Goal: Answer question/provide support: Share knowledge or assist other users

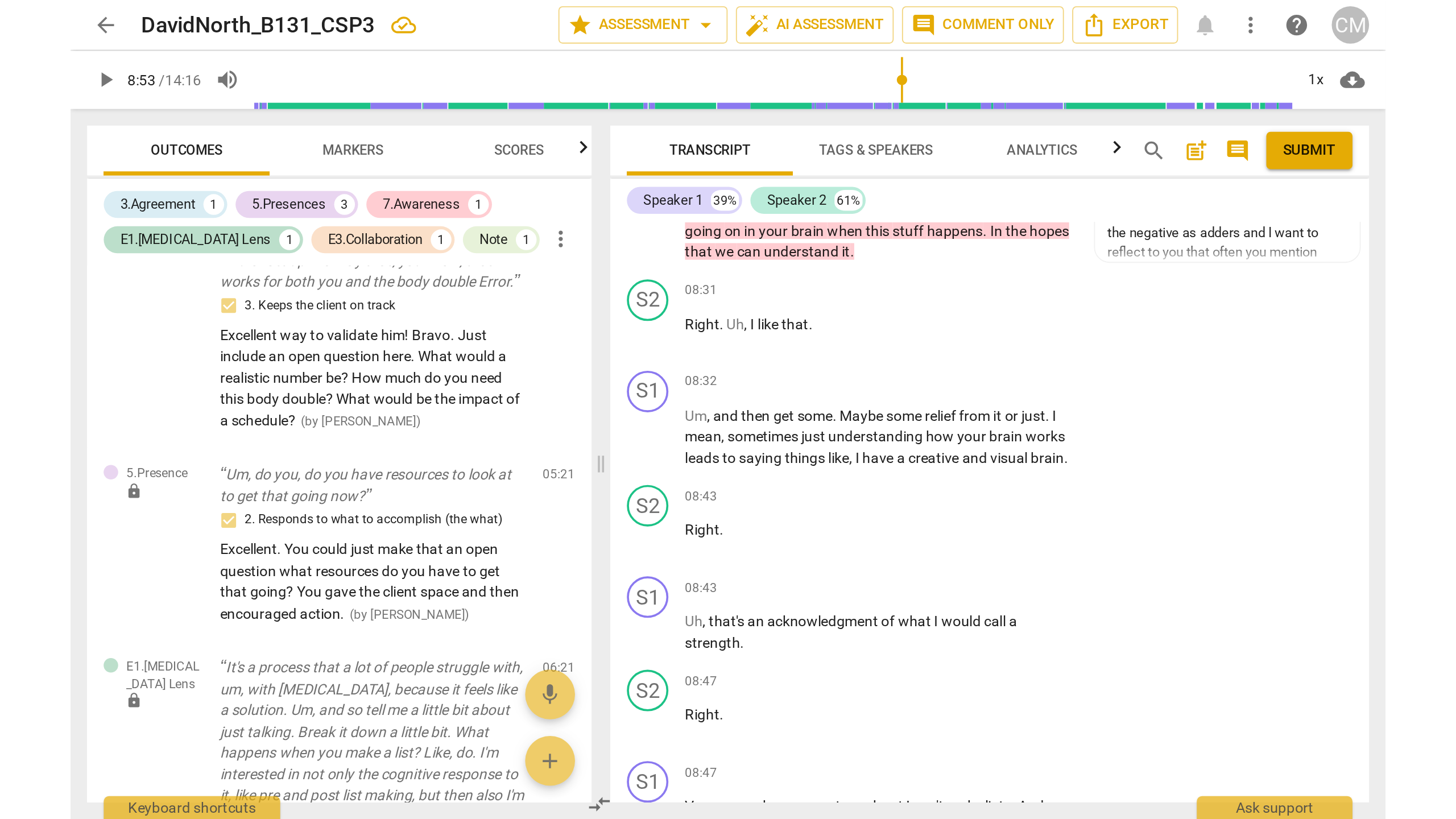
scroll to position [2125, 0]
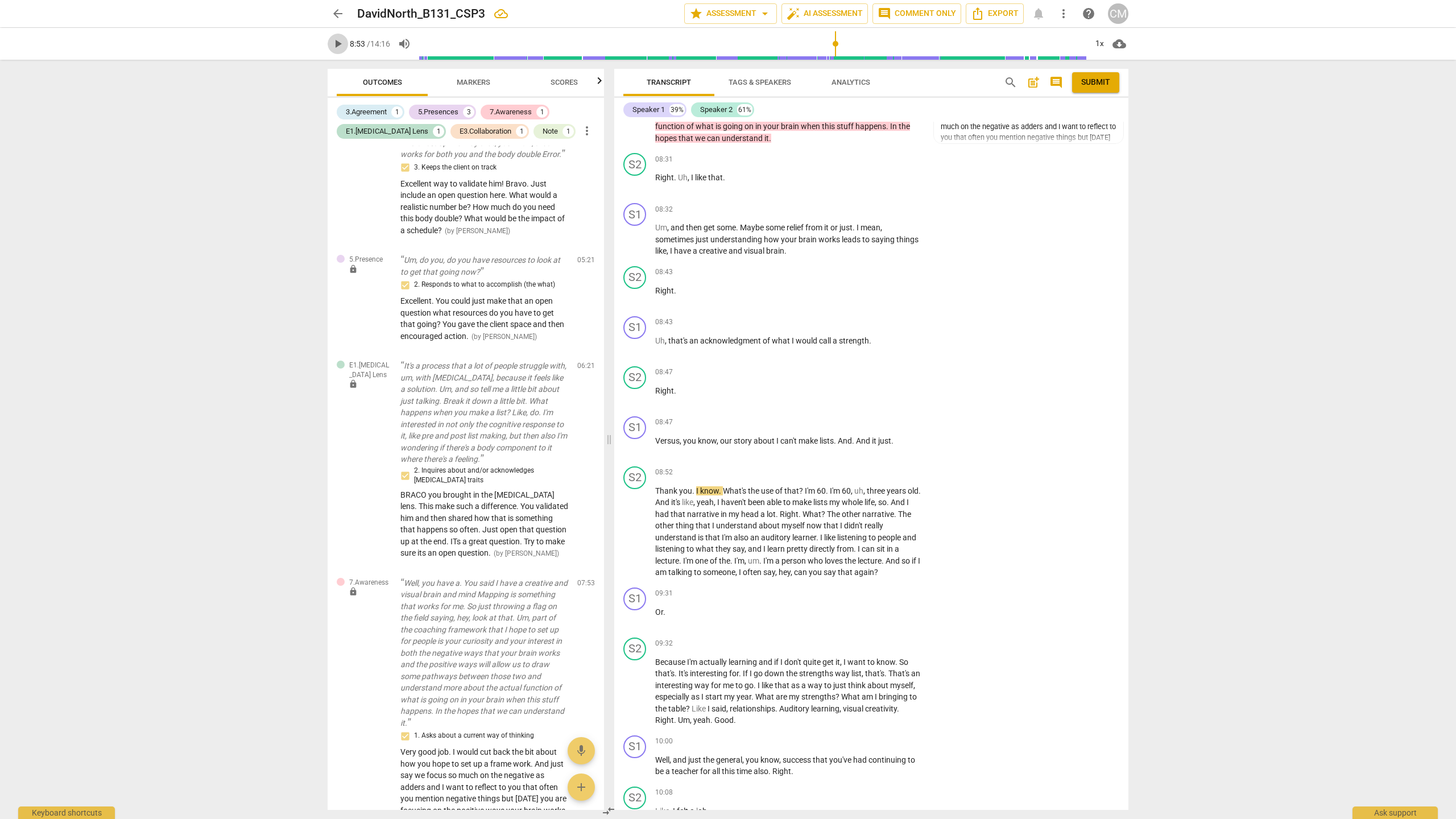
click at [337, 47] on span "play_arrow" at bounding box center [338, 43] width 14 height 14
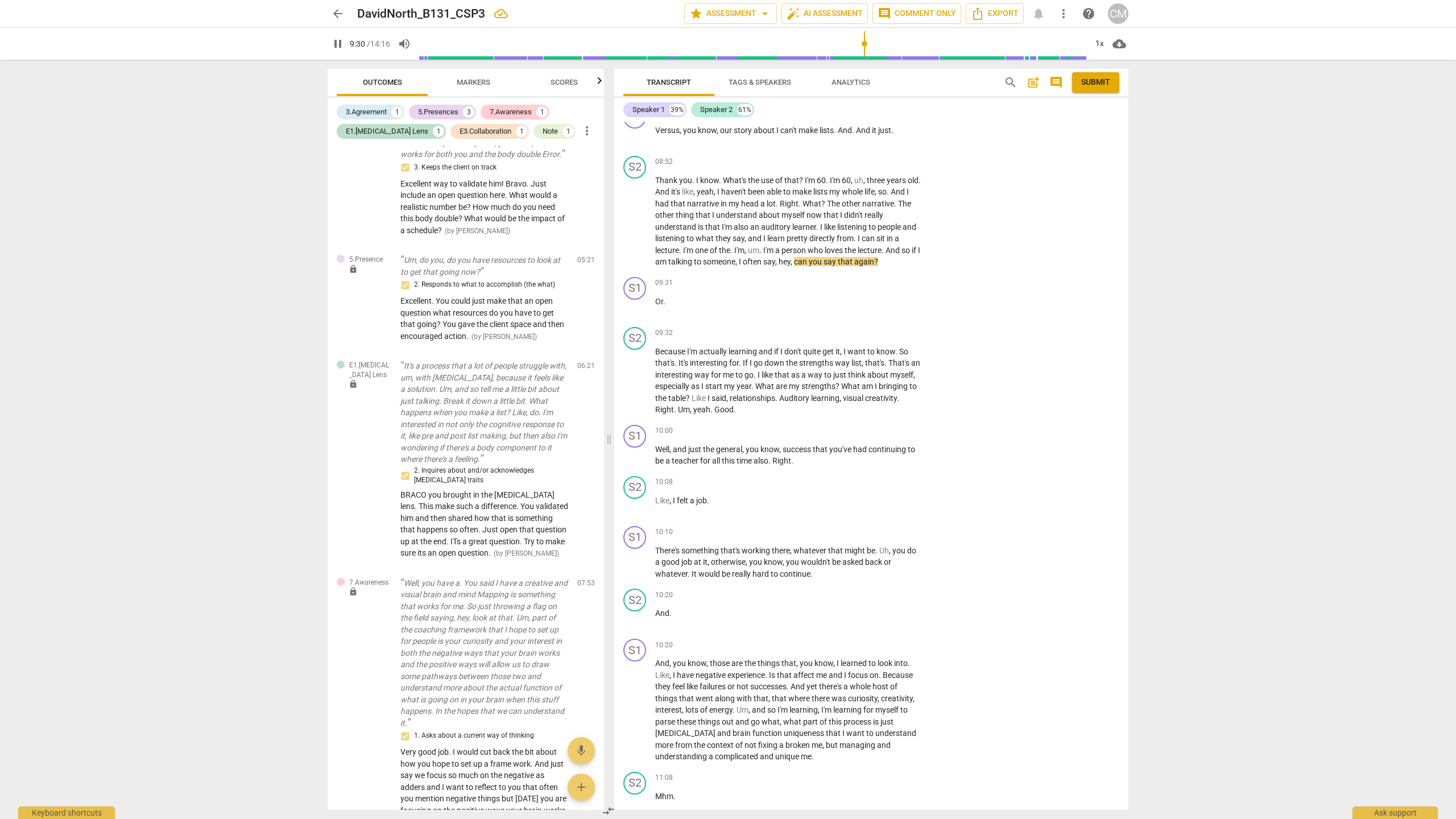
scroll to position [2490, 0]
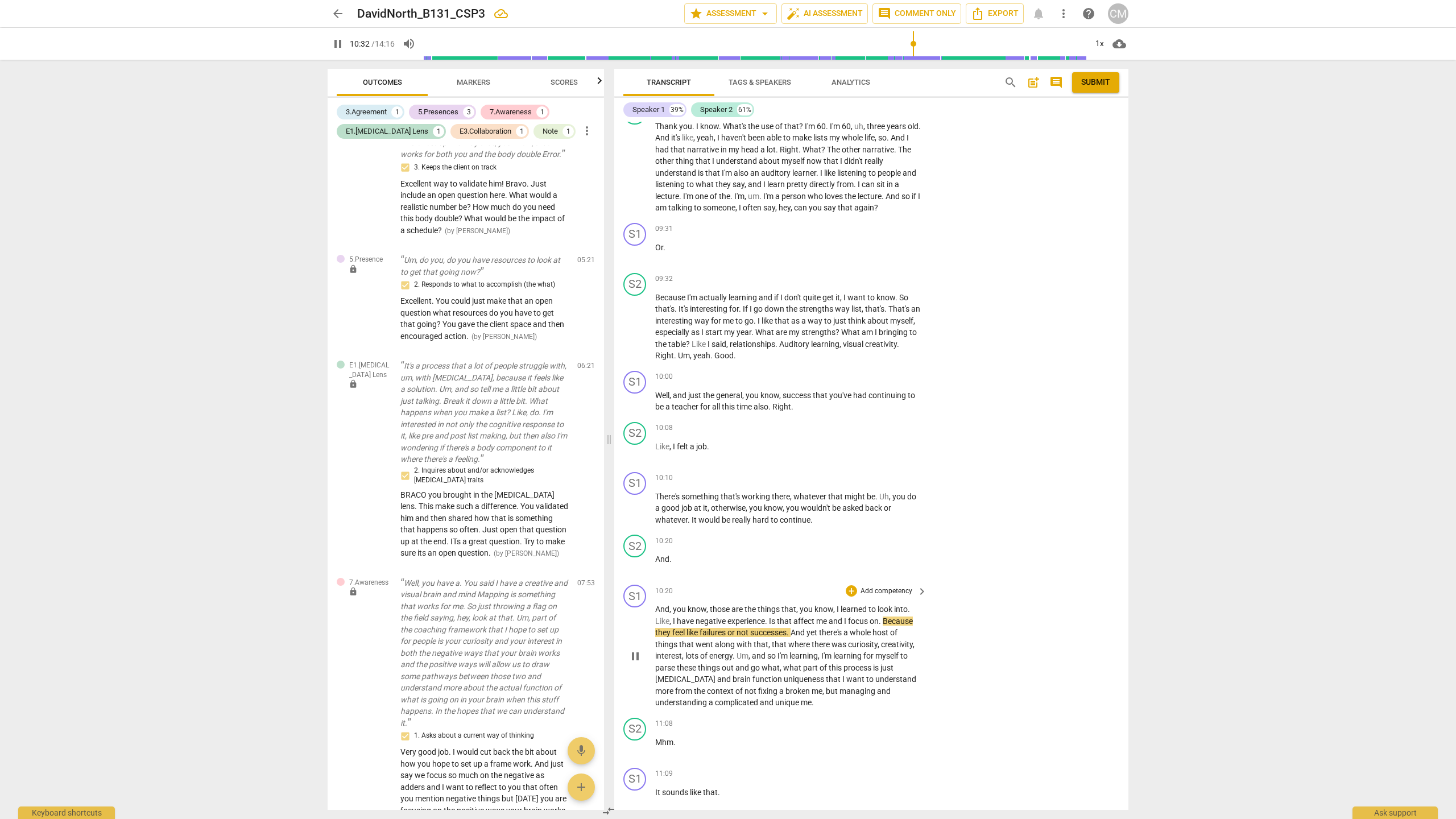
drag, startPoint x: 632, startPoint y: 689, endPoint x: 656, endPoint y: 668, distance: 31.9
click at [634, 664] on span "pause" at bounding box center [635, 656] width 14 height 14
type input "633"
click at [847, 383] on div "+" at bounding box center [852, 377] width 12 height 12
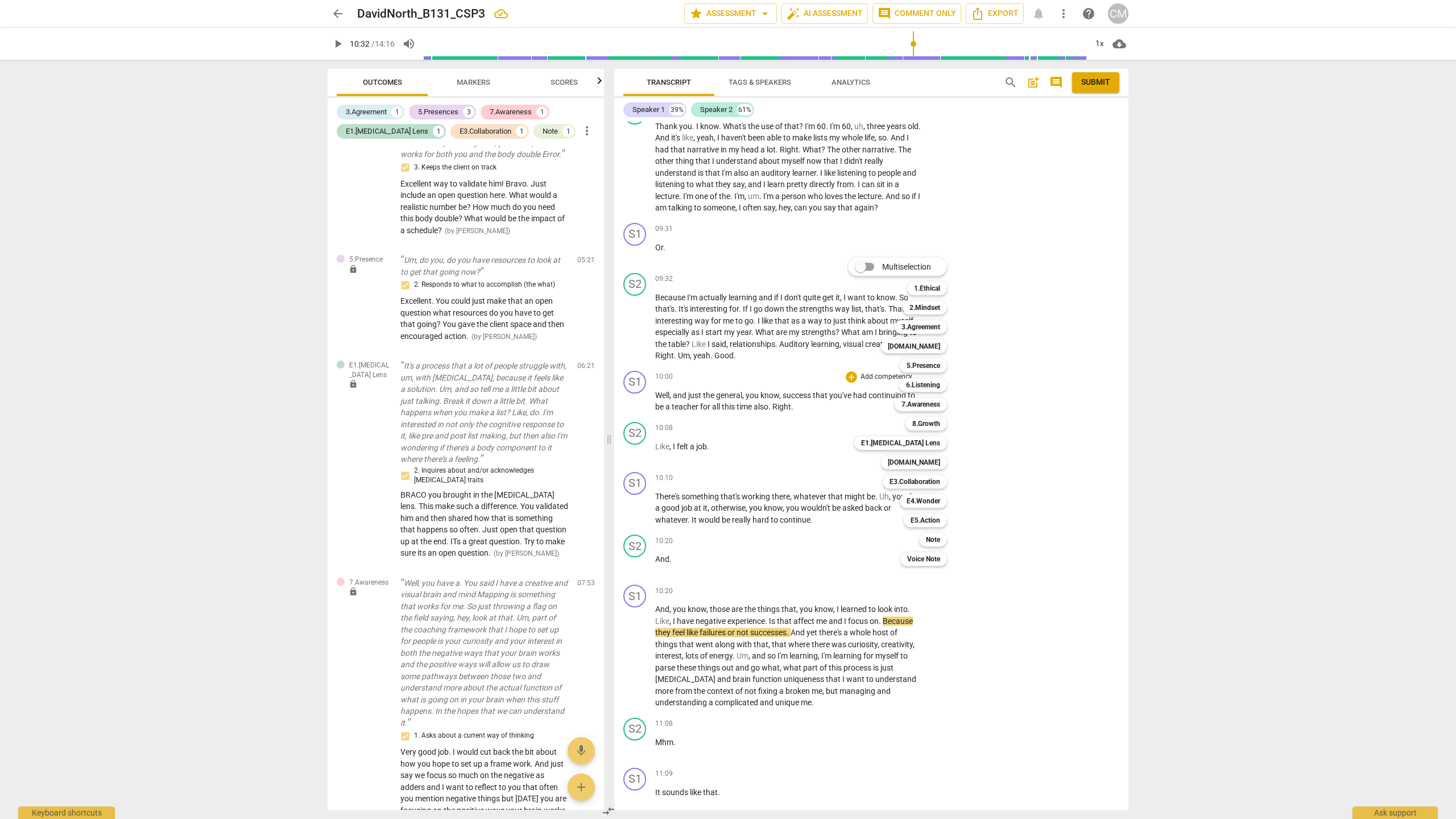
drag, startPoint x: 602, startPoint y: 467, endPoint x: 603, endPoint y: 432, distance: 35.0
click at [603, 432] on div at bounding box center [728, 410] width 1456 height 819
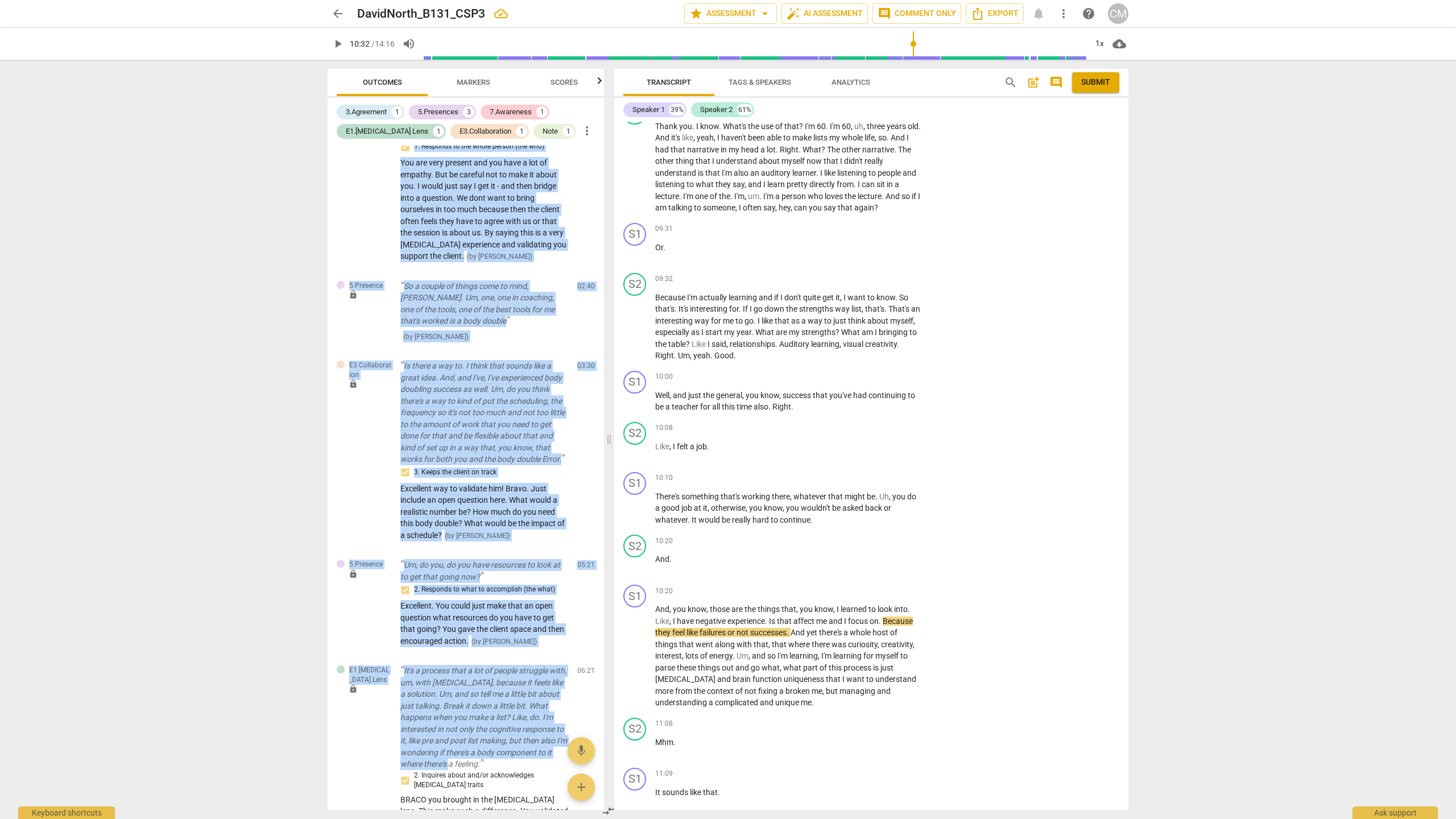
drag, startPoint x: 599, startPoint y: 457, endPoint x: 598, endPoint y: 136, distance: 321.0
click at [598, 130] on div "3.Agreement 1 5.Presences 3 7.Awareness 1 E1.ADHD Lens 1 E3.Collaboration 1 Not…" at bounding box center [465, 454] width 276 height 712
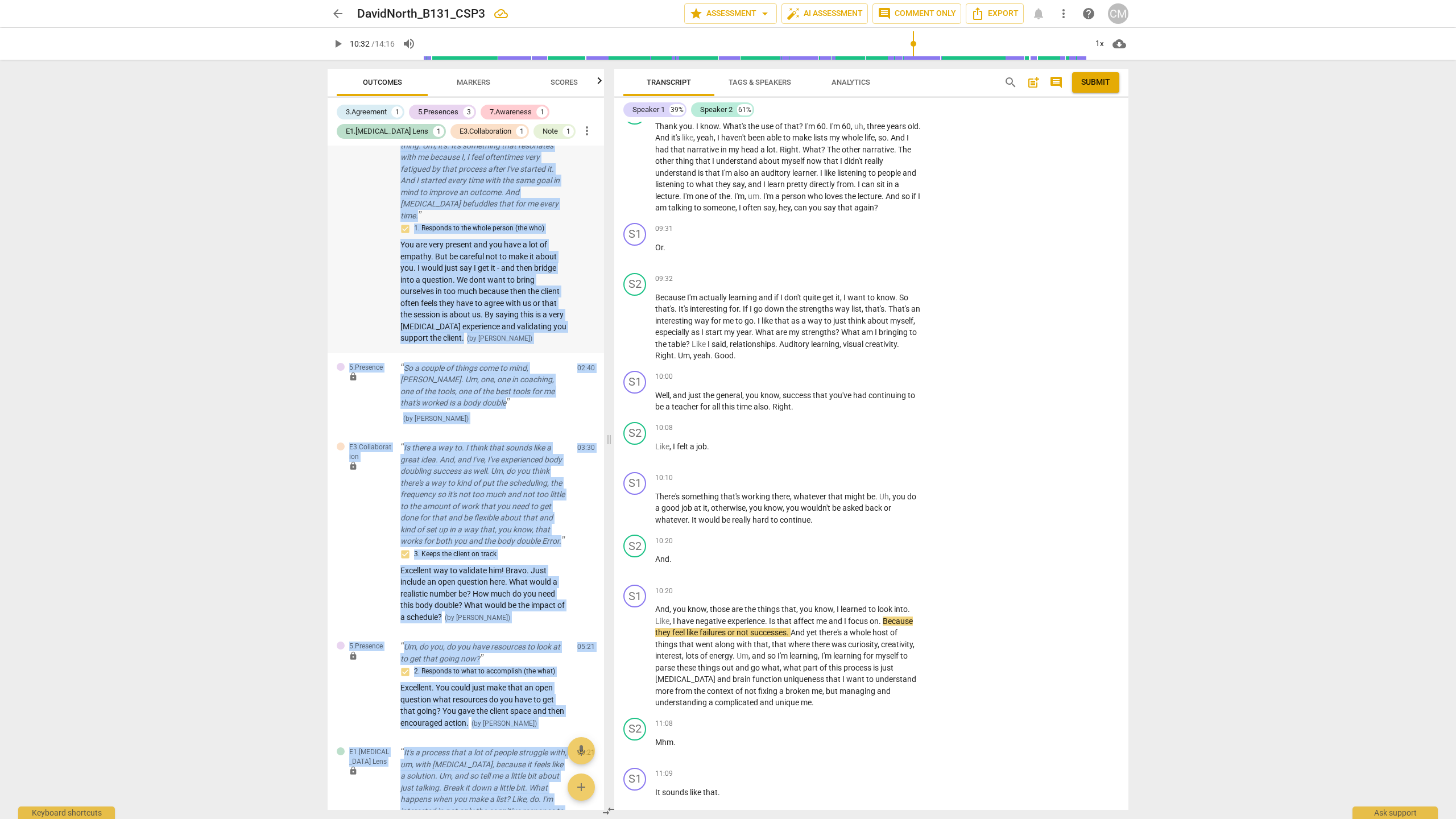
scroll to position [217, 0]
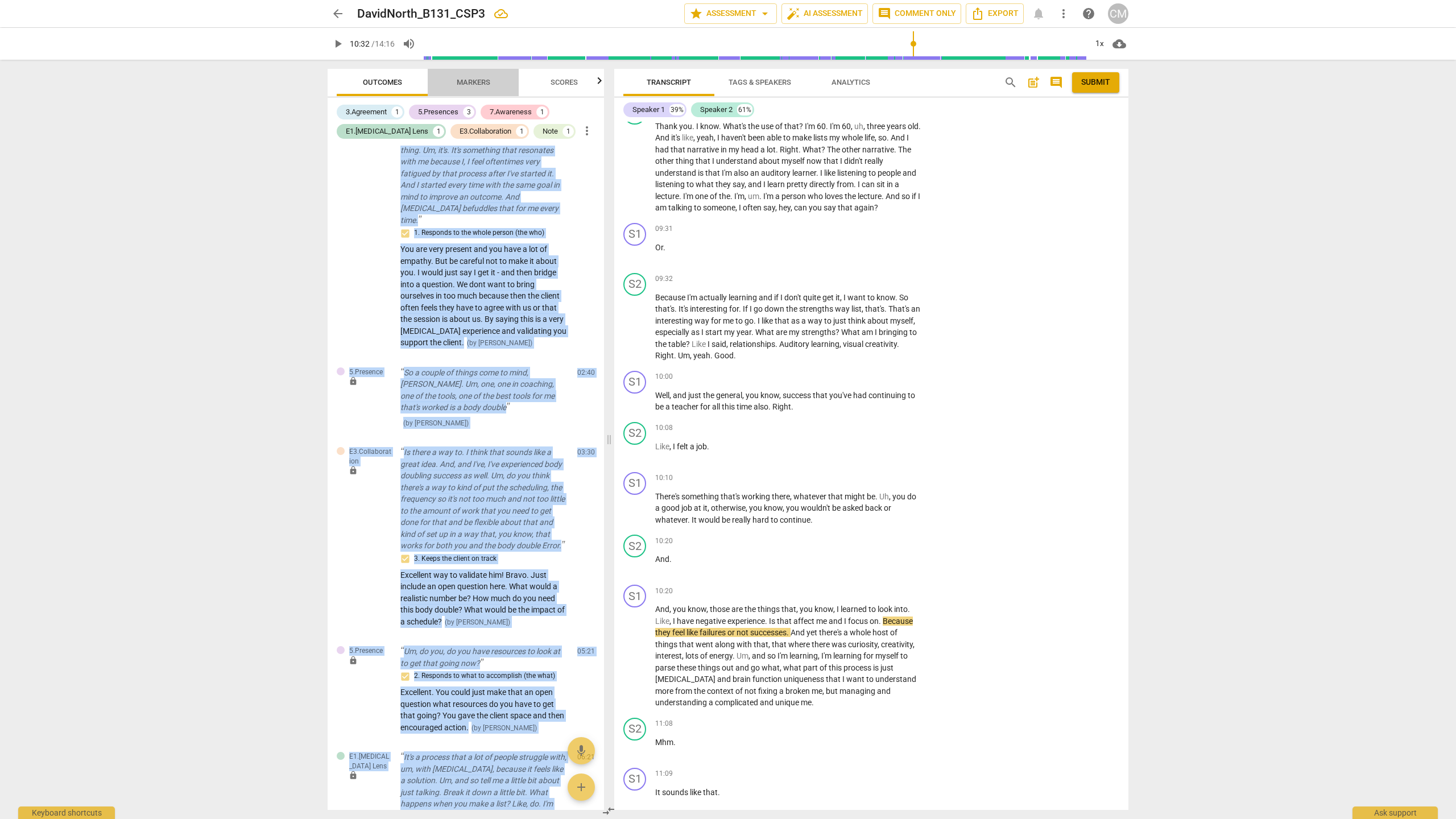
click at [488, 81] on span "Markers" at bounding box center [474, 82] width 34 height 9
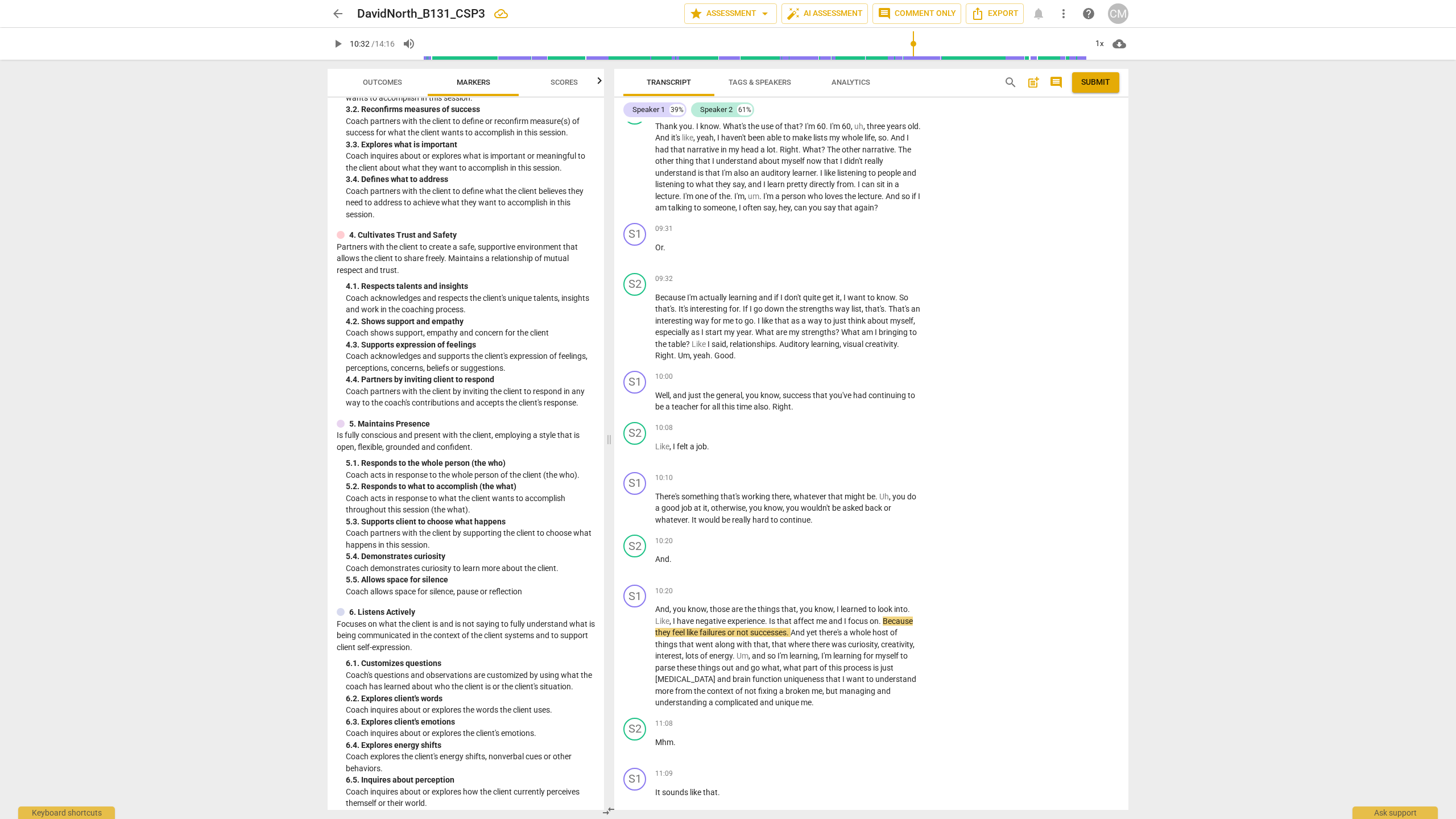
scroll to position [215, 0]
click at [847, 383] on div "+" at bounding box center [852, 377] width 12 height 12
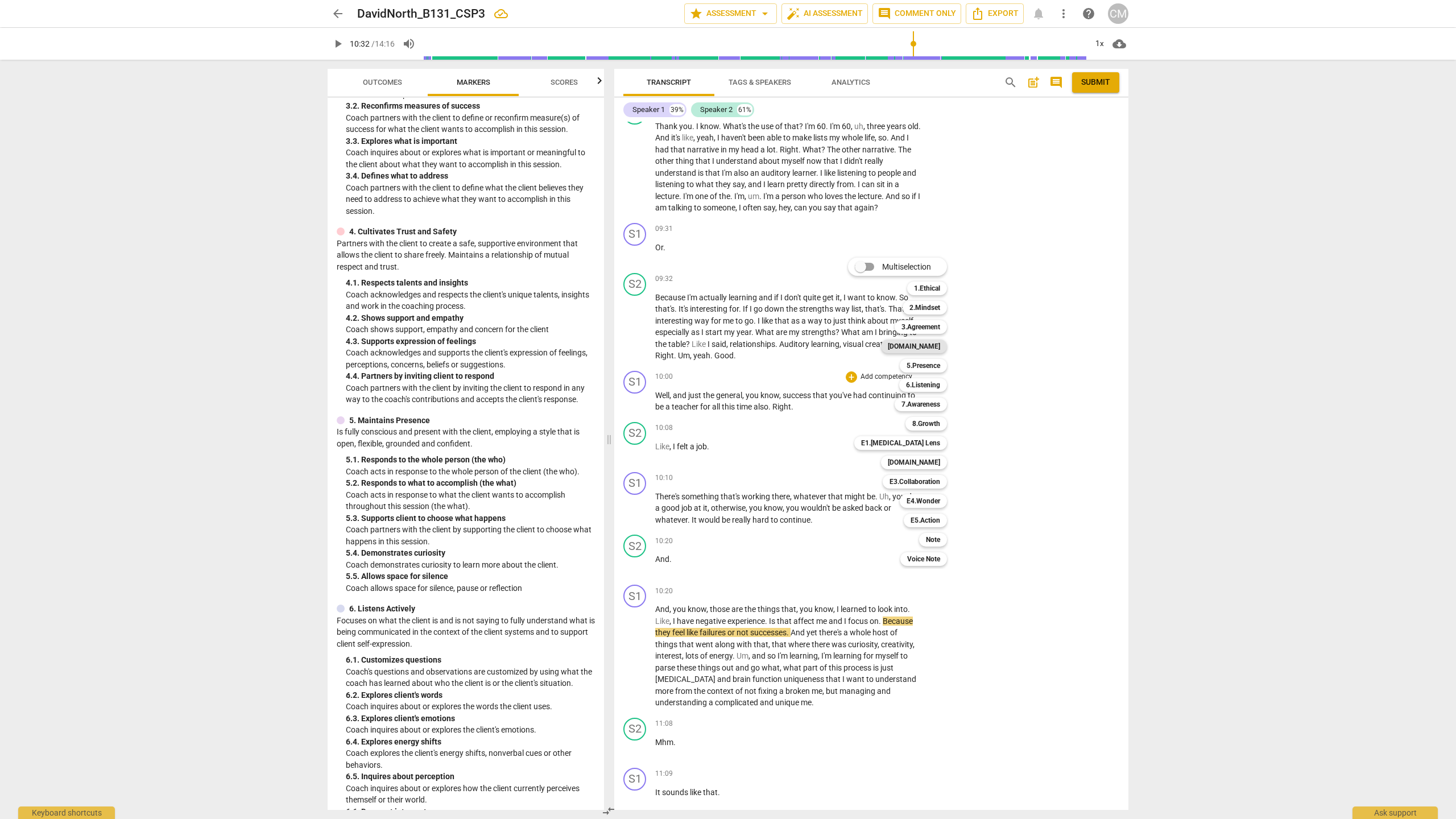
click at [923, 349] on b "[DOMAIN_NAME]" at bounding box center [913, 346] width 52 height 14
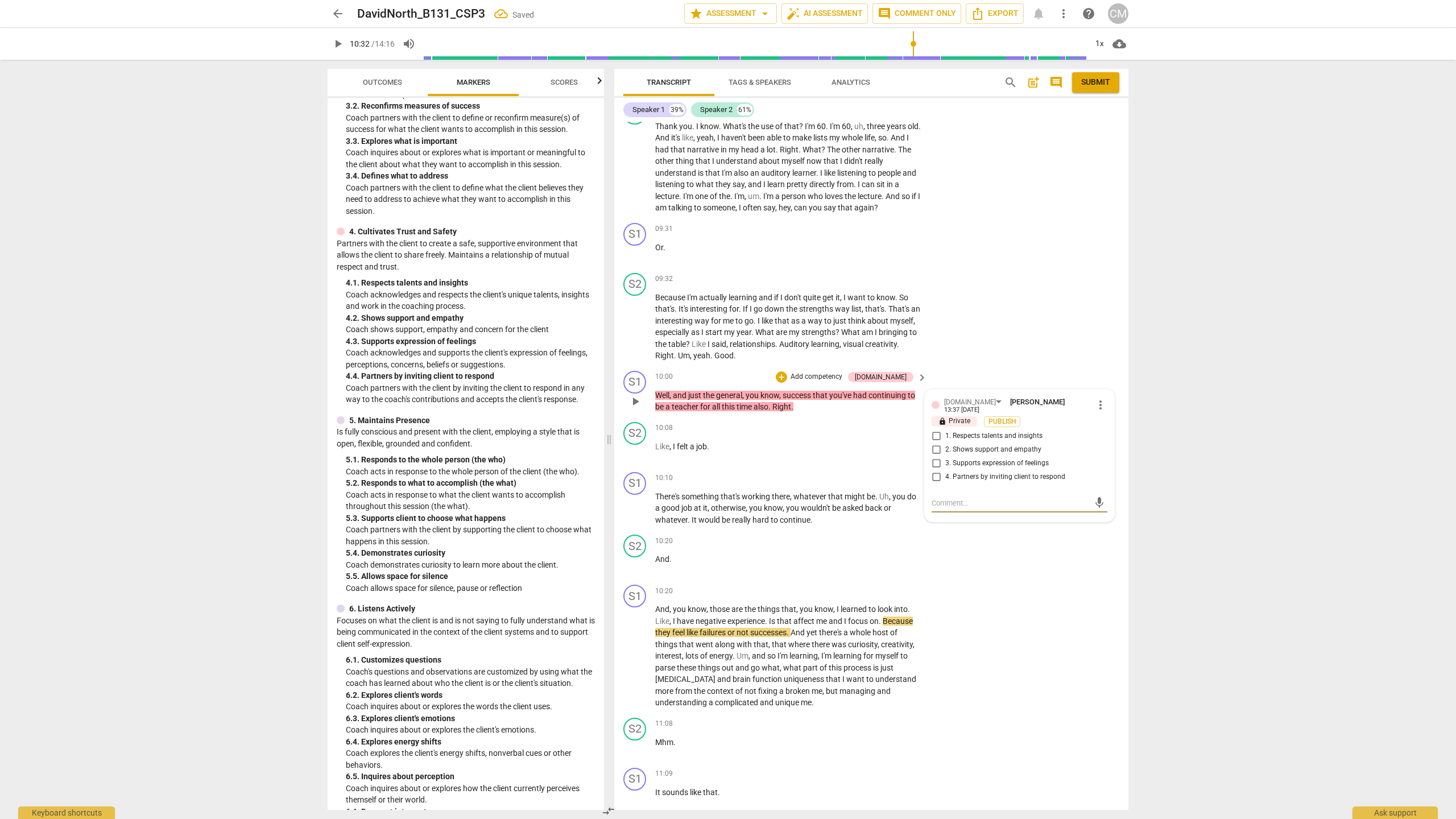
click at [980, 442] on span "1. Respects talents and insights" at bounding box center [994, 437] width 97 height 10
click at [946, 443] on input "1. Respects talents and insights" at bounding box center [936, 436] width 18 height 14
checkbox input "true"
drag, startPoint x: 981, startPoint y: 485, endPoint x: 989, endPoint y: 530, distance: 45.7
click at [981, 455] on span "2. Shows support and empathy" at bounding box center [993, 450] width 96 height 10
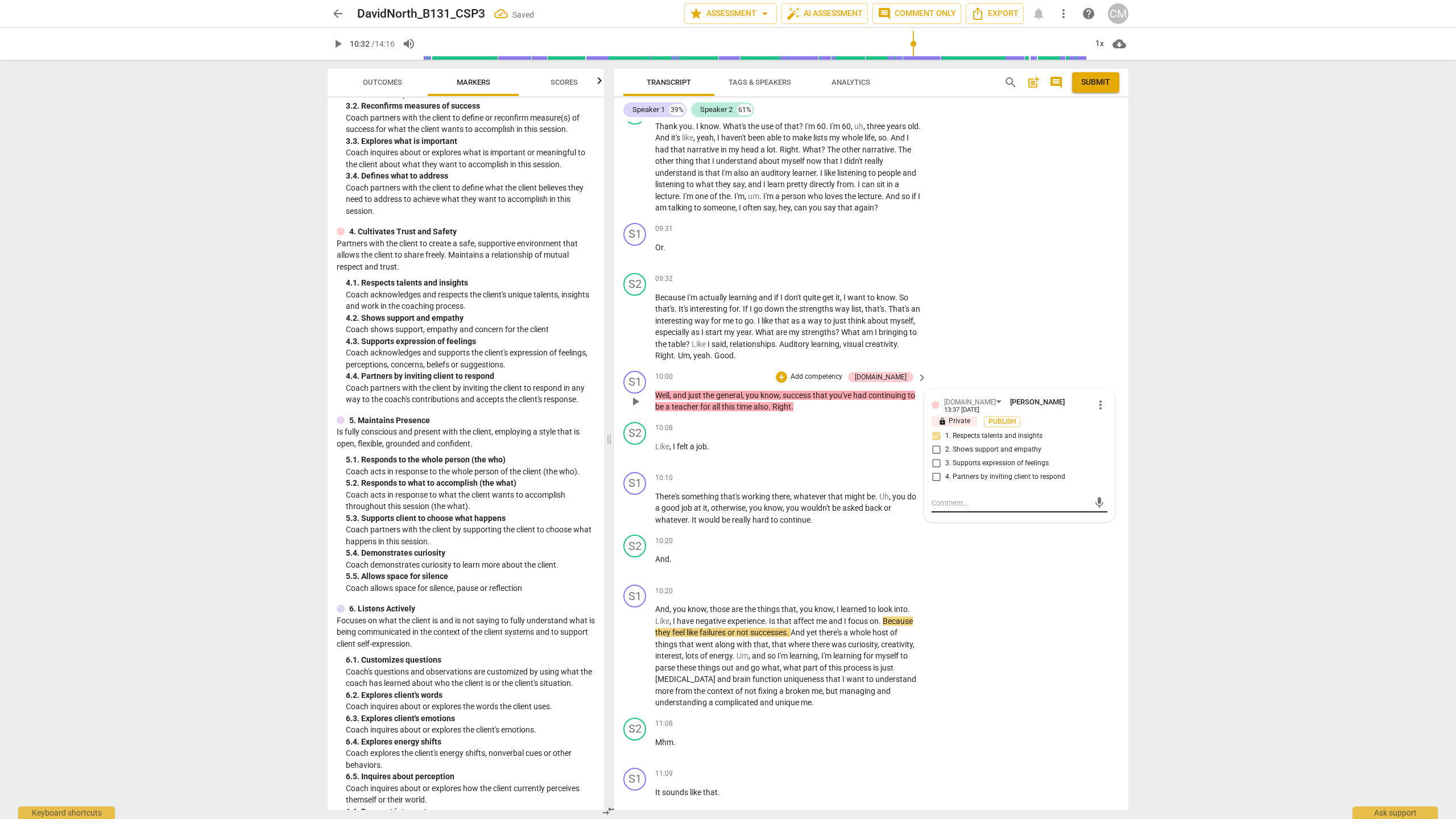
click at [946, 457] on input "2. Shows support and empathy" at bounding box center [936, 450] width 18 height 14
checkbox input "true"
click at [959, 508] on textarea at bounding box center [1010, 503] width 157 height 11
type textarea "T"
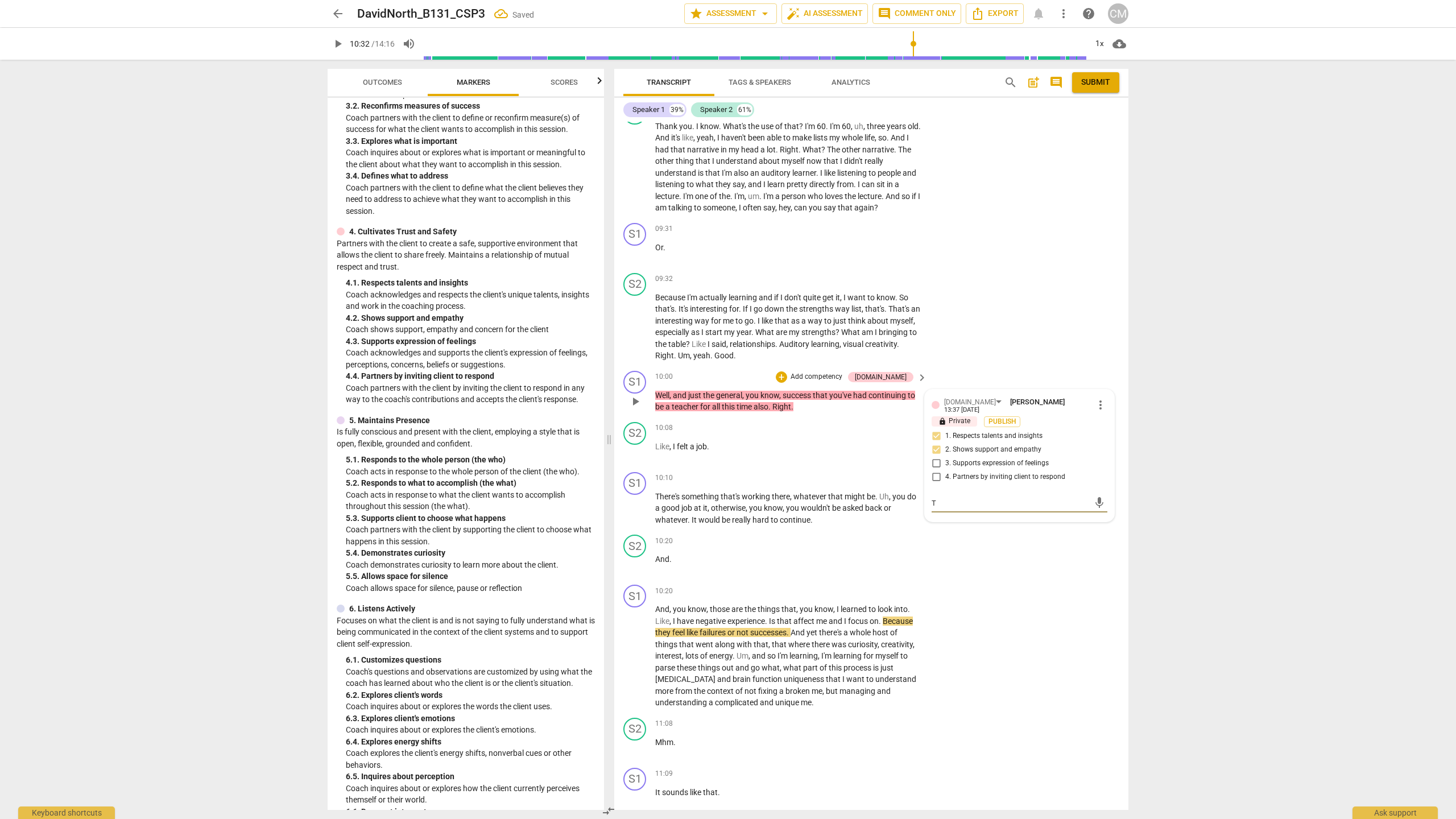
type textarea "Th"
type textarea "Thi"
type textarea "This"
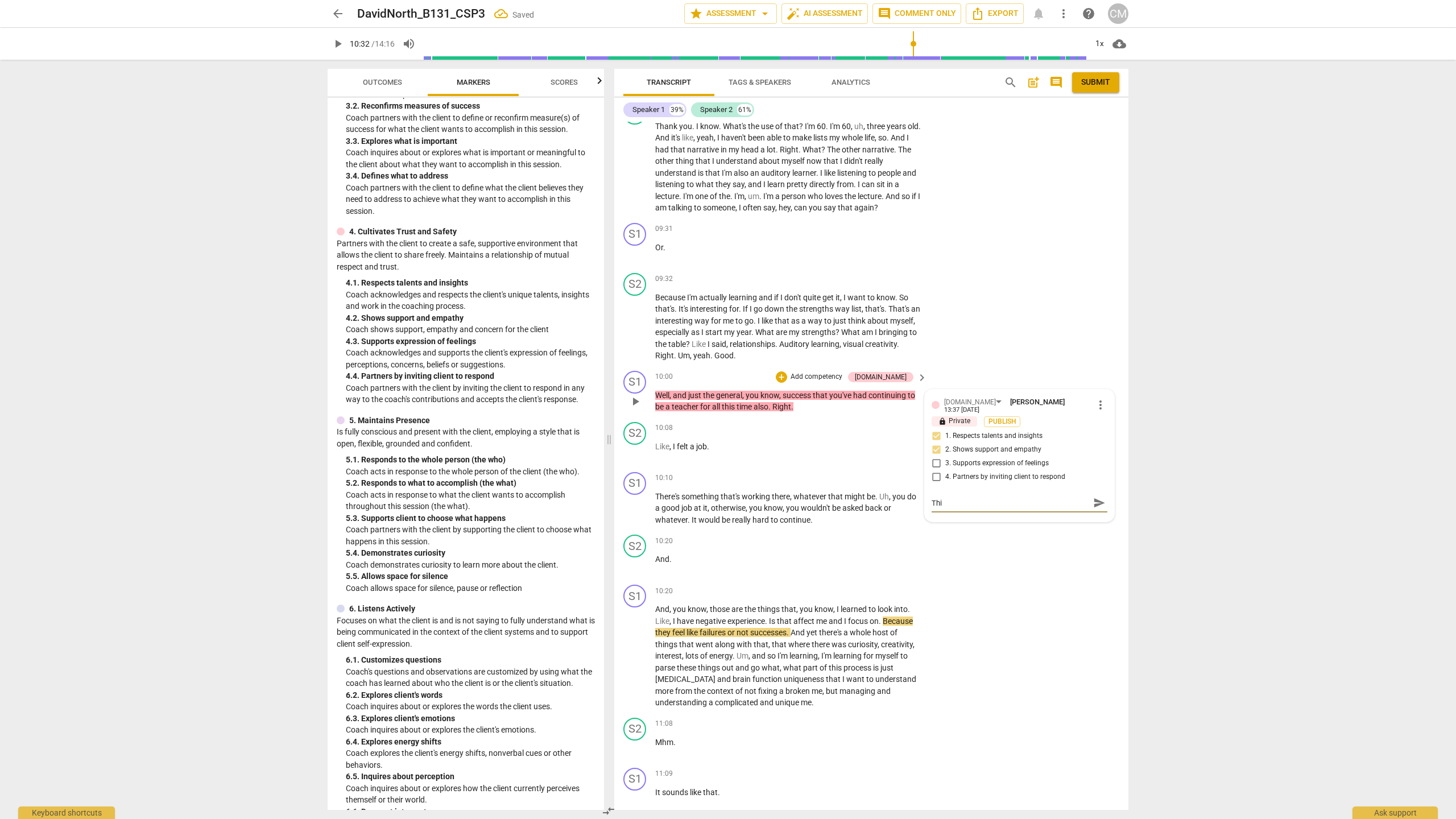
type textarea "This"
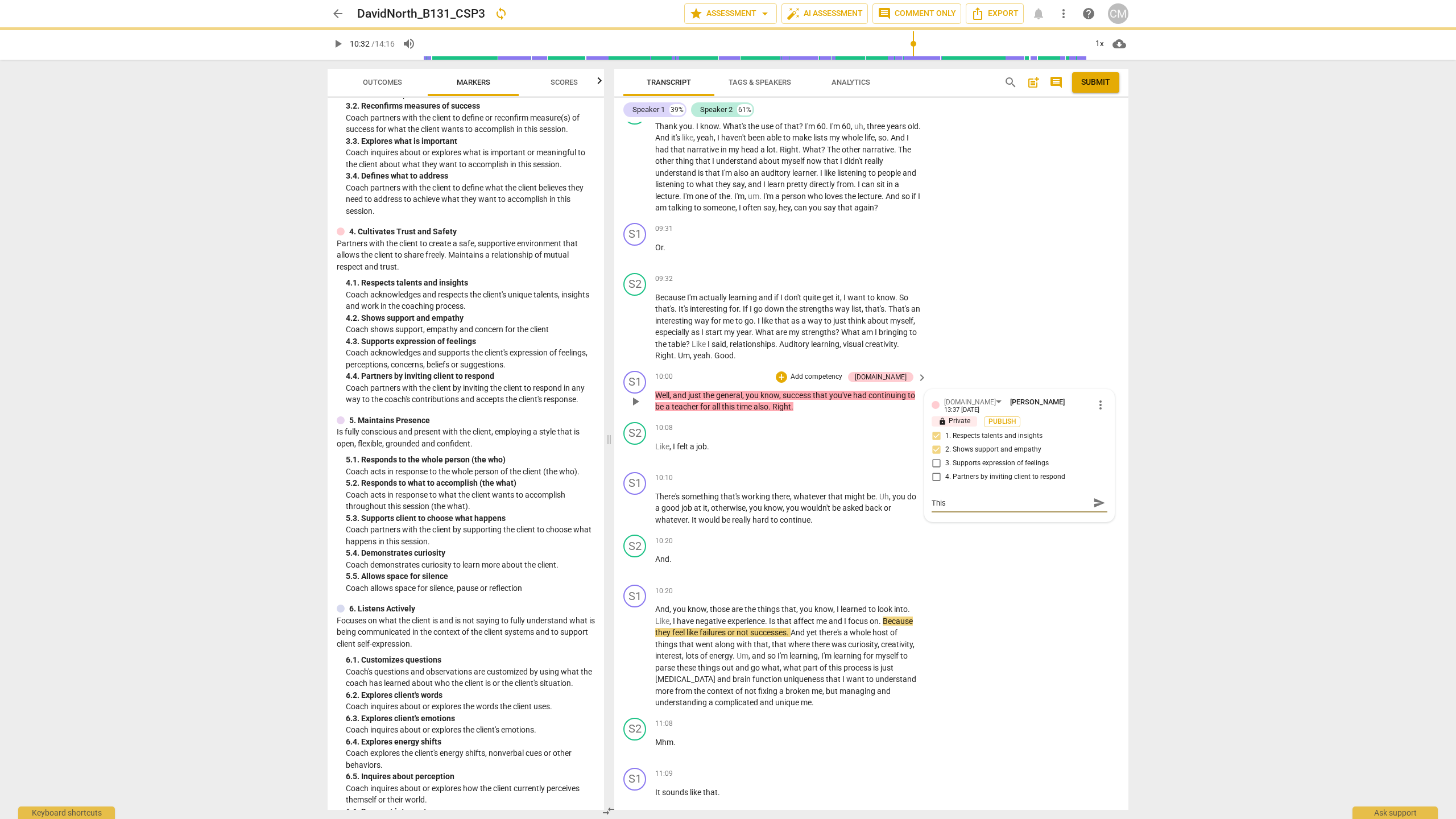
type textarea "This w"
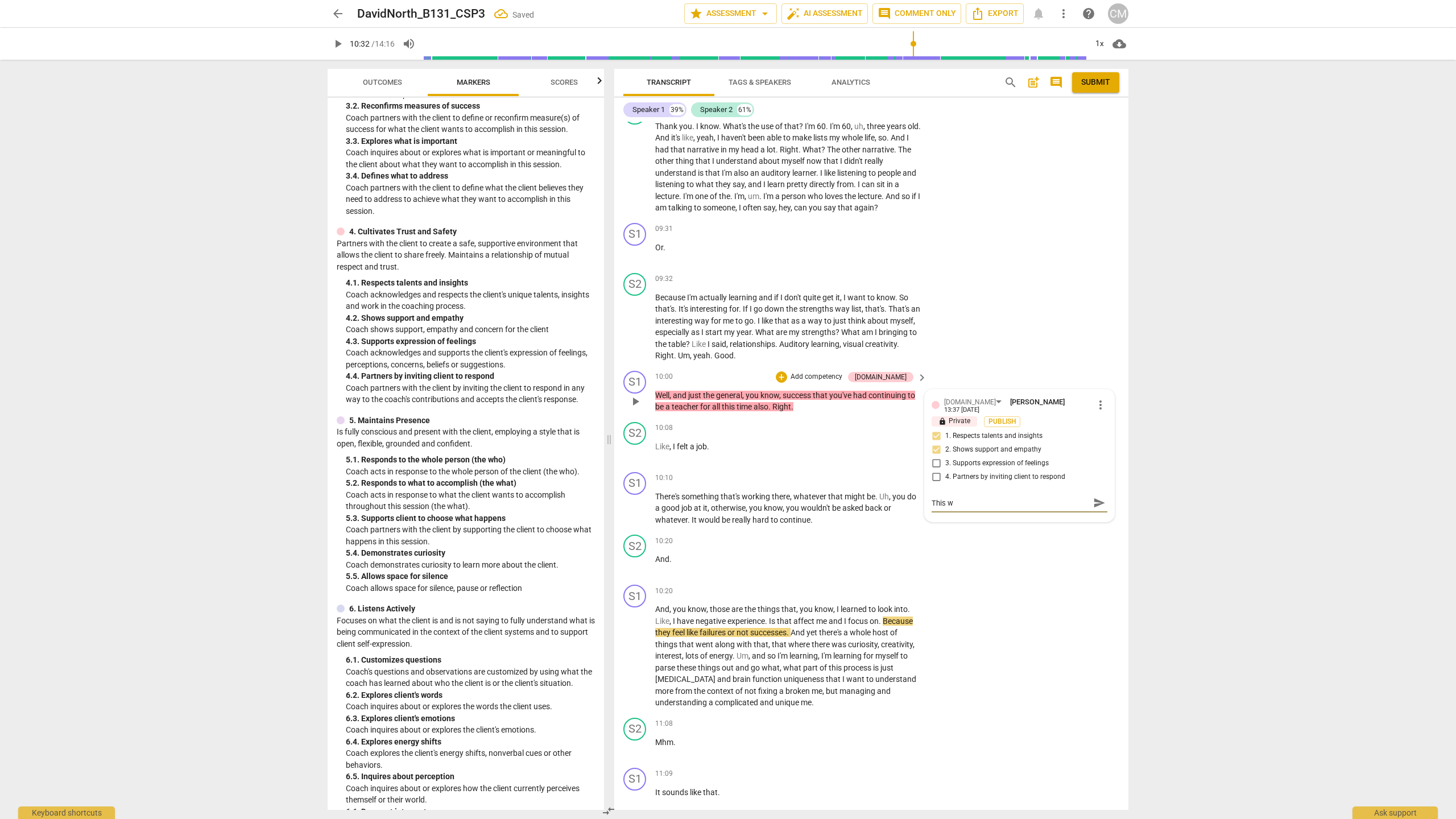
type textarea "This wa"
type textarea "This was"
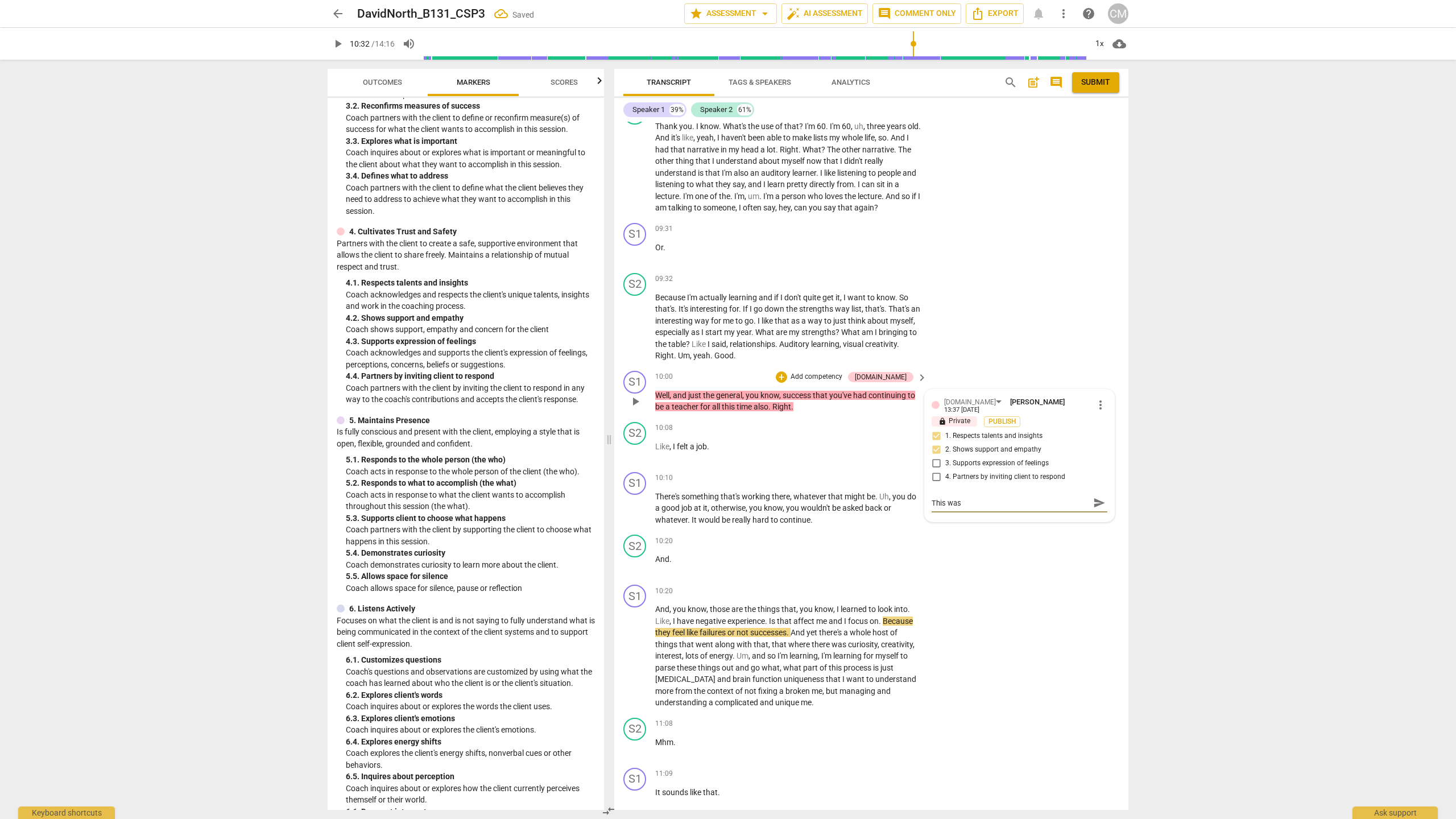
type textarea "This was"
type textarea "This was a"
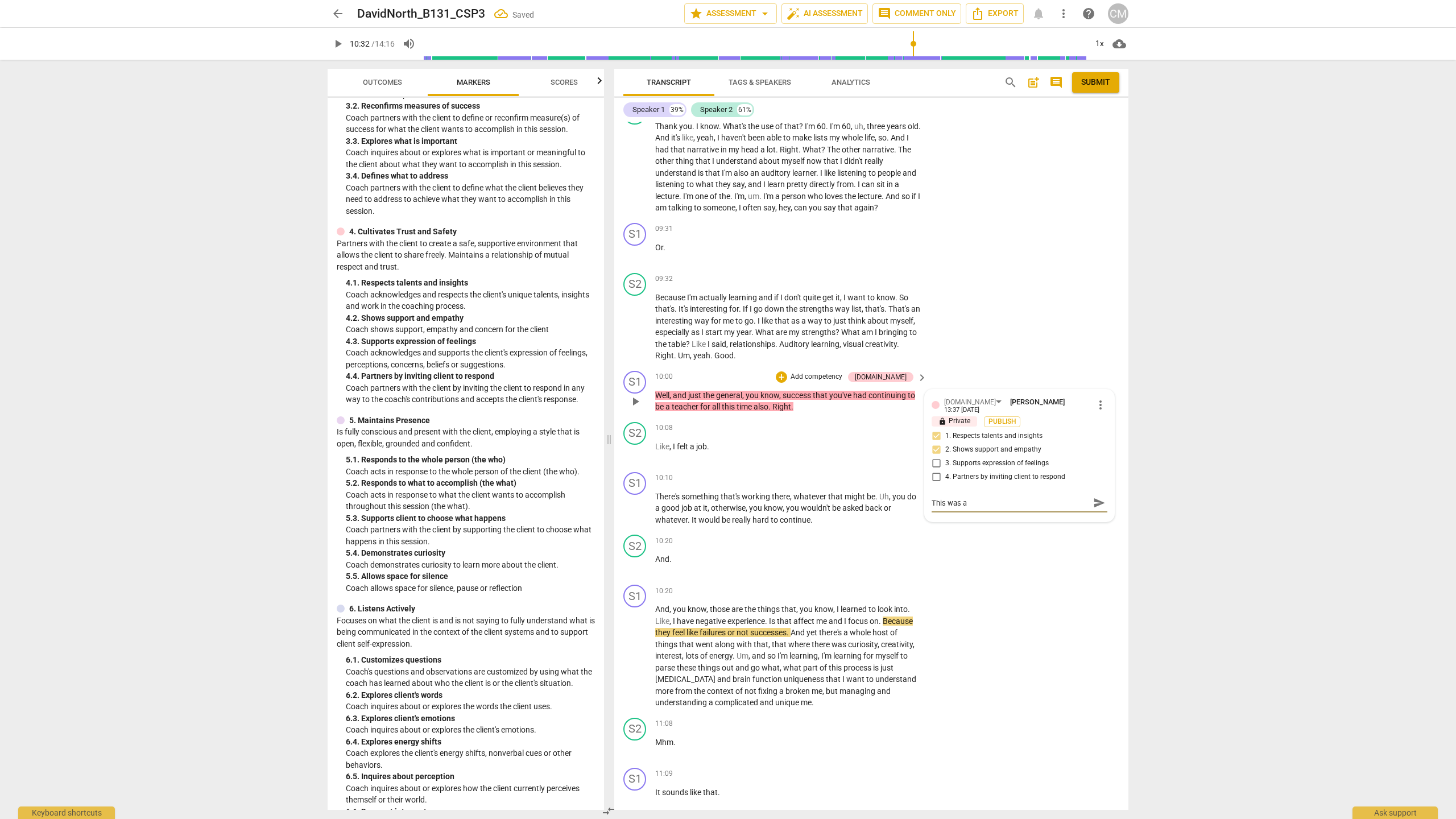
type textarea "This was a v"
type textarea "This was a ve"
type textarea "This was a ver"
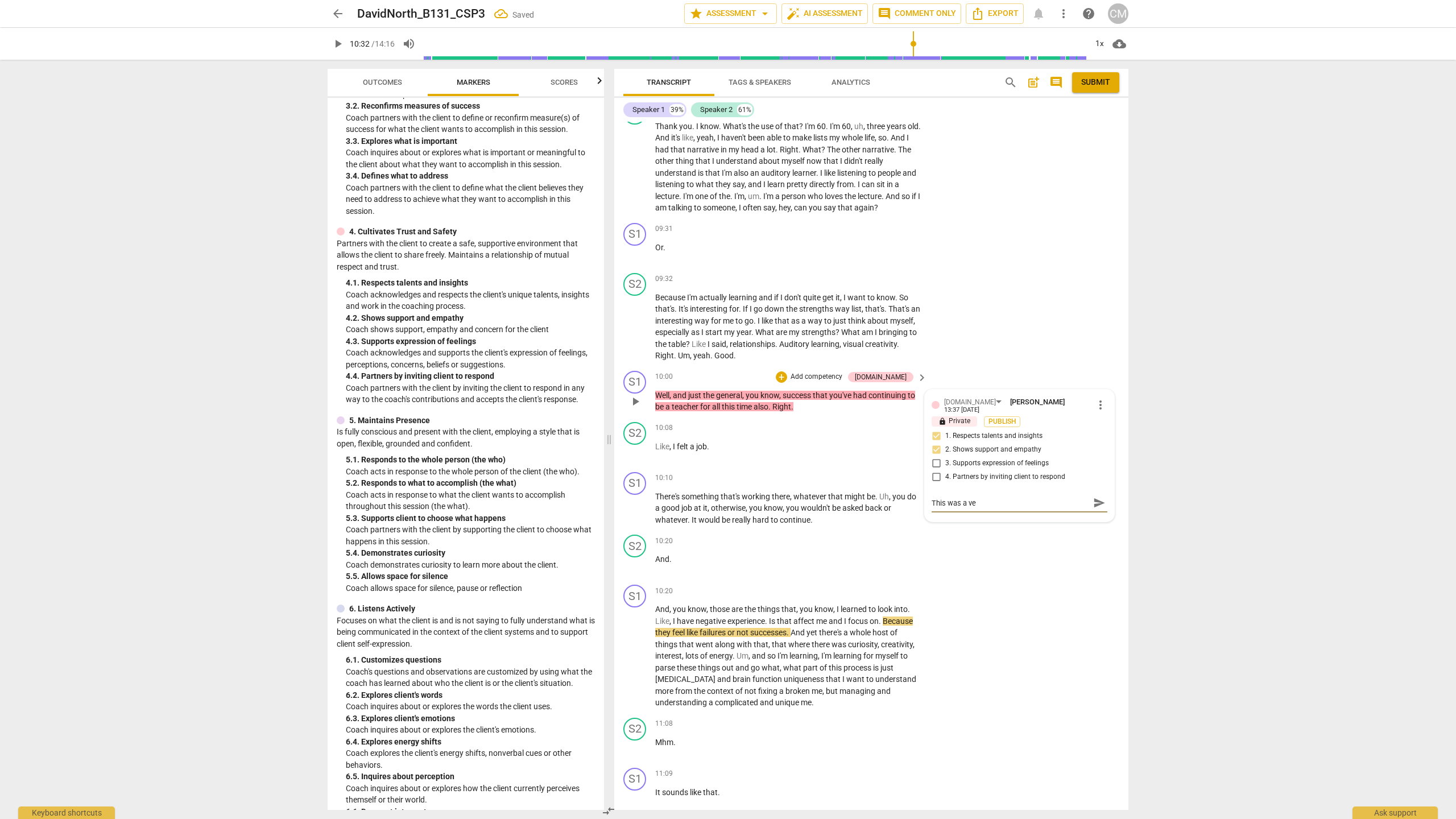
type textarea "This was a ver"
type textarea "This was a very"
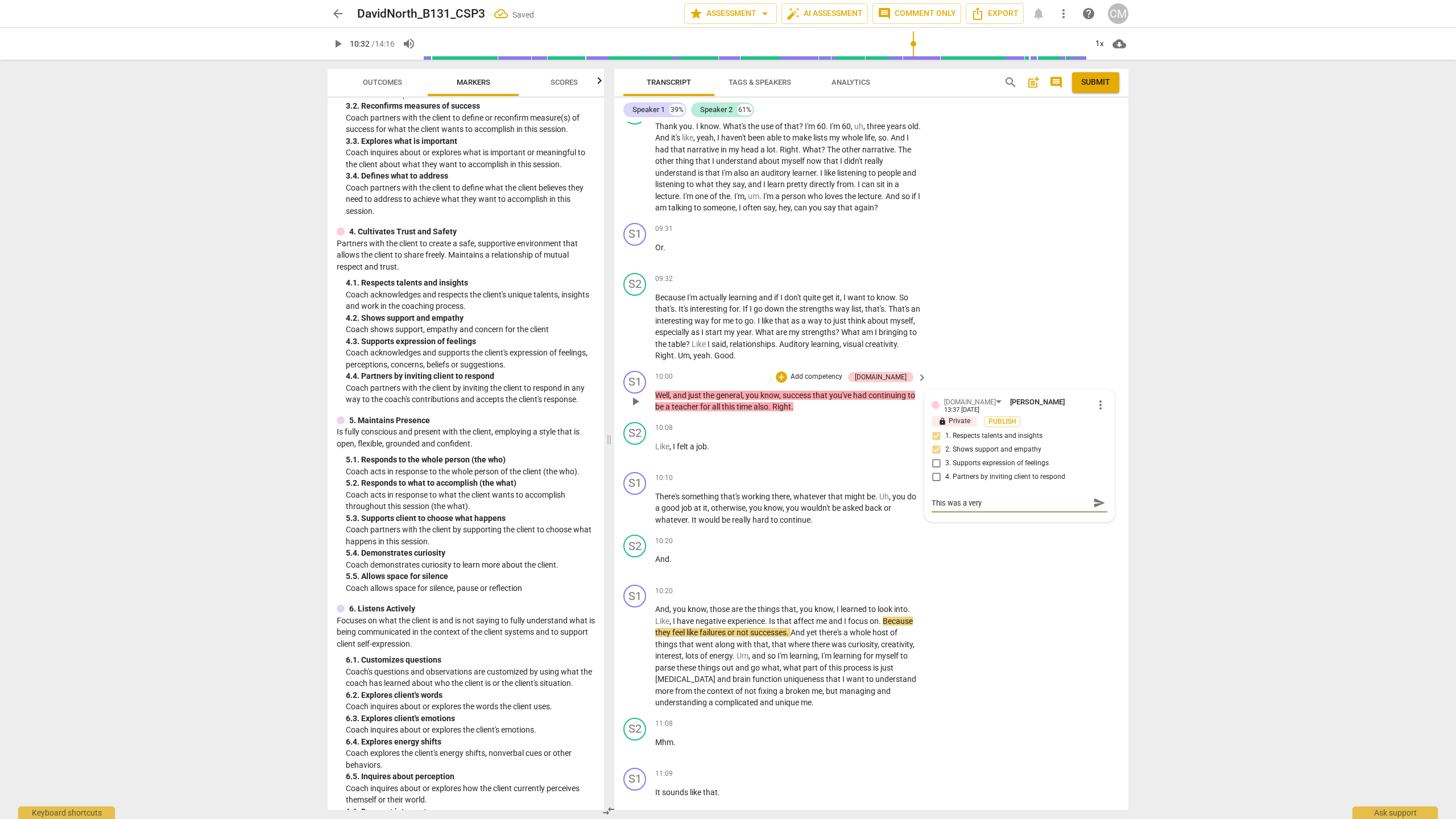
type textarea "This was a very s"
type textarea "This was a very su"
type textarea "This was a very sup"
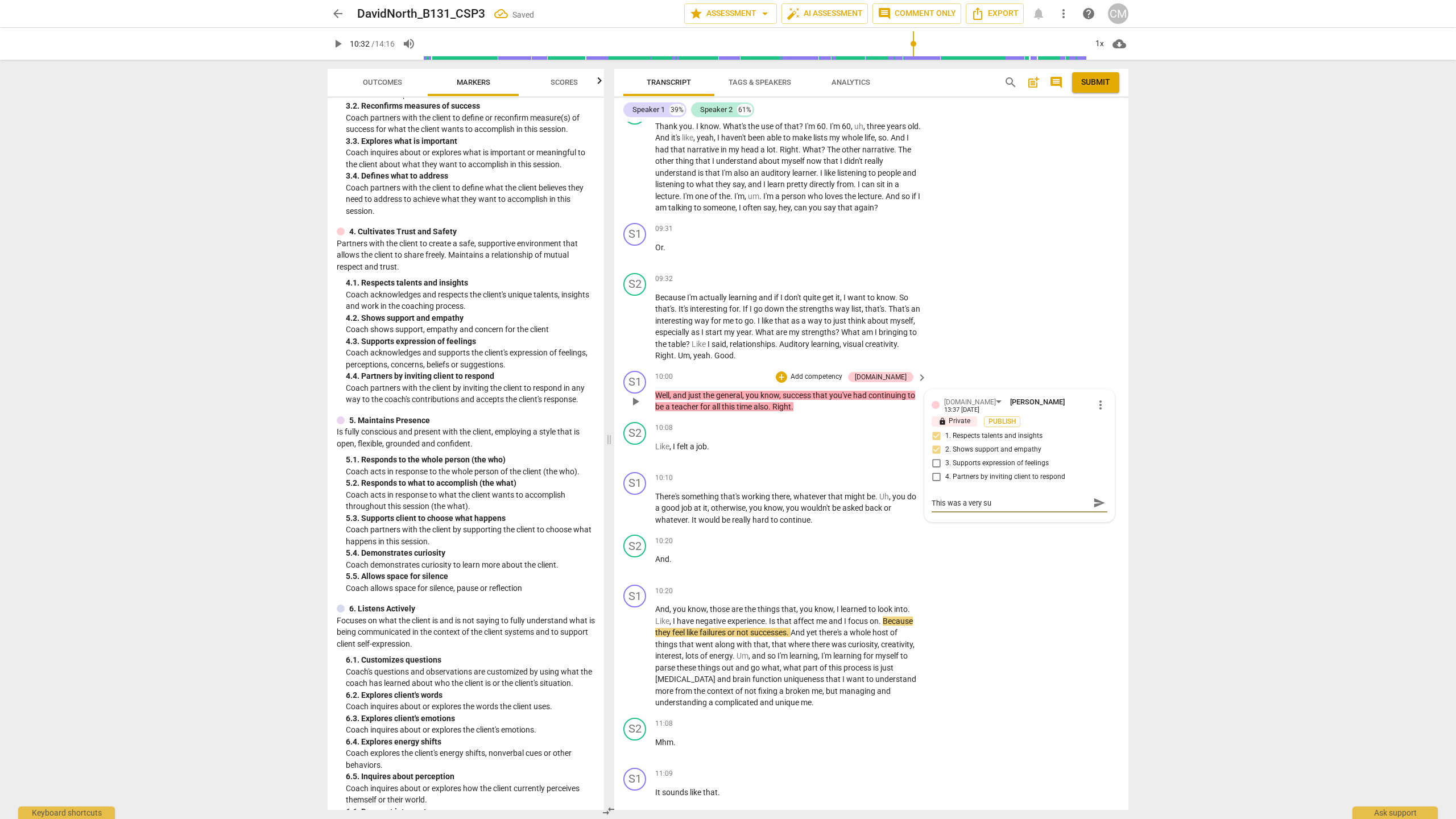
type textarea "This was a very sup"
type textarea "This was a very supp"
type textarea "This was a very suppo"
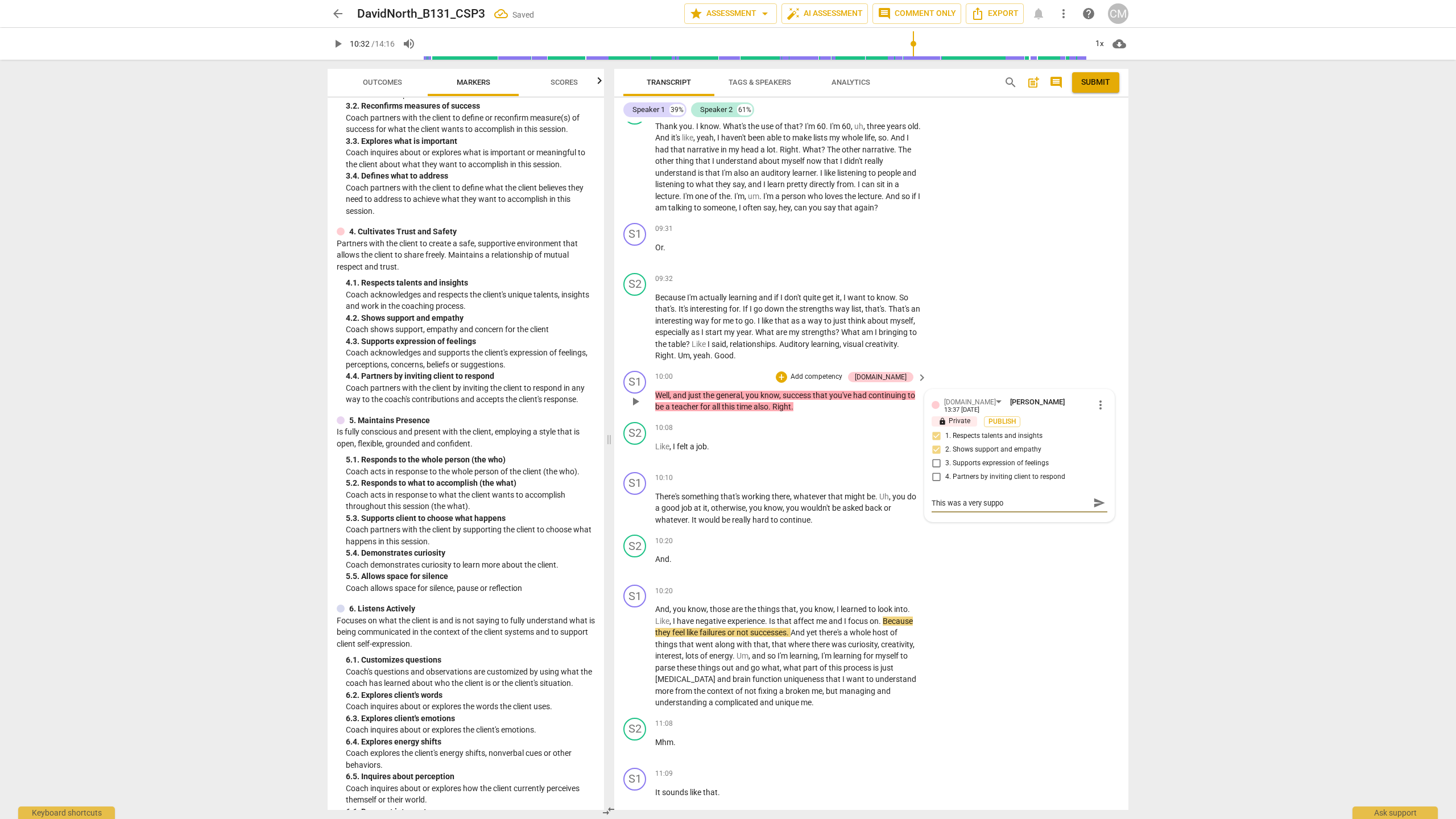
type textarea "This was a very suppor"
type textarea "This was a very support"
type textarea "This was a very supporti"
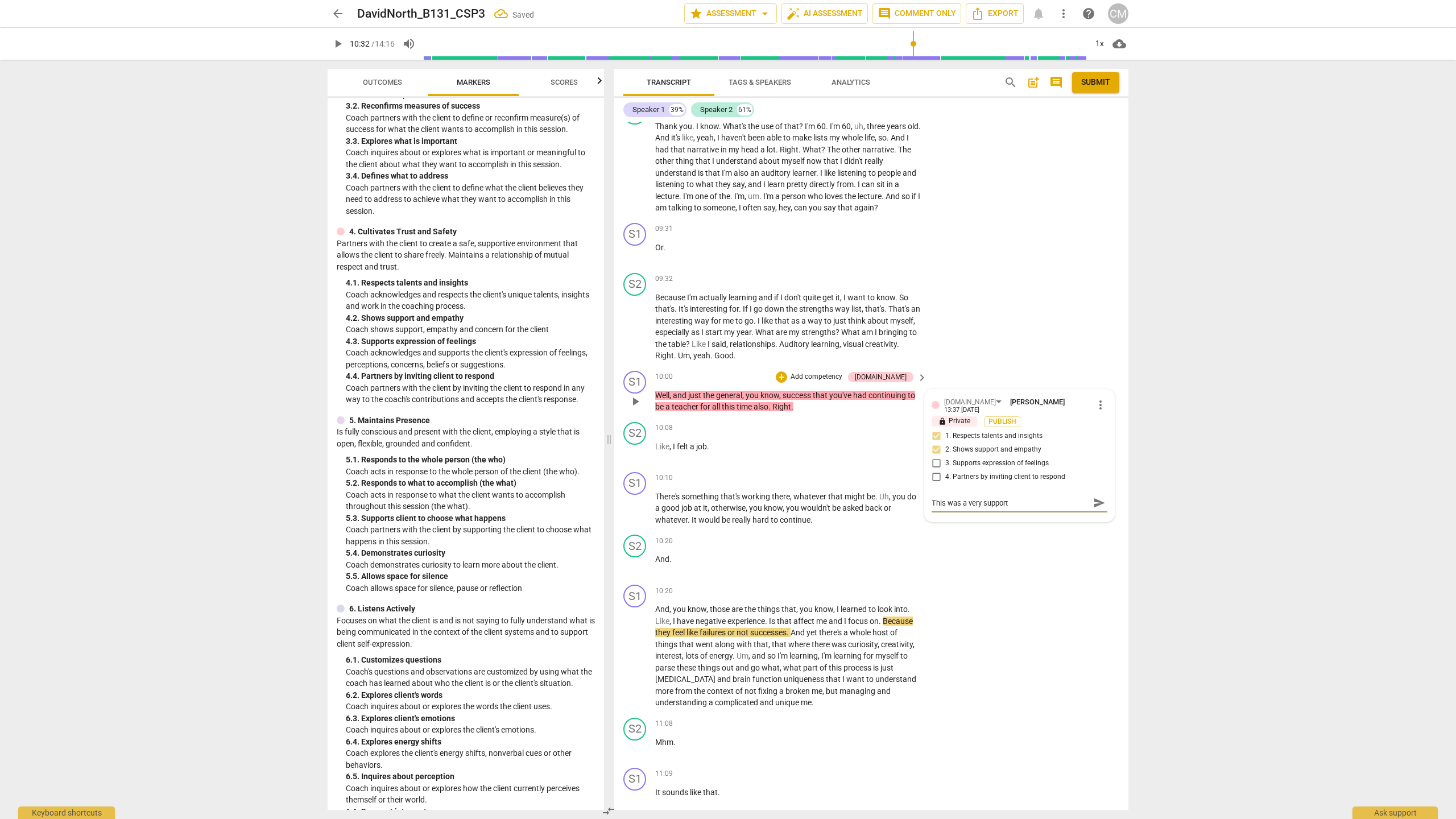
type textarea "This was a very supporti"
type textarea "This was a very supportiv"
type textarea "This was a very supportive"
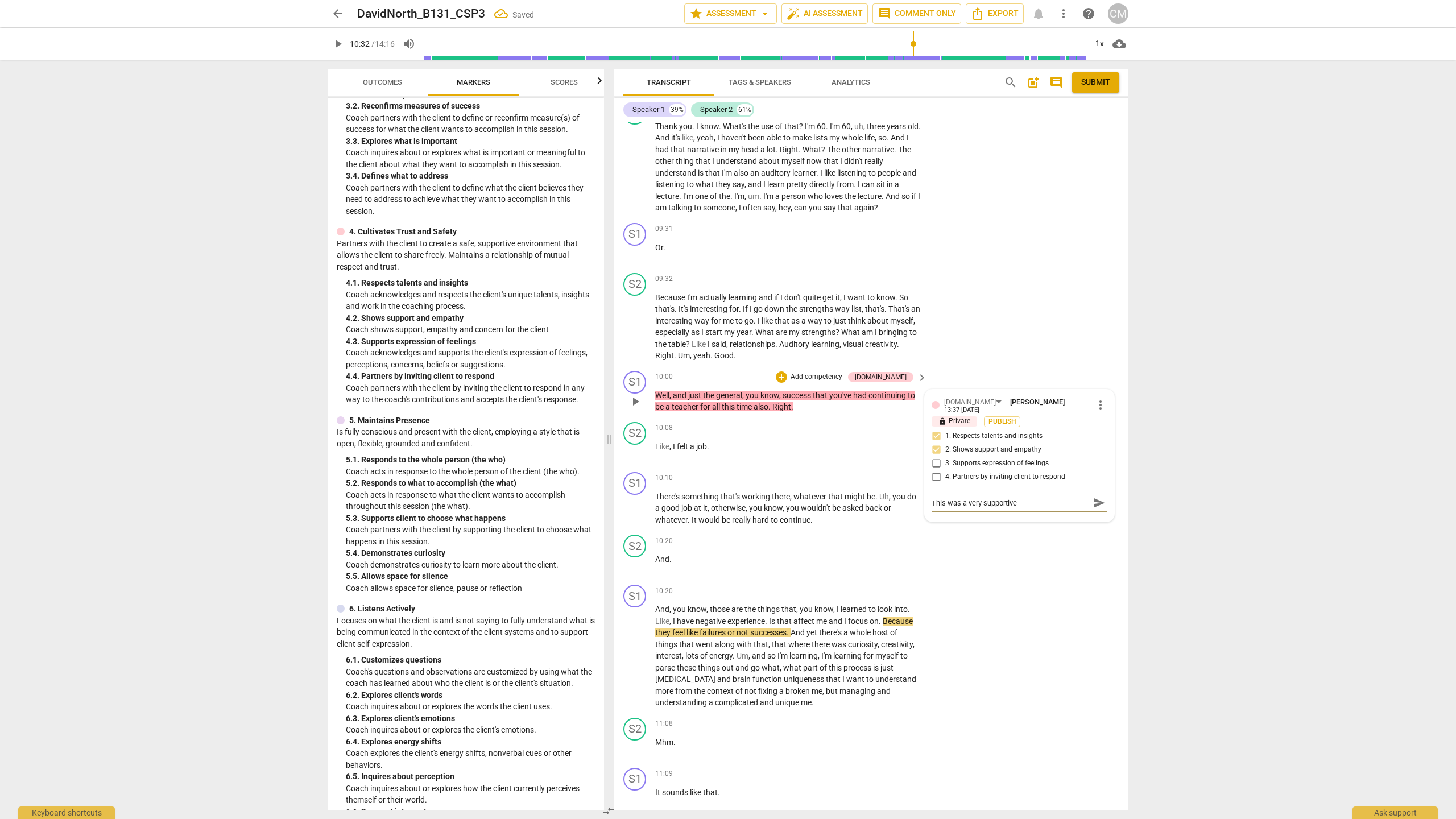
type textarea "This was a very supportive"
type textarea "This was a very supportive r"
type textarea "This was a very supportive re"
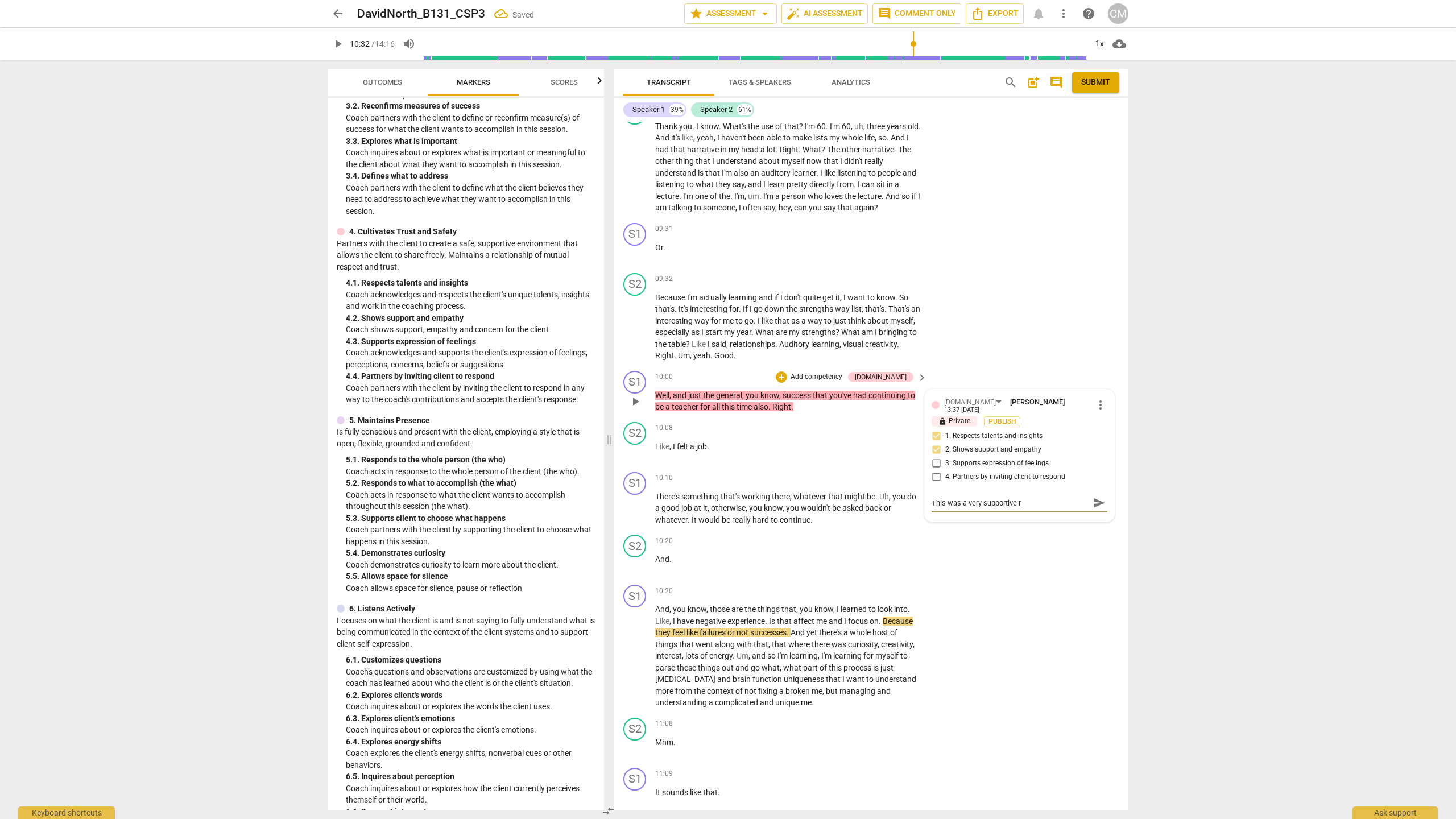
type textarea "This was a very supportive re"
type textarea "This was a very supportive ref"
type textarea "This was a very supportive refl"
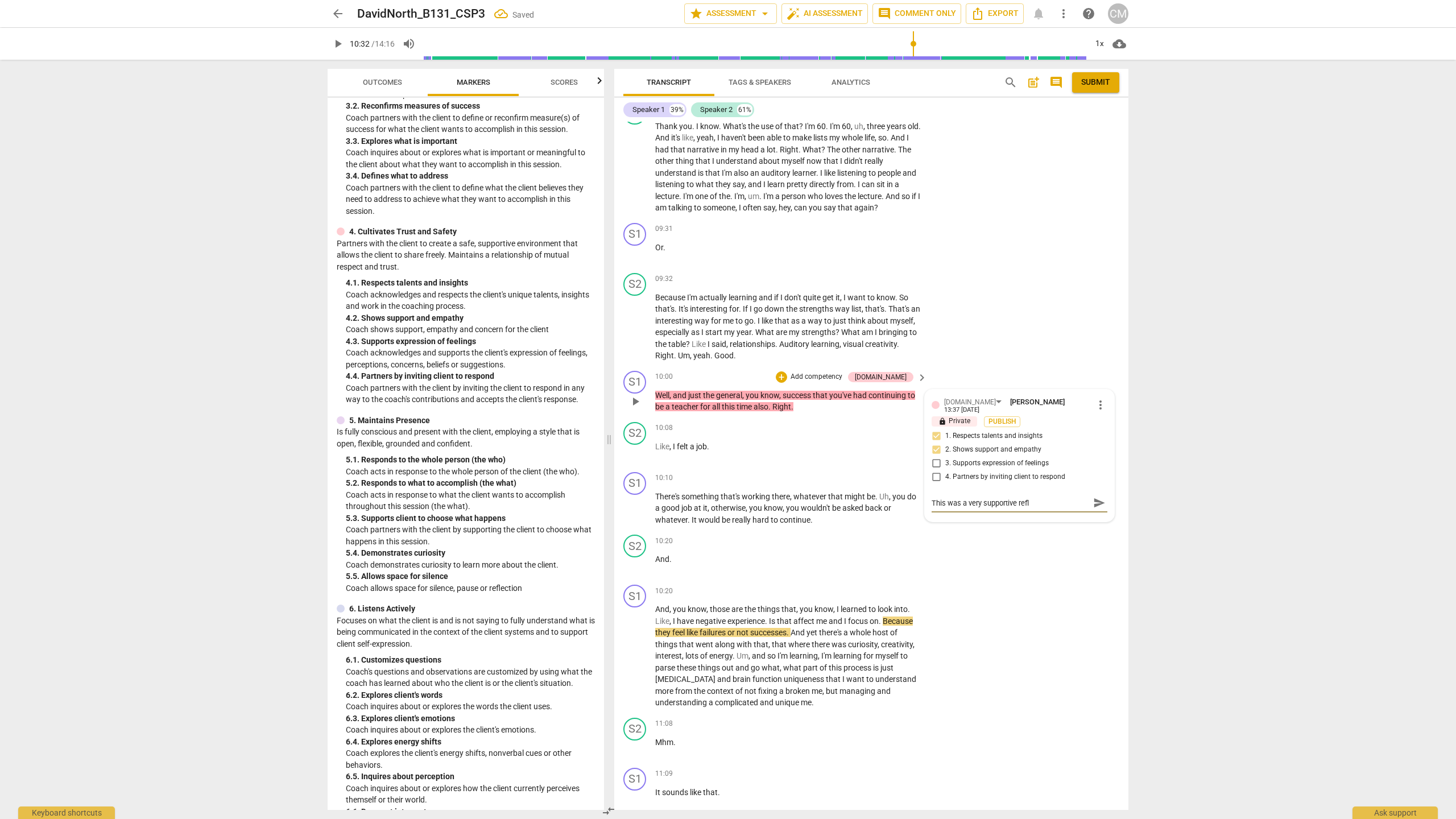
type textarea "This was a very supportive refle"
type textarea "This was a very supportive reflec"
type textarea "This was a very supportive reflect"
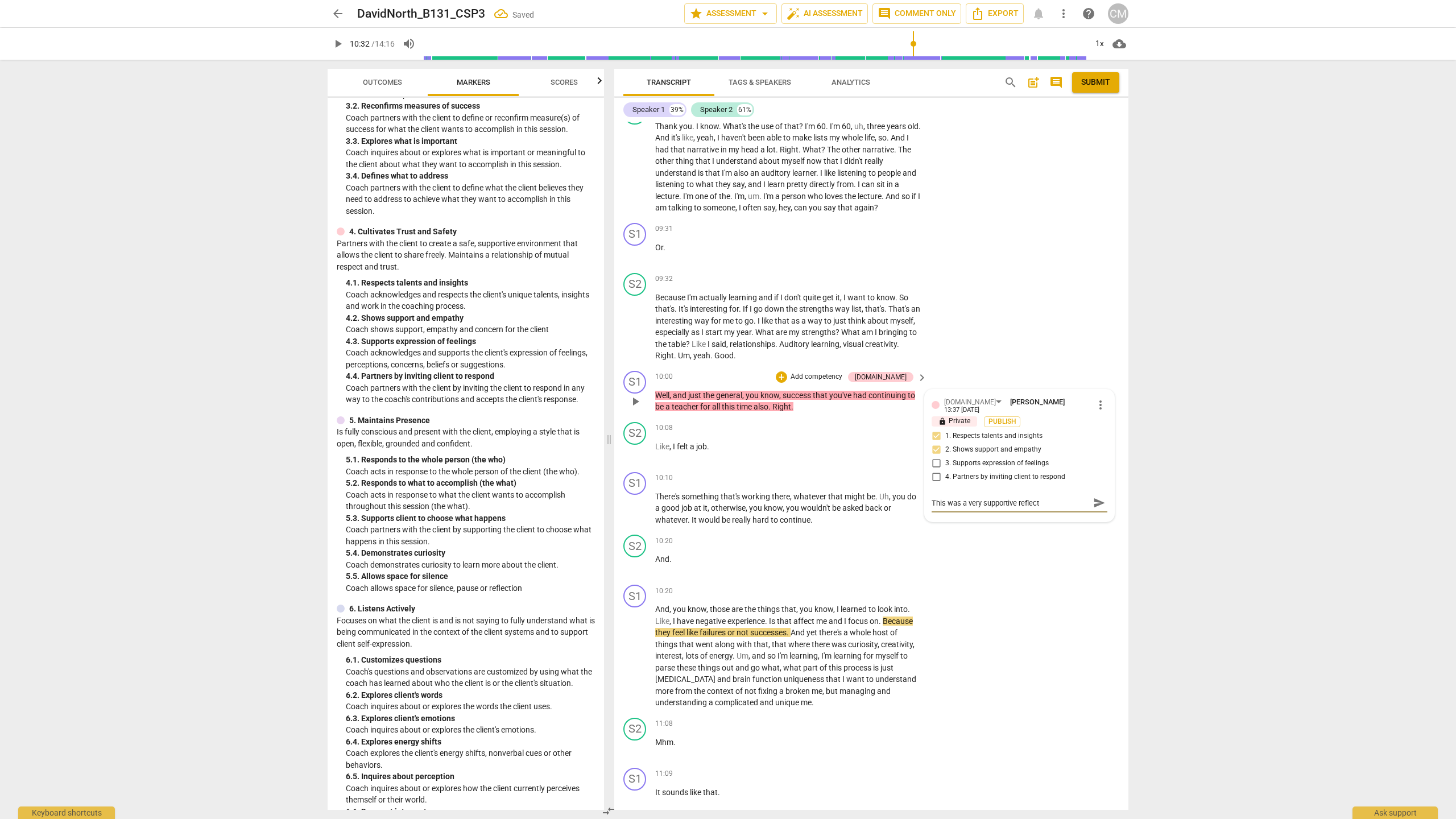
type textarea "This was a very supportive reflecti"
type textarea "This was a very supportive reflectio"
type textarea "This was a very supportive reflection"
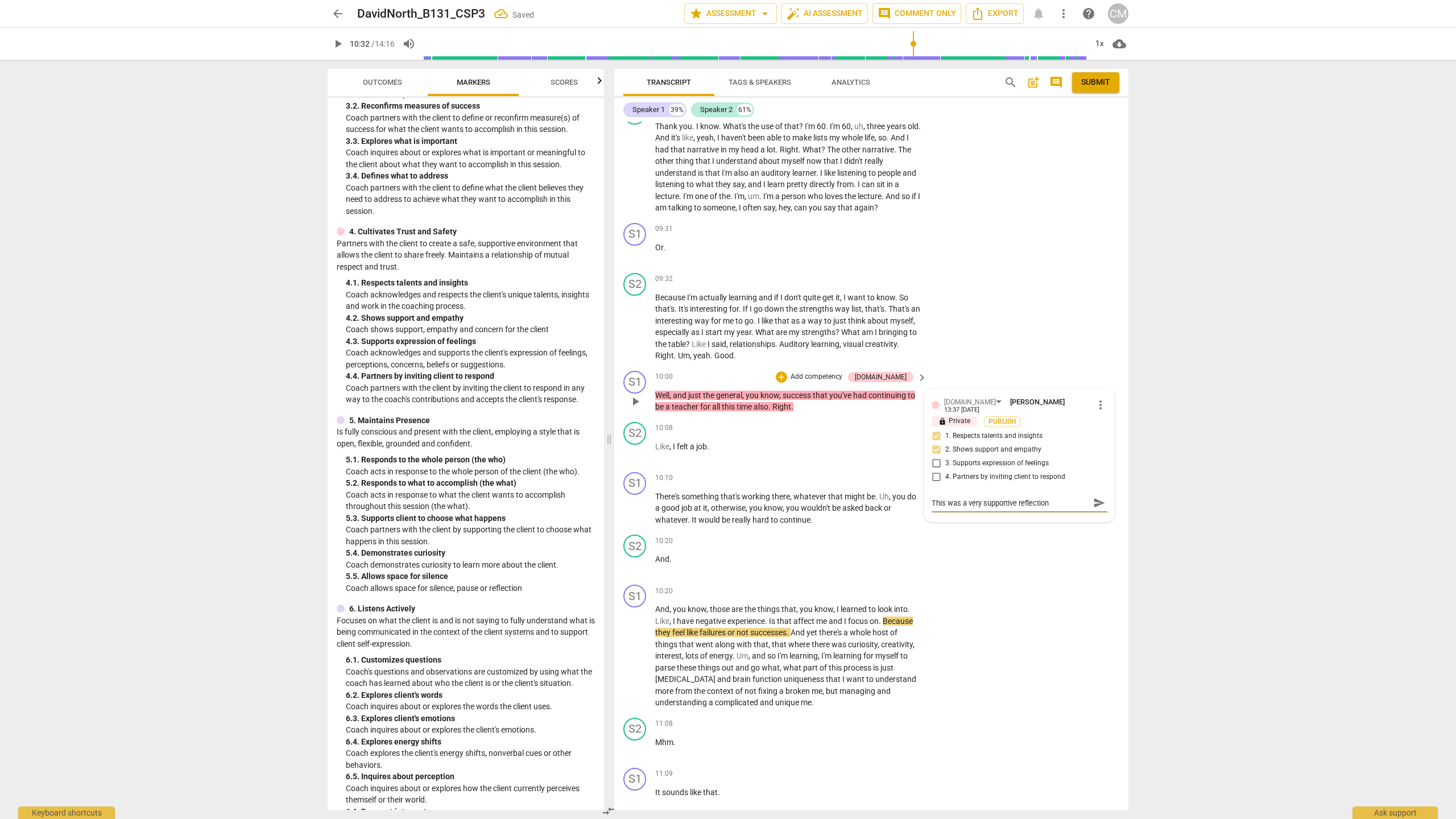
type textarea "This was a very supportive reflection"
type textarea "This was a very supportive reflection t"
type textarea "This was a very supportive reflection to"
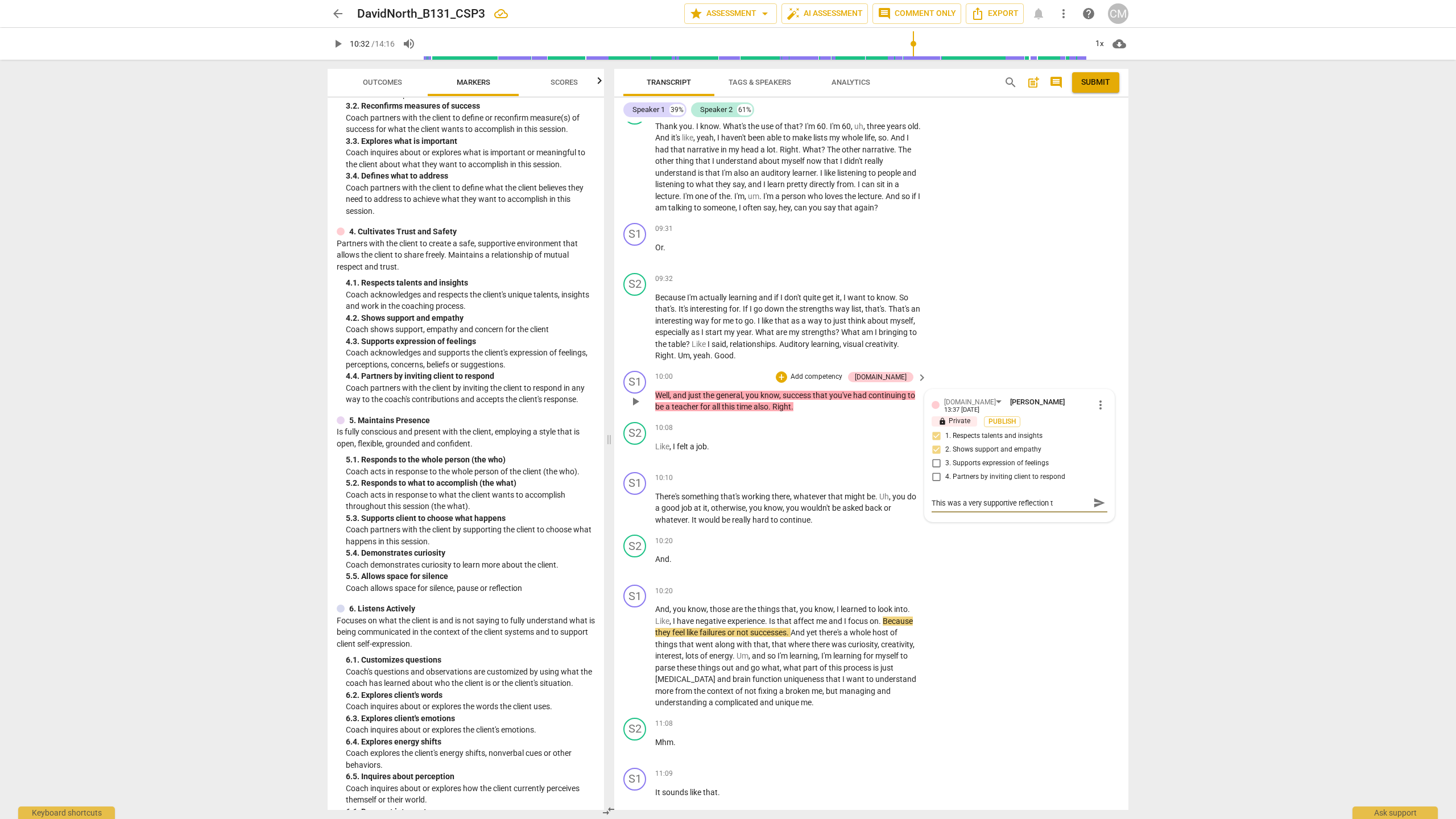
type textarea "This was a very supportive reflection to"
type textarea "This was a very supportive reflection to h"
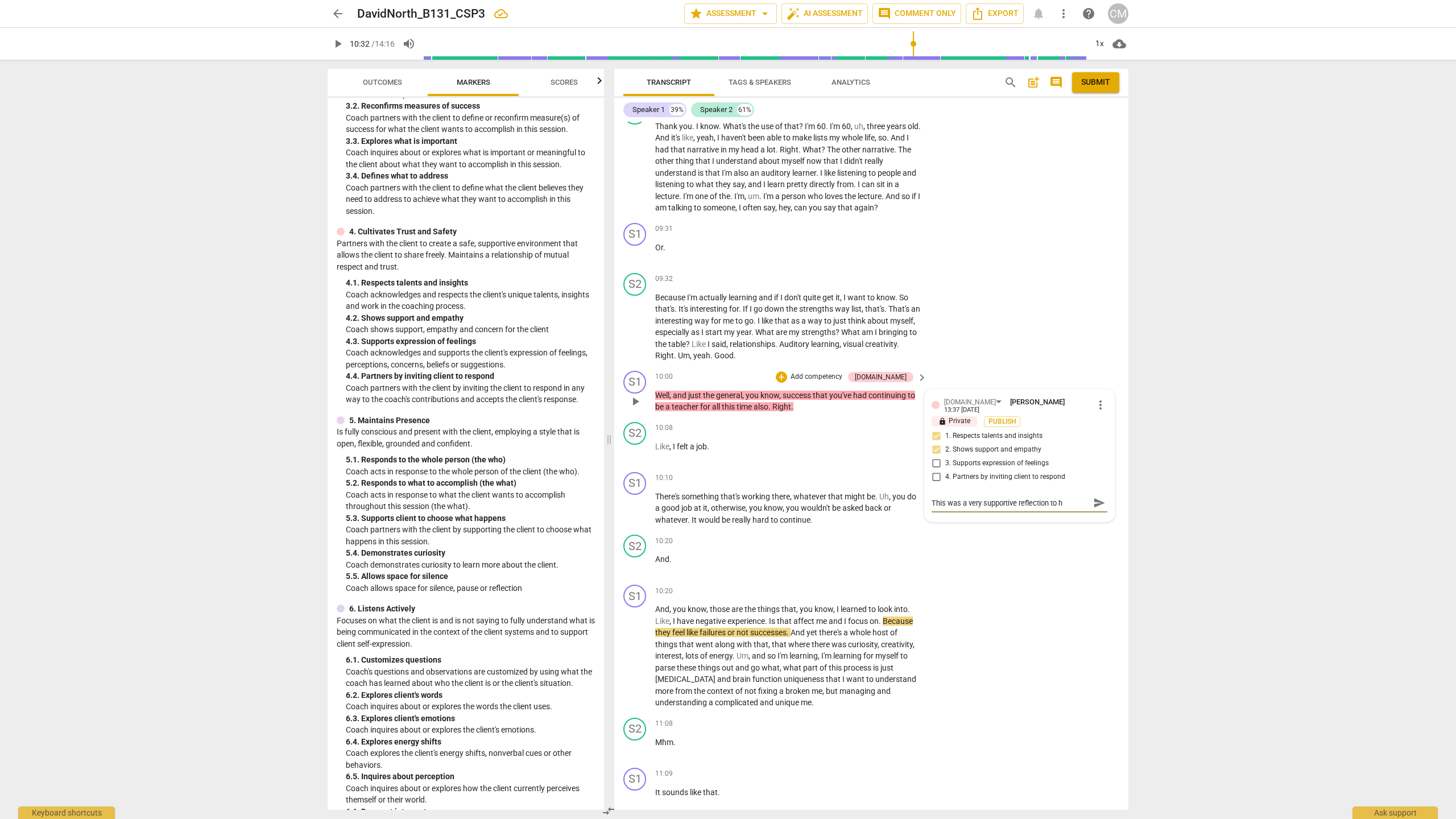
type textarea "This was a very supportive reflection to he"
type textarea "This was a very supportive reflection to hel"
type textarea "This was a very supportive reflection to help"
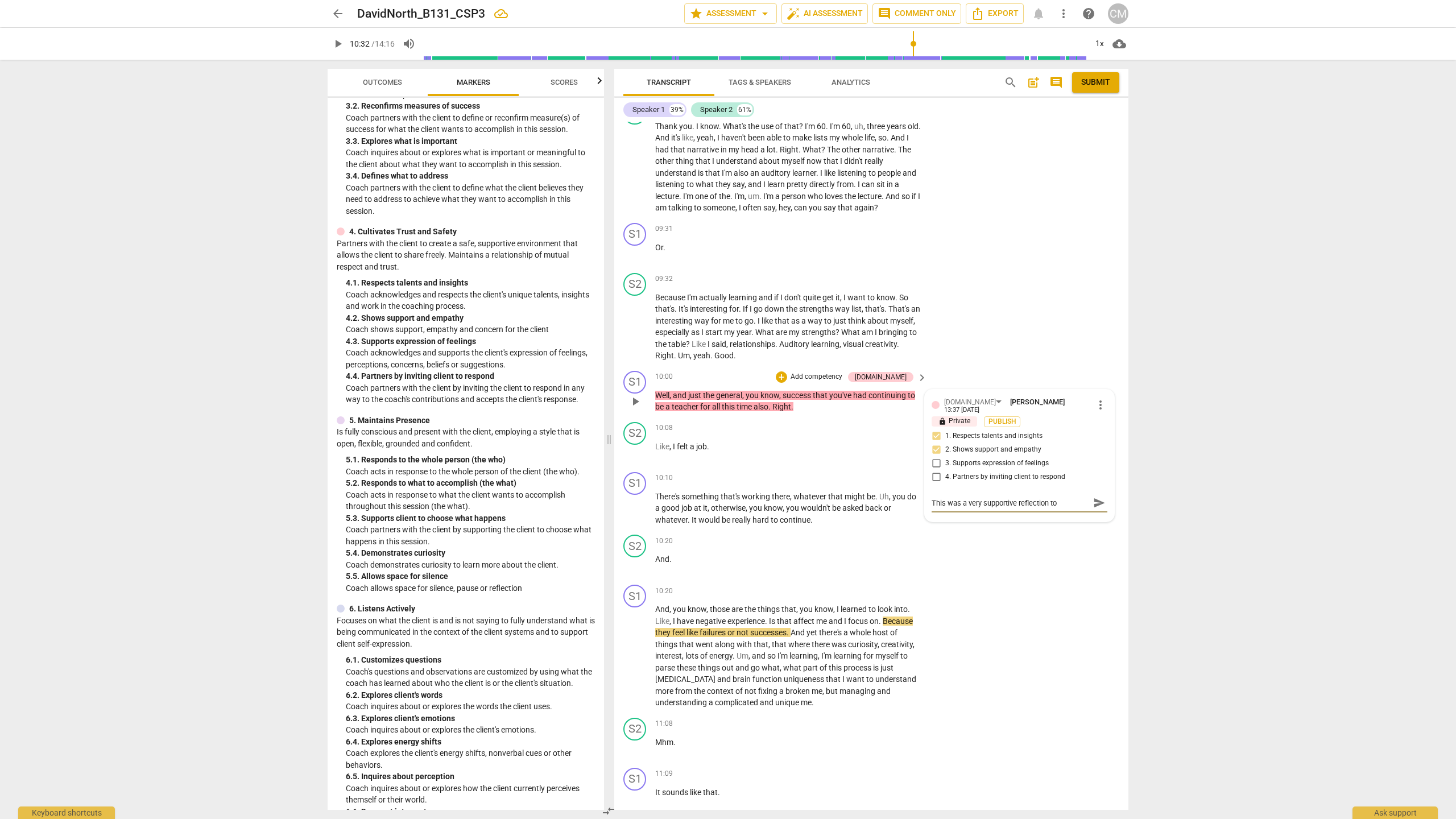
type textarea "This was a very supportive reflection to help"
type textarea "This was a very supportive reflection to help t"
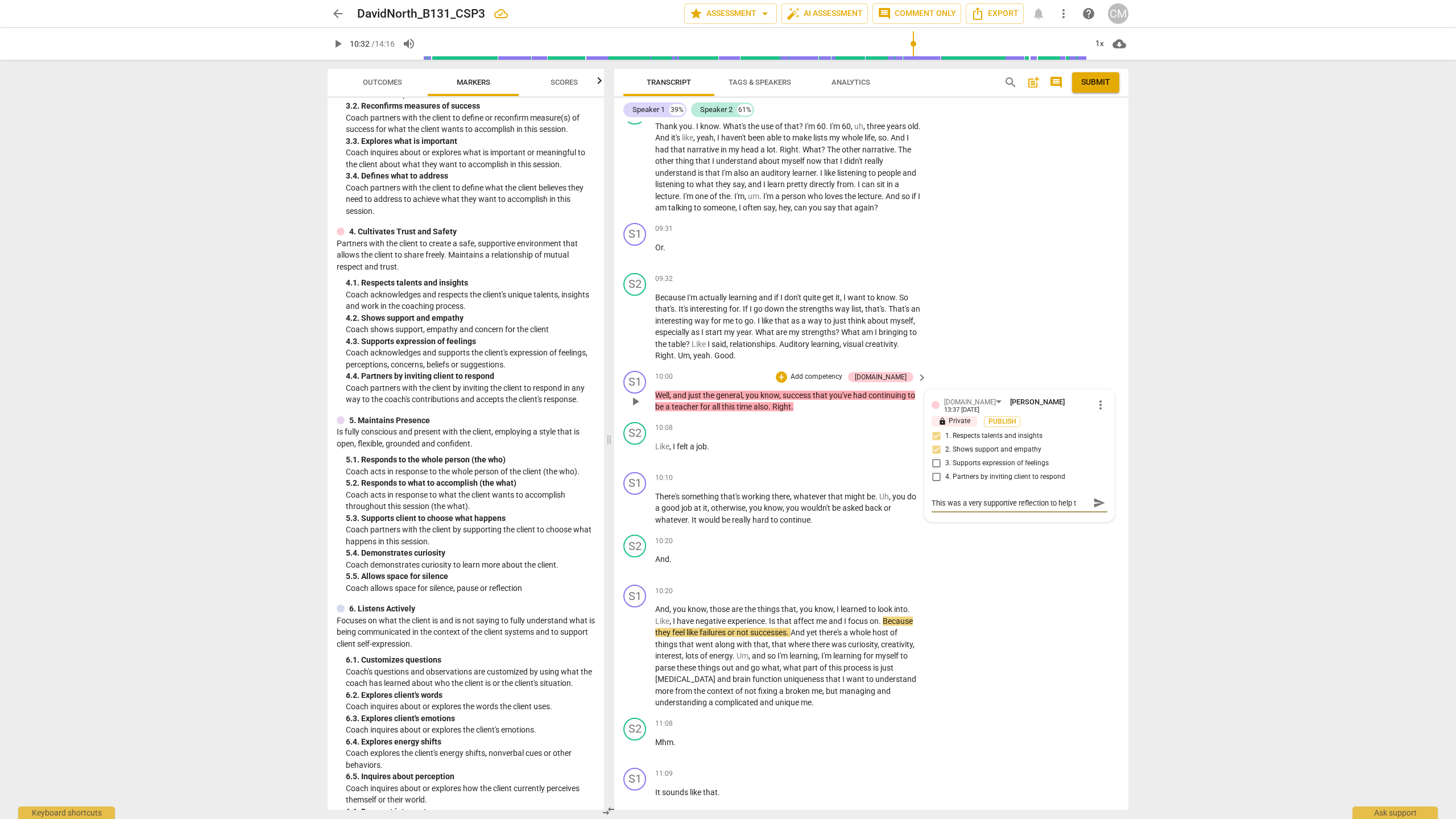
type textarea "This was a very supportive reflection to help th"
type textarea "This was a very supportive reflection to help the"
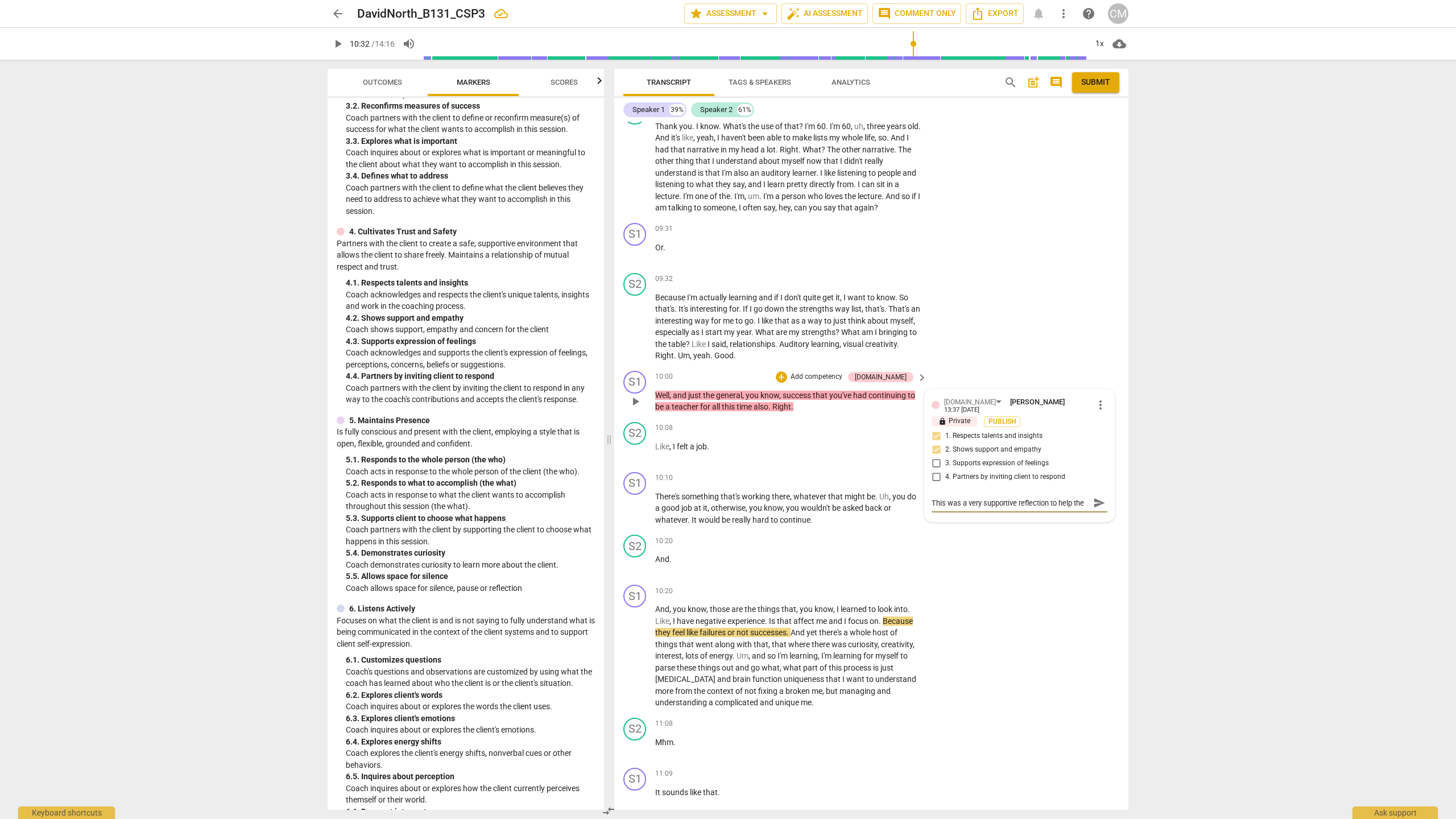
type textarea "This was a very supportive reflection to help the"
type textarea "This was a very supportive reflection to help the c"
type textarea "This was a very supportive reflection to help the cl"
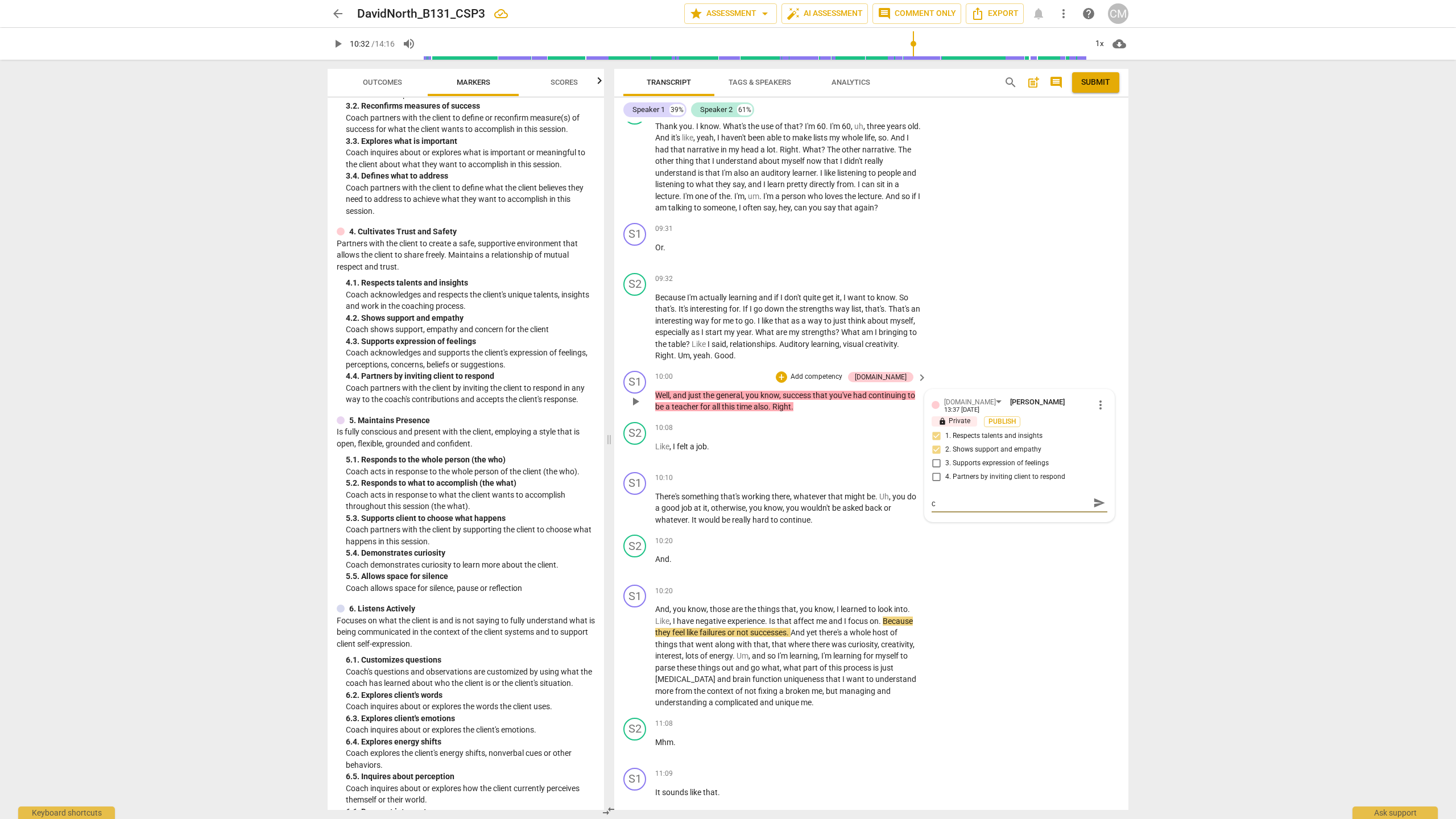
type textarea "This was a very supportive reflection to help the cl"
type textarea "This was a very supportive reflection to help the cli"
type textarea "This was a very supportive reflection to help the clie"
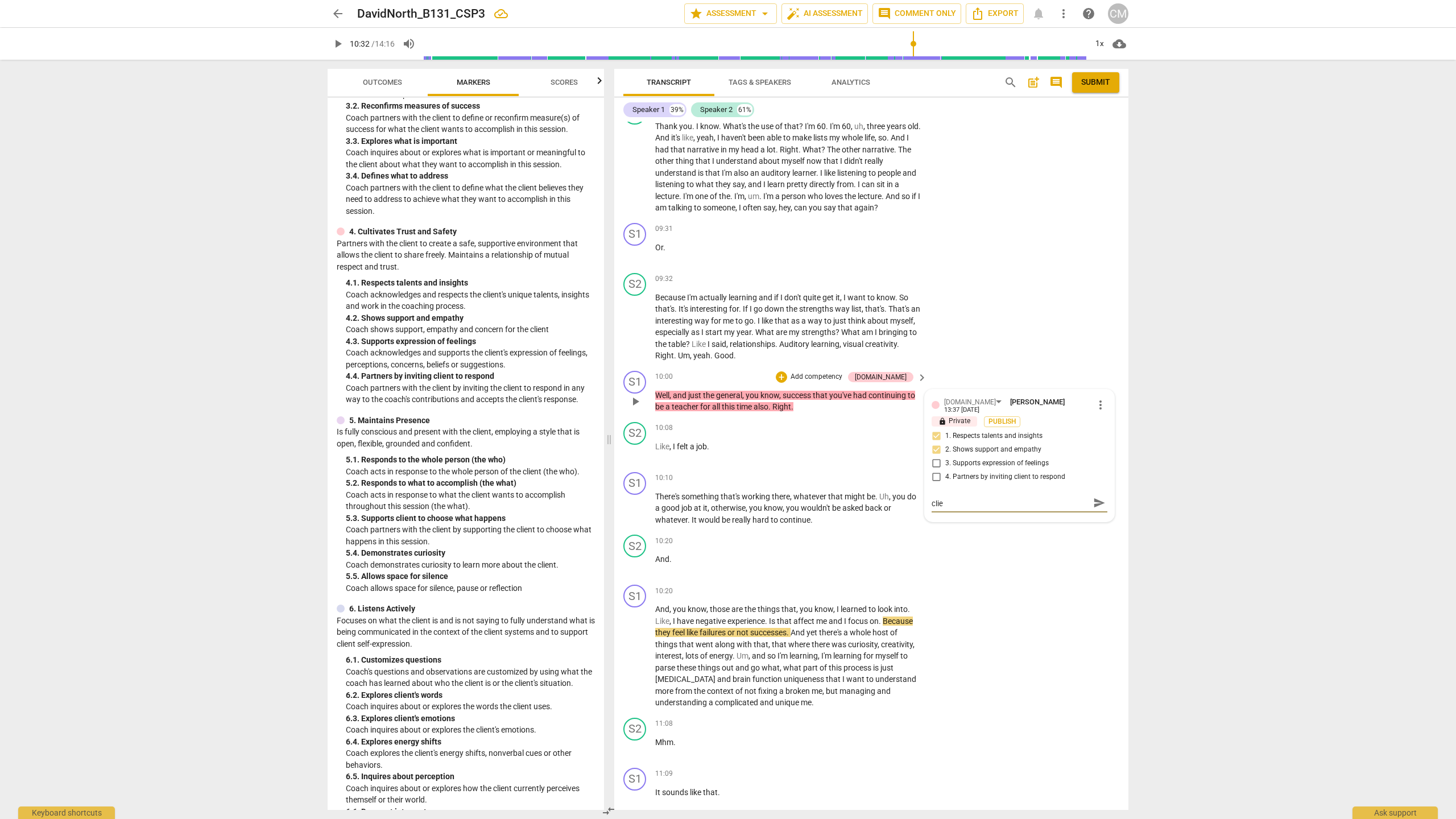
type textarea "This was a very supportive reflection to help the clien"
type textarea "This was a very supportive reflection to help the client"
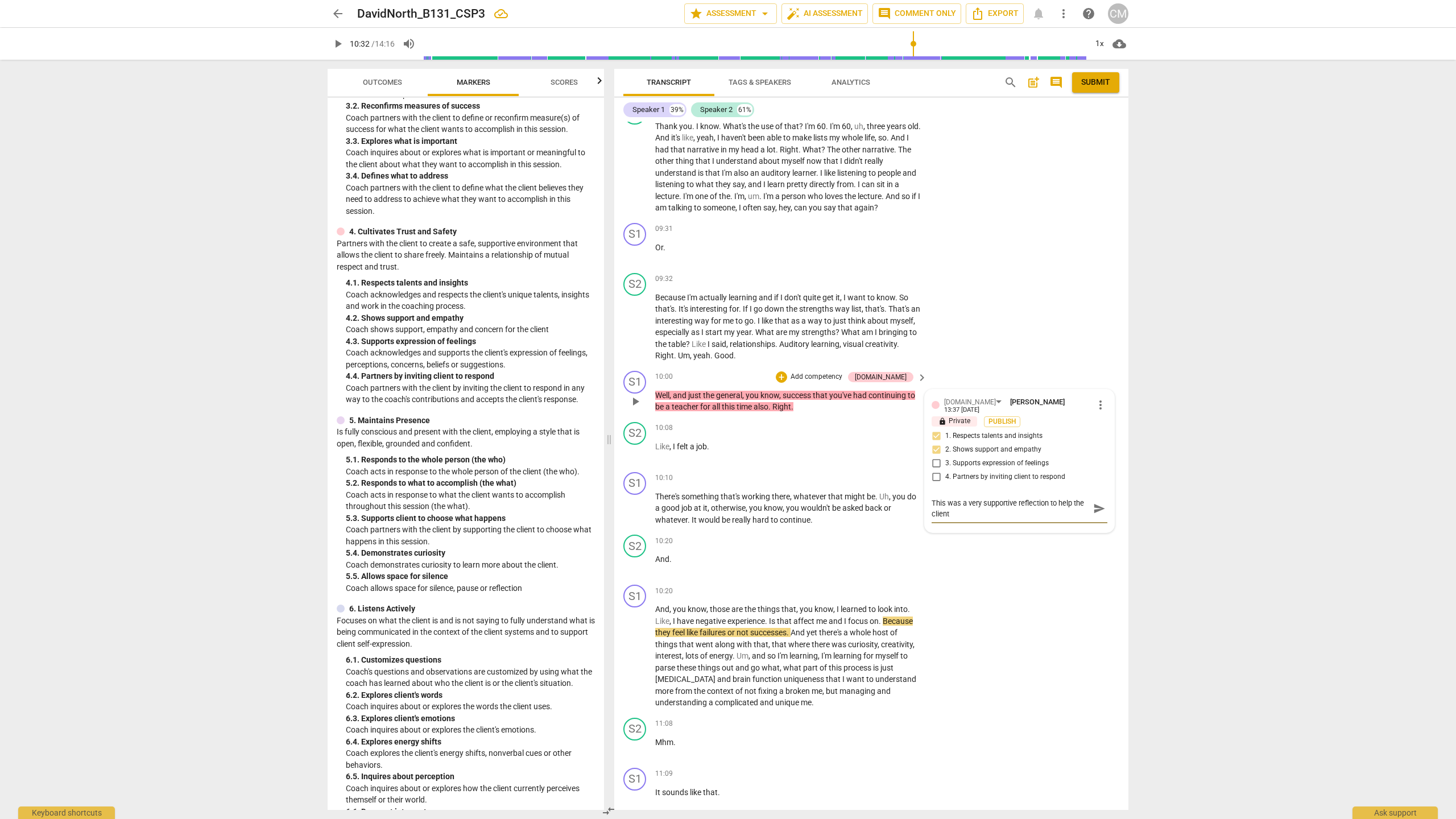
type textarea "This was a very supportive reflection to help the client"
type textarea "This was a very supportive reflection to help the client s"
type textarea "This was a very supportive reflection to help the client se"
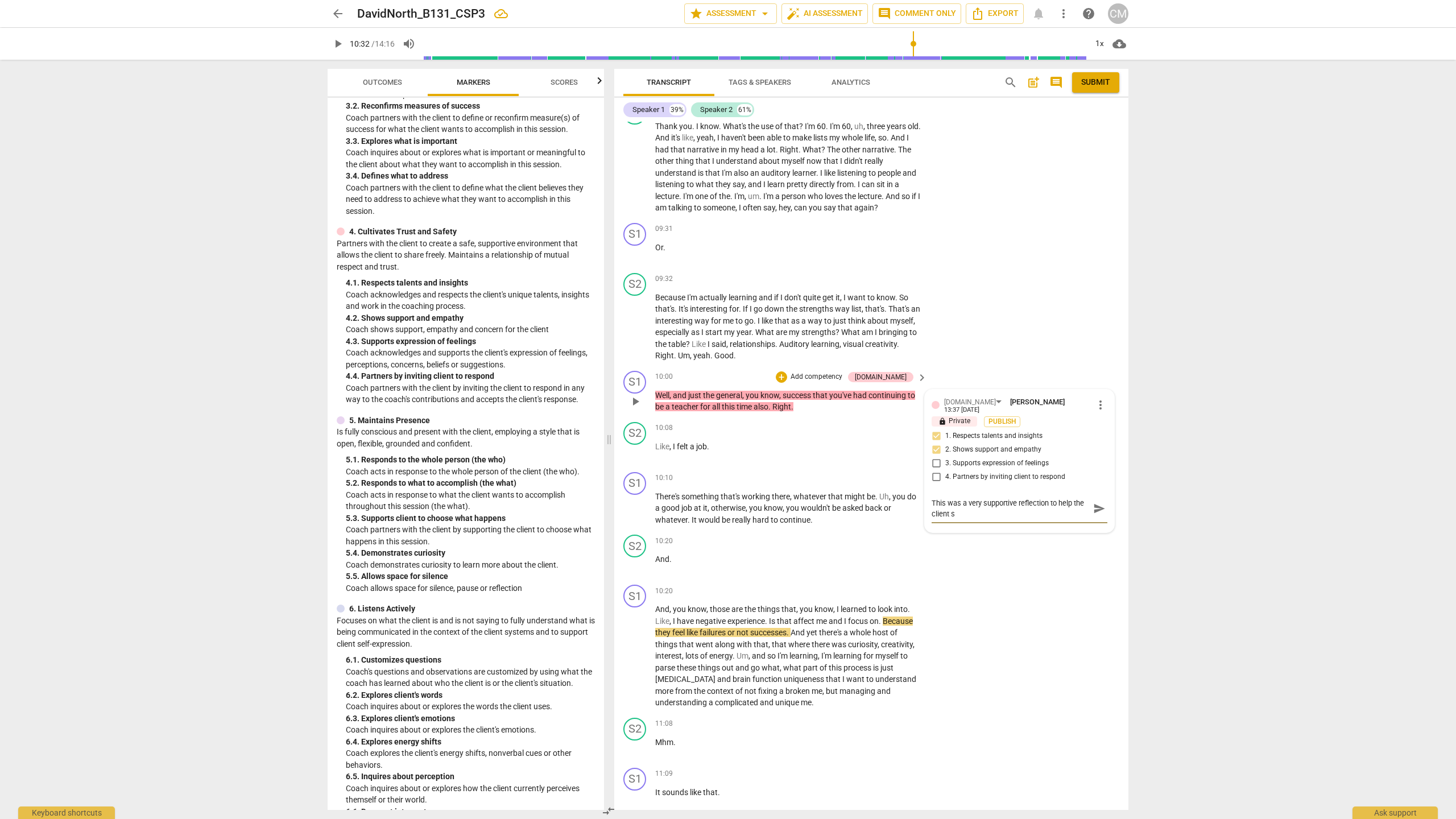
type textarea "This was a very supportive reflection to help the client se"
type textarea "This was a very supportive reflection to help the client see"
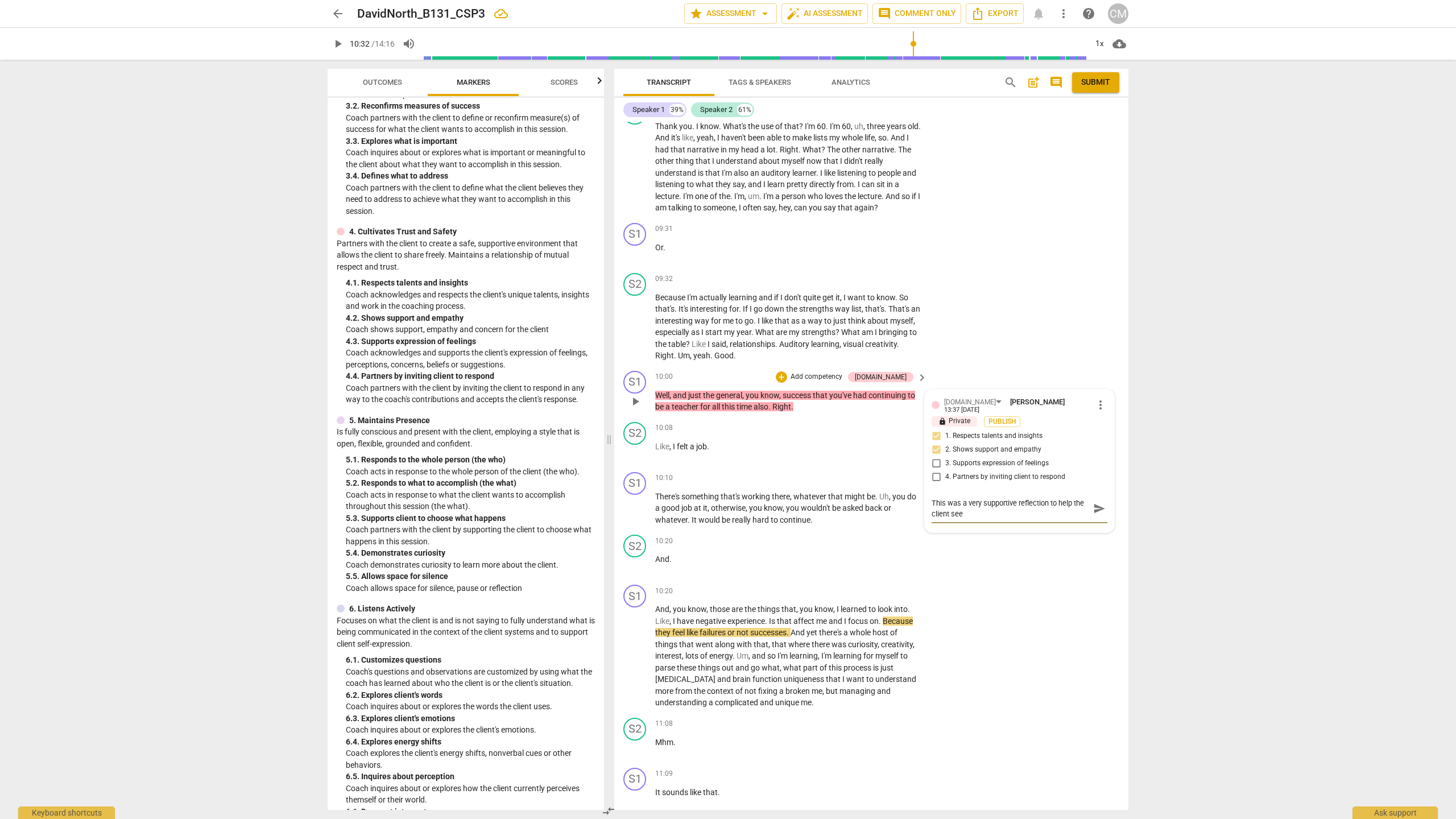
type textarea "This was a very supportive reflection to help the client see t"
type textarea "This was a very supportive reflection to help the client see th"
type textarea "This was a very supportive reflection to help the client see the"
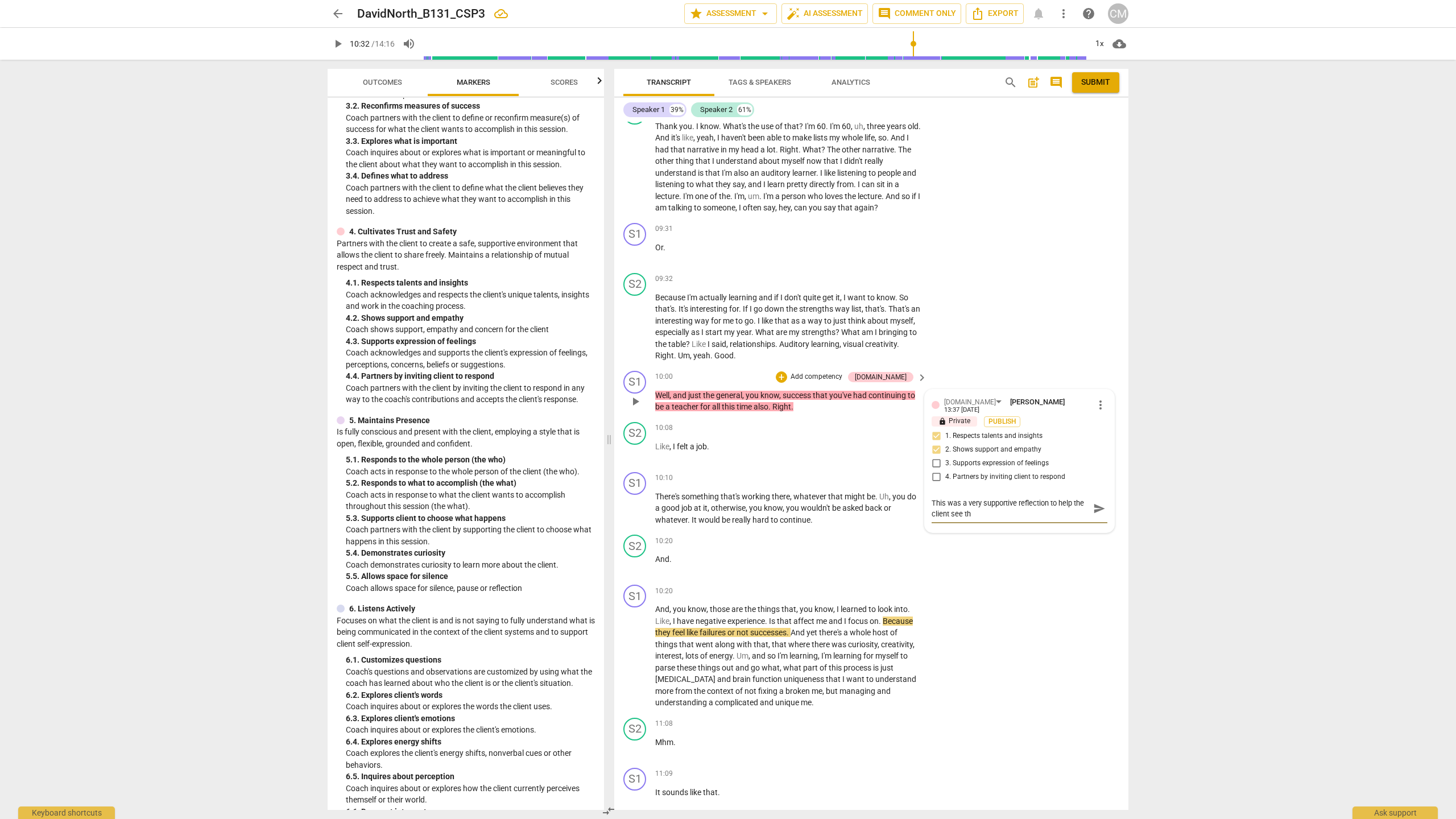
type textarea "This was a very supportive reflection to help the client see the"
type textarea "This was a very supportive reflection to help the client see thei"
type textarea "This was a very supportive reflection to help the client see their"
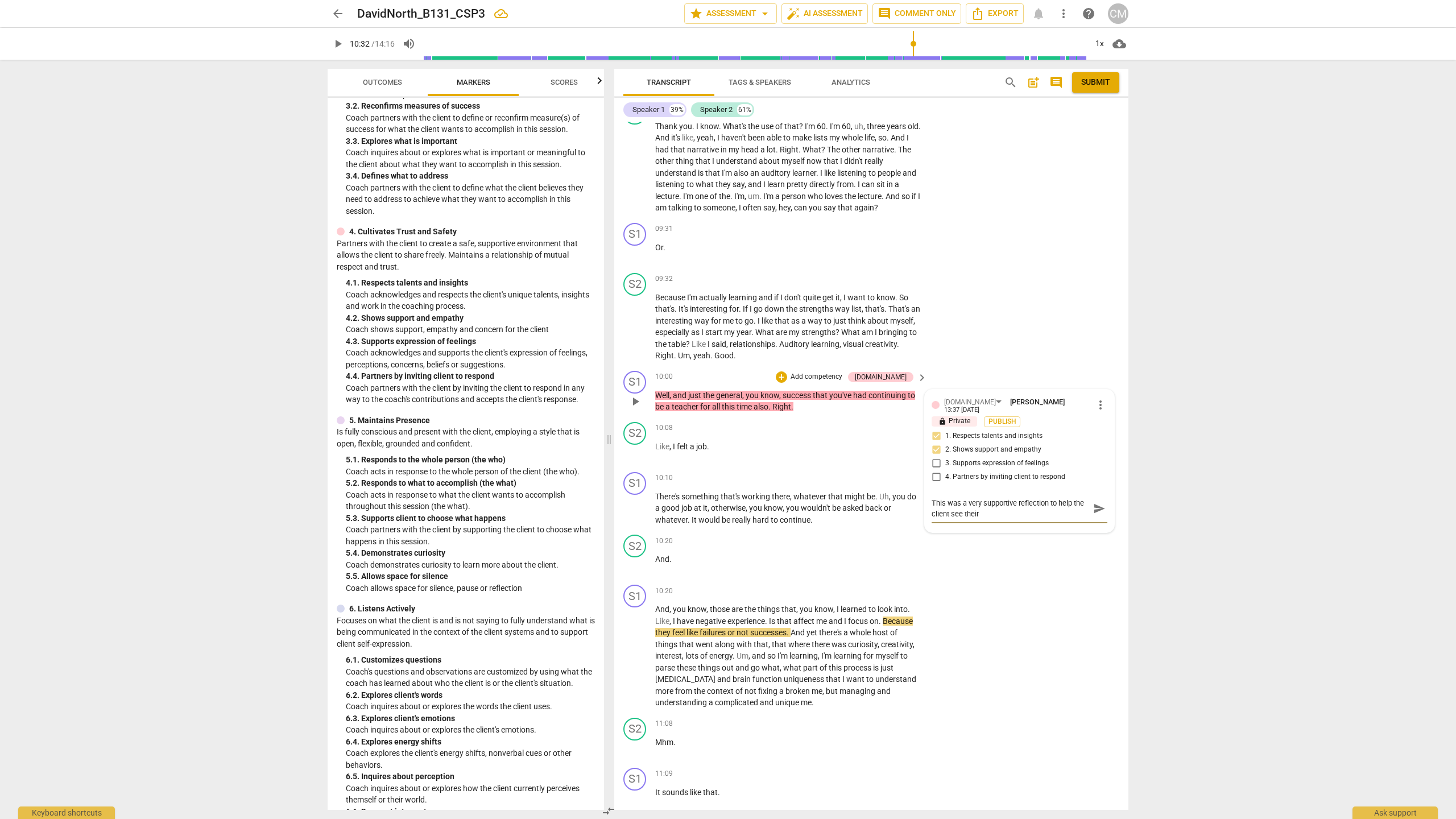
type textarea "This was a very supportive reflection to help the client see their"
type textarea "This was a very supportive reflection to help the client see their t"
type textarea "This was a very supportive reflection to help the client see their ta"
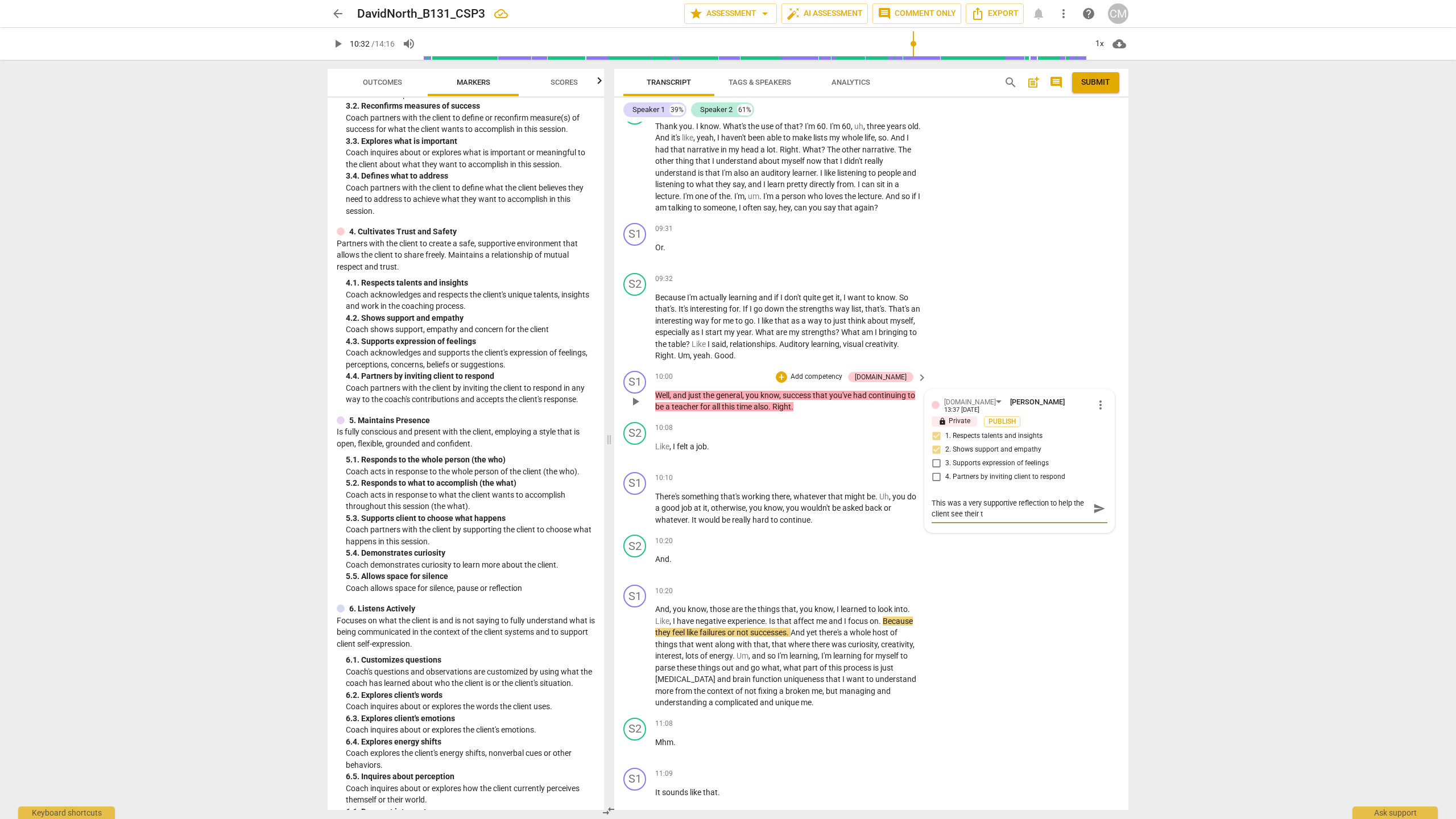
type textarea "This was a very supportive reflection to help the client see their ta"
type textarea "This was a very supportive reflection to help the client see their tal"
type textarea "This was a very supportive reflection to help the client see their tale"
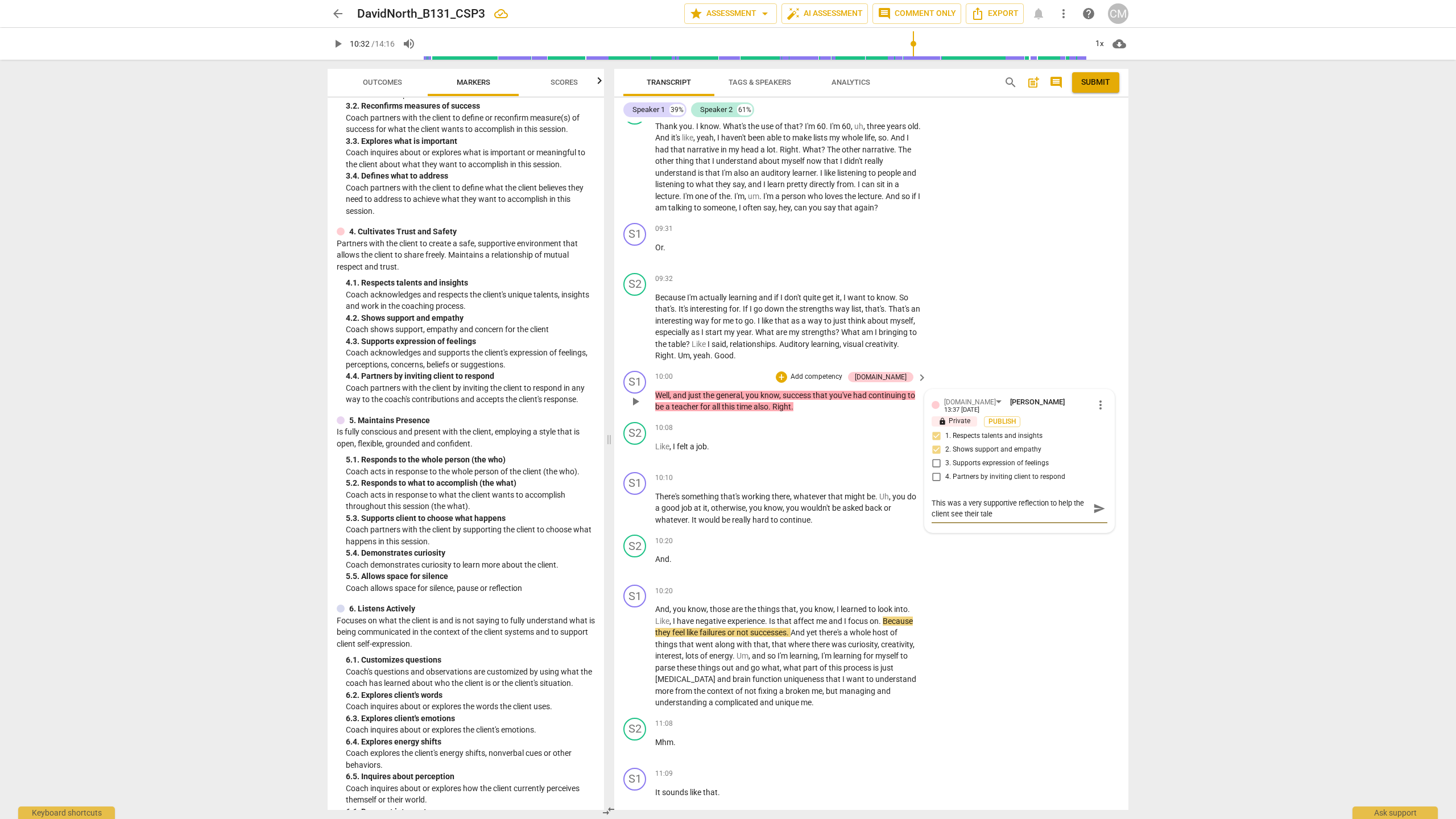
type textarea "This was a very supportive reflection to help the client see their talen"
type textarea "This was a very supportive reflection to help the client see their talent"
type textarea "This was a very supportive reflection to help the client see their talents"
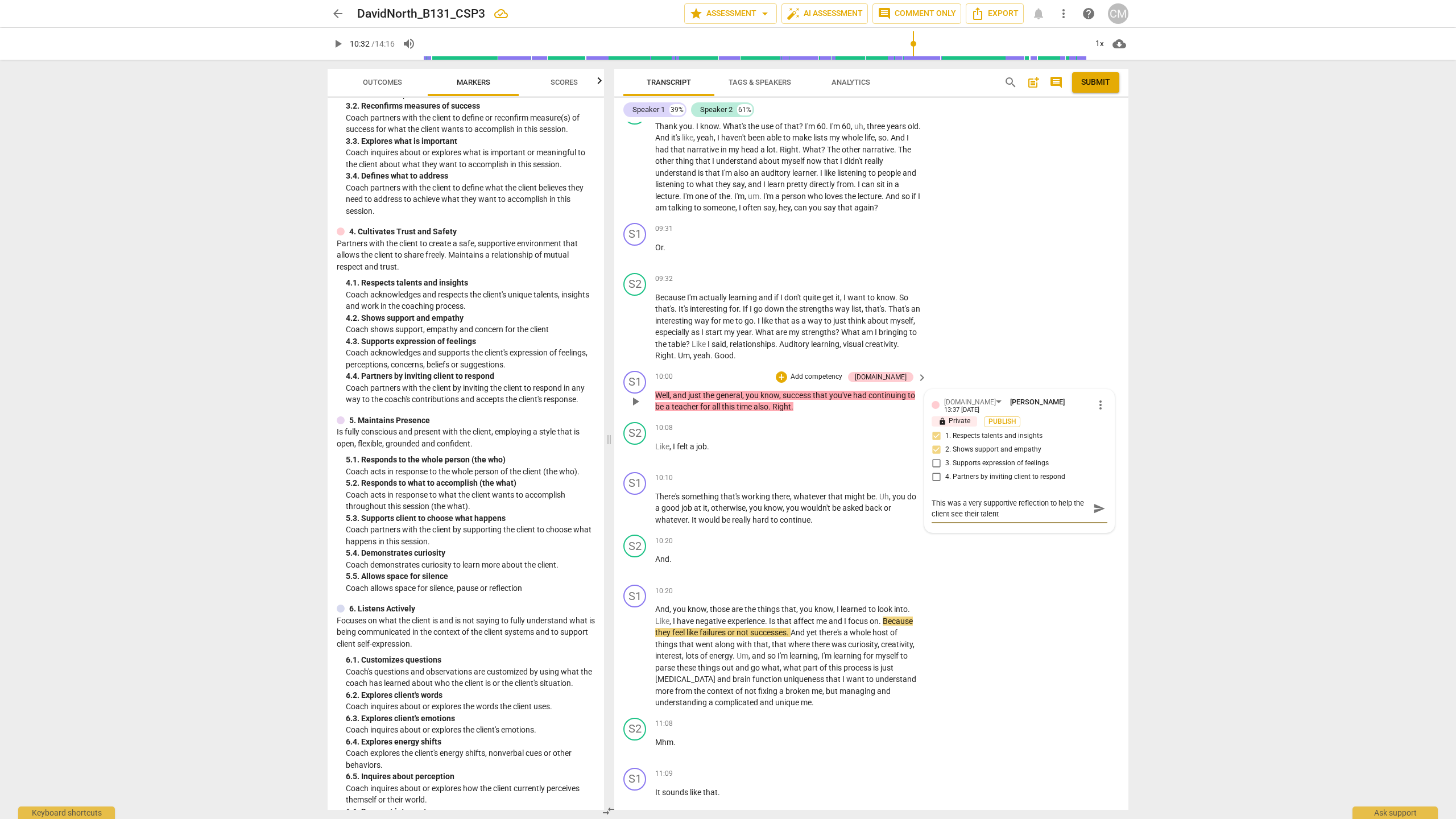
type textarea "This was a very supportive reflection to help the client see their talents"
type textarea "This was a very supportive reflection to help the client see their talents a"
type textarea "This was a very supportive reflection to help the client see their talents an"
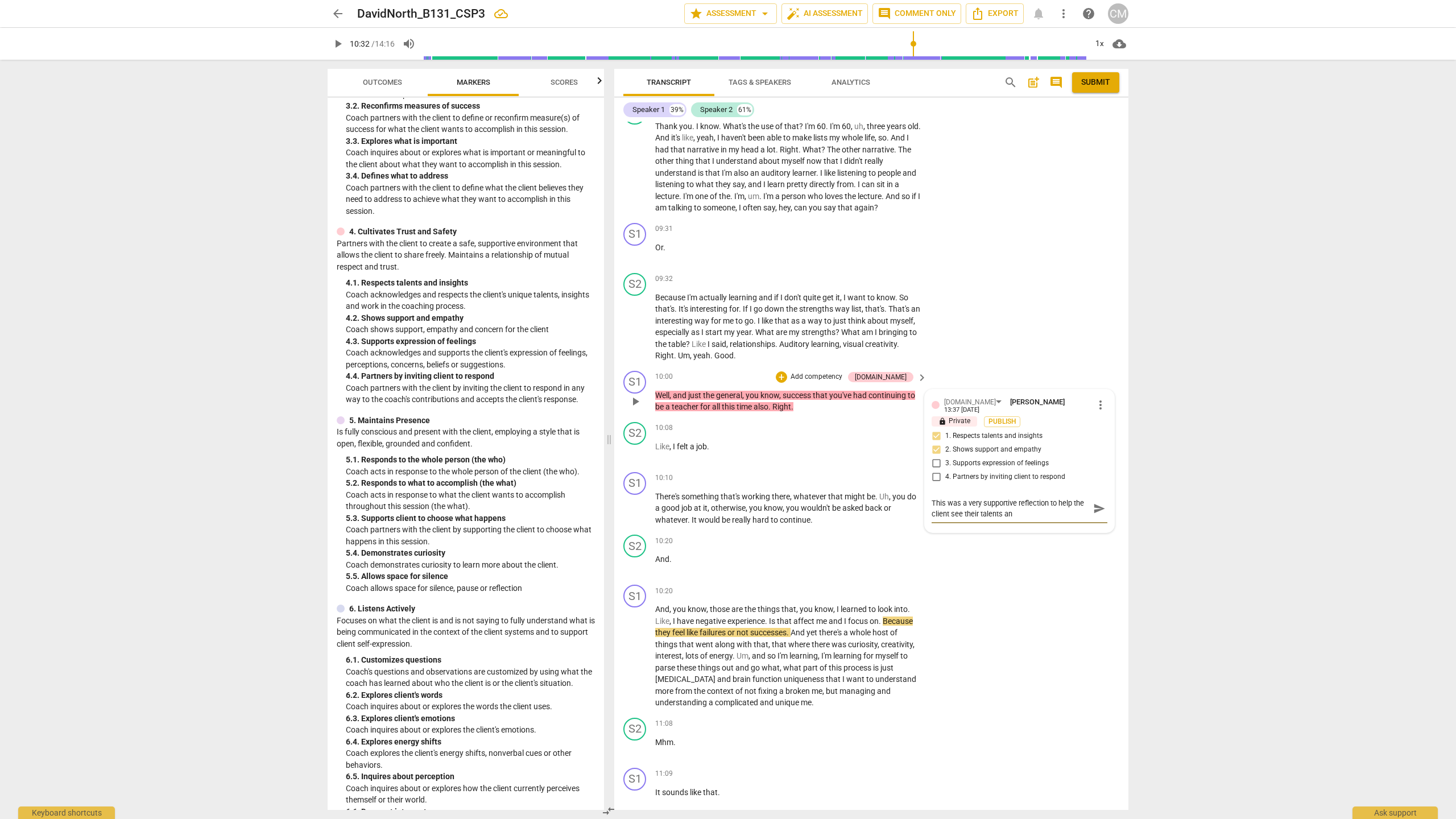
type textarea "This was a very supportive reflection to help the client see their talents and"
type textarea "This was a very supportive reflection to help the client see their talents and t"
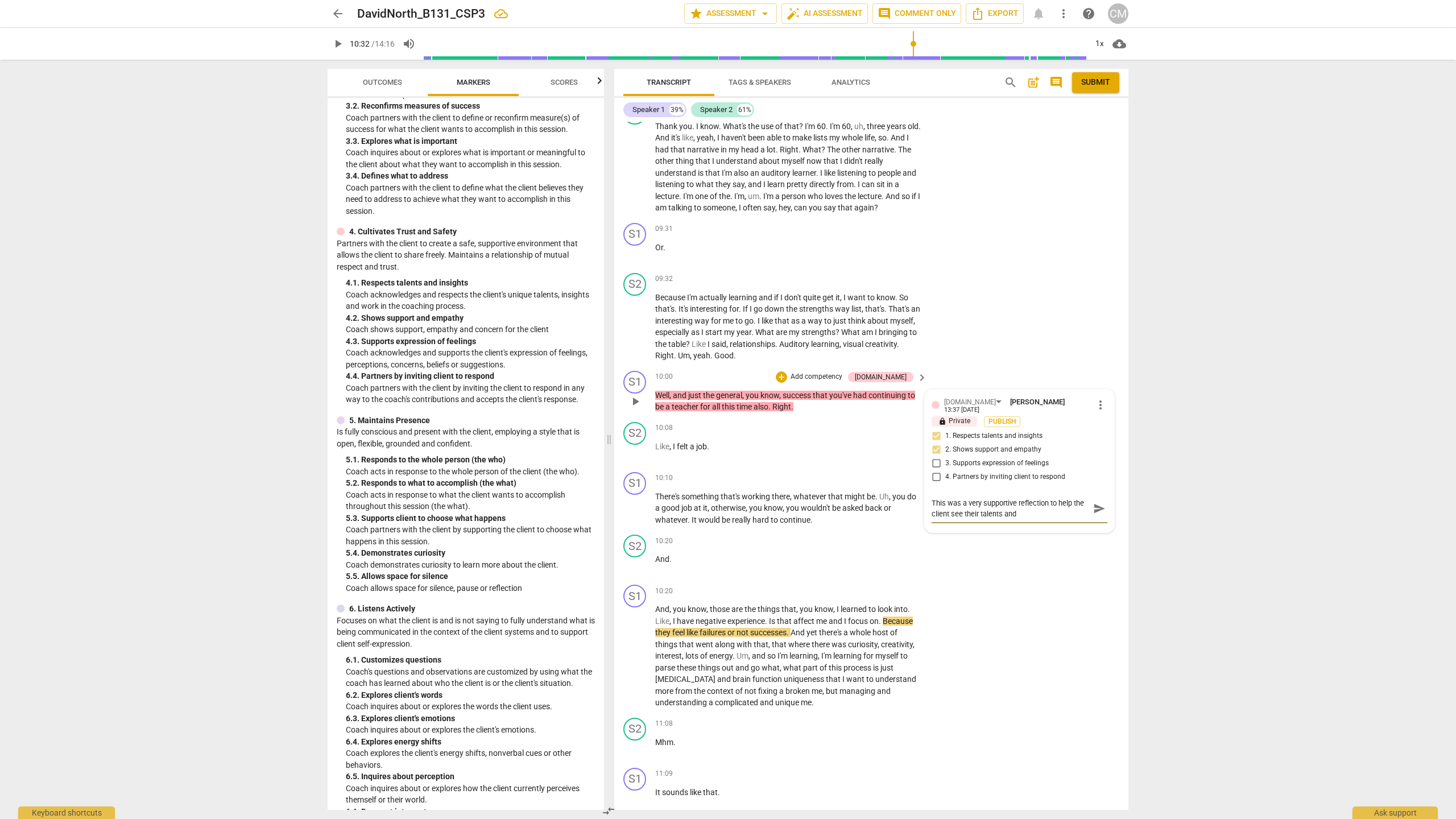
type textarea "This was a very supportive reflection to help the client see their talents and t"
type textarea "This was a very supportive reflection to help the client see their talents and …"
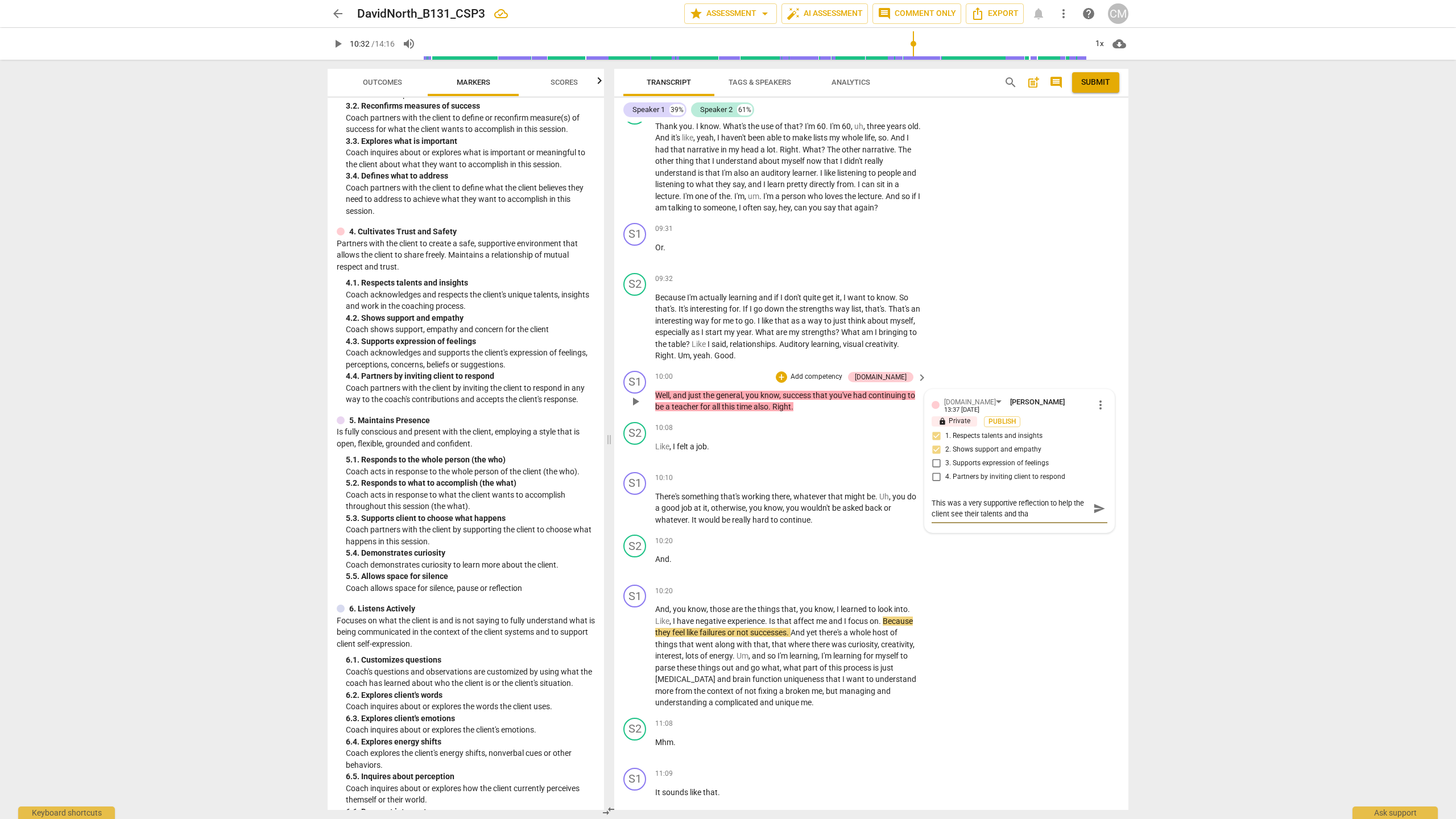
type textarea "This was a very supportive reflection to help the client see their talents and …"
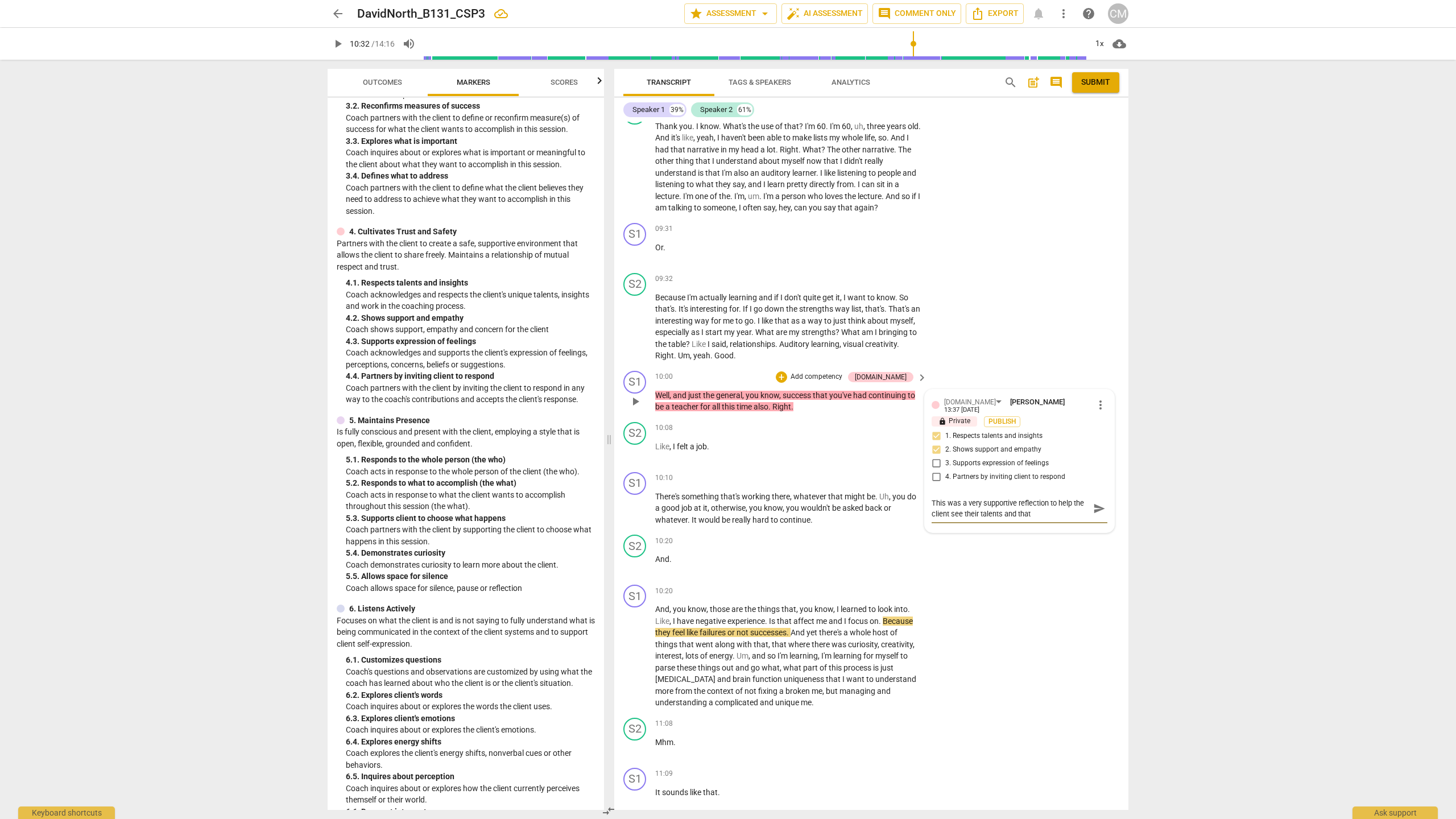
type textarea "This was a very supportive reflection to help the client see their talents and …"
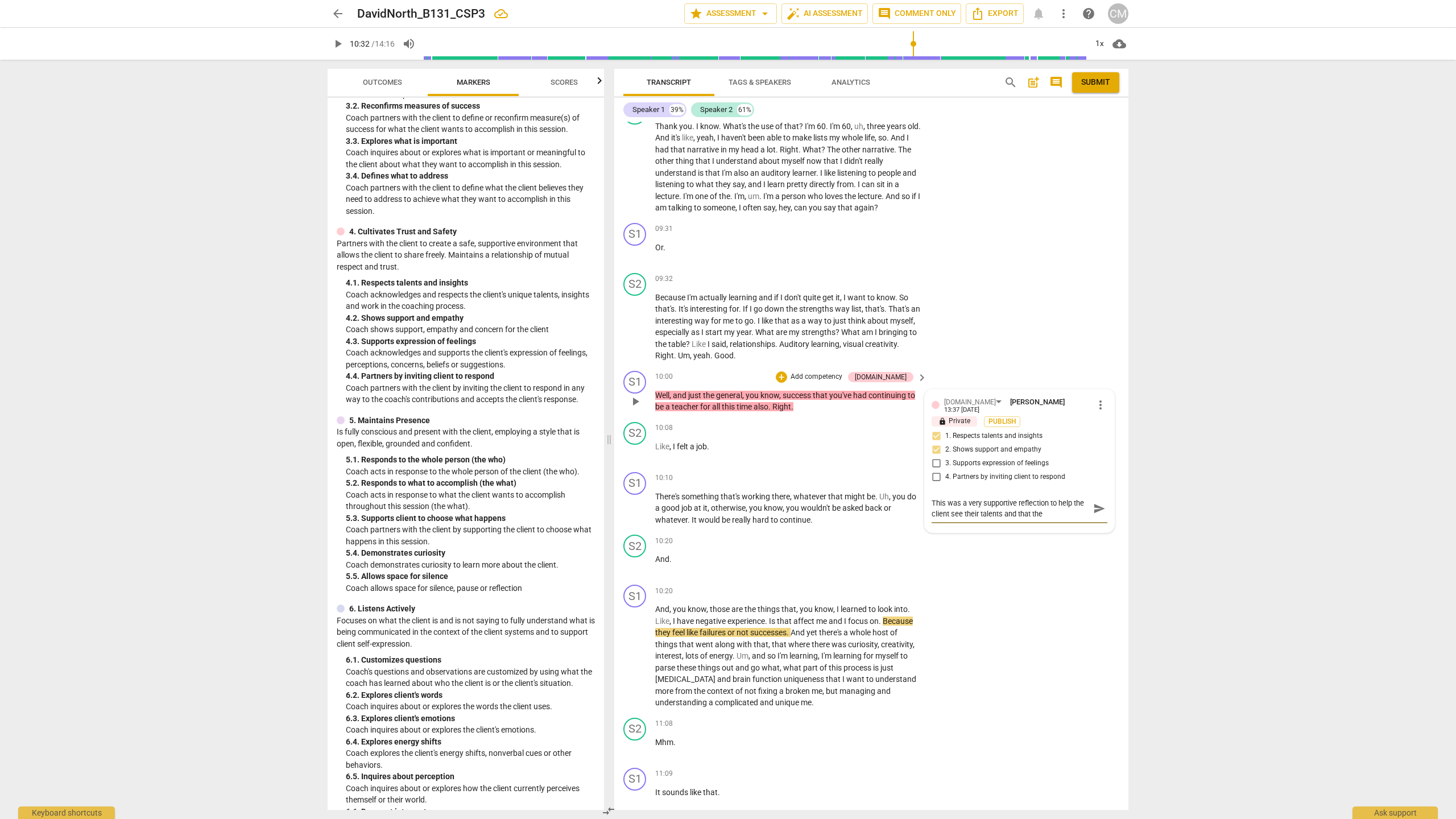
type textarea "This was a very supportive reflection to help the client see their talents and …"
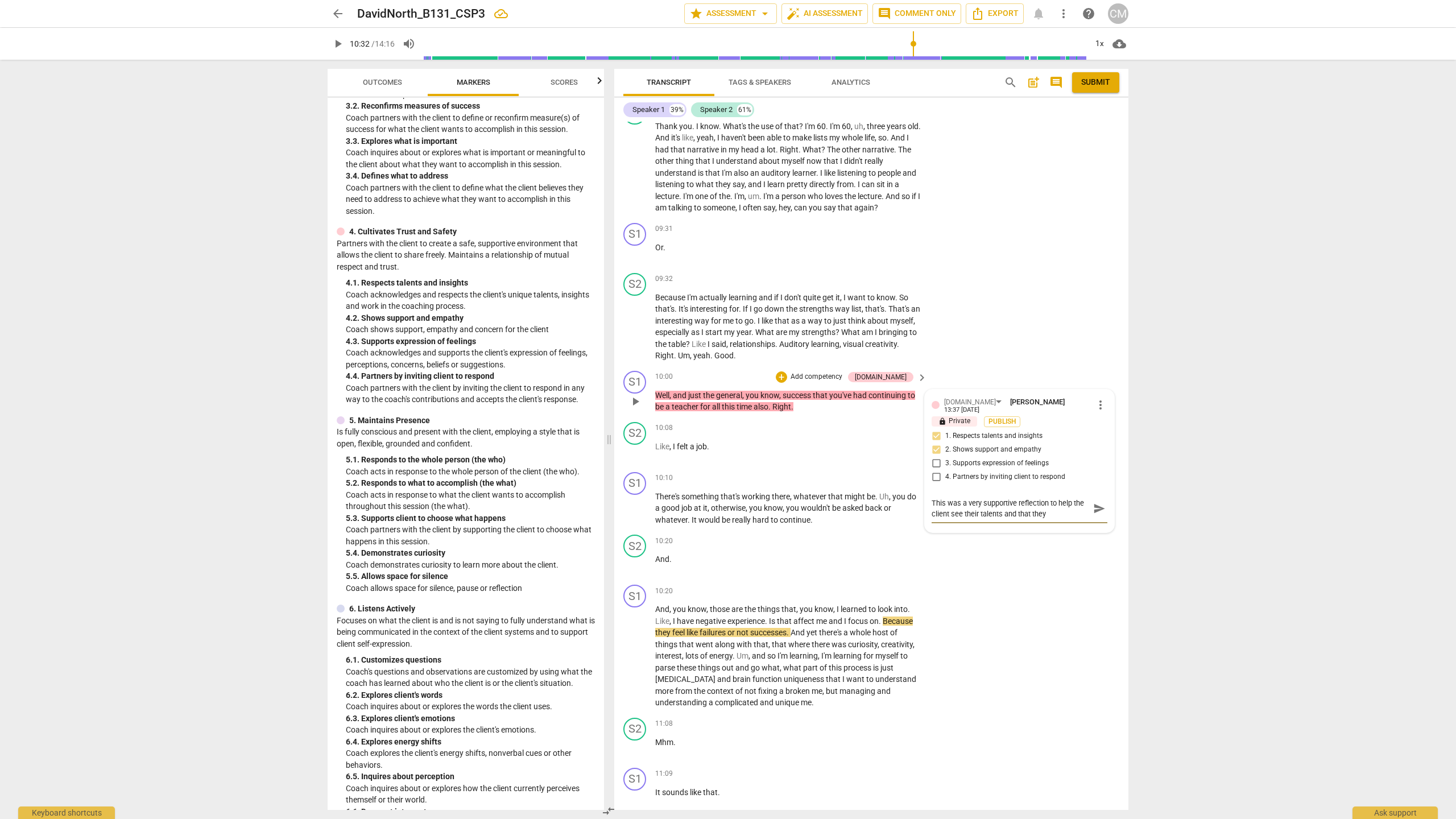
type textarea "This was a very supportive reflection to help the client see their talents and …"
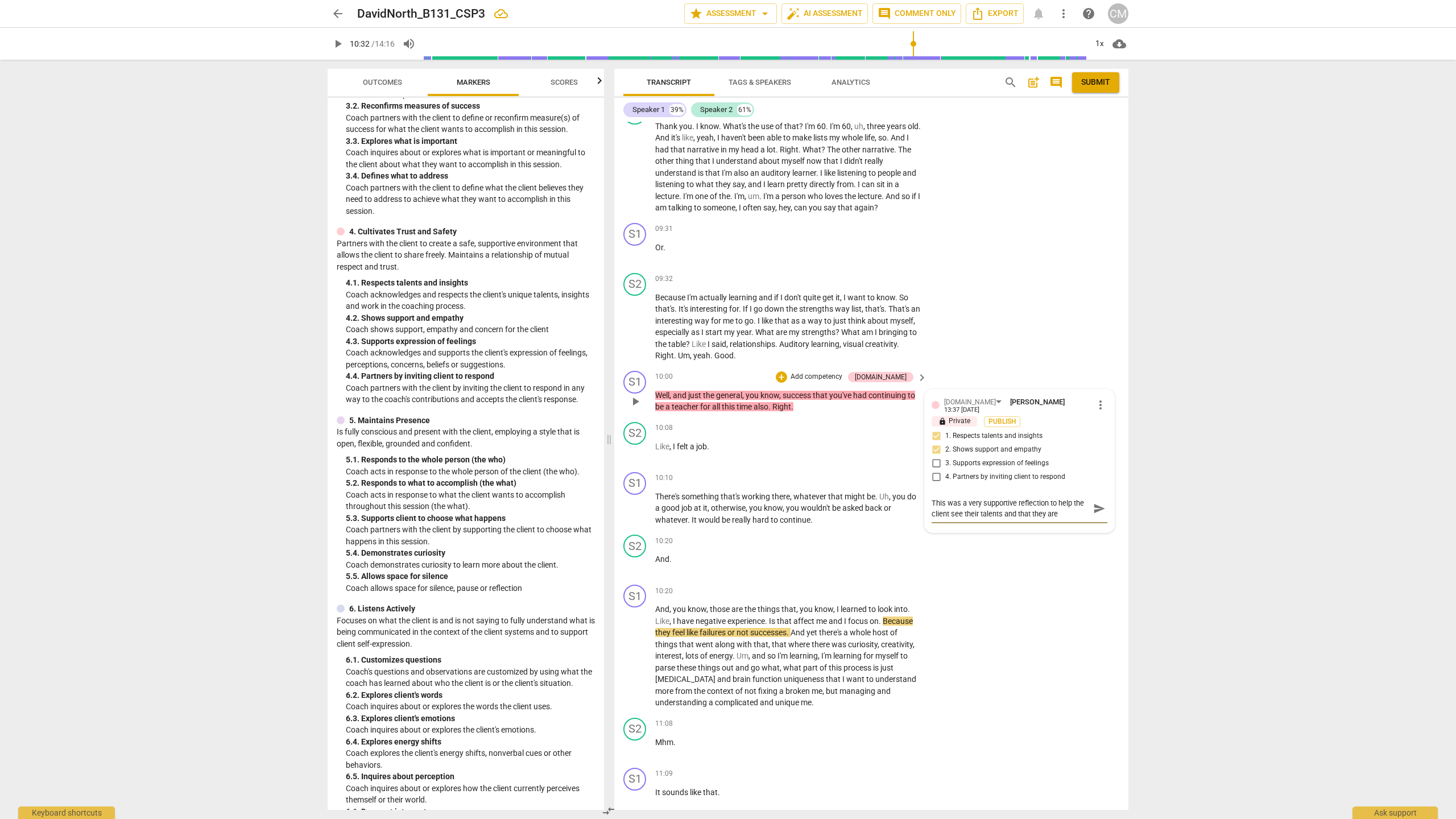
type textarea "This was a very supportive reflection to help the client see their talents and …"
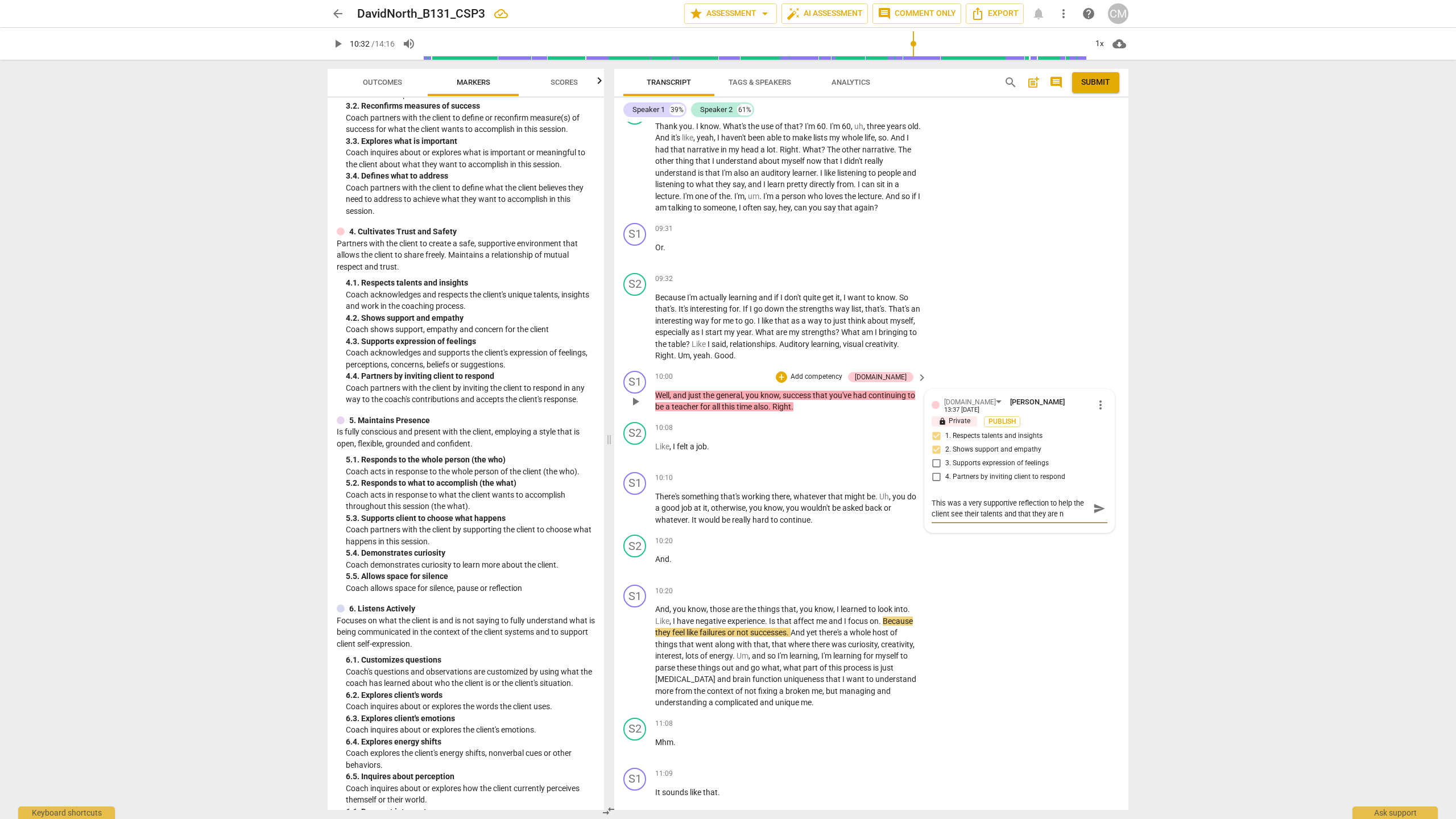
type textarea "This was a very supportive reflection to help the client see their talents and …"
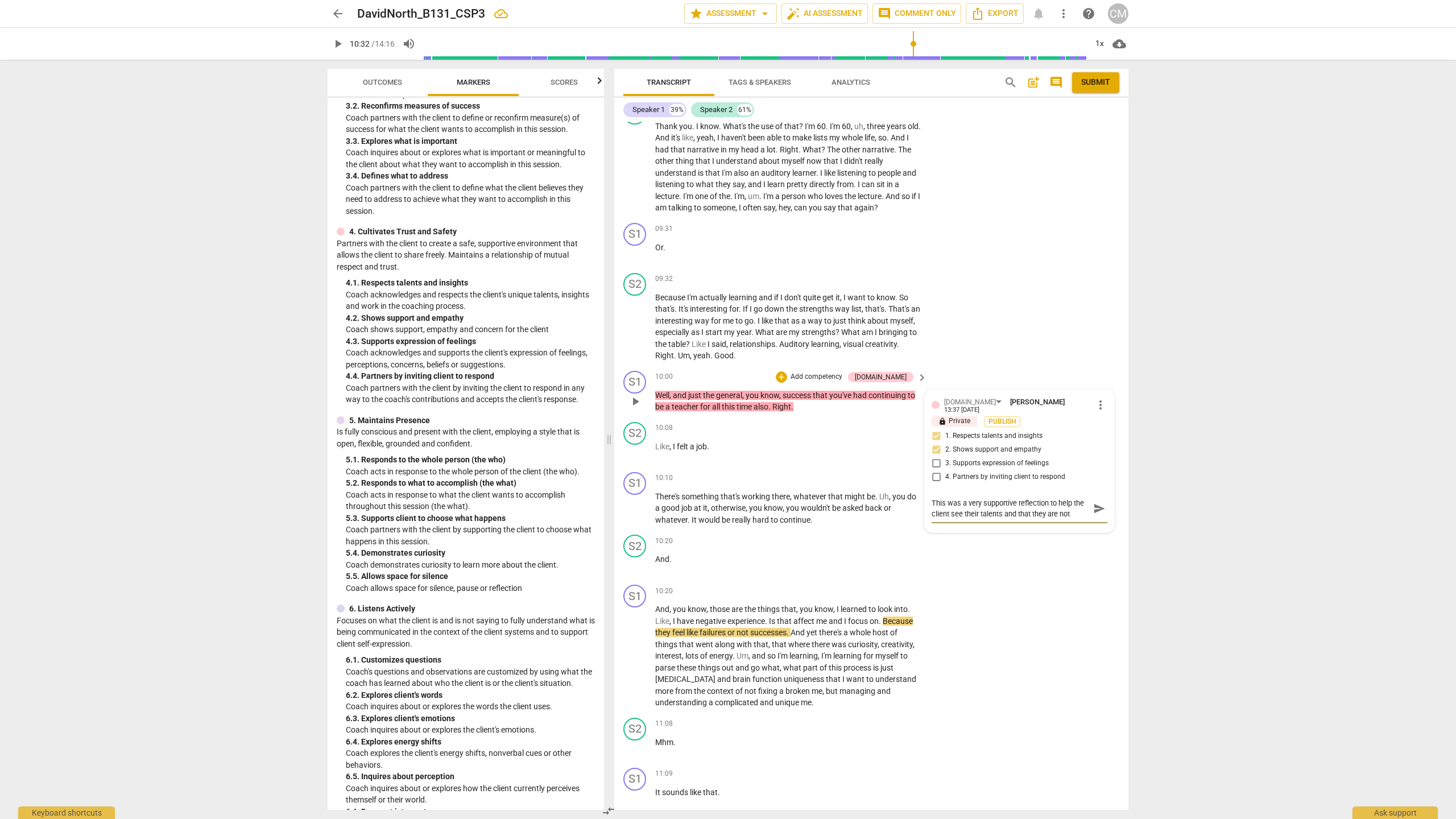
type textarea "This was a very supportive reflection to help the client see their talents and …"
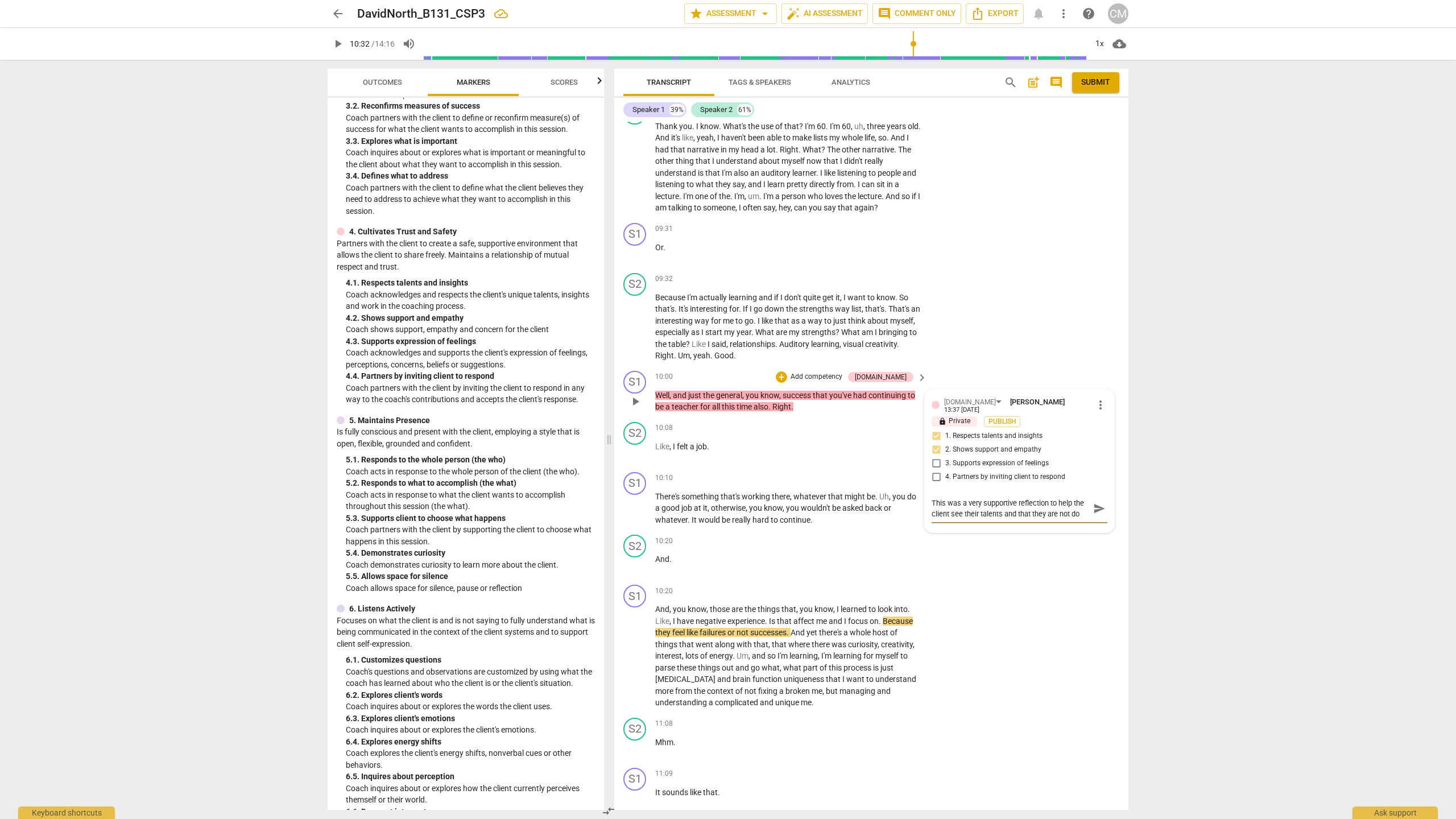
type textarea "This was a very supportive reflection to help the client see their talents and …"
drag, startPoint x: 1092, startPoint y: 547, endPoint x: 1098, endPoint y: 549, distance: 6.3
click at [1095, 526] on span "send" at bounding box center [1099, 519] width 12 height 12
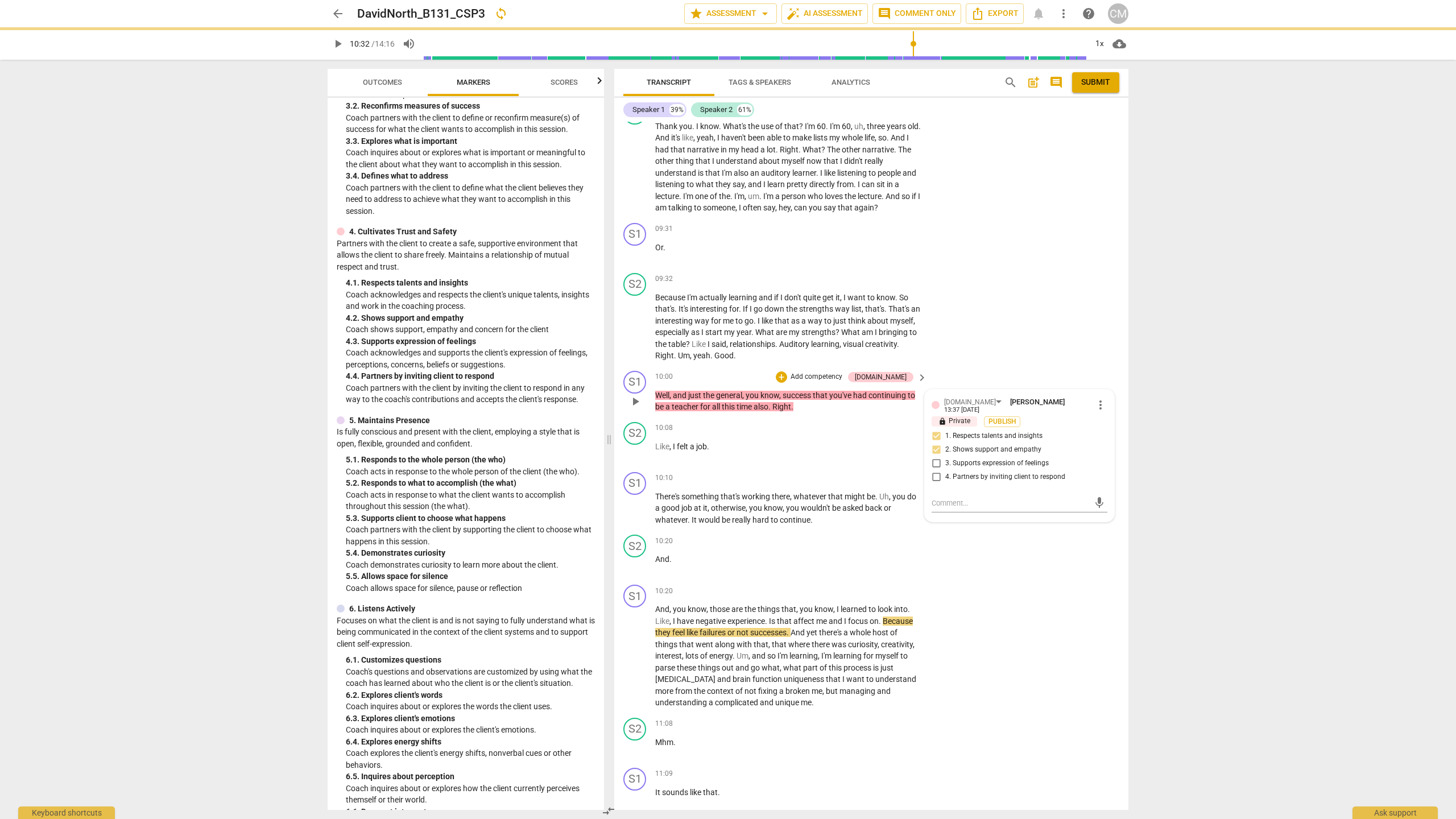
scroll to position [0, 0]
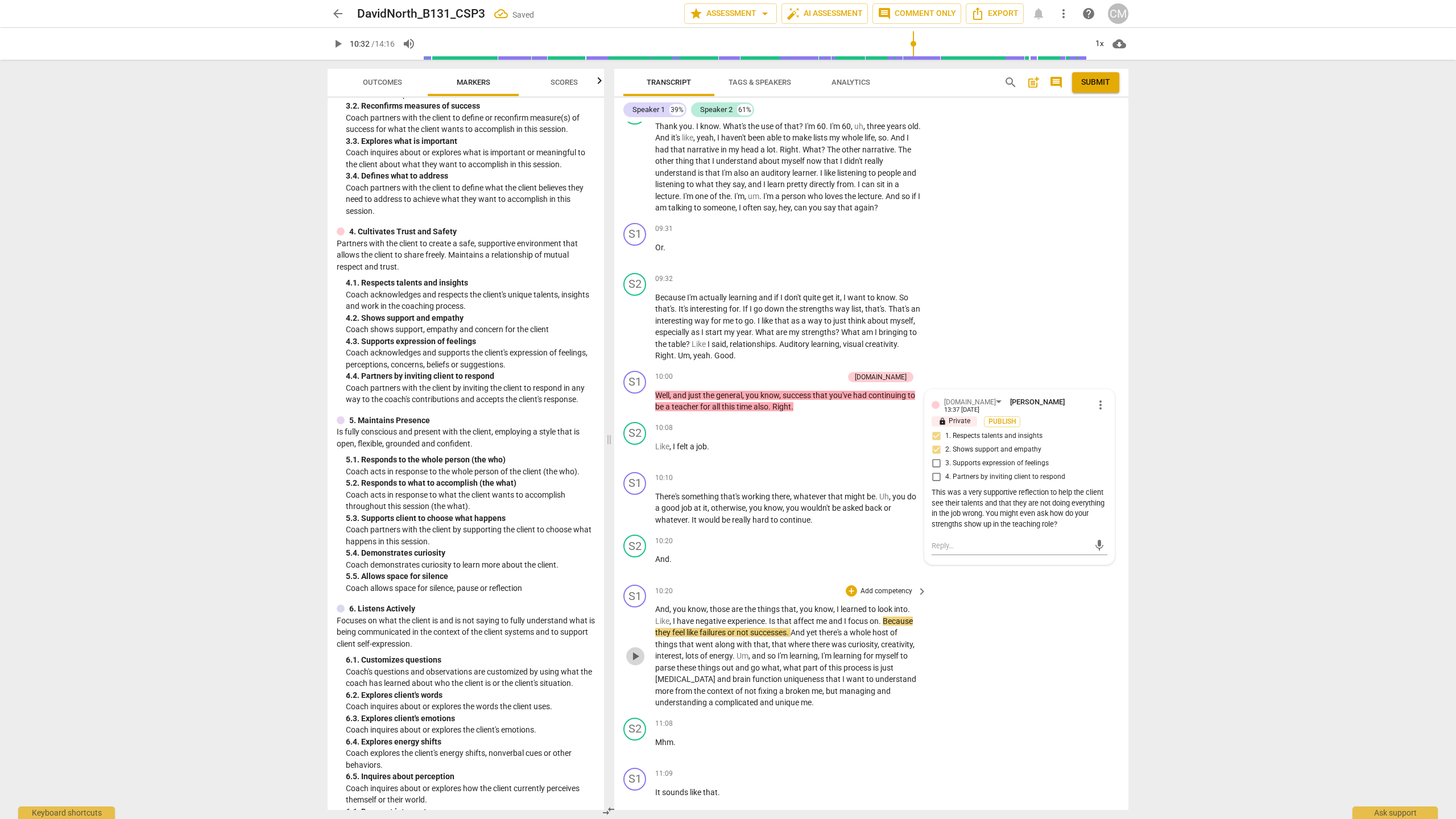
click at [639, 664] on span "play_arrow" at bounding box center [635, 656] width 14 height 14
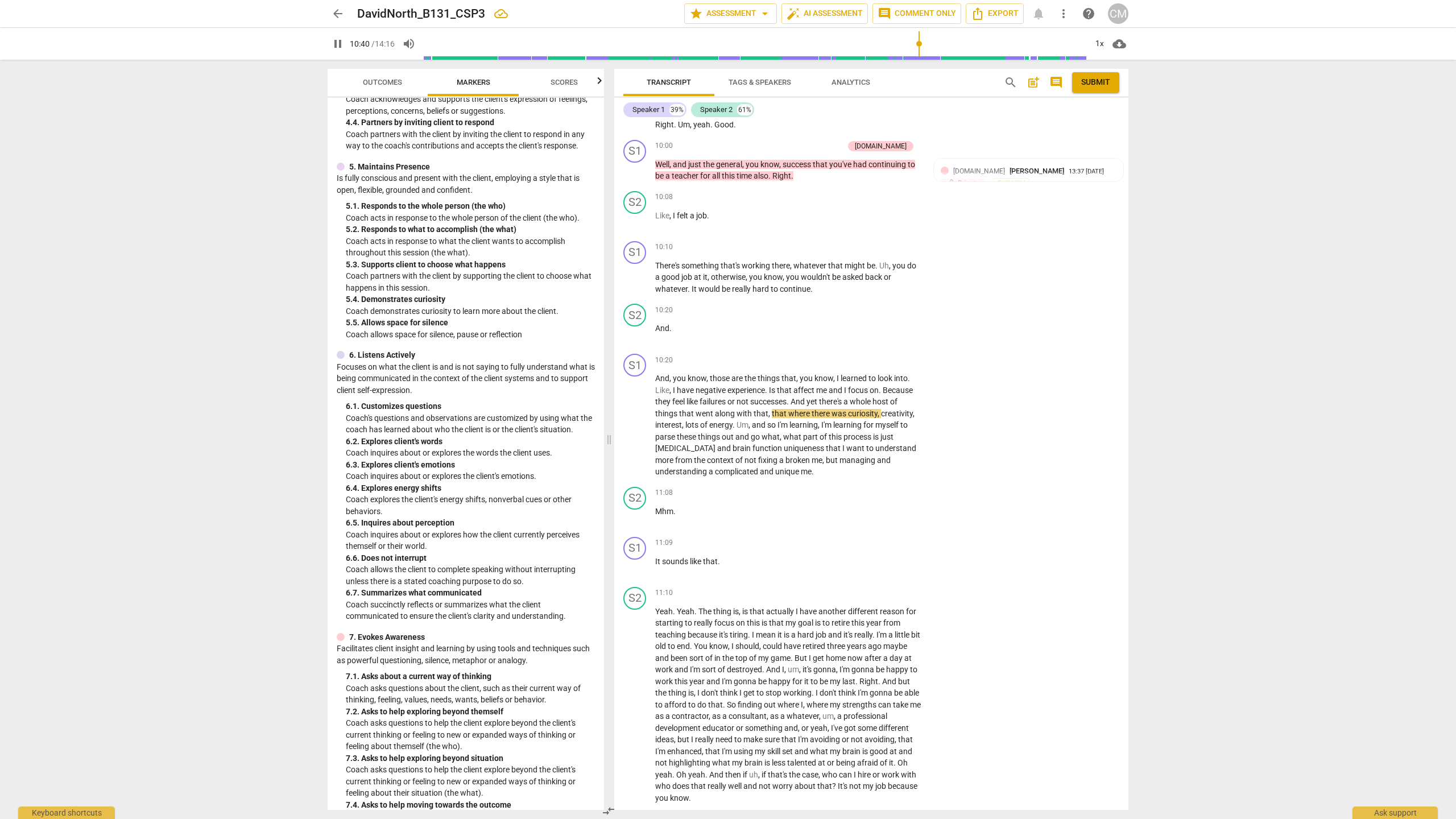
scroll to position [473, 0]
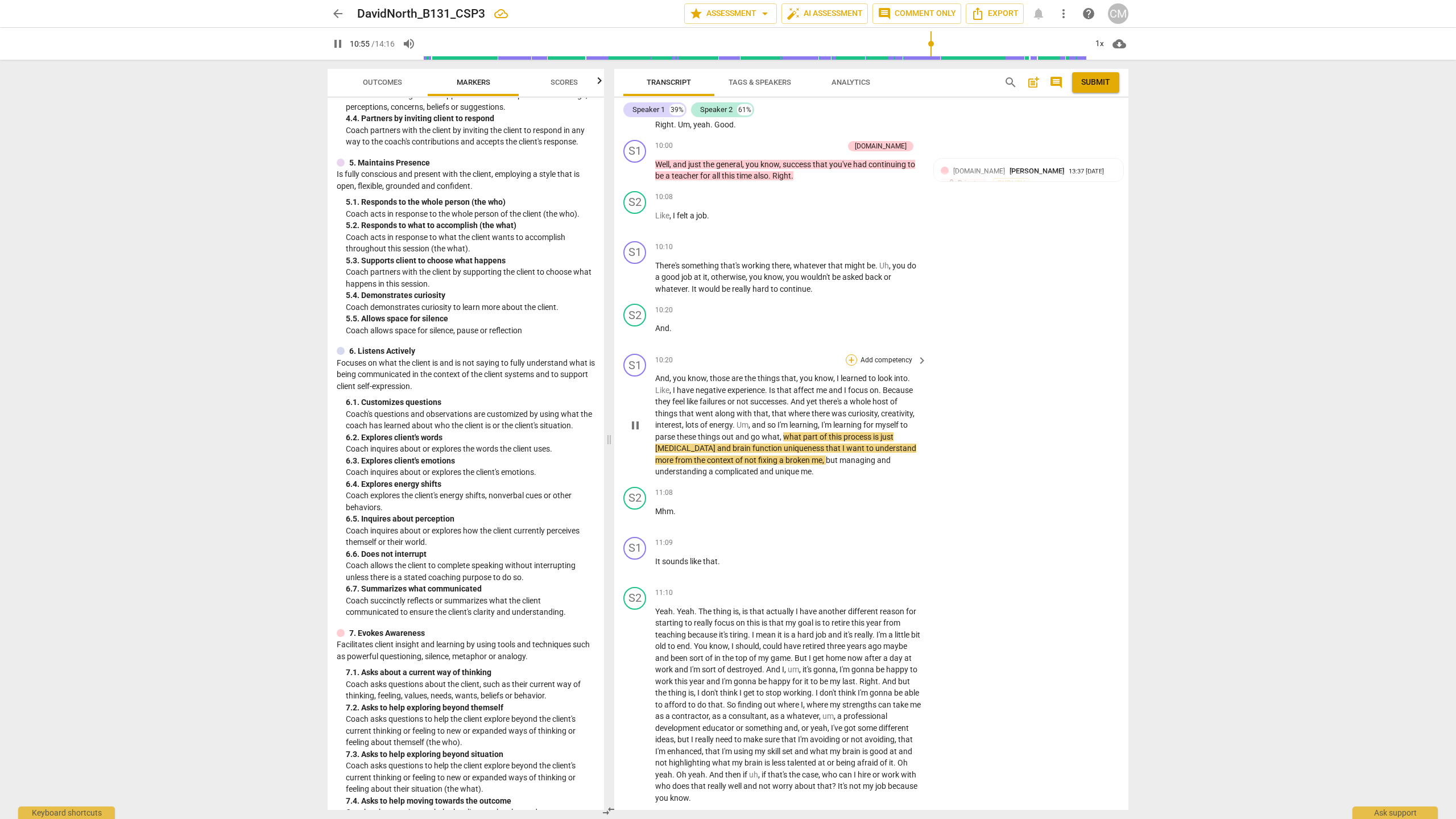
click at [848, 366] on div "+" at bounding box center [852, 360] width 12 height 12
click at [926, 426] on b "E1.[MEDICAL_DATA] Lens" at bounding box center [901, 426] width 79 height 14
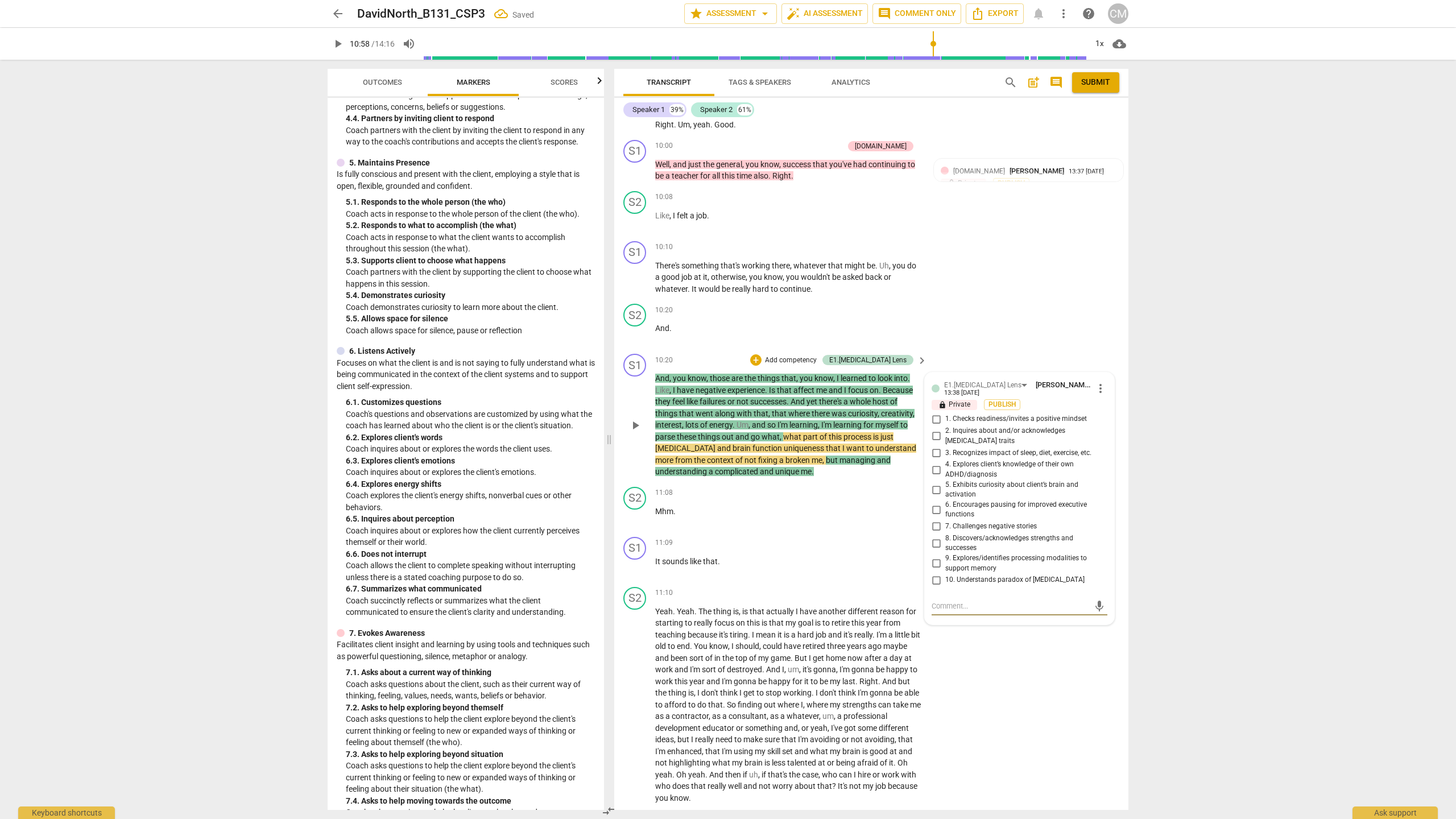
click at [992, 446] on span "2. Inquires about and/or acknowledges [MEDICAL_DATA] traits" at bounding box center [1024, 436] width 157 height 20
click at [946, 443] on input "2. Inquires about and/or acknowledges [MEDICAL_DATA] traits" at bounding box center [936, 436] width 18 height 14
click at [946, 612] on textarea at bounding box center [1010, 606] width 157 height 11
click at [945, 687] on textarea "This is a good sentiment but I would not make it so much about you. The more yo…" at bounding box center [1010, 644] width 157 height 86
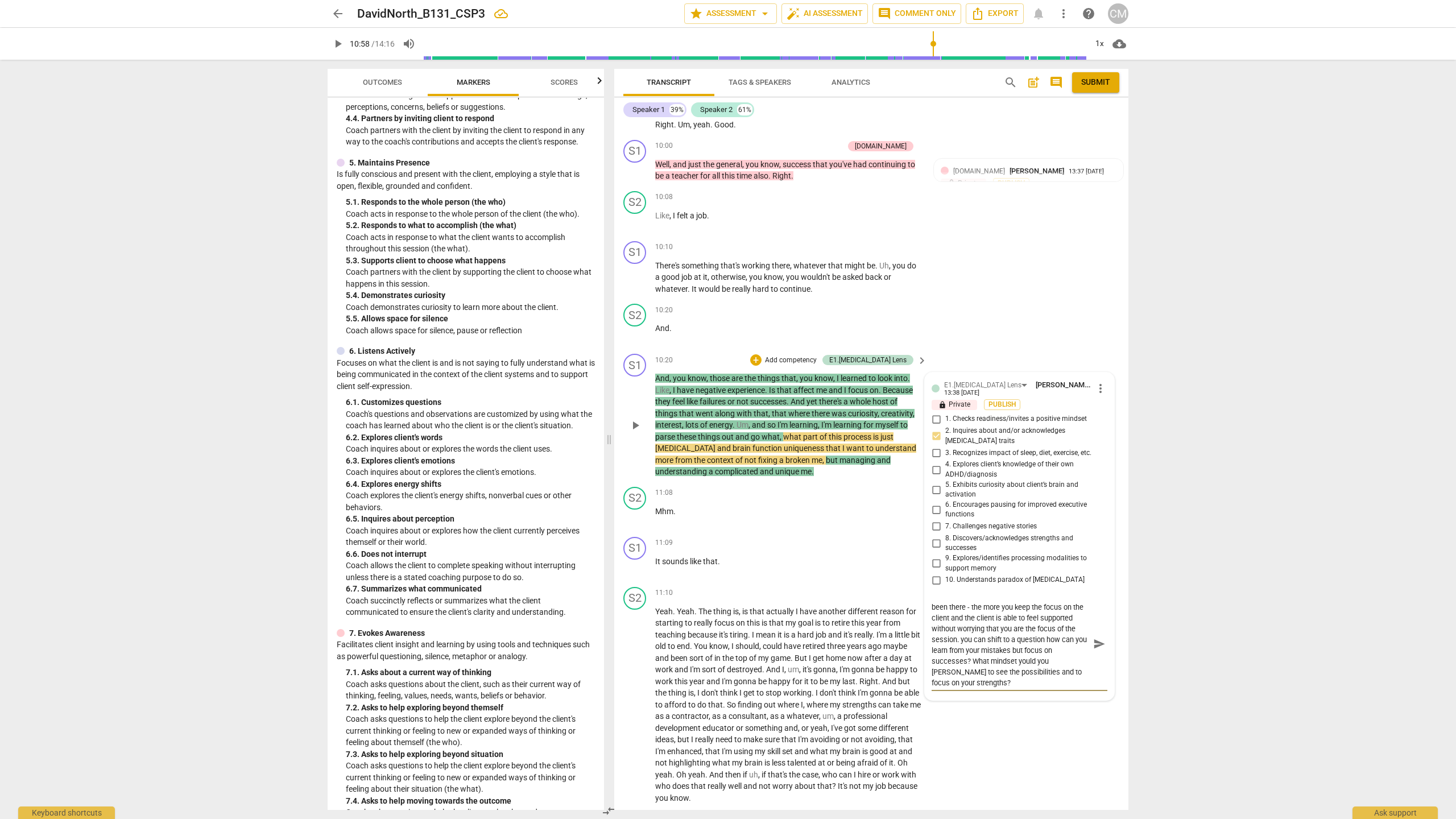
click at [972, 687] on textarea "This is a good sentiment but I would not make it so much about you. The more yo…" at bounding box center [1010, 644] width 157 height 86
click at [1045, 687] on textarea "This is a good sentiment but I would not make it so much about you. The more yo…" at bounding box center [1010, 644] width 157 height 86
click at [1093, 651] on span "send" at bounding box center [1099, 644] width 12 height 12
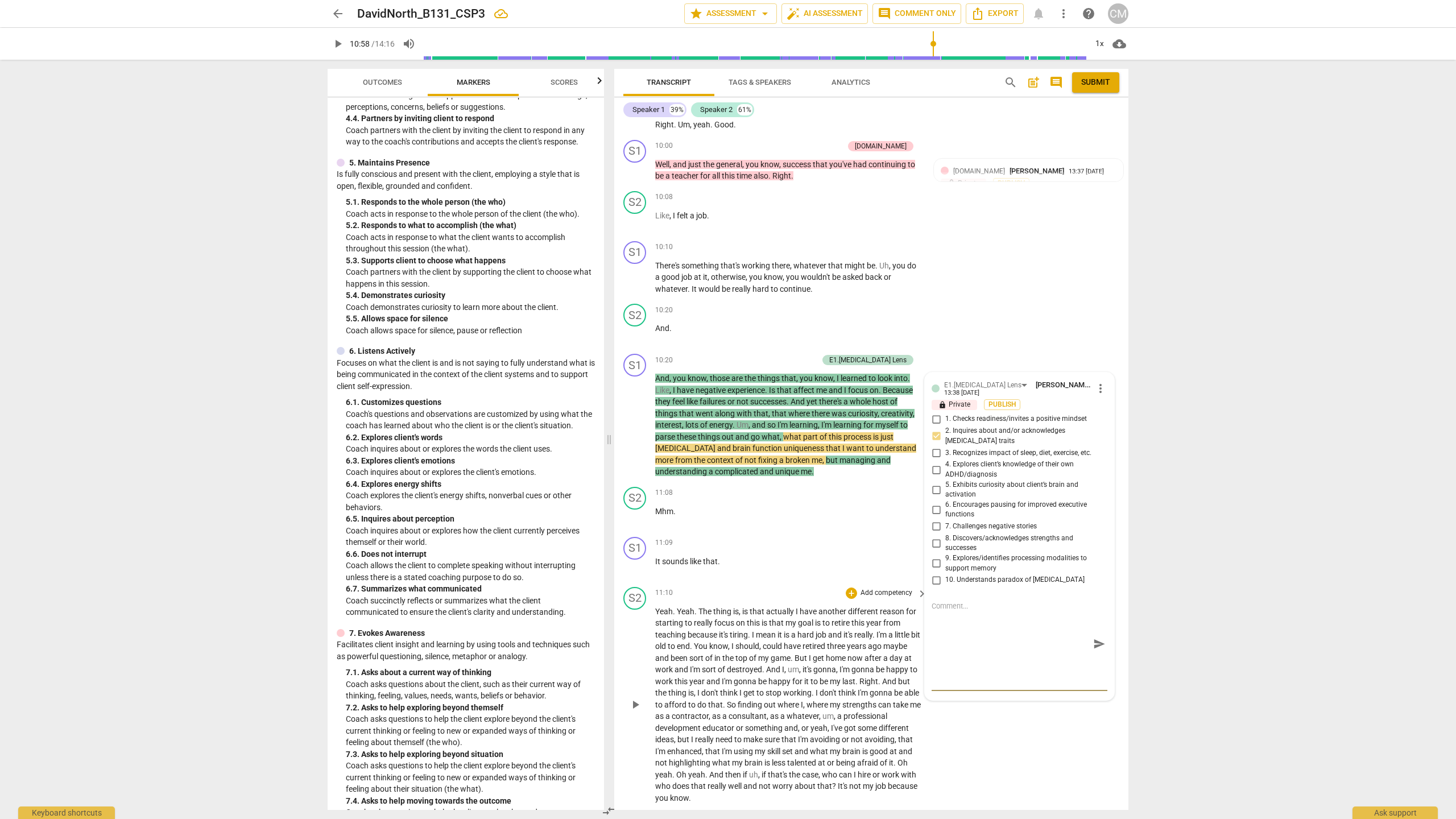
scroll to position [0, 0]
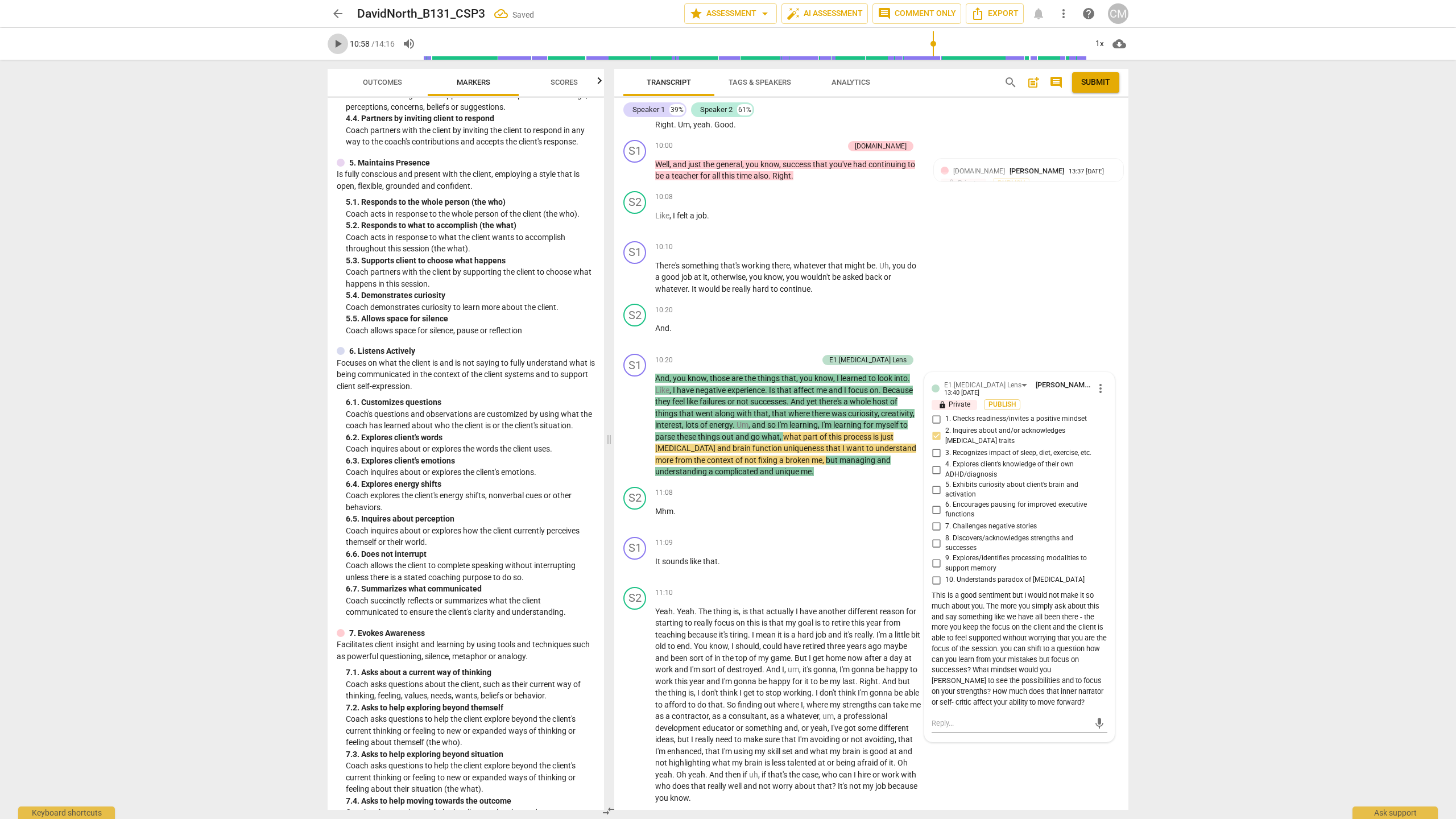
click at [334, 41] on span "play_arrow" at bounding box center [338, 43] width 14 height 14
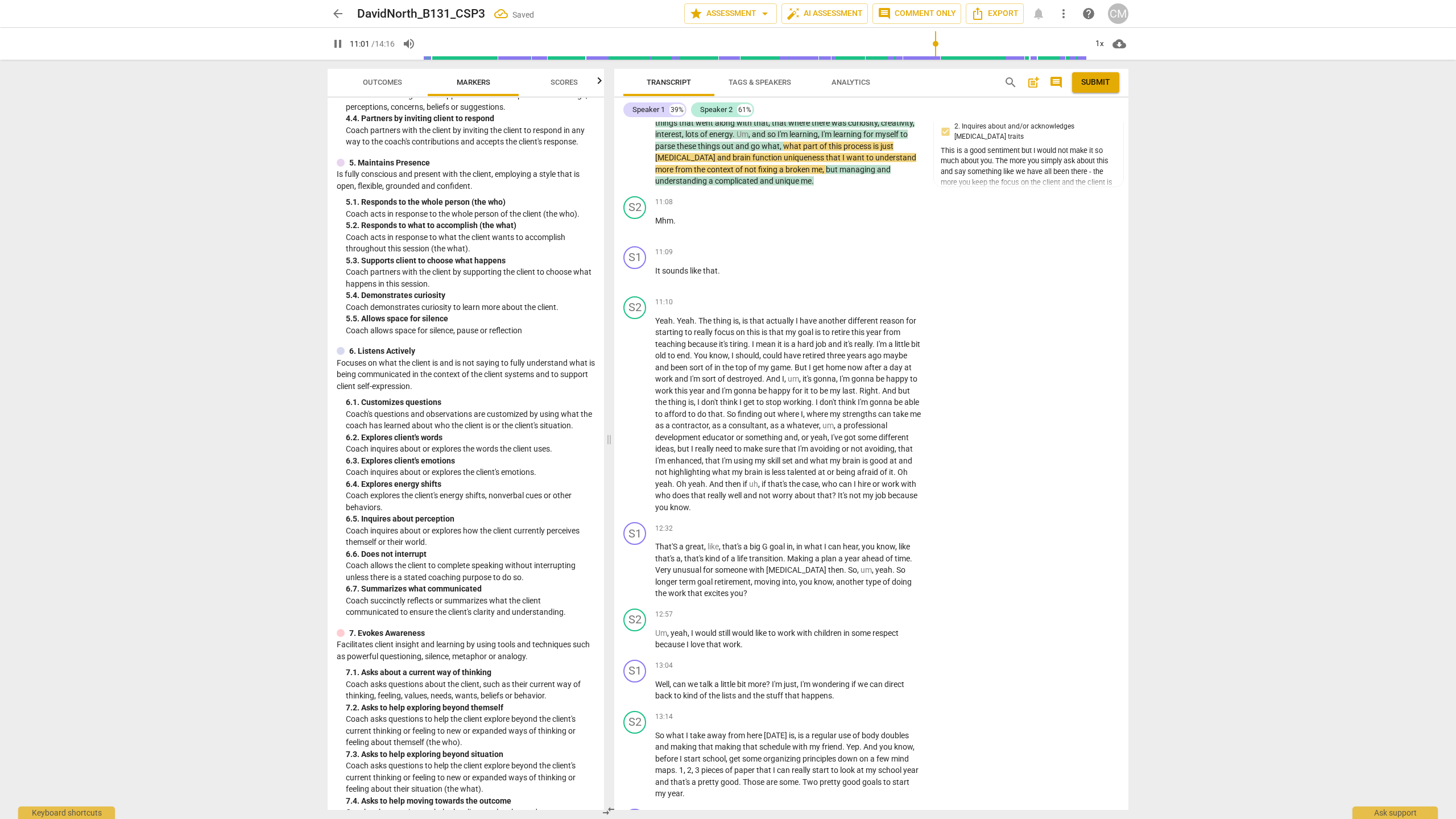
scroll to position [2986, 0]
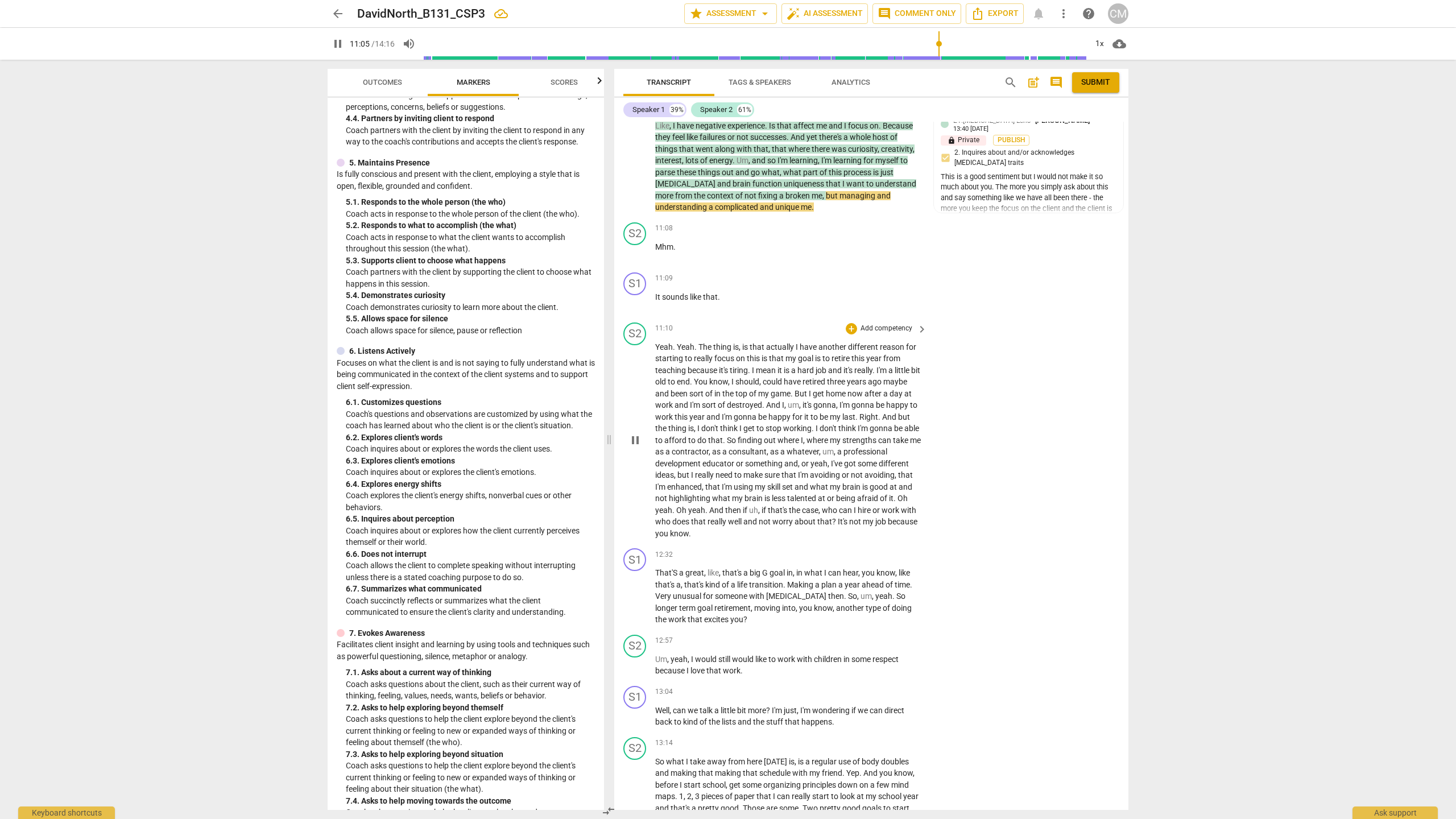
click at [637, 448] on span "pause" at bounding box center [635, 440] width 14 height 14
drag, startPoint x: 638, startPoint y: 474, endPoint x: 647, endPoint y: 470, distance: 9.8
click at [638, 448] on span "play_arrow" at bounding box center [635, 440] width 14 height 14
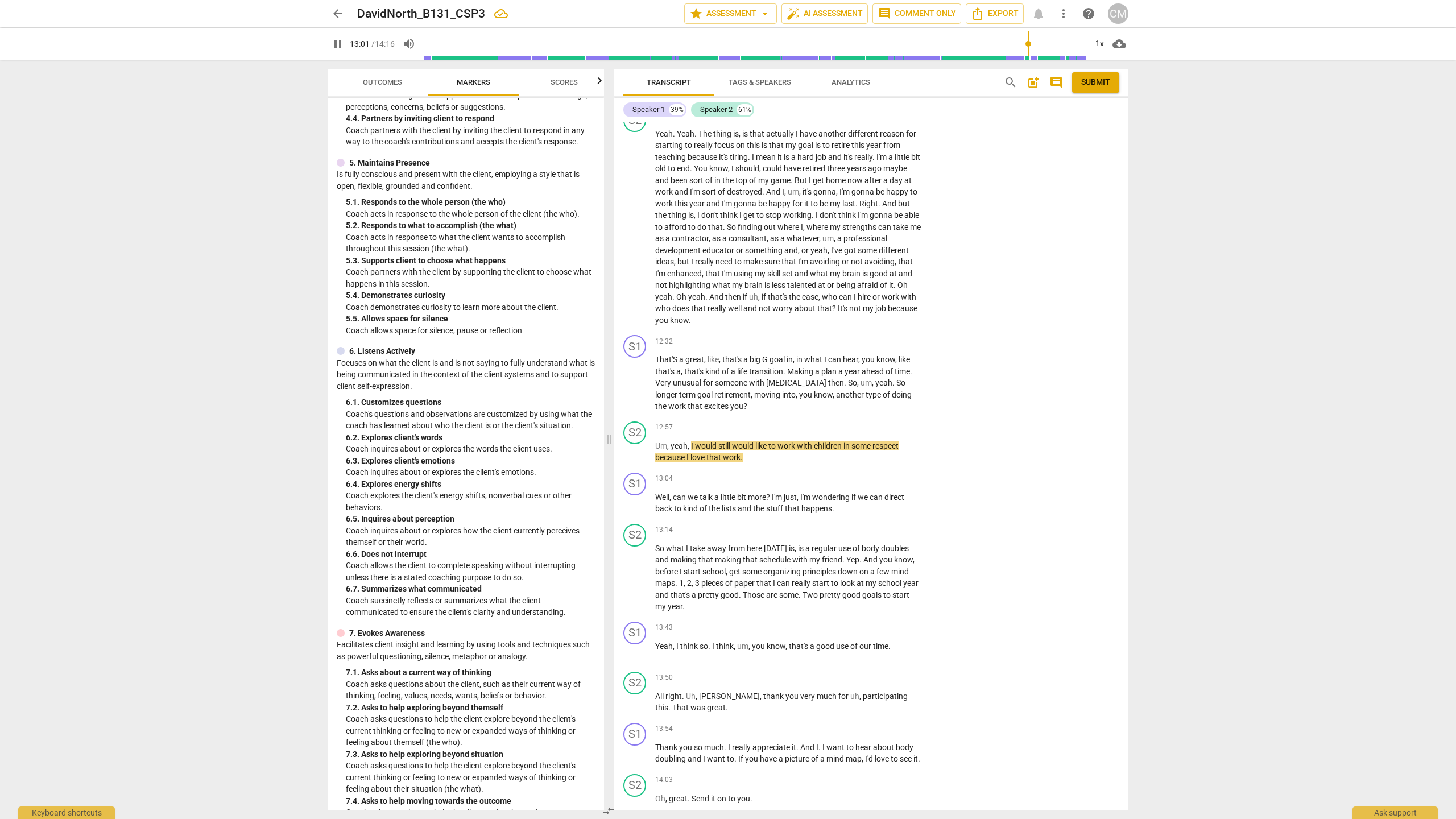
scroll to position [3200, 0]
click at [855, 484] on div "+" at bounding box center [852, 478] width 12 height 12
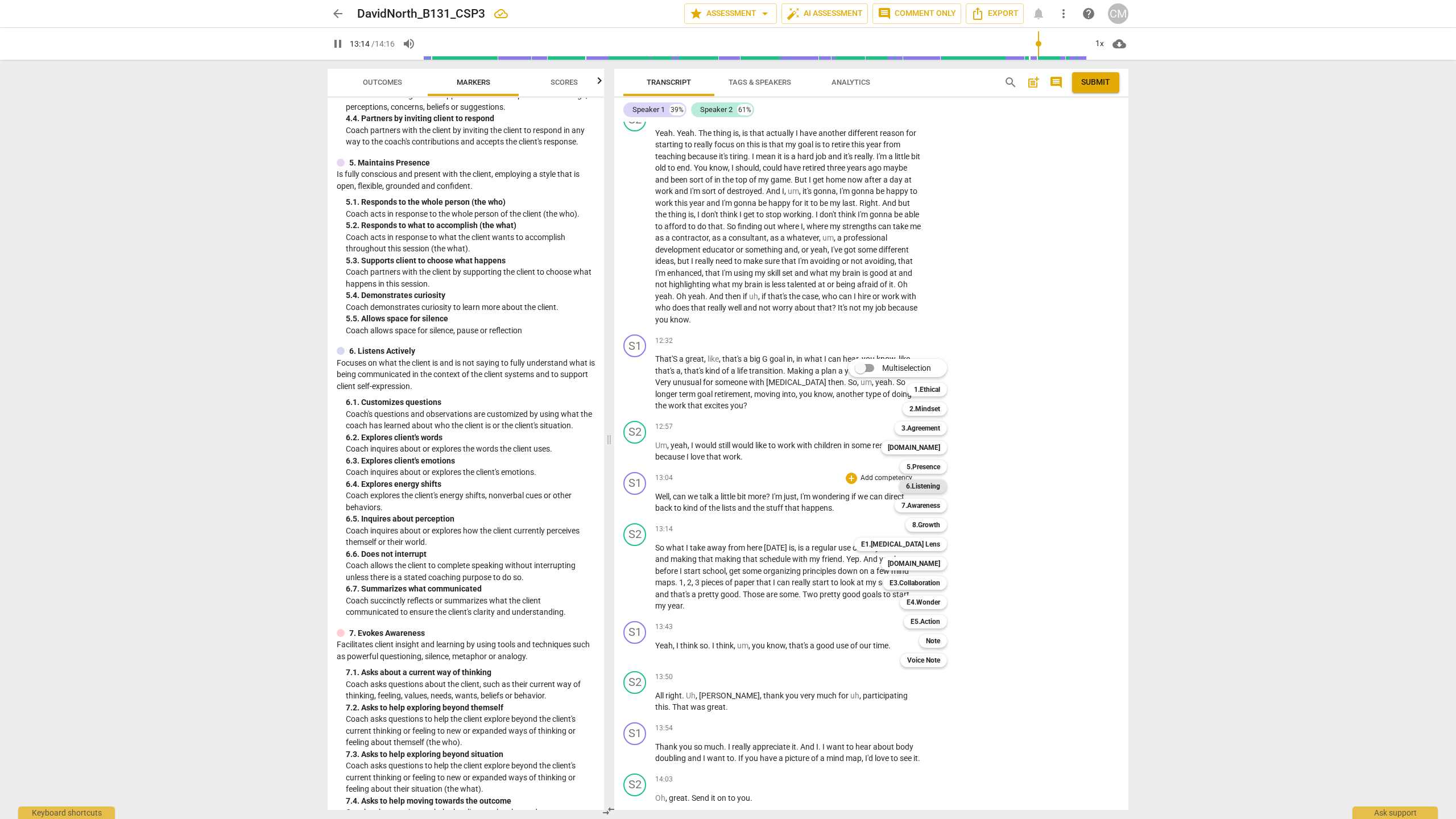
click at [924, 482] on b "6.Listening" at bounding box center [923, 486] width 34 height 14
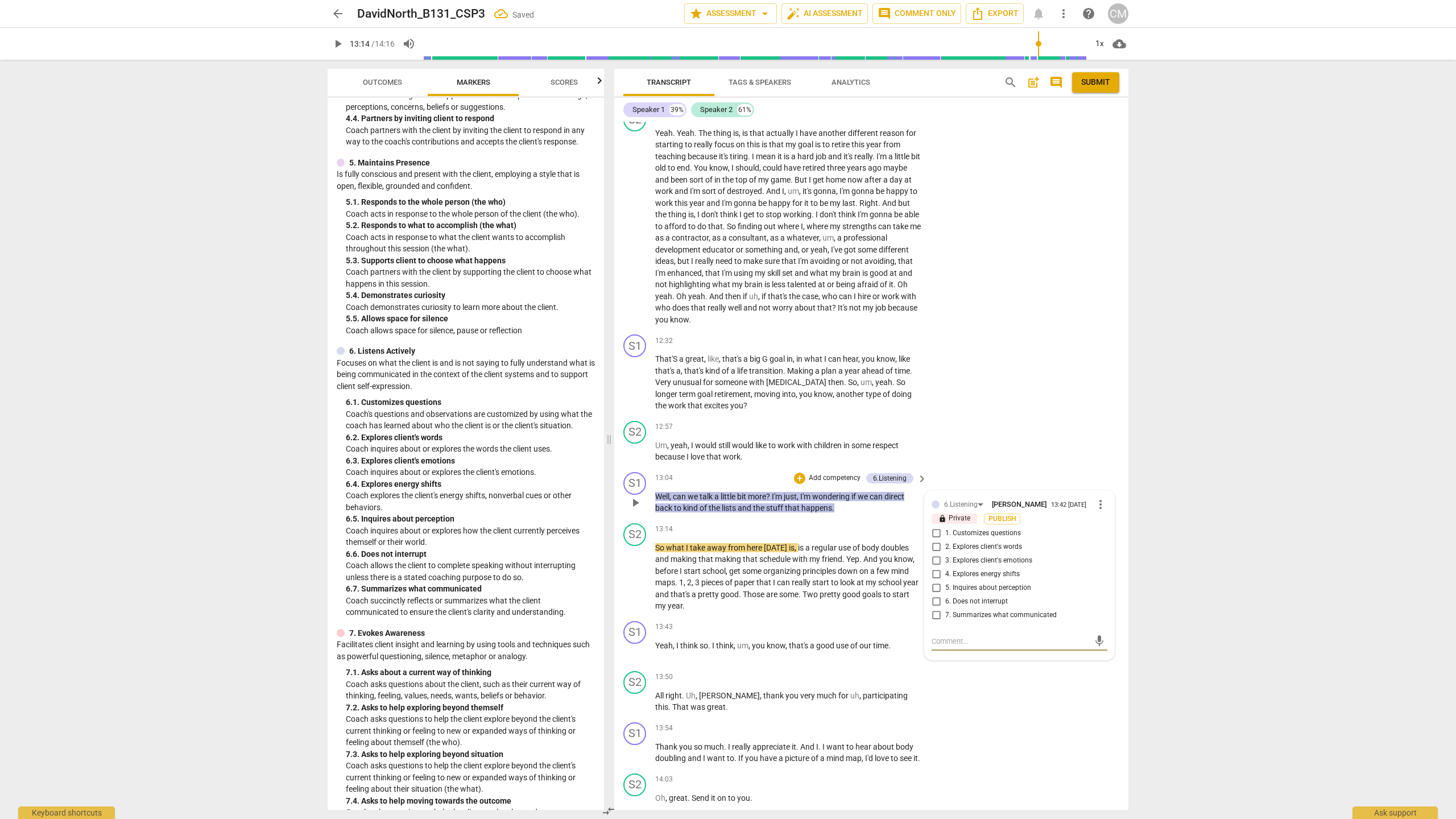
click at [1010, 539] on span "1. Customizes questions" at bounding box center [983, 534] width 75 height 10
click at [946, 541] on input "1. Customizes questions" at bounding box center [936, 533] width 18 height 14
click at [1003, 552] on span "2. Explores client's words" at bounding box center [984, 547] width 77 height 10
click at [946, 555] on input "2. Explores client's words" at bounding box center [936, 547] width 18 height 14
click at [970, 647] on textarea at bounding box center [1010, 641] width 157 height 11
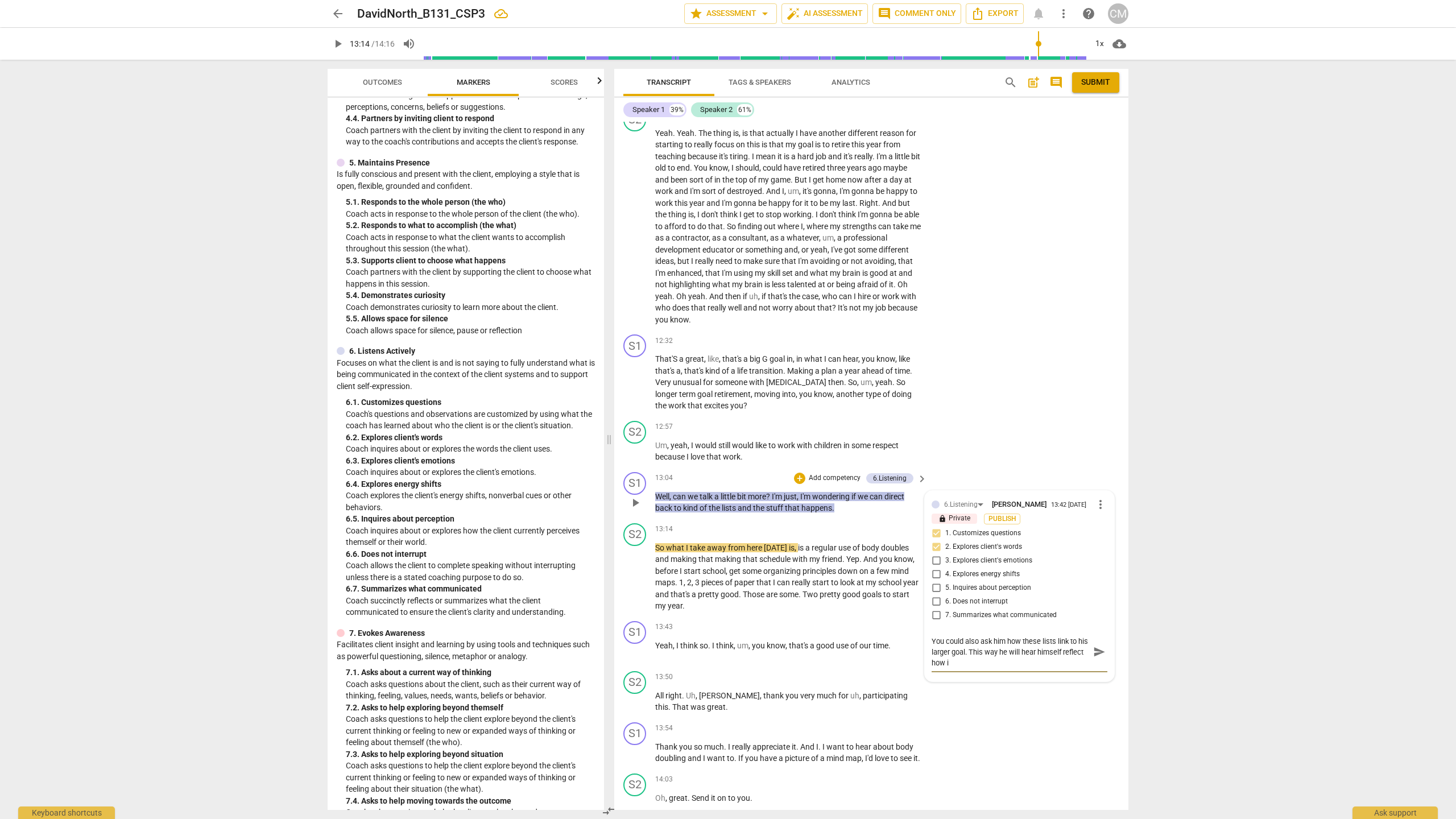
scroll to position [0, 0]
click at [1097, 659] on span "send" at bounding box center [1099, 652] width 12 height 12
click at [633, 585] on span "play_arrow" at bounding box center [635, 577] width 14 height 14
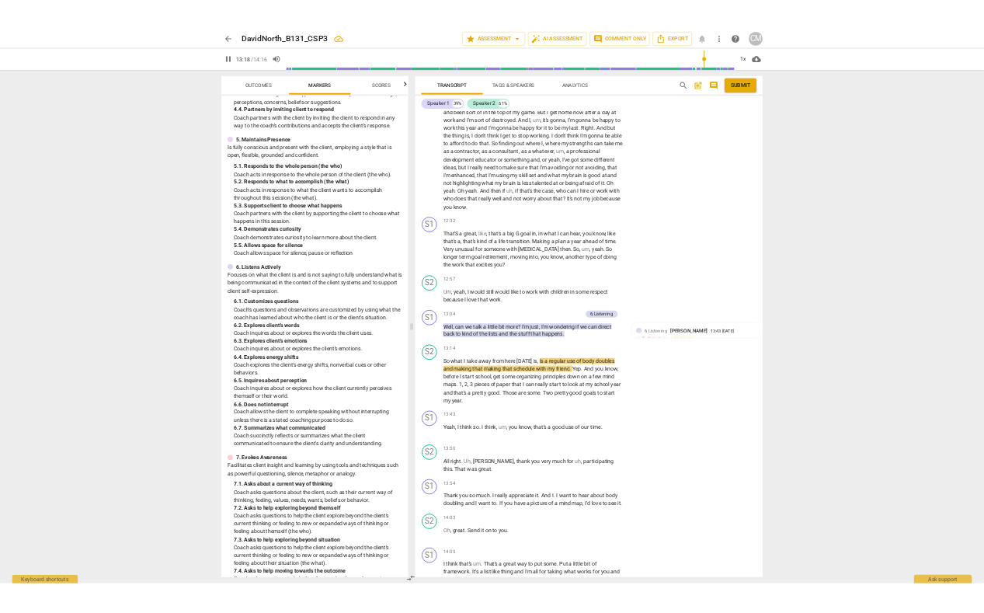
scroll to position [4477, 0]
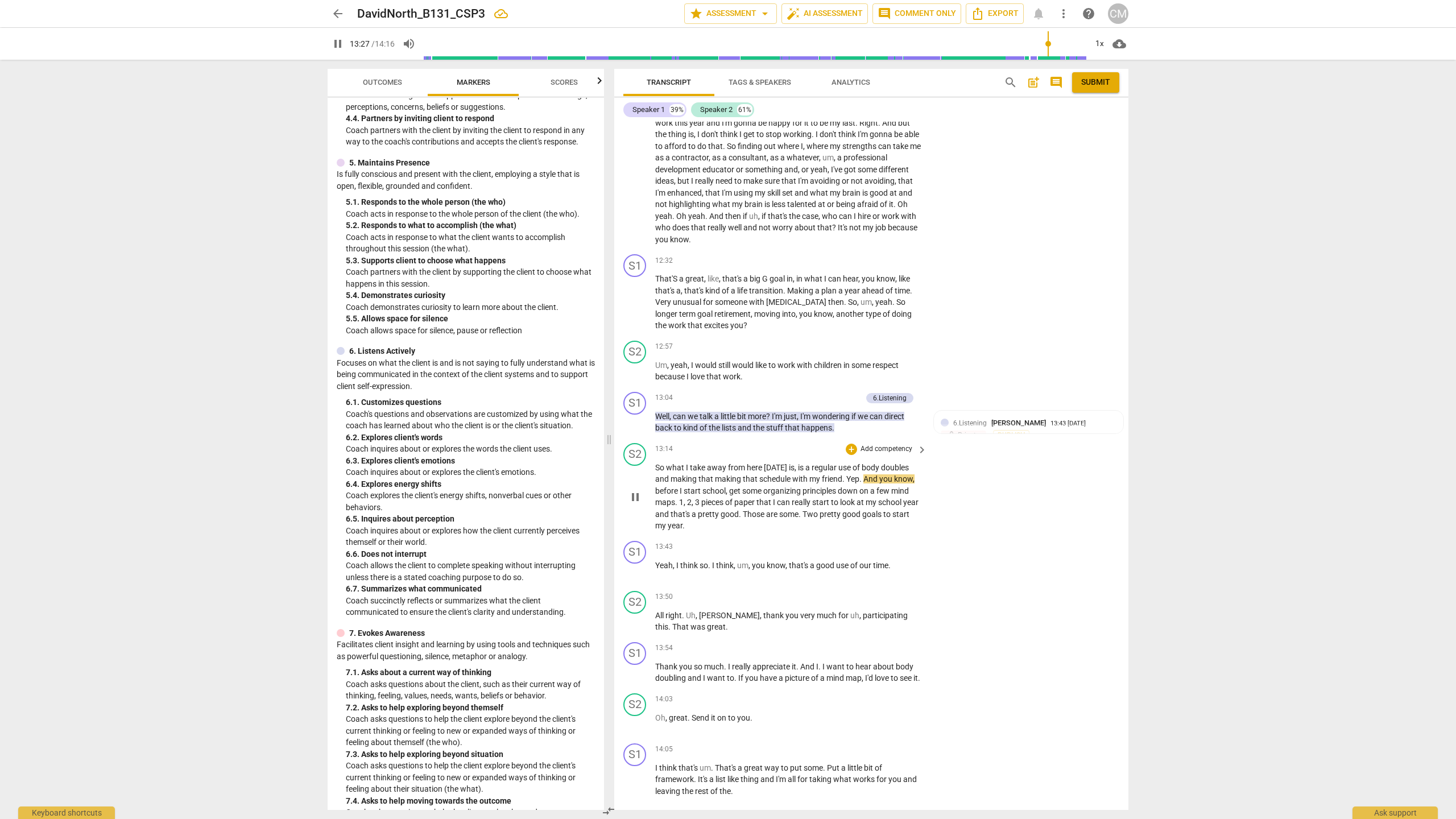
click at [635, 504] on span "pause" at bounding box center [635, 497] width 14 height 14
click at [639, 578] on span "play_arrow" at bounding box center [635, 571] width 14 height 14
click at [640, 629] on span "pause" at bounding box center [635, 622] width 14 height 14
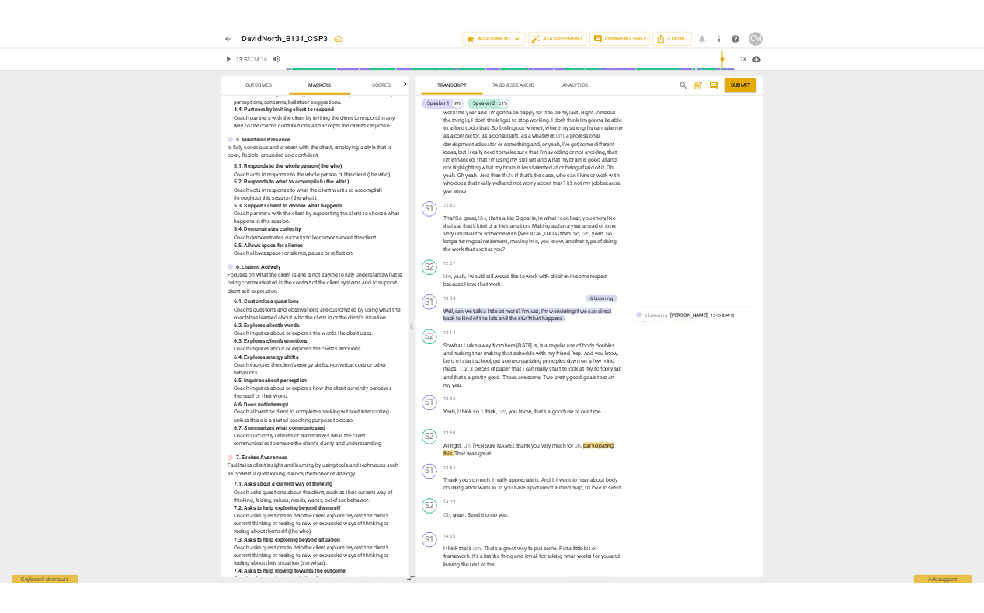
scroll to position [5066, 0]
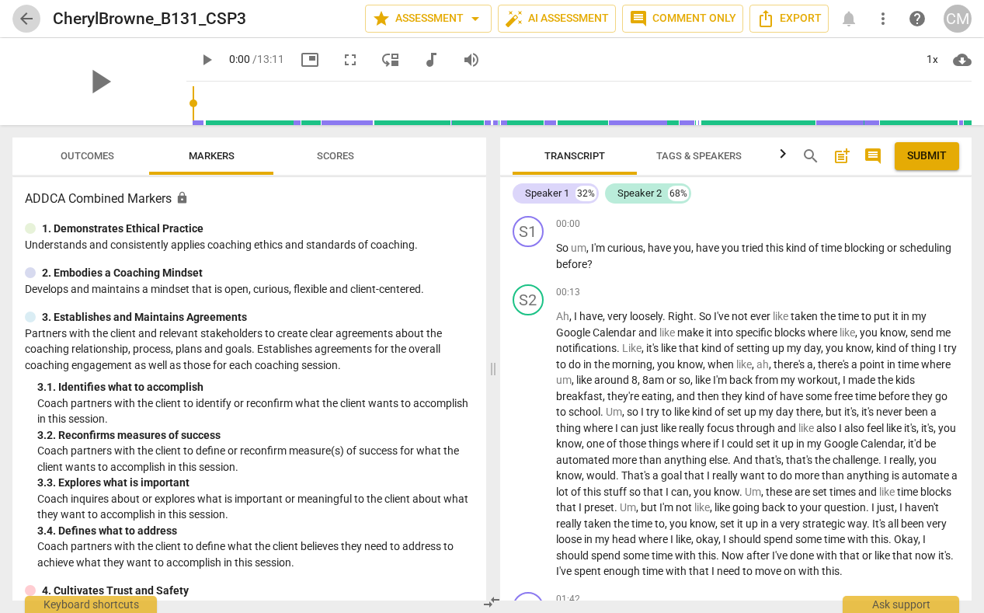
click at [24, 16] on span "arrow_back" at bounding box center [26, 18] width 19 height 19
click at [197, 54] on span "play_arrow" at bounding box center [206, 59] width 19 height 19
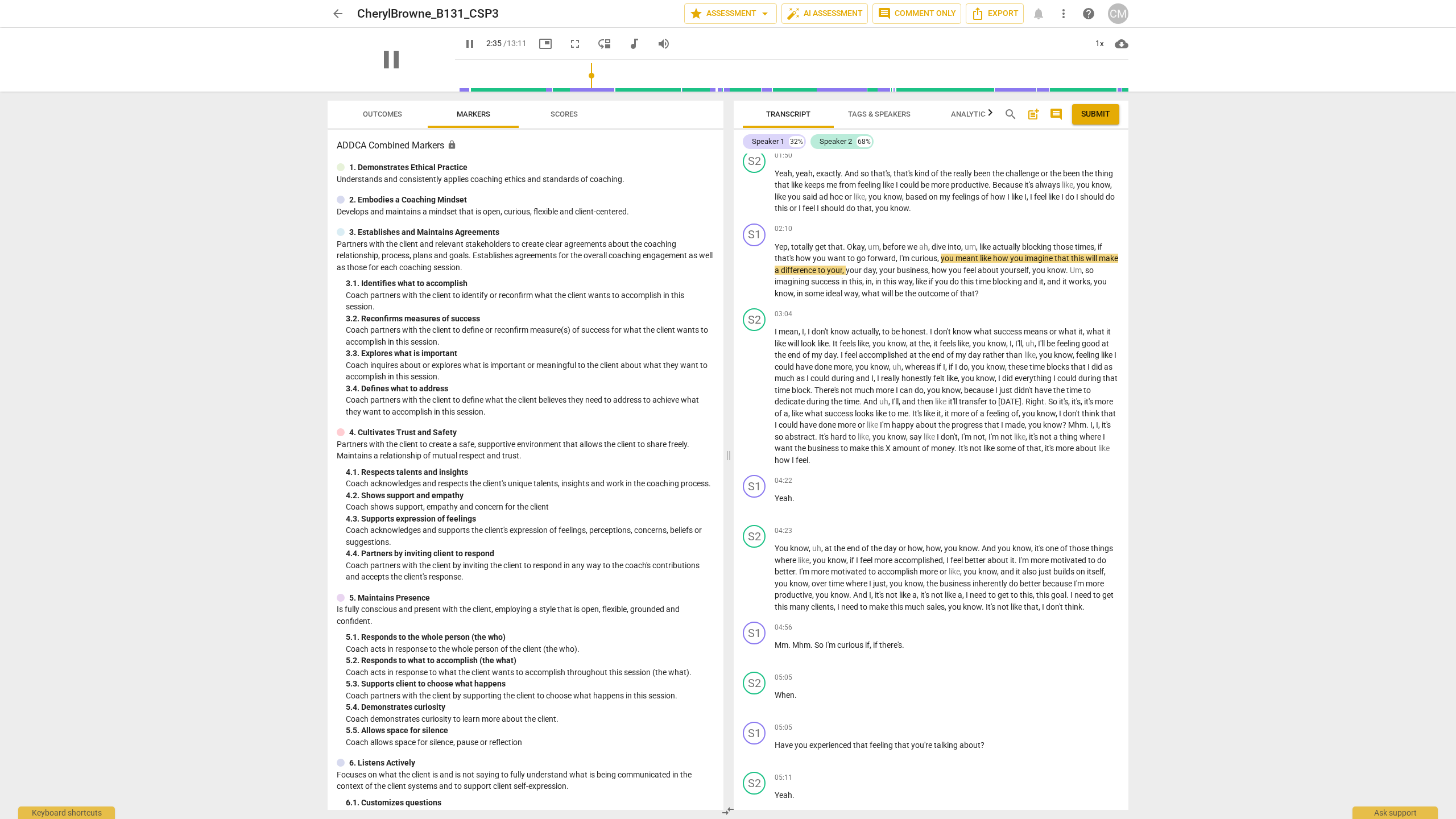
scroll to position [275, 0]
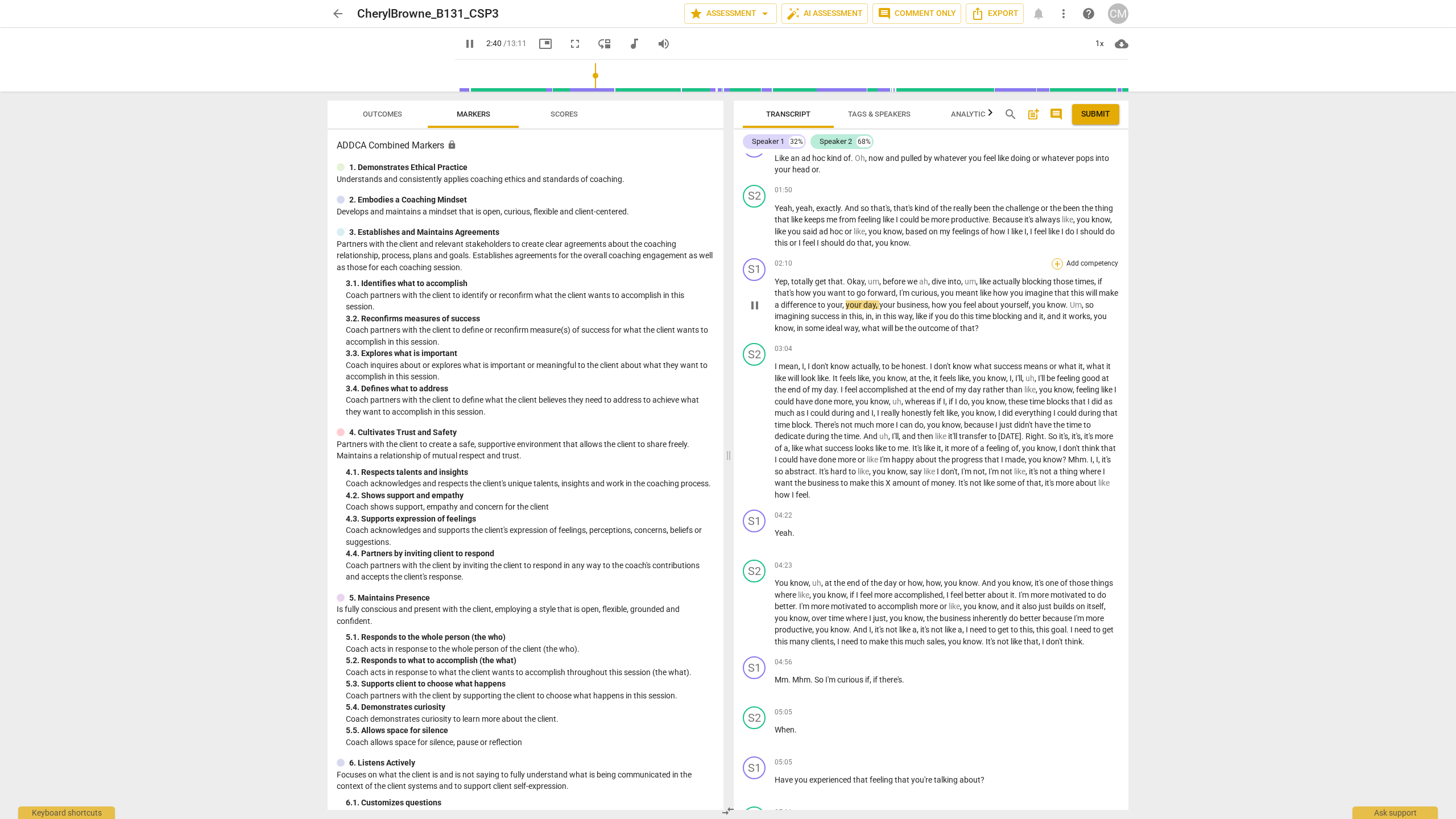
click at [720, 267] on div "+" at bounding box center [1058, 264] width 12 height 12
click at [720, 177] on b "3.Agreement" at bounding box center [1126, 179] width 39 height 14
type input "162"
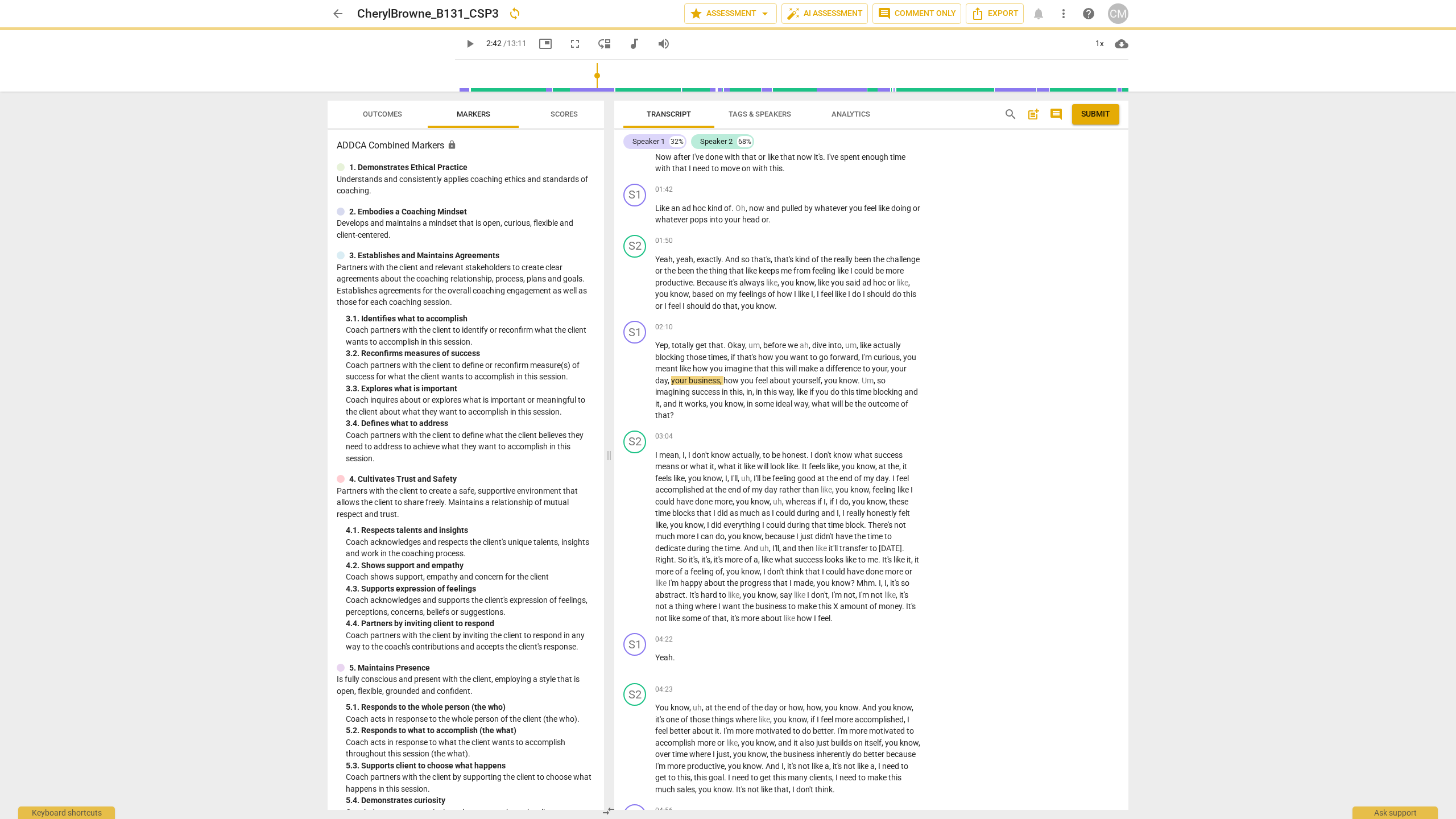
scroll to position [325, 0]
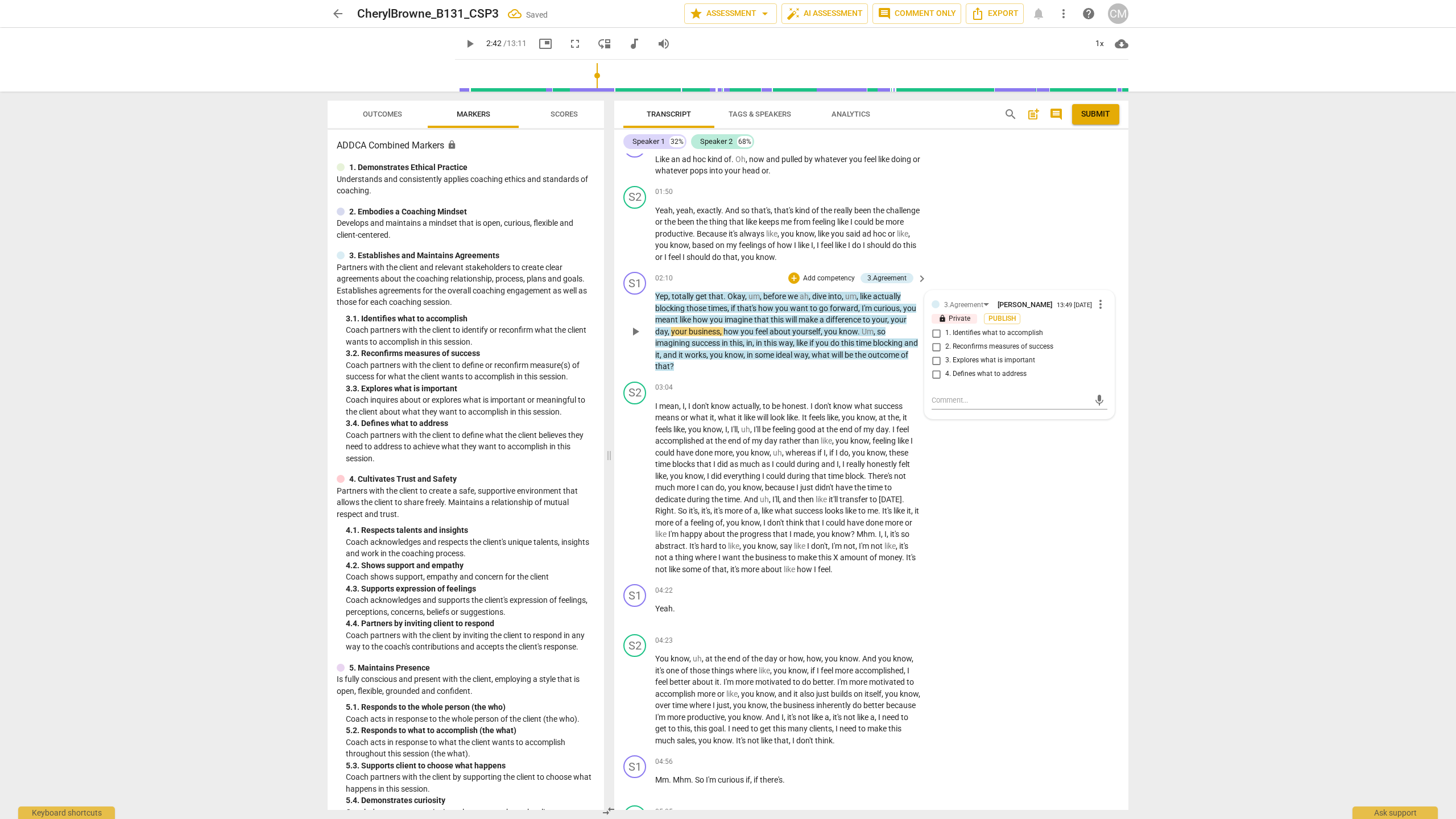
click at [720, 360] on span "3. Explores what is important" at bounding box center [990, 360] width 90 height 10
click at [720, 360] on input "3. Explores what is important" at bounding box center [936, 360] width 18 height 14
checkbox input "true"
click at [720, 410] on div "mic" at bounding box center [1019, 400] width 176 height 18
click at [720, 406] on textarea at bounding box center [1010, 400] width 157 height 11
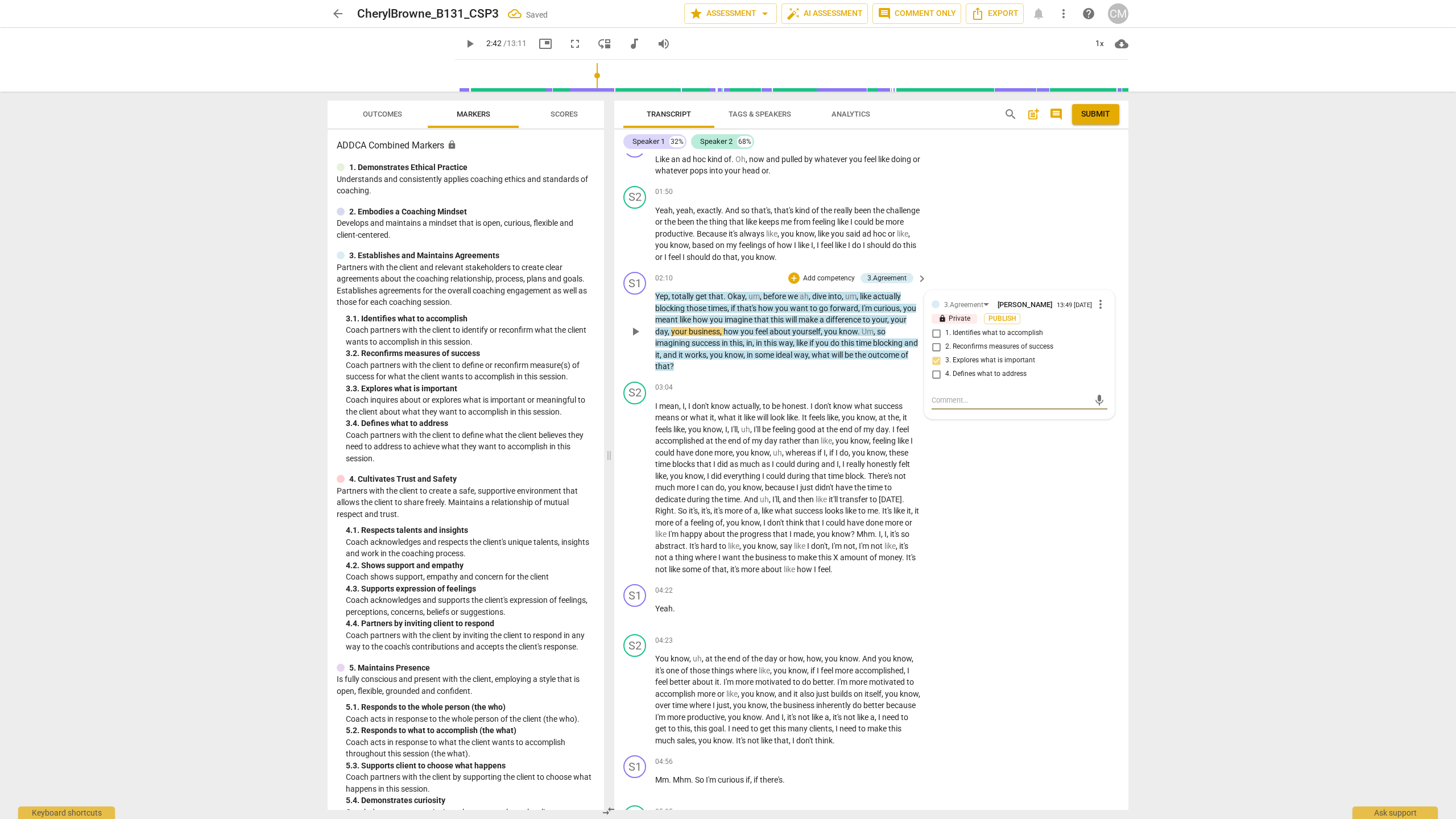
type textarea "B"
type textarea "BR"
type textarea "BRA"
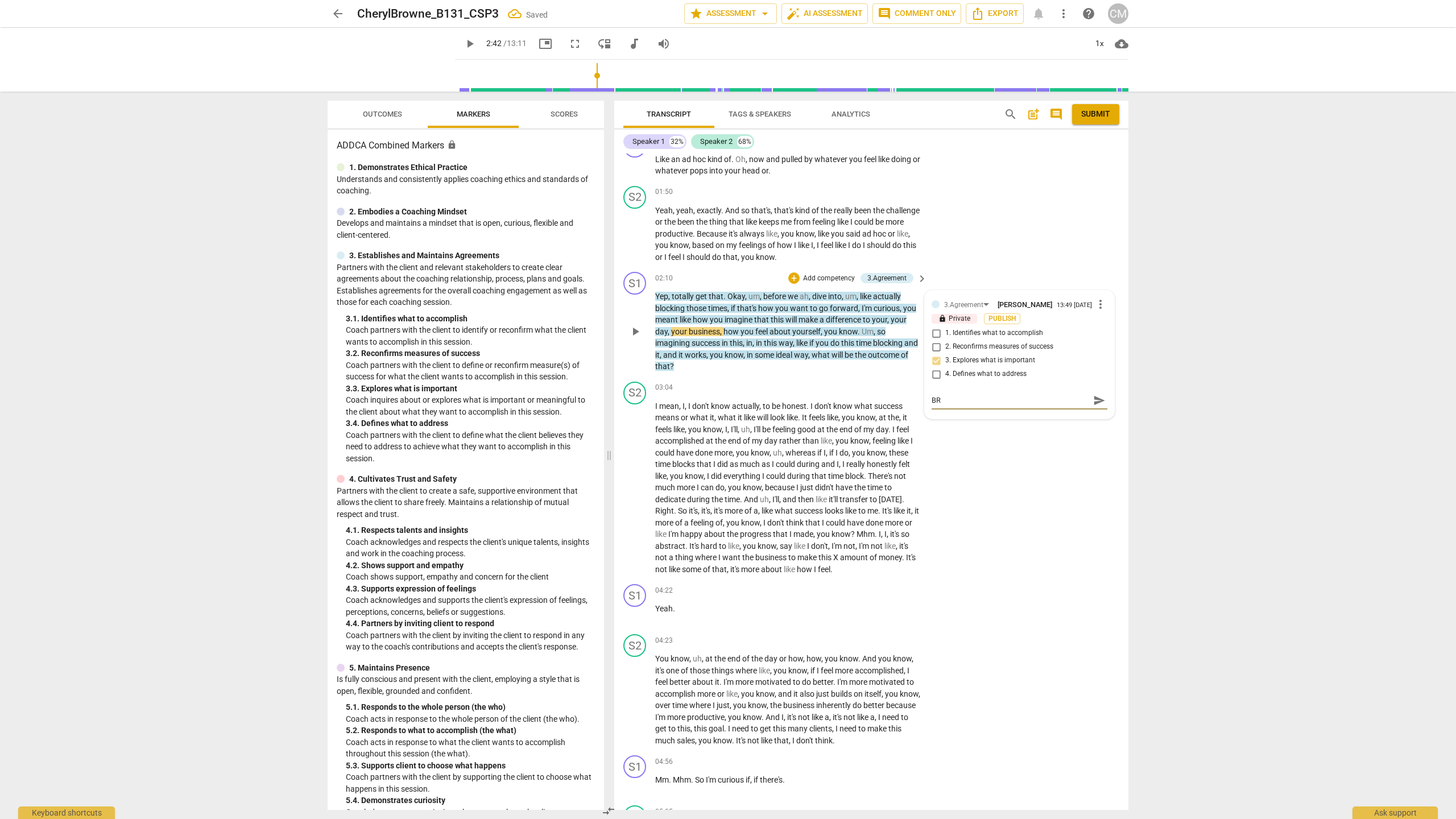
type textarea "BRA"
type textarea "BRAV"
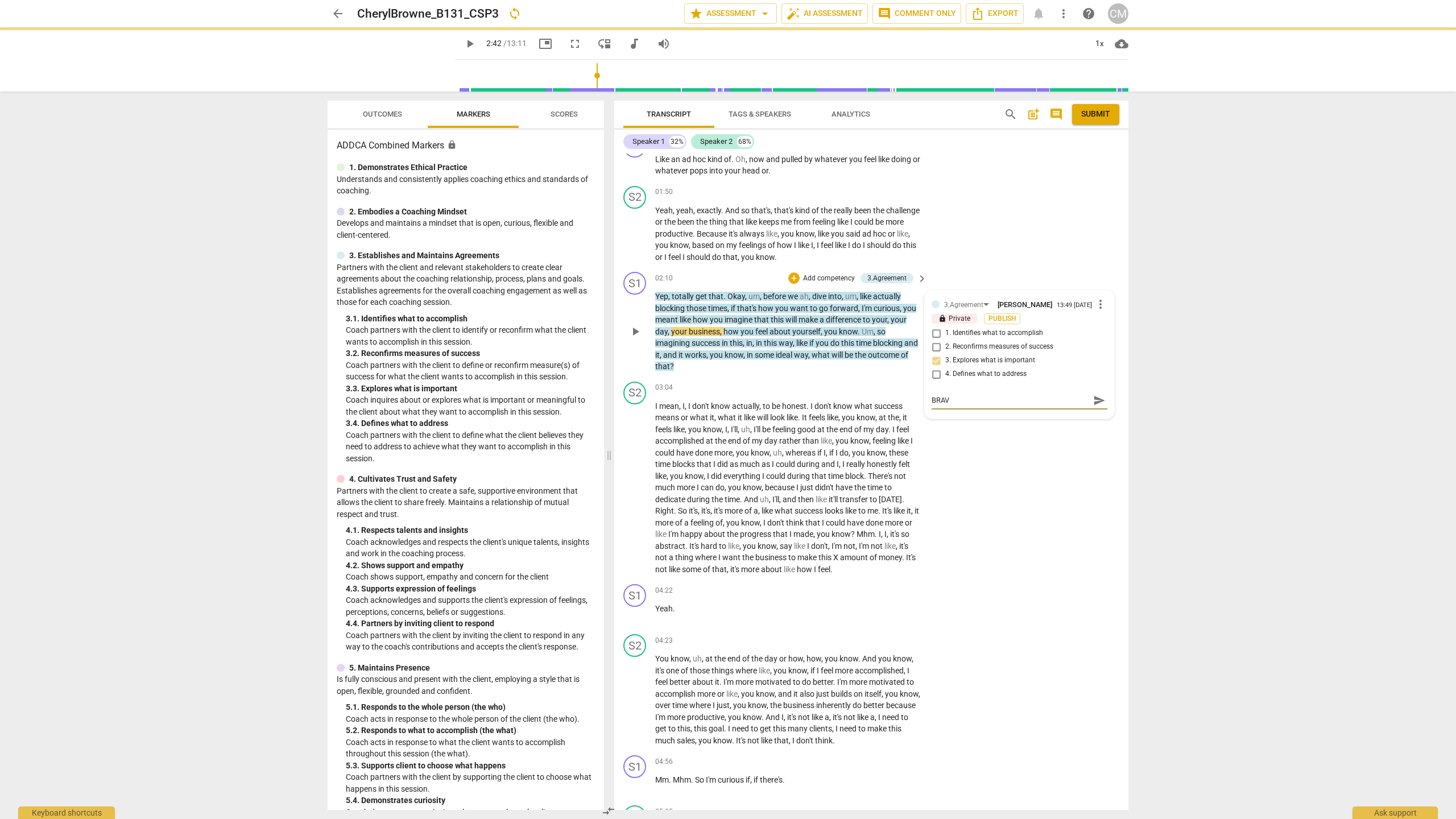
type textarea "BRAVO"
type textarea "BRAVO."
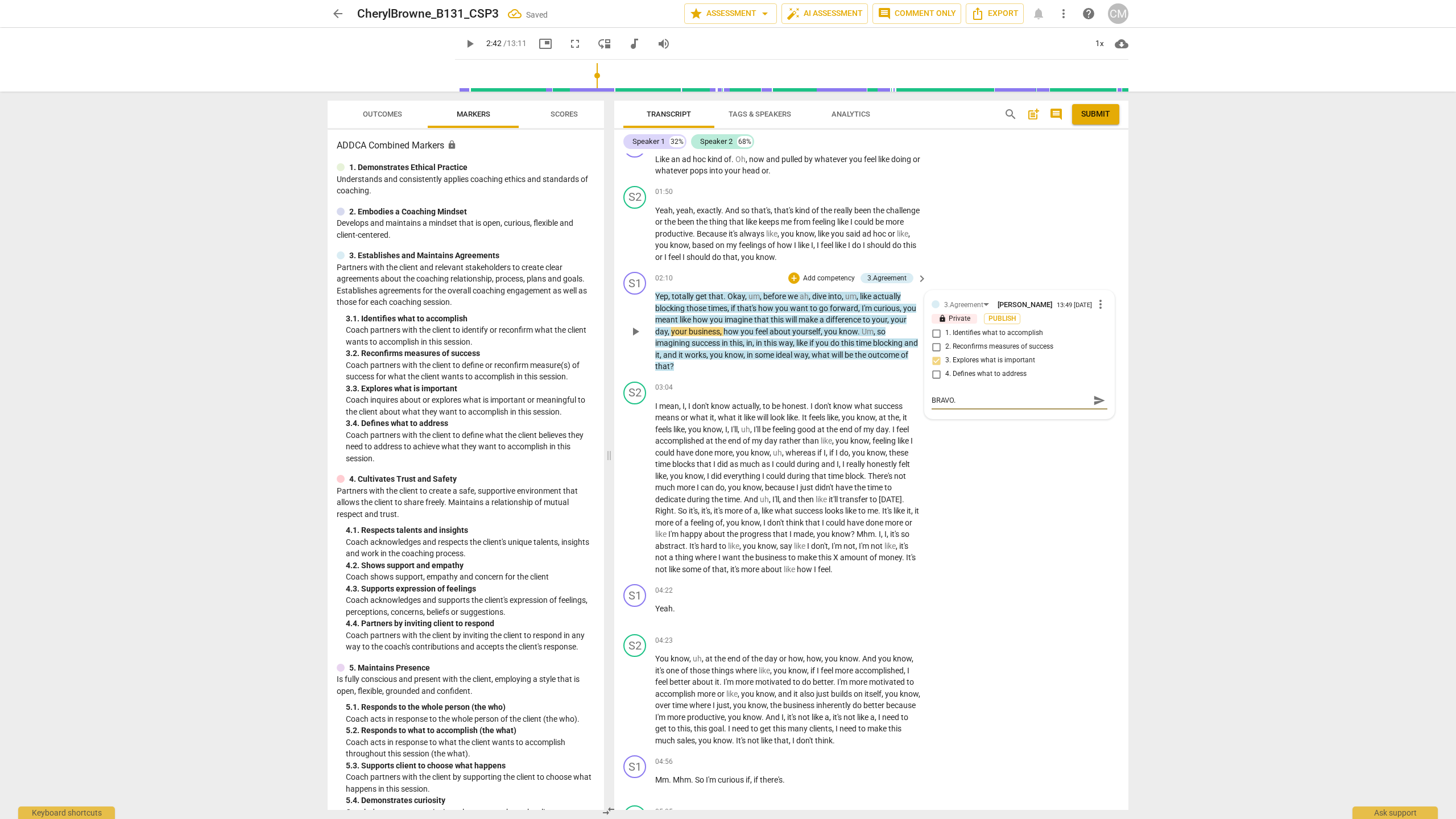
type textarea "BRAVO."
type textarea "BRAVO. I"
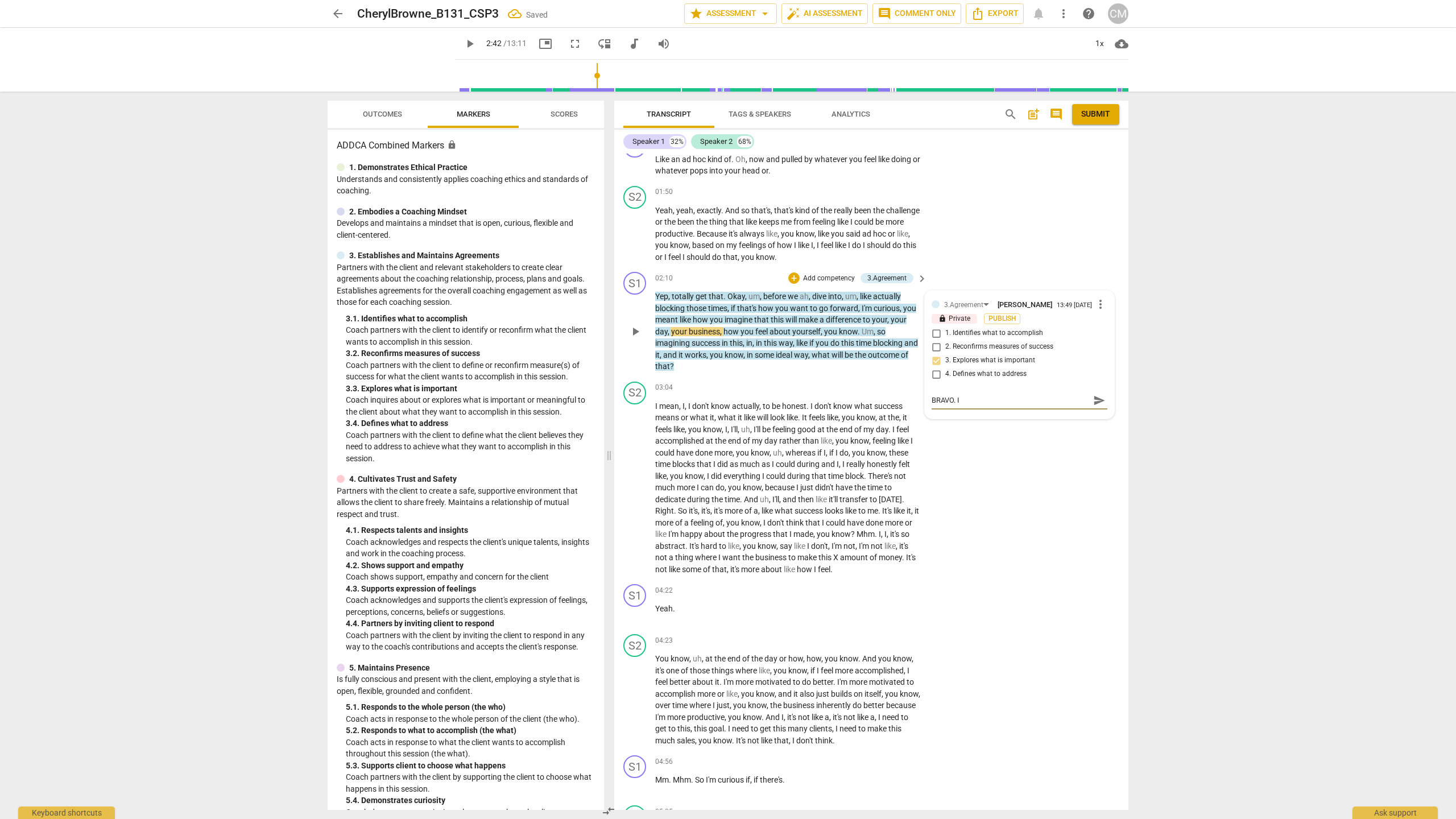
type textarea "BRAVO. I"
type textarea "BRAVO. I l"
type textarea "BRAVO. I lo"
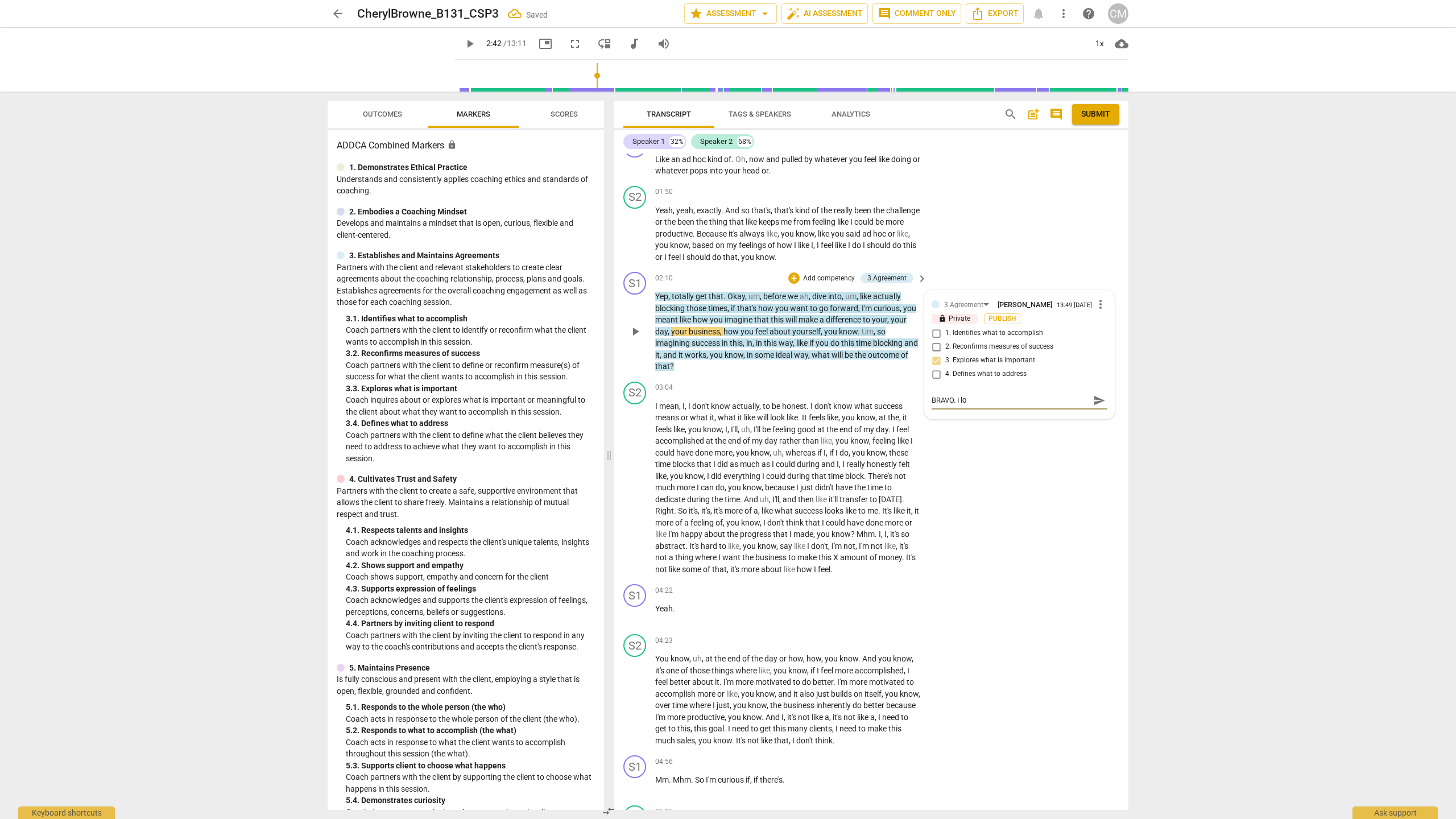
type textarea "BRAVO. I lov"
type textarea "BRAVO. I love"
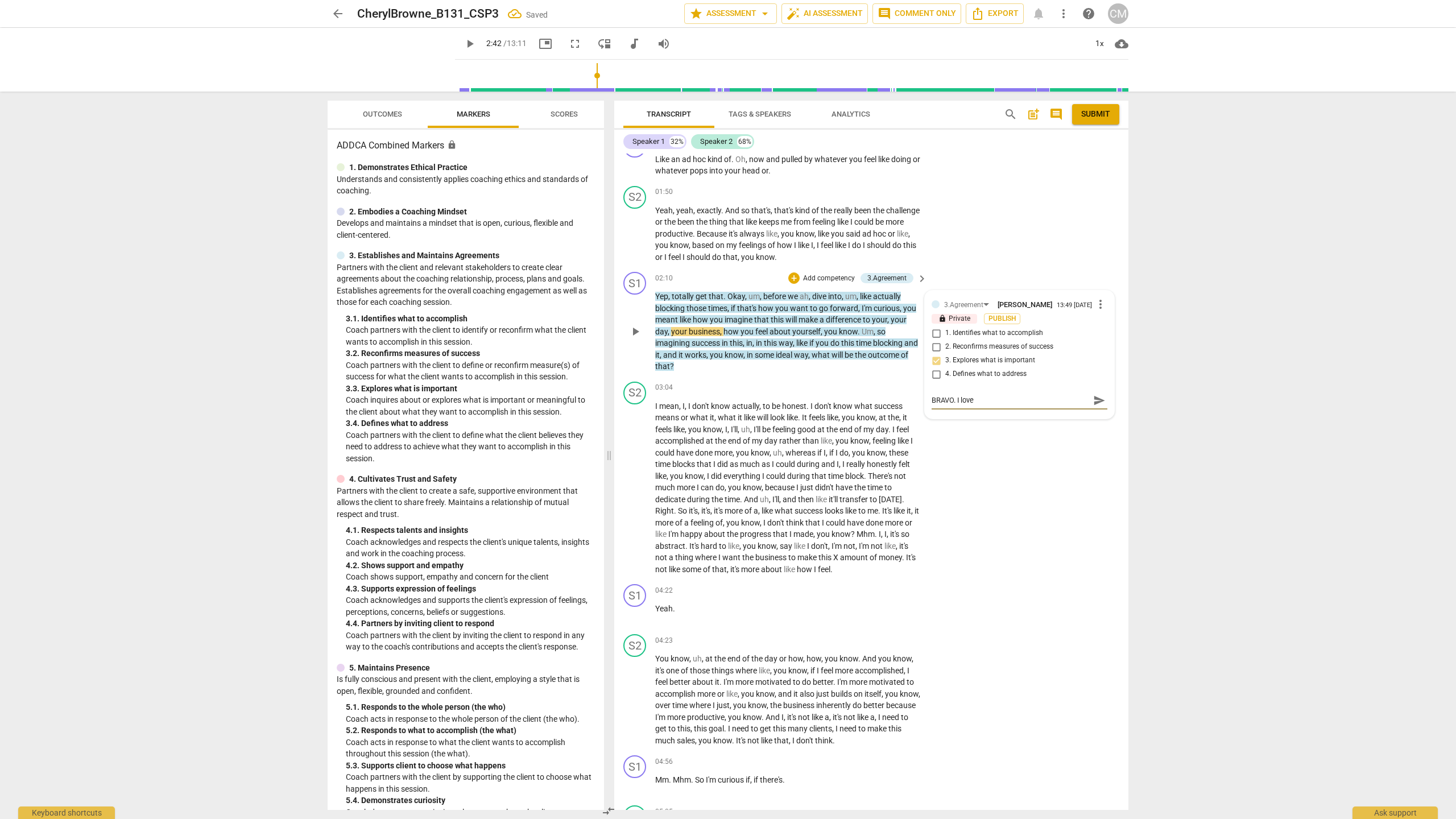
type textarea "BRAVO. I love"
type textarea "BRAVO. I love t"
type textarea "BRAVO. I love th"
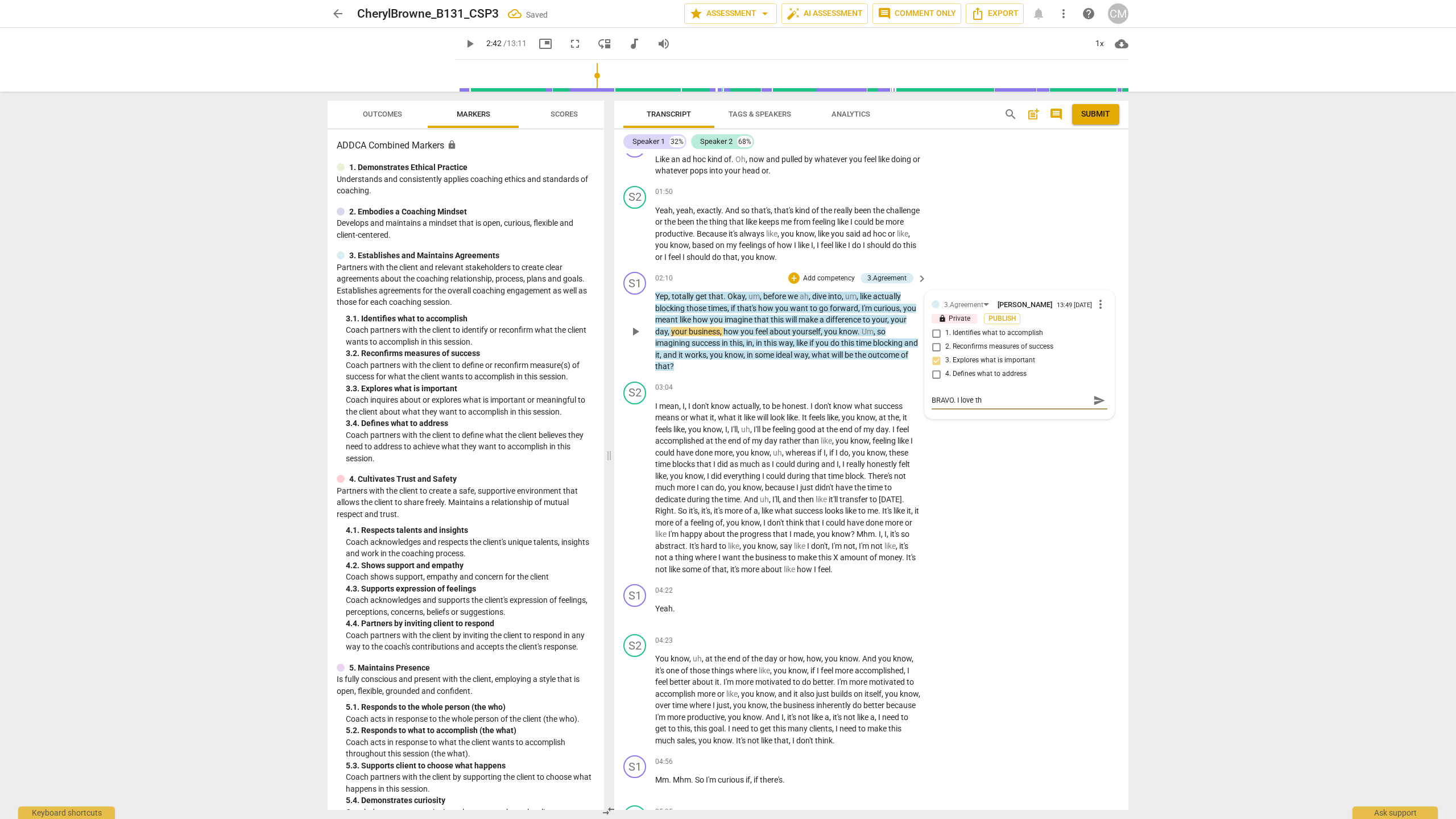
type textarea "BRAVO. I love thi"
type textarea "BRAVO. I love this"
type textarea "BRAVO. I love this."
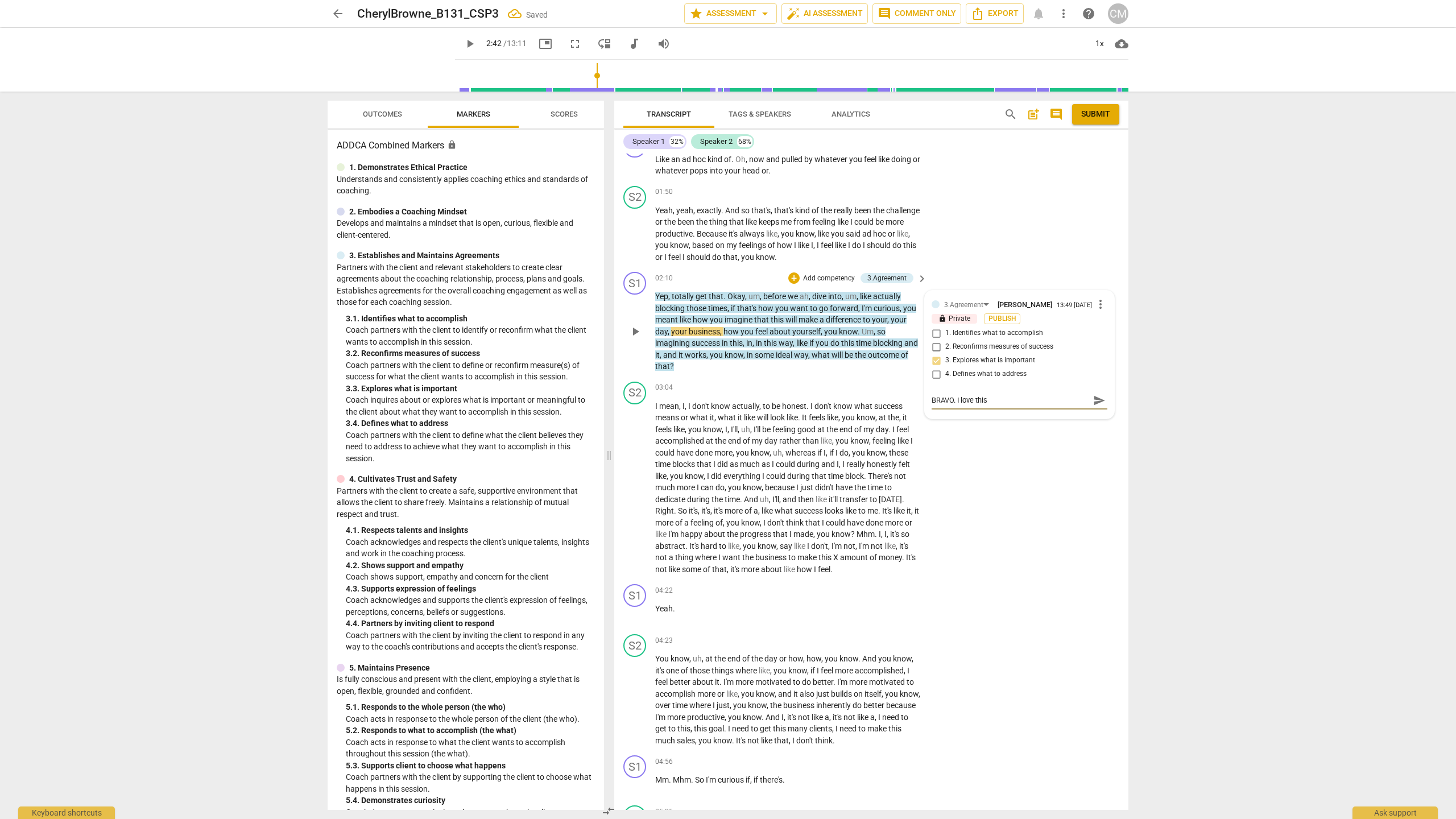
type textarea "BRAVO. I love this."
type textarea "BRAVO. I love this. O"
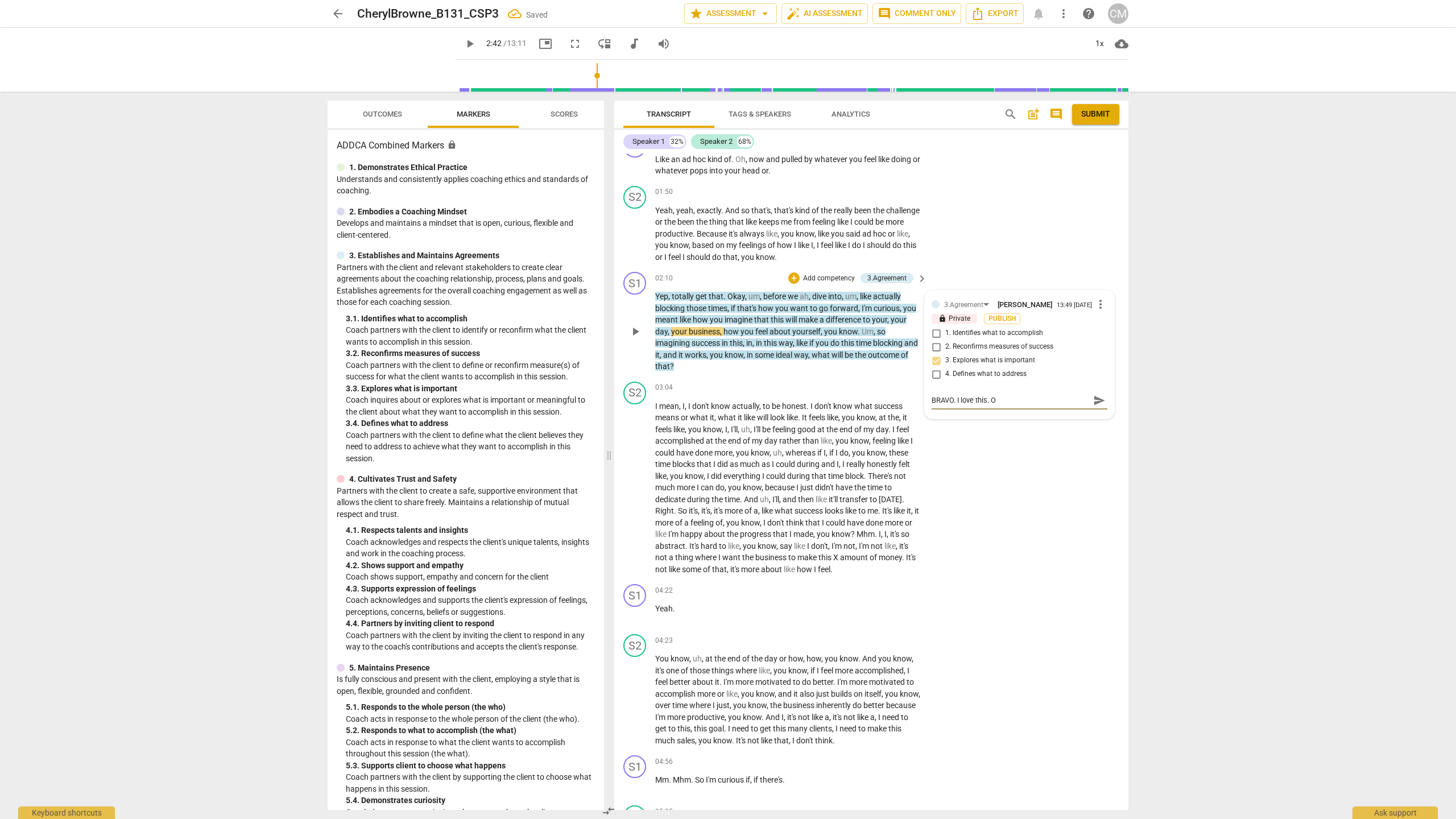
type textarea "BRAVO. I love this. On"
type textarea "BRAVO. I love this. One"
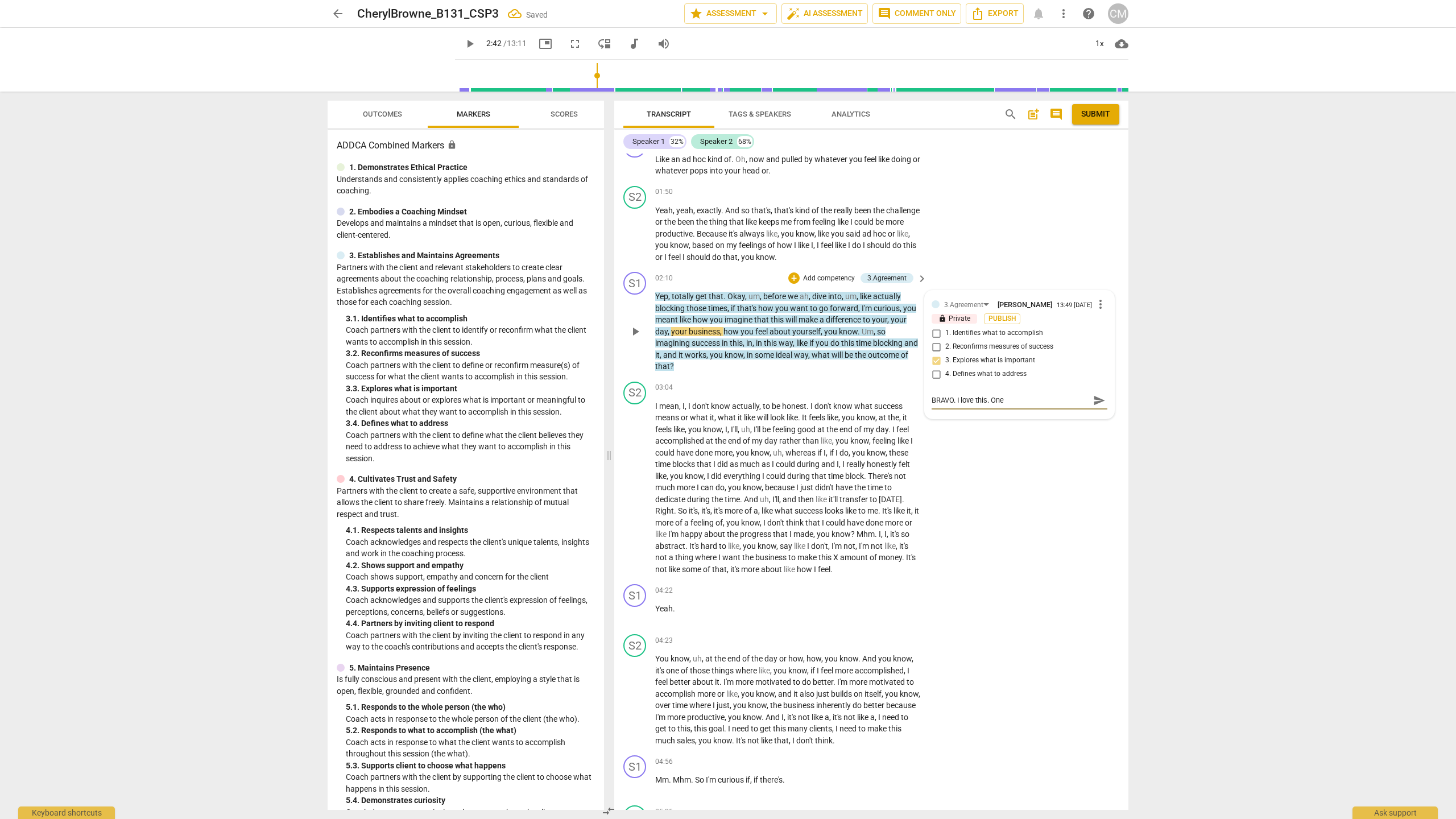
type textarea "BRAVO. I love this. One"
type textarea "BRAVO. I love this. One o"
type textarea "BRAVO. I love this. One of"
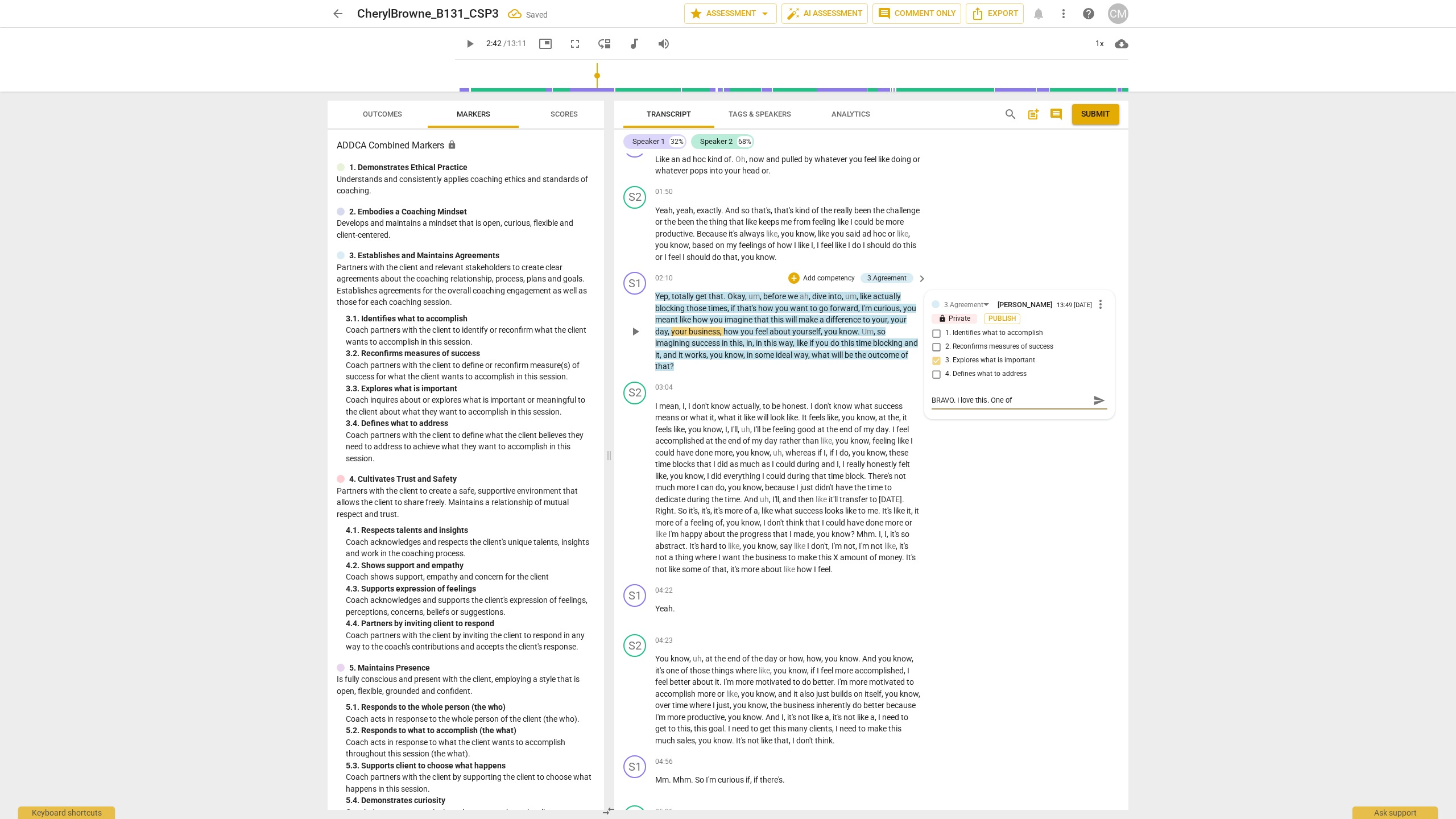
type textarea "BRAVO. I love this. One of"
type textarea "BRAVO. I love this. One of t"
type textarea "BRAVO. I love this. One of th"
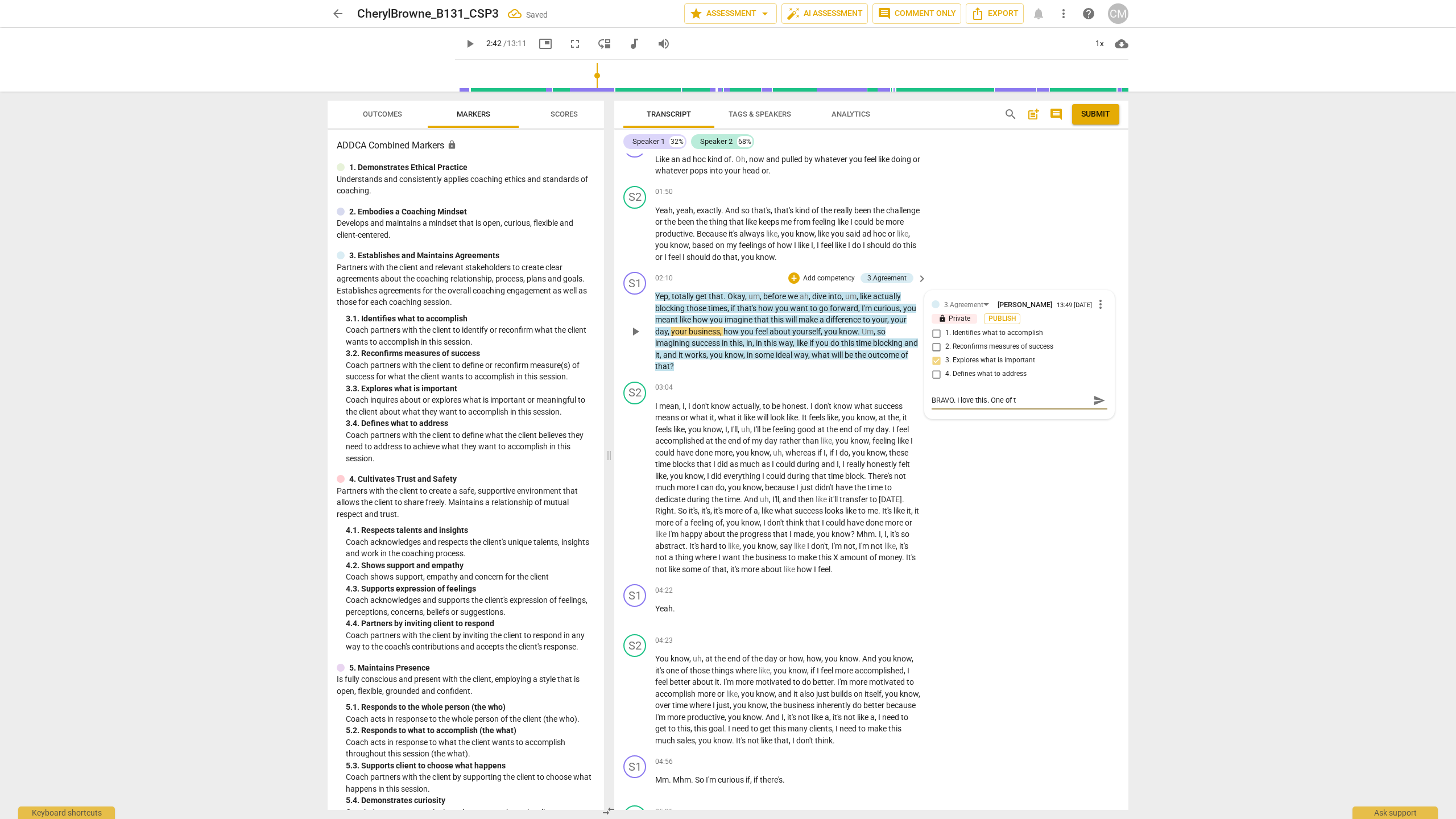
type textarea "BRAVO. I love this. One of th"
type textarea "BRAVO. I love this. One of the"
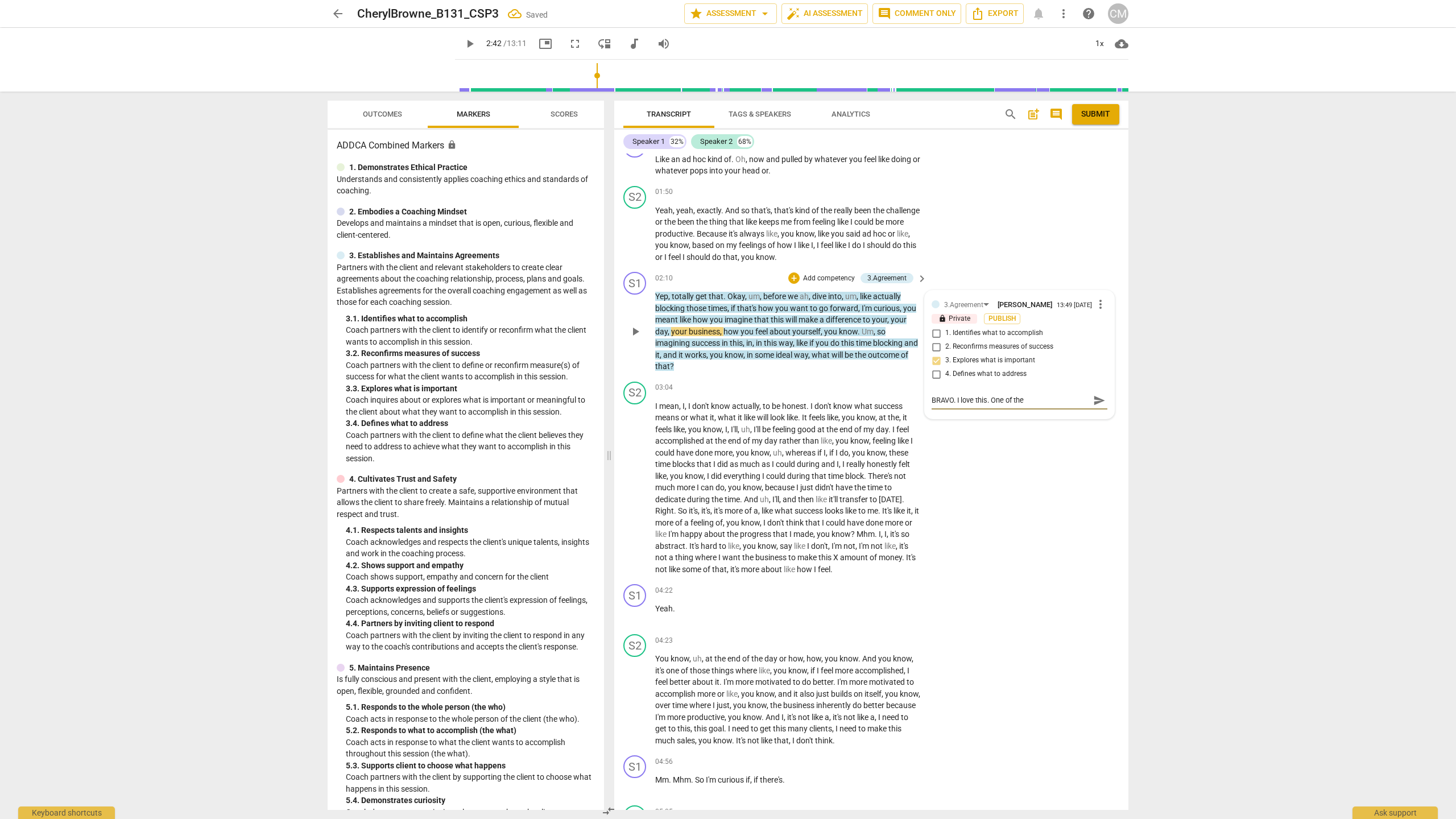
type textarea "BRAVO. I love this. One of the b"
type textarea "BRAVO. I love this. One of the bi"
type textarea "BRAVO. I love this. One of the big"
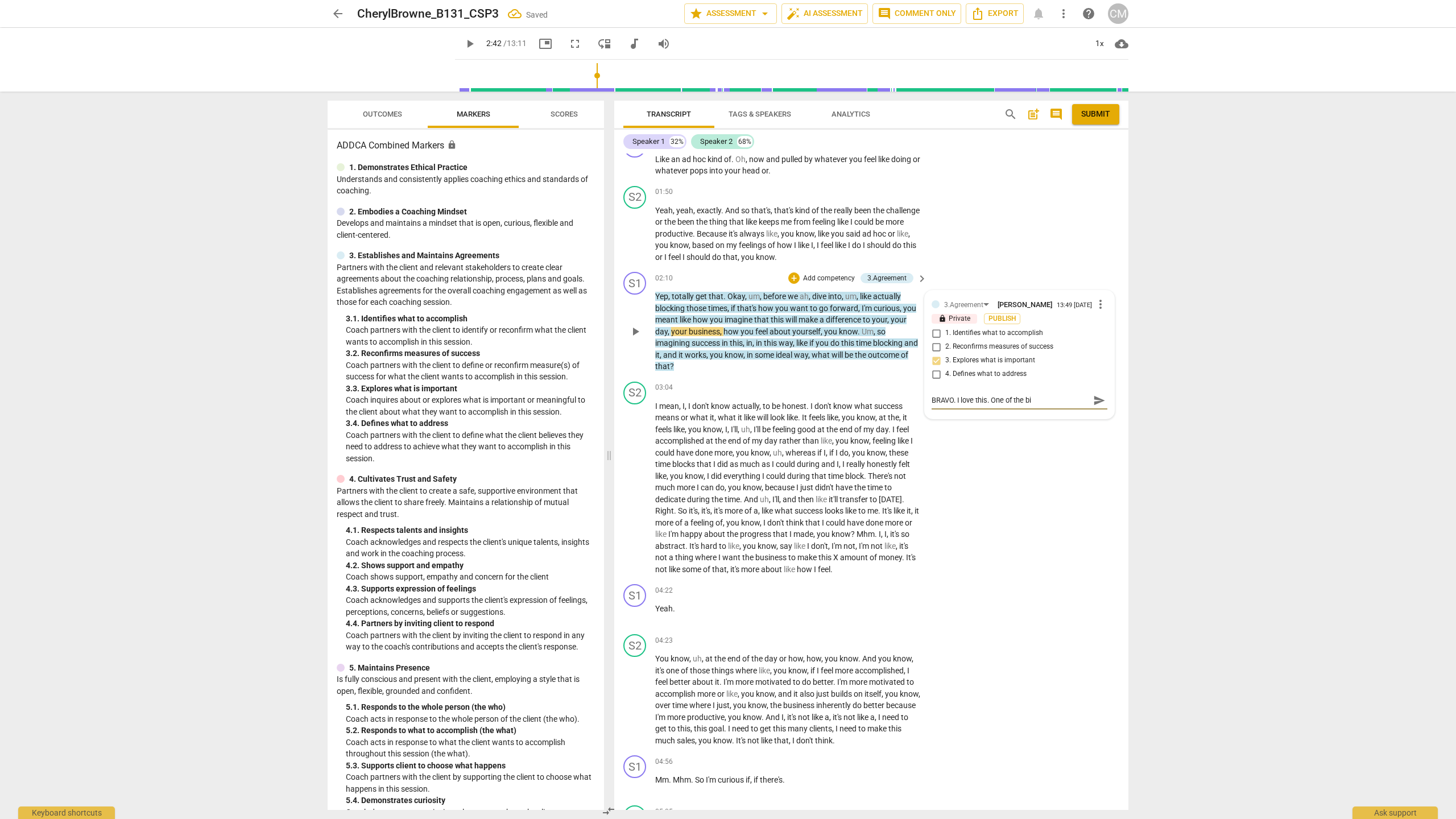
type textarea "BRAVO. I love this. One of the big"
type textarea "BRAVO. I love this. One of the big t"
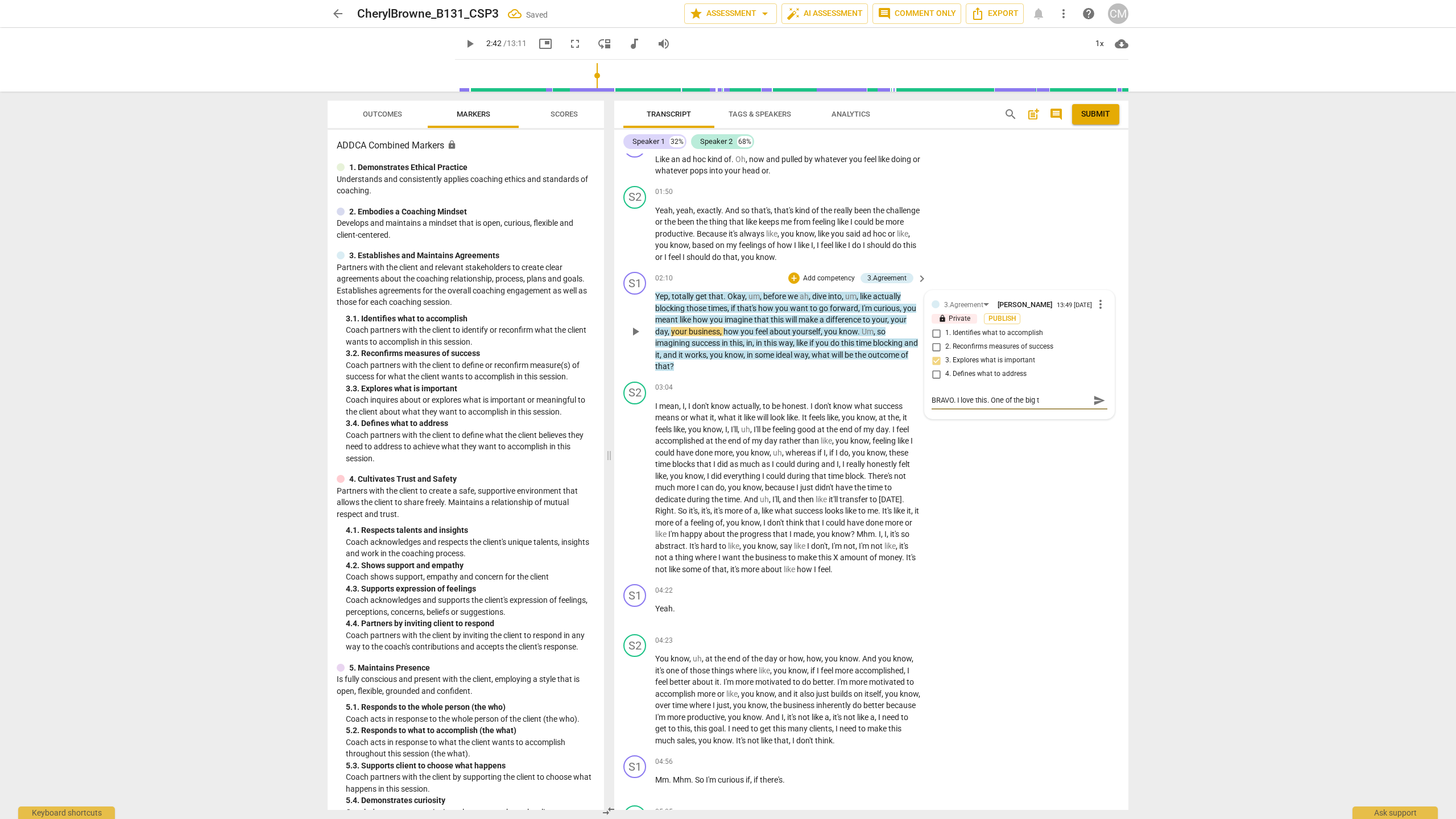
type textarea "BRAVO. I love this. One of the big th"
type textarea "BRAVO. I love this. One of the big thi"
type textarea "BRAVO. I love this. One of the big thin"
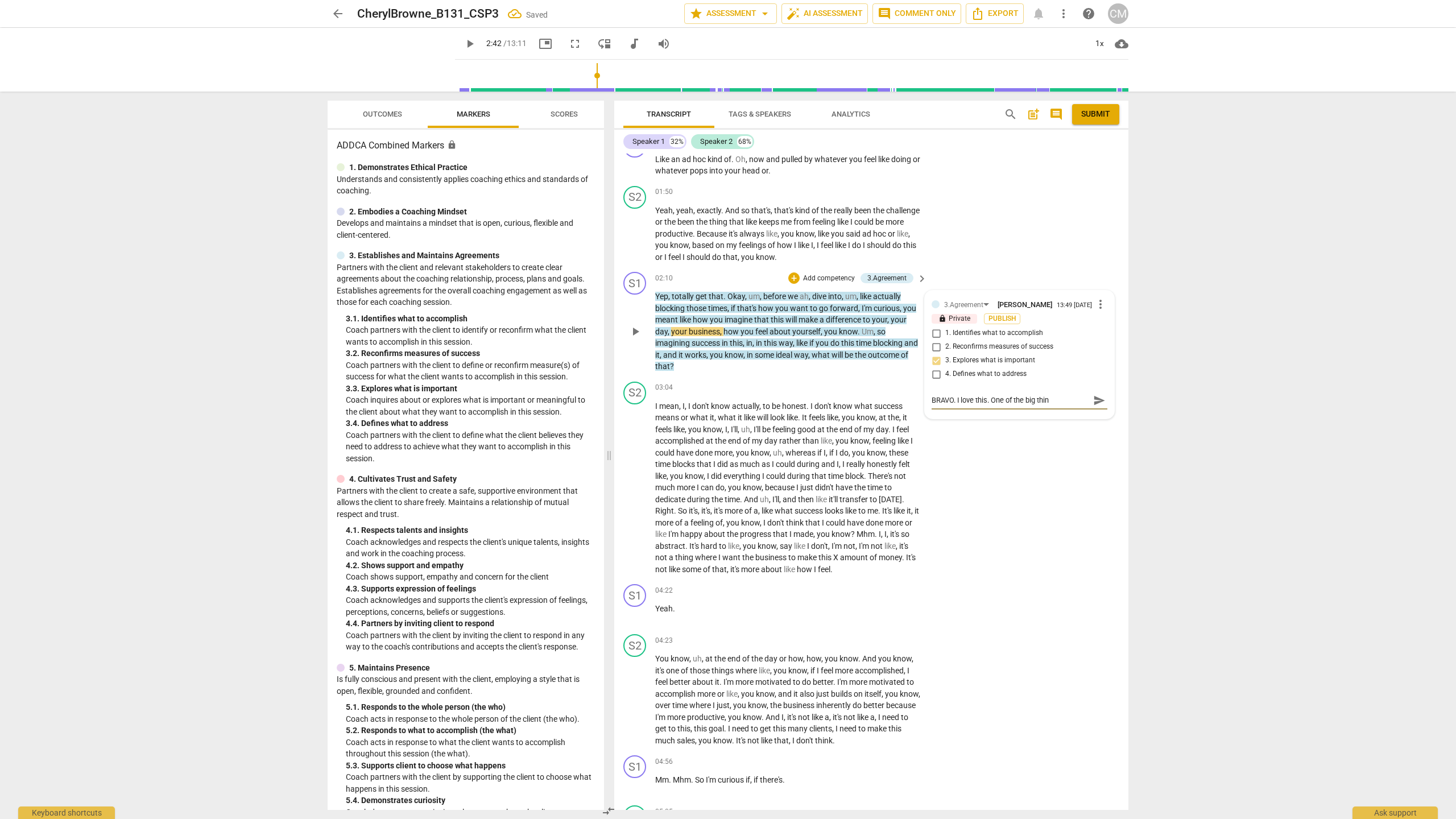
type textarea "BRAVO. I love this. One of the big thing"
type textarea "BRAVO. I love this. One of the big things"
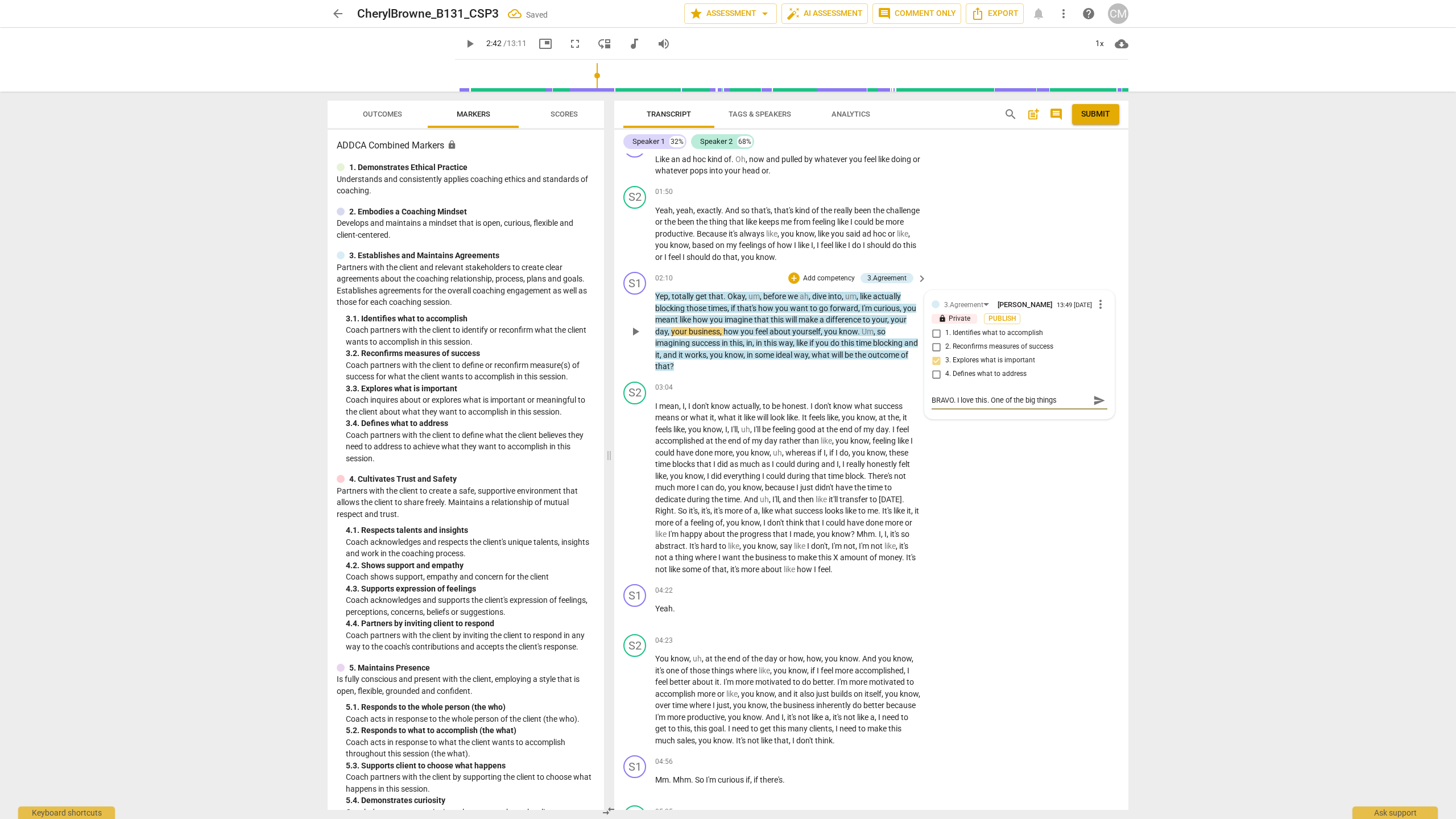
type textarea "BRAVO. I love this. One of the big things t"
type textarea "BRAVO. I love this. One of the big things to"
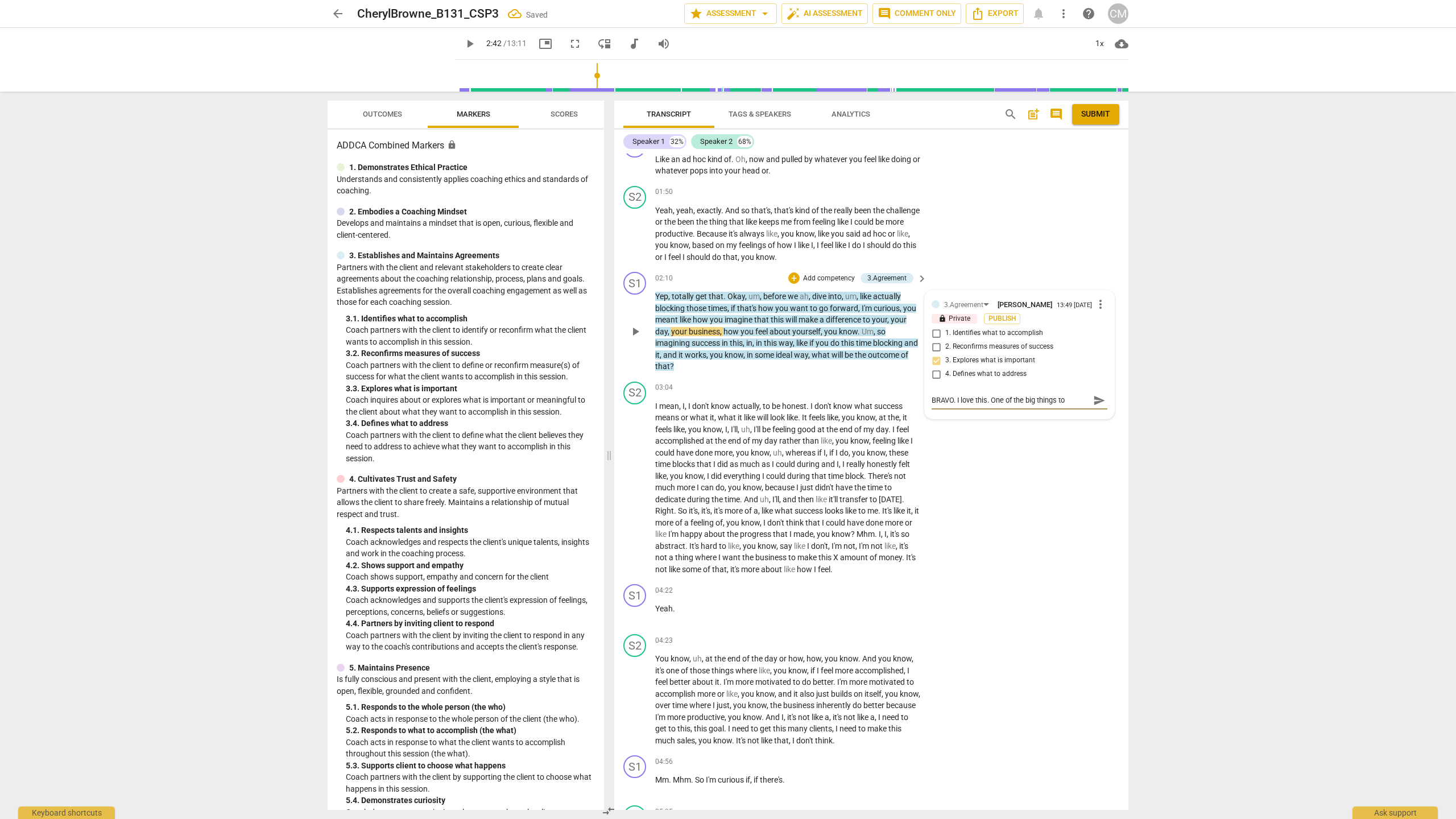
type textarea "BRAVO. I love this. One of the big things to"
type textarea "BRAVO. I love this. One of the big things to h"
type textarea "BRAVO. I love this. One of the big things to he"
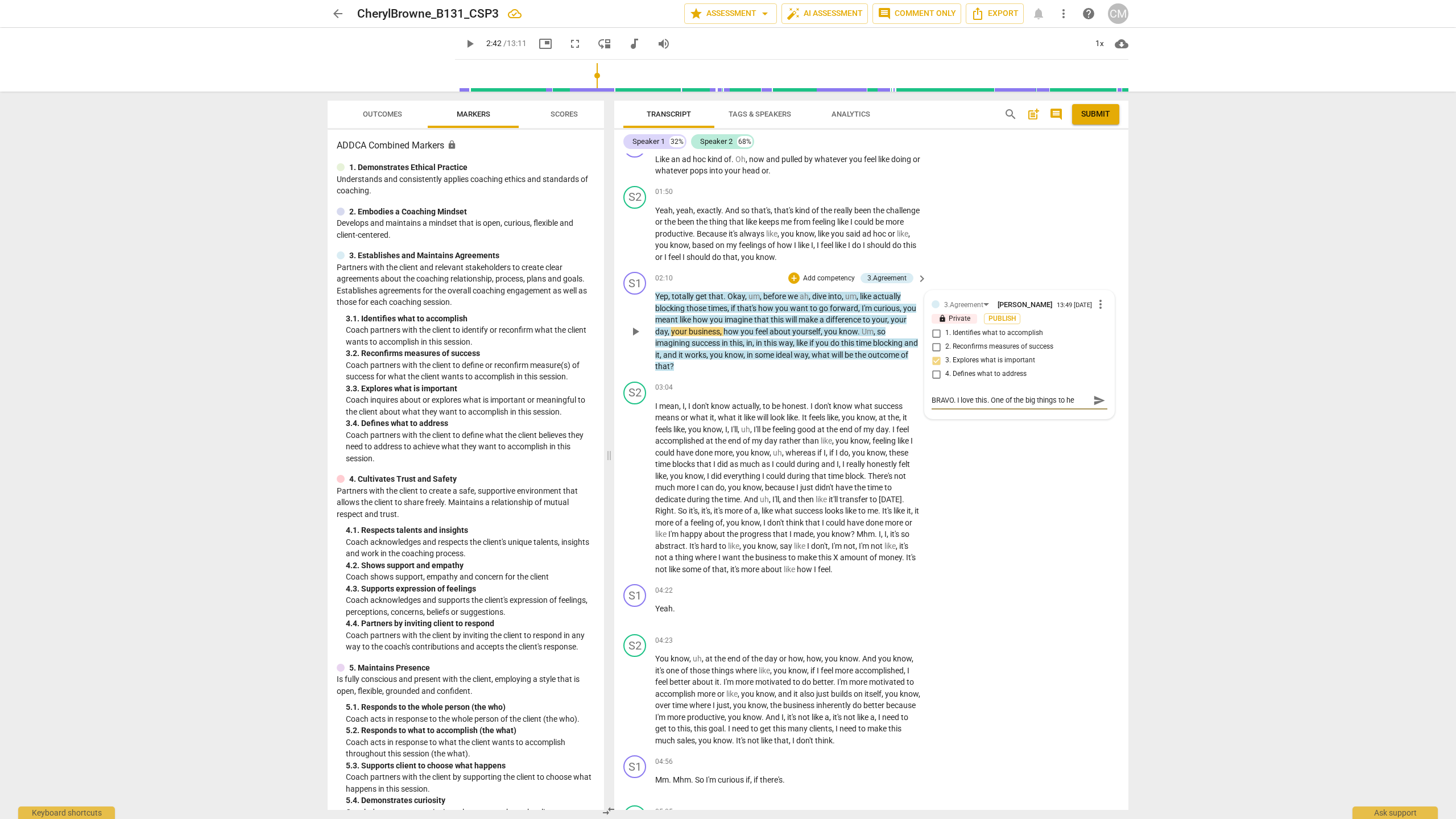
type textarea "BRAVO. I love this. One of the big things to hel"
type textarea "BRAVO. I love this. One of the big things to help"
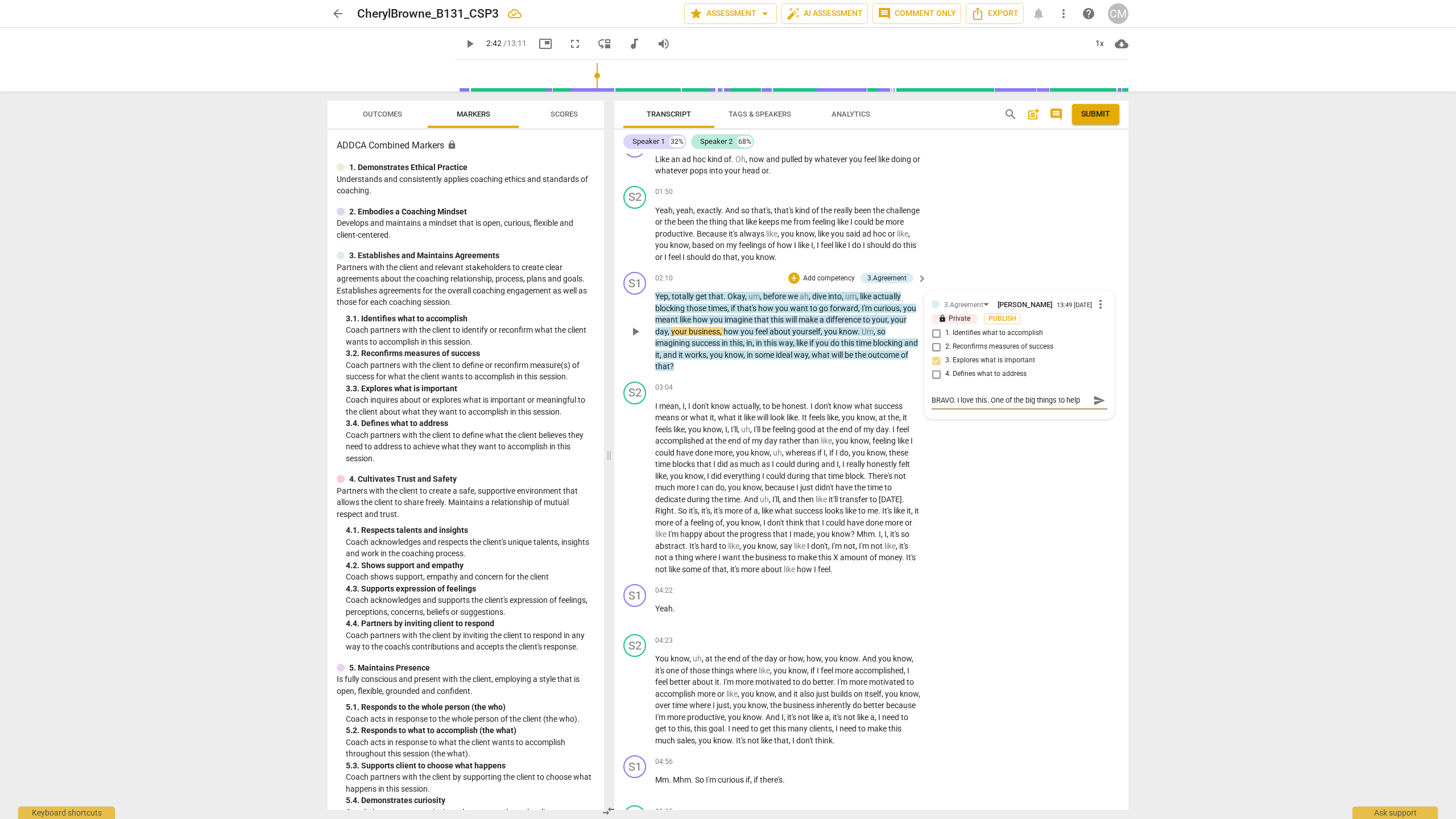
type textarea "BRAVO. I love this. One of the big things to help"
type textarea "BRAVO. I love this. One of the big things to help t"
type textarea "BRAVO. I love this. One of the big things to help th"
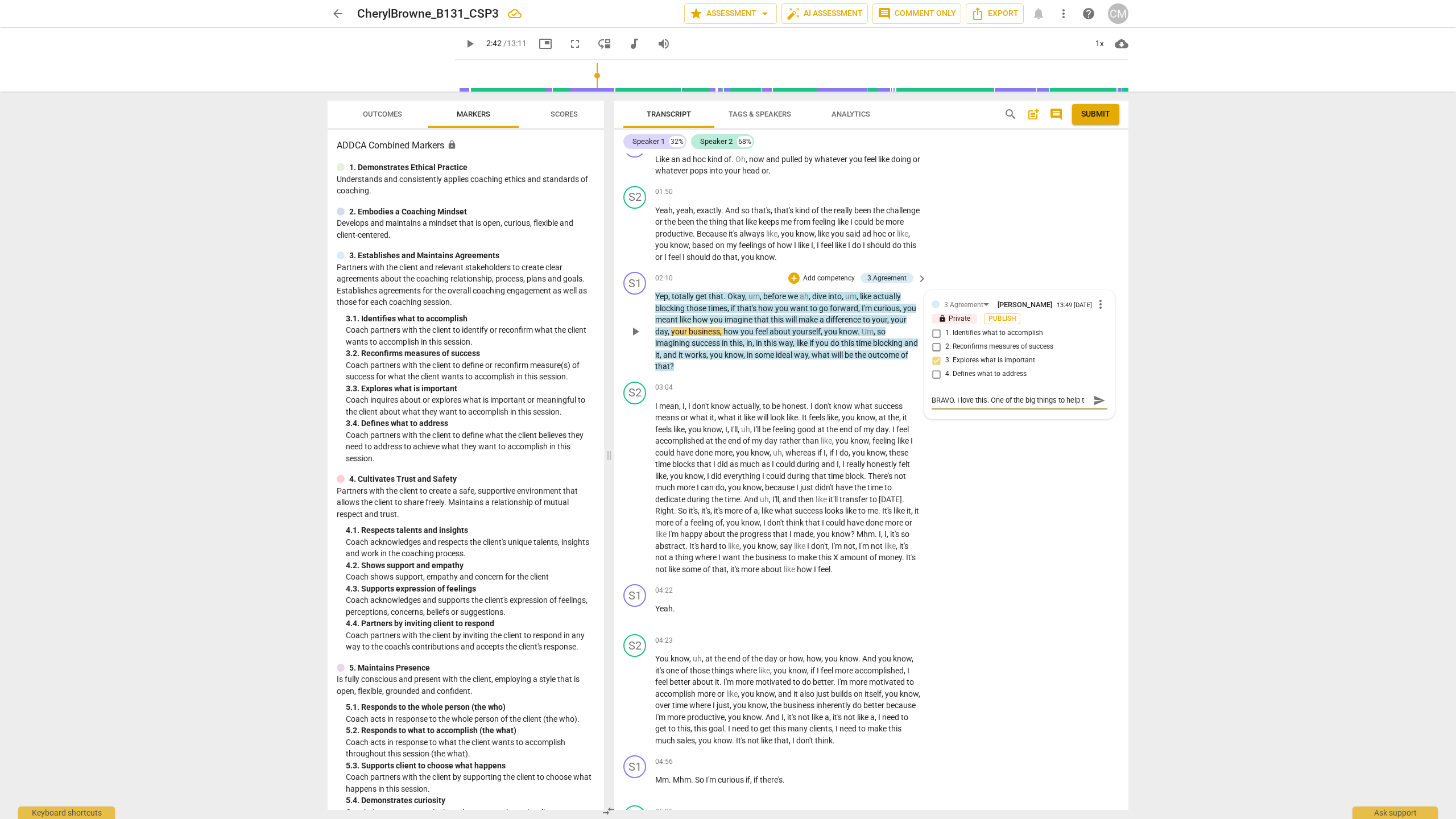
type textarea "BRAVO. I love this. One of the big things to help th"
type textarea "BRAVO. I love this. One of the big things to help the"
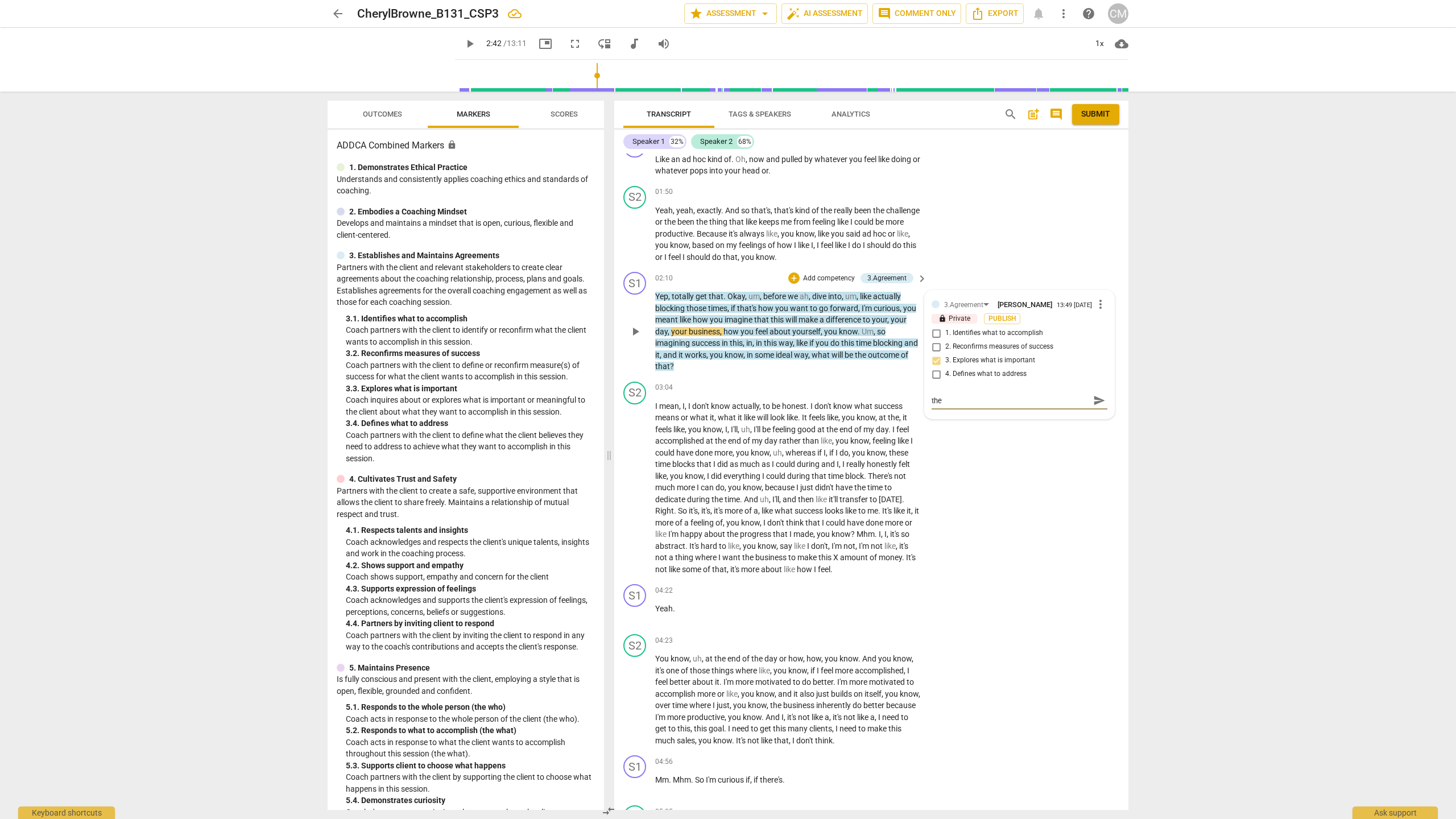
type textarea "BRAVO. I love this. One of the big things to help the c"
type textarea "BRAVO. I love this. One of the big things to help the cl"
type textarea "BRAVO. I love this. One of the big things to help the cli"
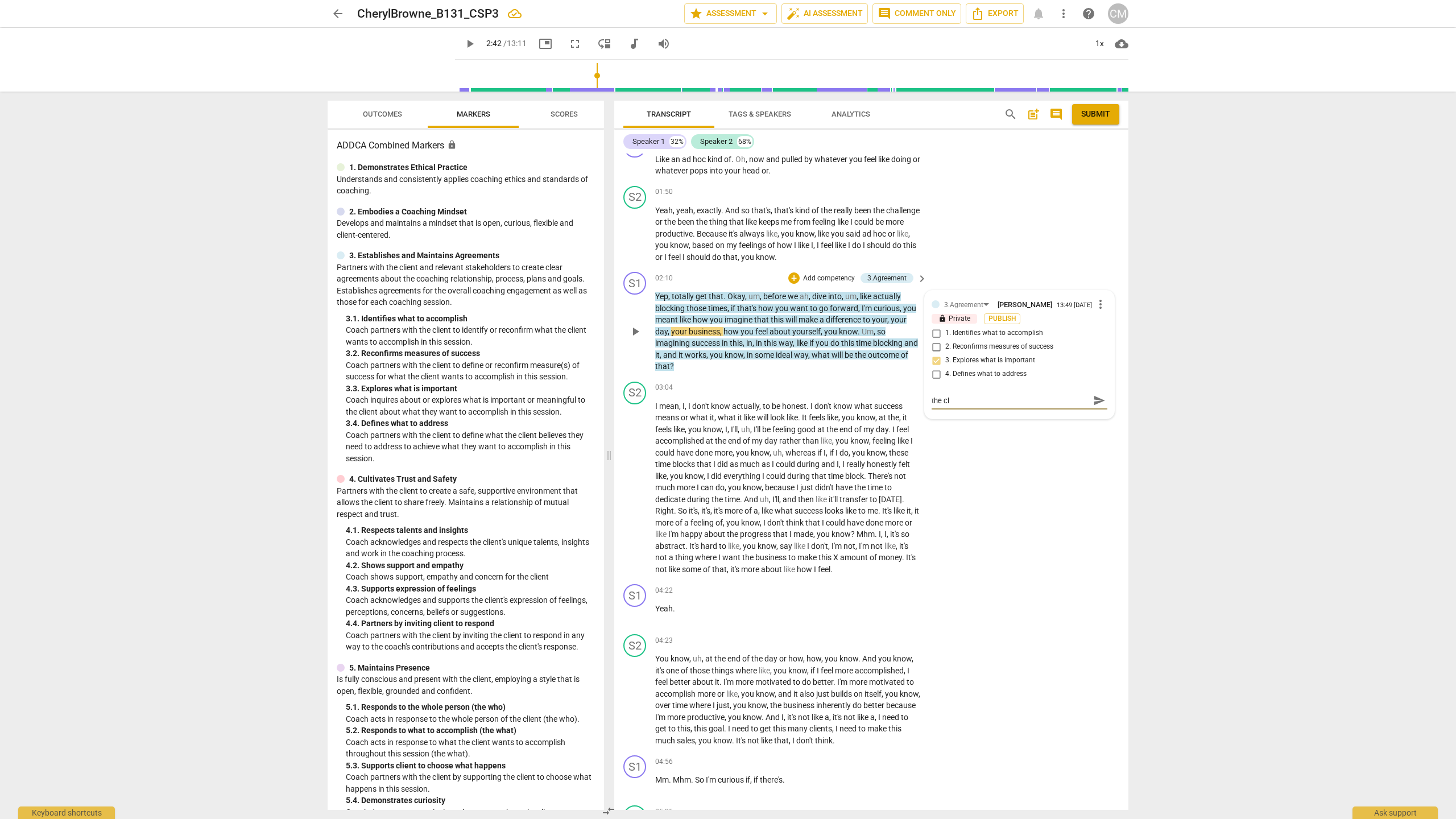
type textarea "BRAVO. I love this. One of the big things to help the cli"
type textarea "BRAVO. I love this. One of the big things to help the clie"
type textarea "BRAVO. I love this. One of the big things to help the clien"
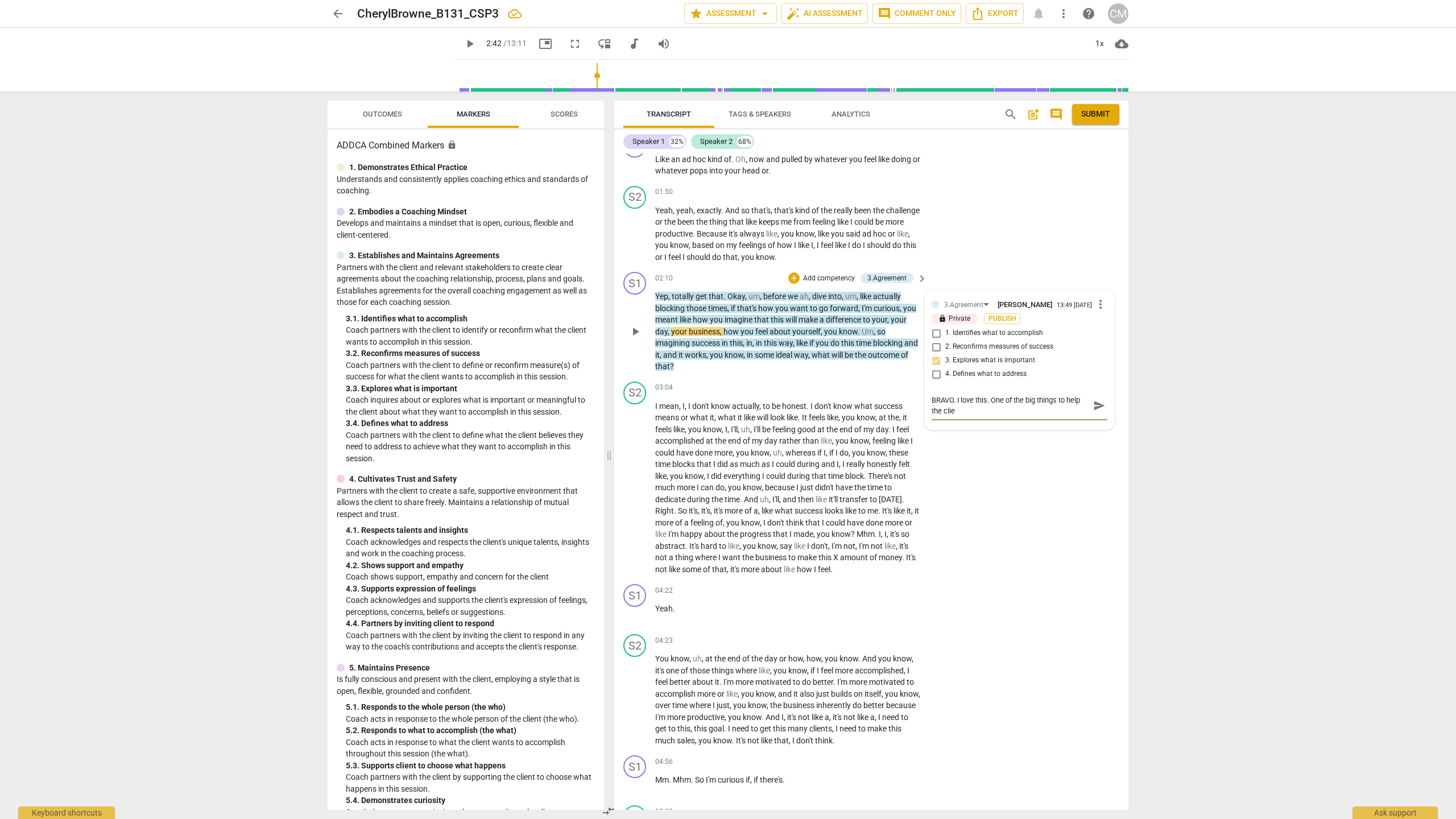
type textarea "BRAVO. I love this. One of the big things to help the clien"
type textarea "BRAVO. I love this. One of the big things to help the client"
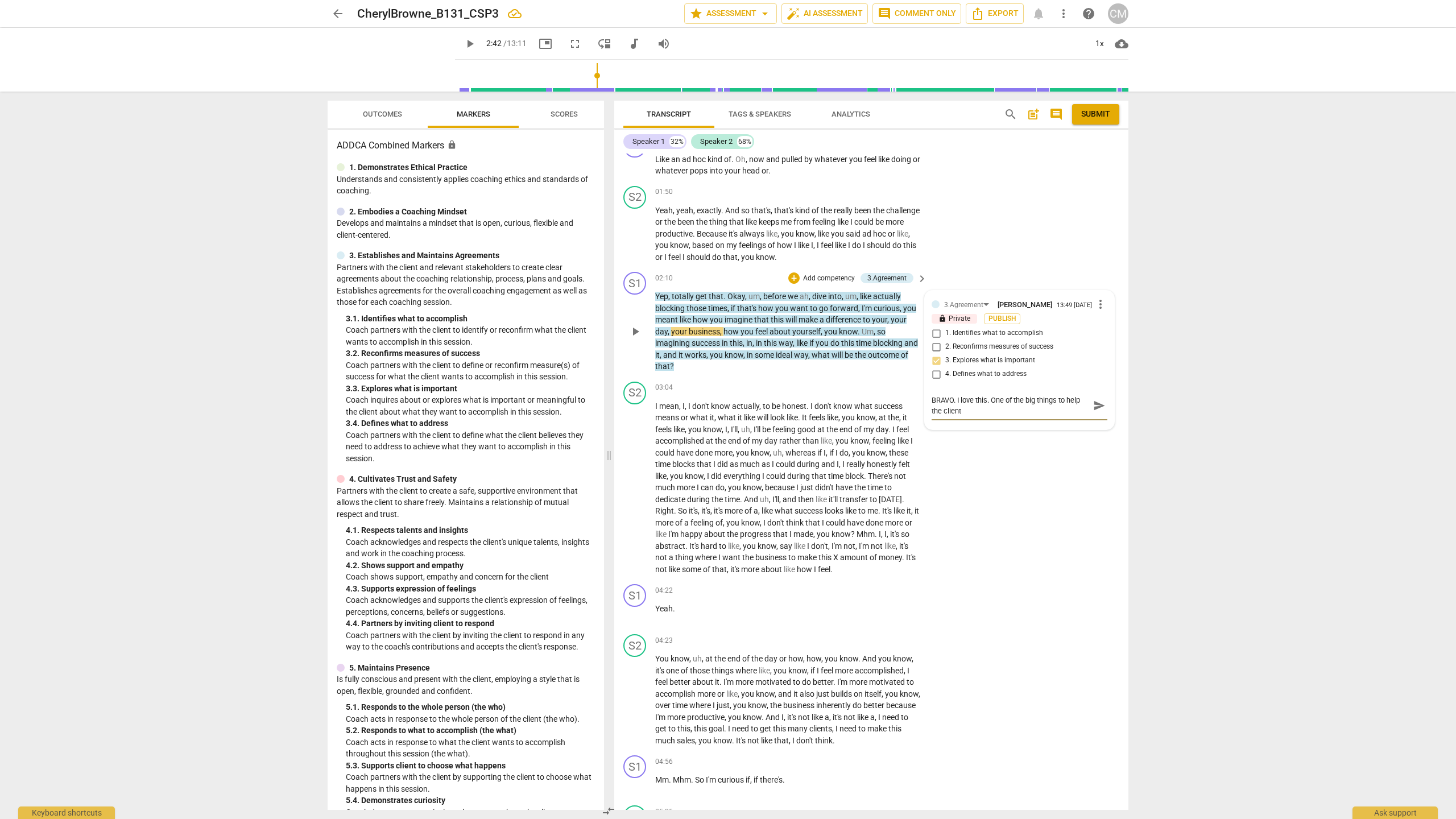
type textarea "BRAVO. I love this. One of the big things to help the client m"
type textarea "BRAVO. I love this. One of the big things to help the client mo"
type textarea "BRAVO. I love this. One of the big things to help the client mov"
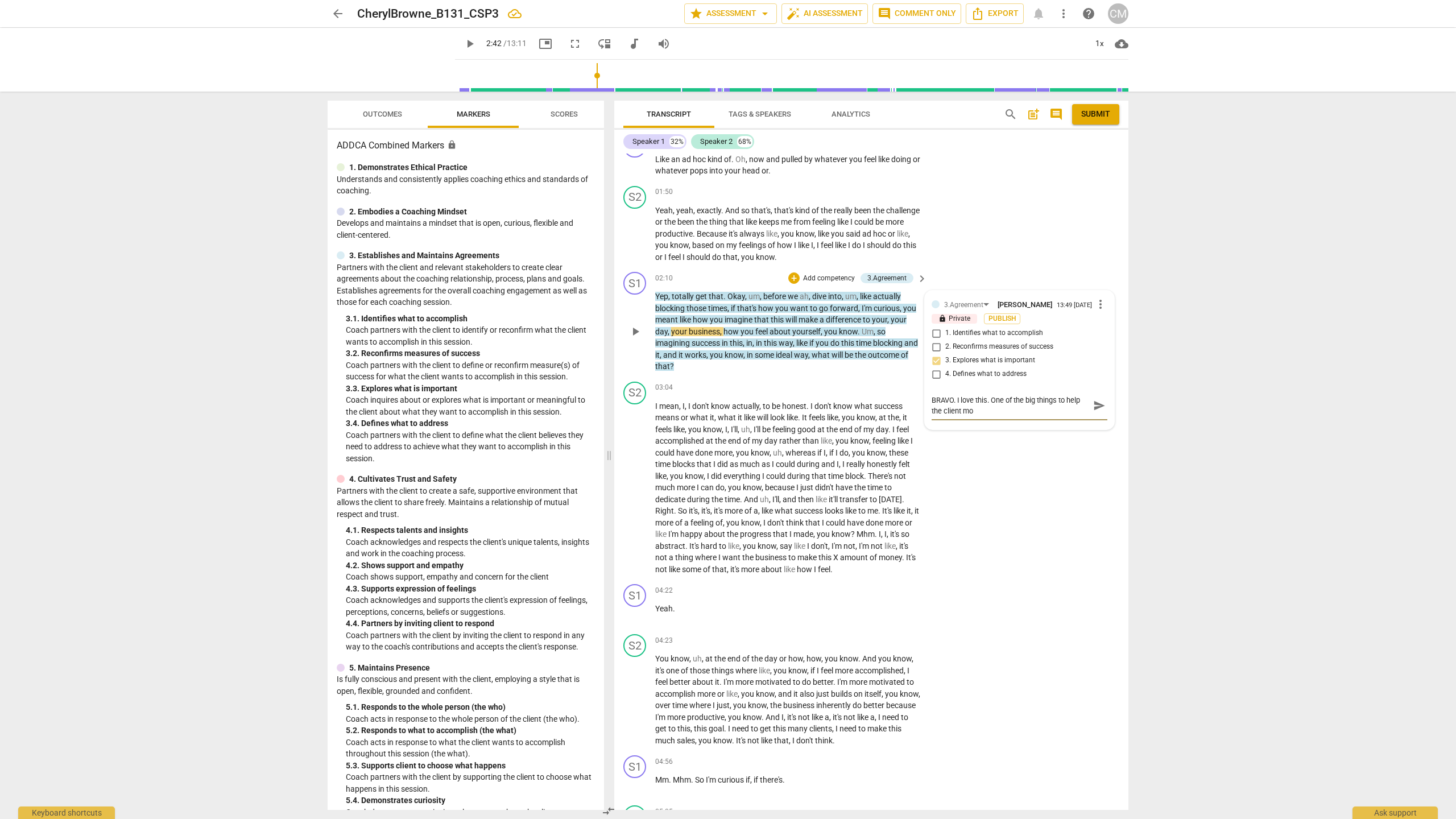
type textarea "BRAVO. I love this. One of the big things to help the client mov"
type textarea "BRAVO. I love this. One of the big things to help the client move"
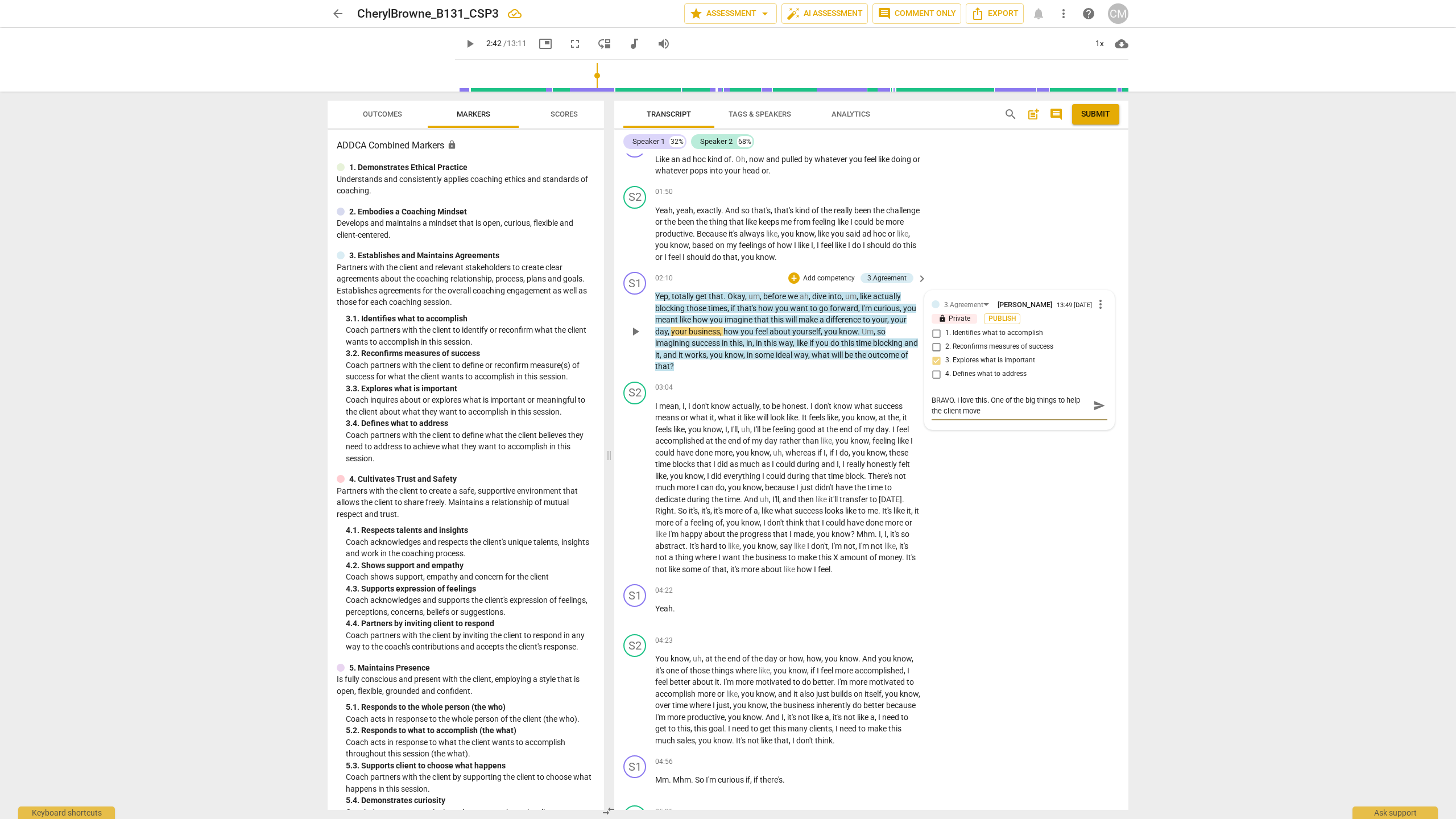
type textarea "BRAVO. I love this. One of the big things to help the client move f"
type textarea "BRAVO. I love this. One of the big things to help the client move fo"
type textarea "BRAVO. I love this. One of the big things to help the client move for"
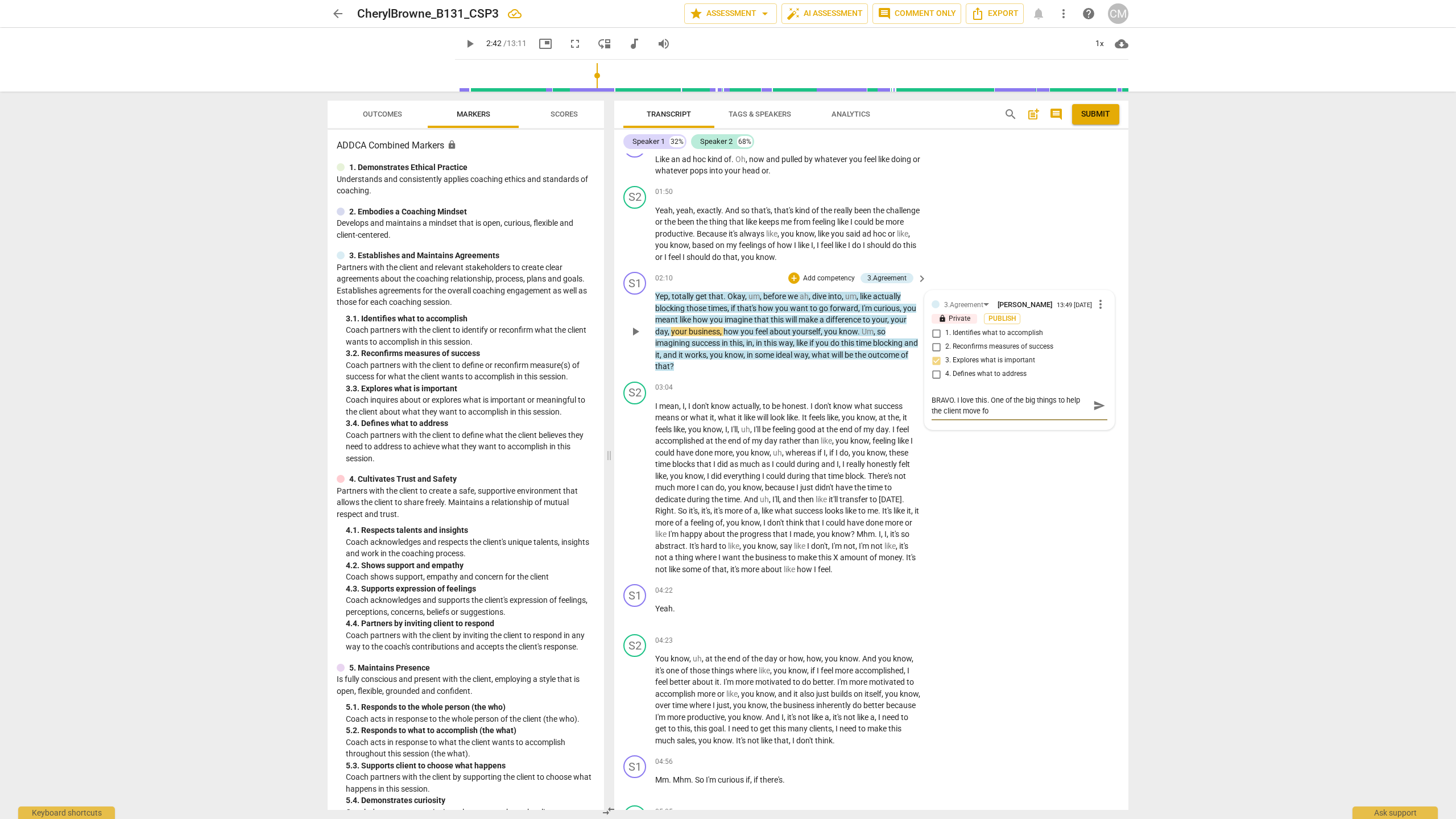
type textarea "BRAVO. I love this. One of the big things to help the client move for"
type textarea "BRAVO. I love this. One of the big things to help the client move forw"
type textarea "BRAVO. I love this. One of the big things to help the client move forwa"
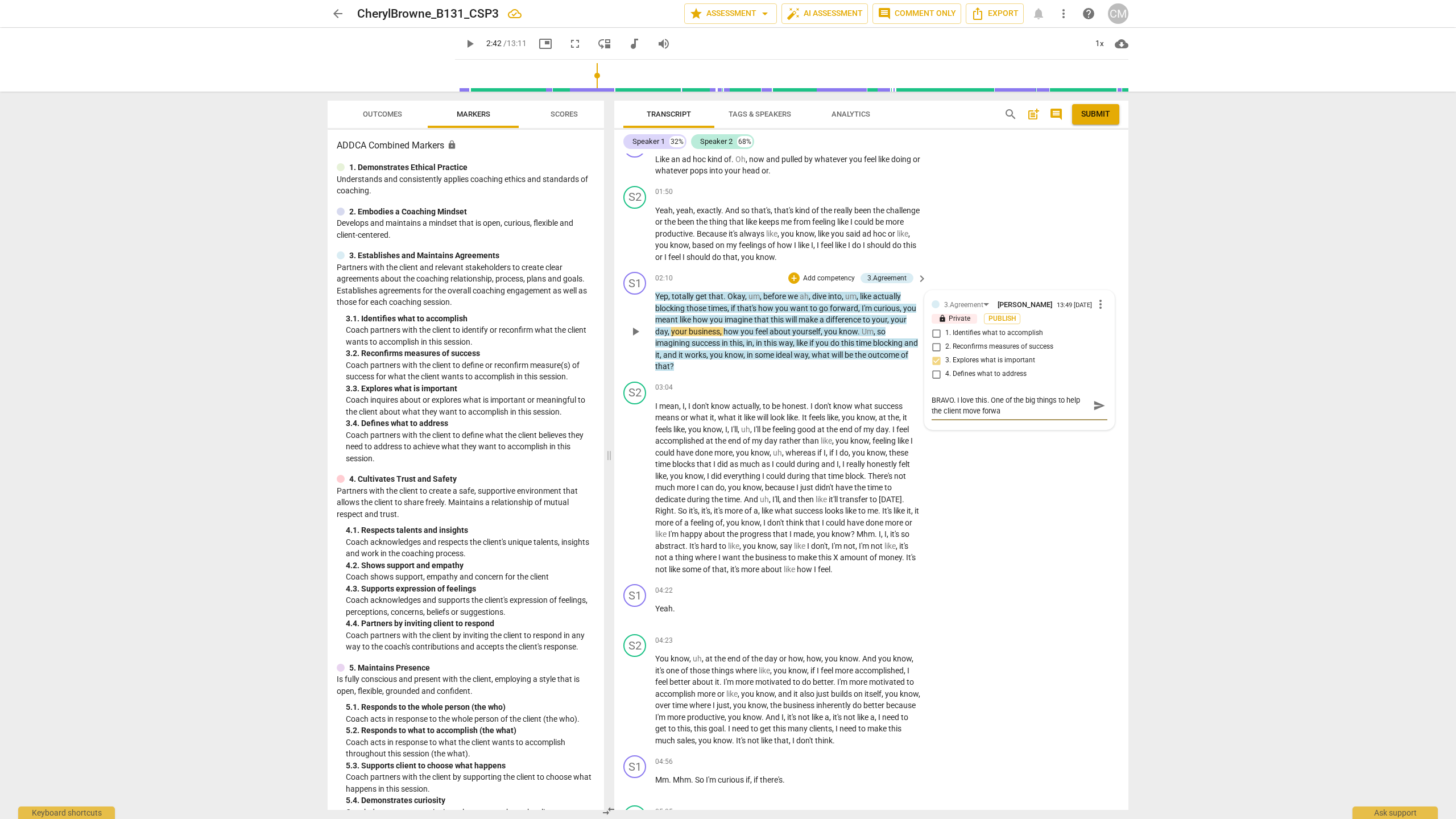
type textarea "BRAVO. I love this. One of the big things to help the client move forwar"
type textarea "BRAVO. I love this. One of the big things to help the client move forward"
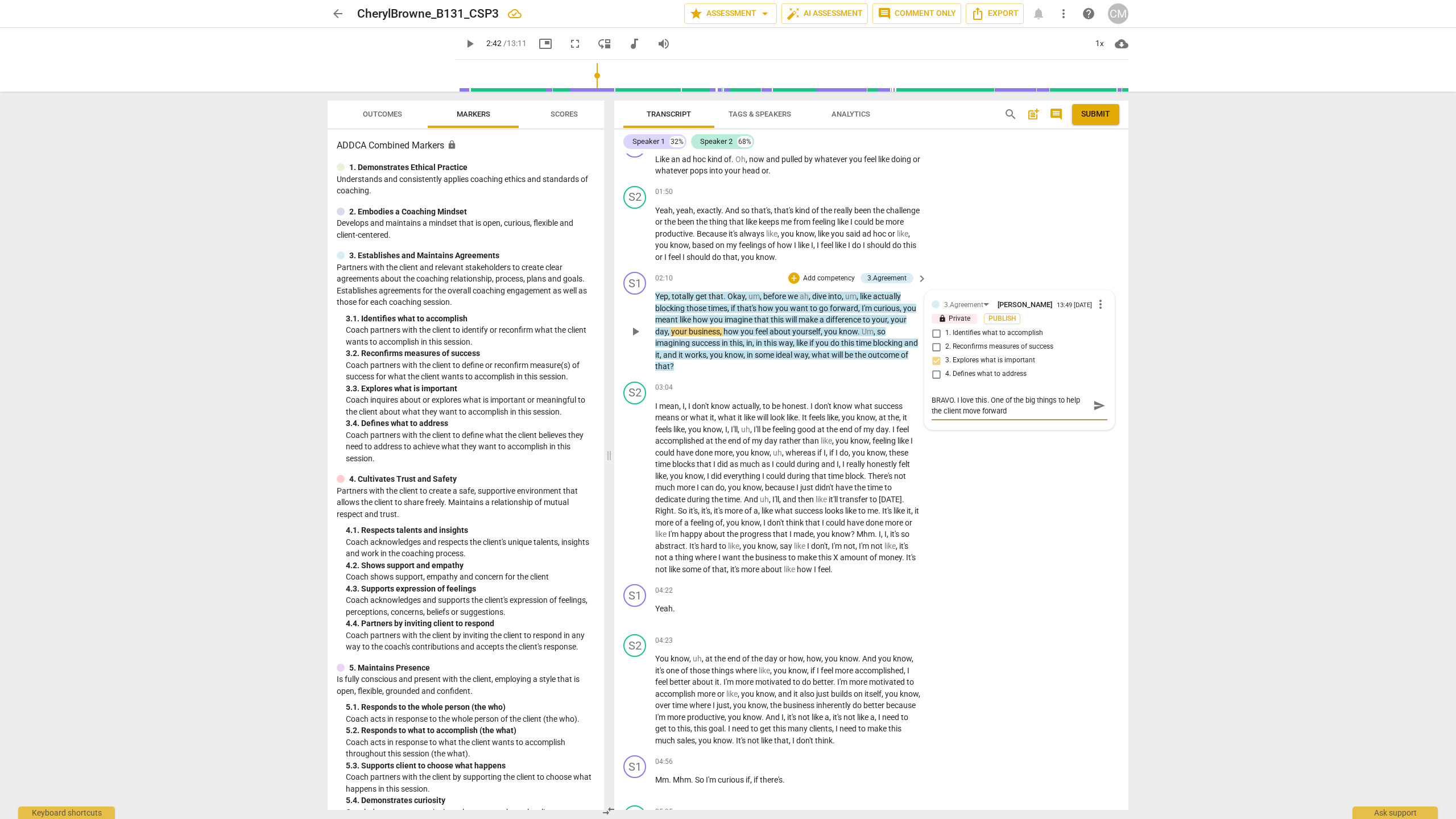
type textarea "BRAVO. I love this. One of the big things to help the client move forward"
type textarea "BRAVO. I love this. One of the big things to help the client move forward i"
type textarea "BRAVO. I love this. One of the big things to help the client move forward is"
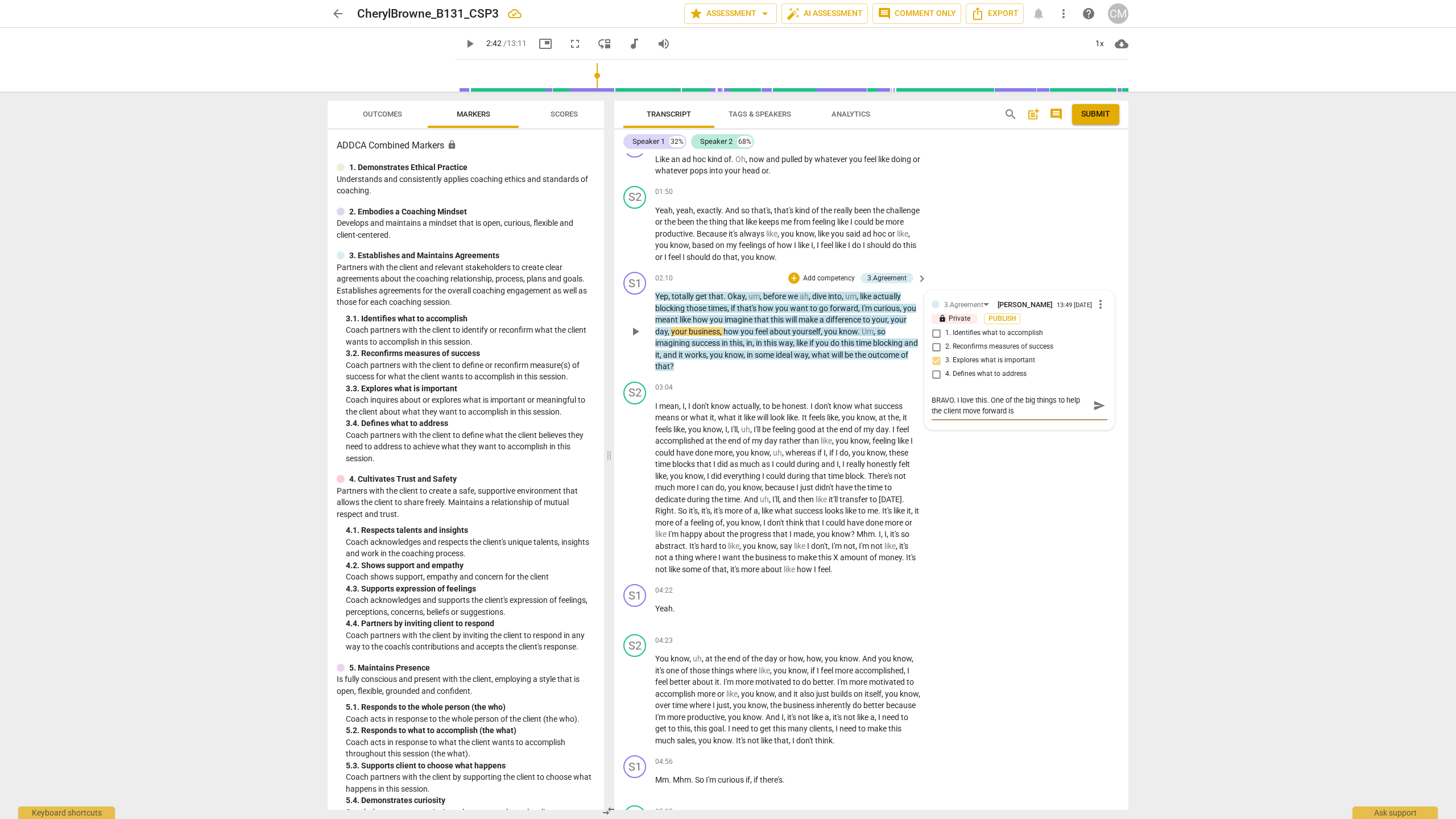
type textarea "BRAVO. I love this. One of the big things to help the client move forward is"
type textarea "BRAVO. I love this. One of the big things to help the client move forward is f"
type textarea "BRAVO. I love this. One of the big things to help the client move forward is fo"
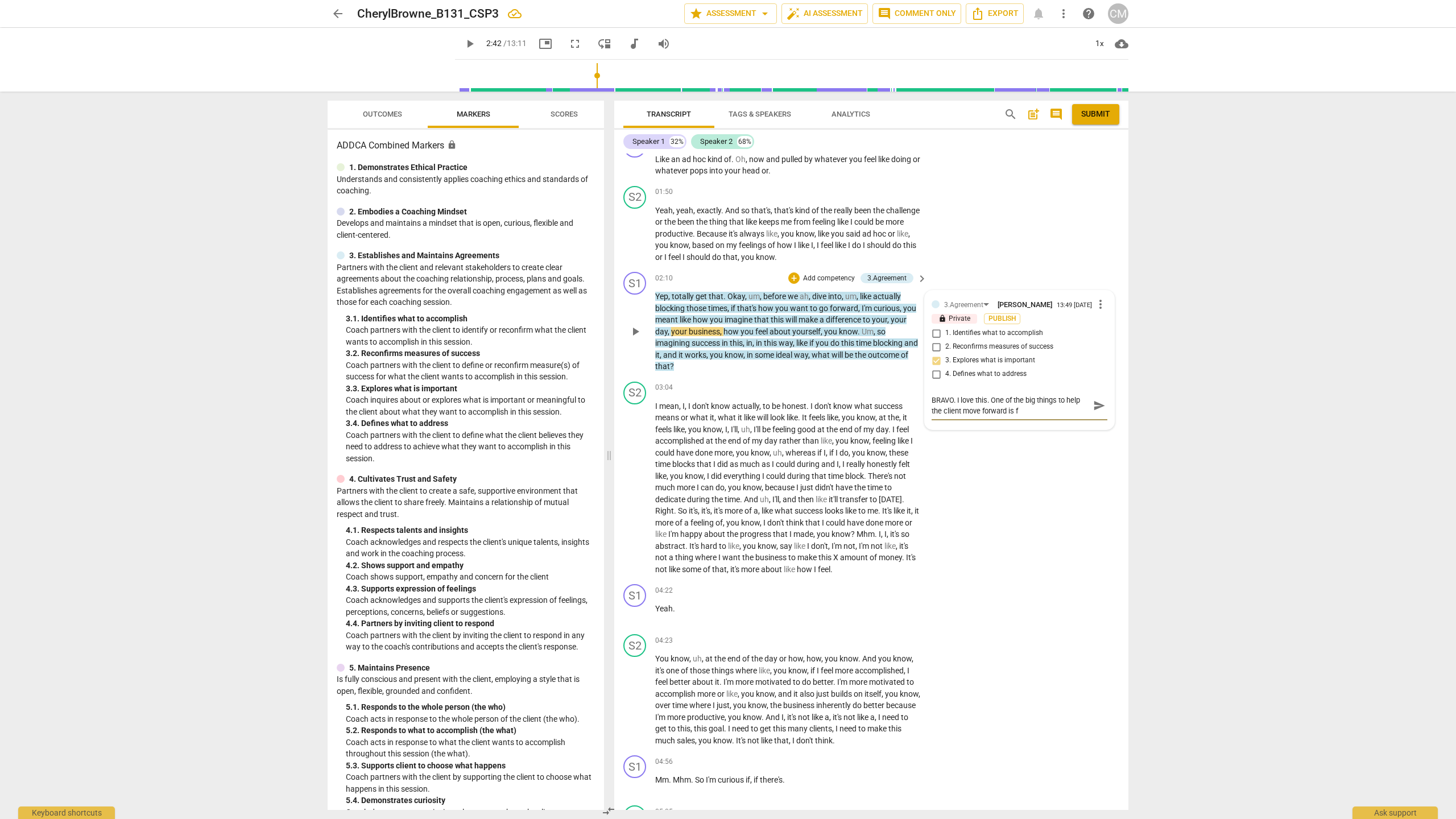
type textarea "BRAVO. I love this. One of the big things to help the client move forward is fo"
type textarea "BRAVO. I love this. One of the big things to help the client move forward is for"
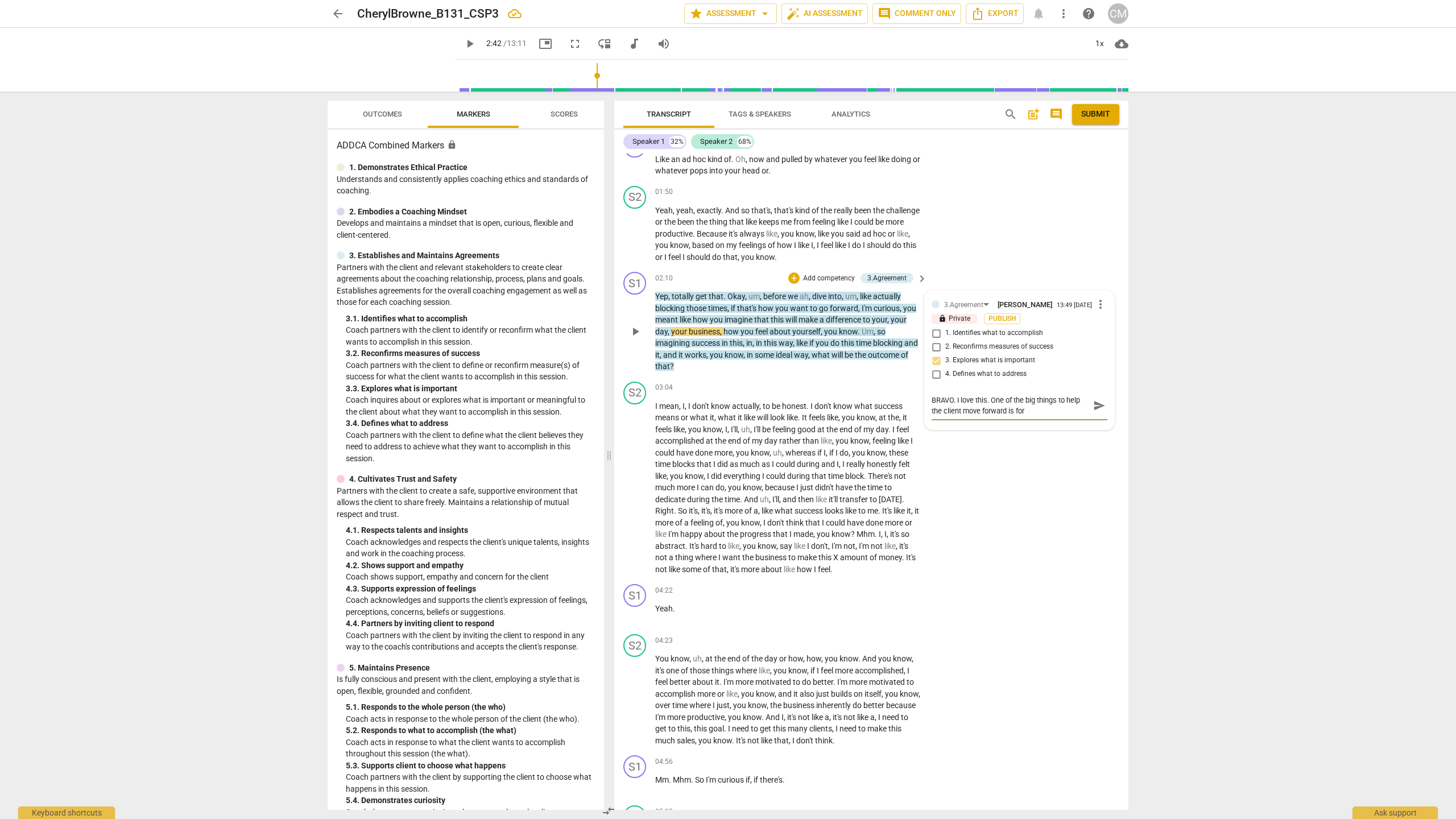
type textarea "BRAVO. I love this. One of the big things to help the client move forward is fo…"
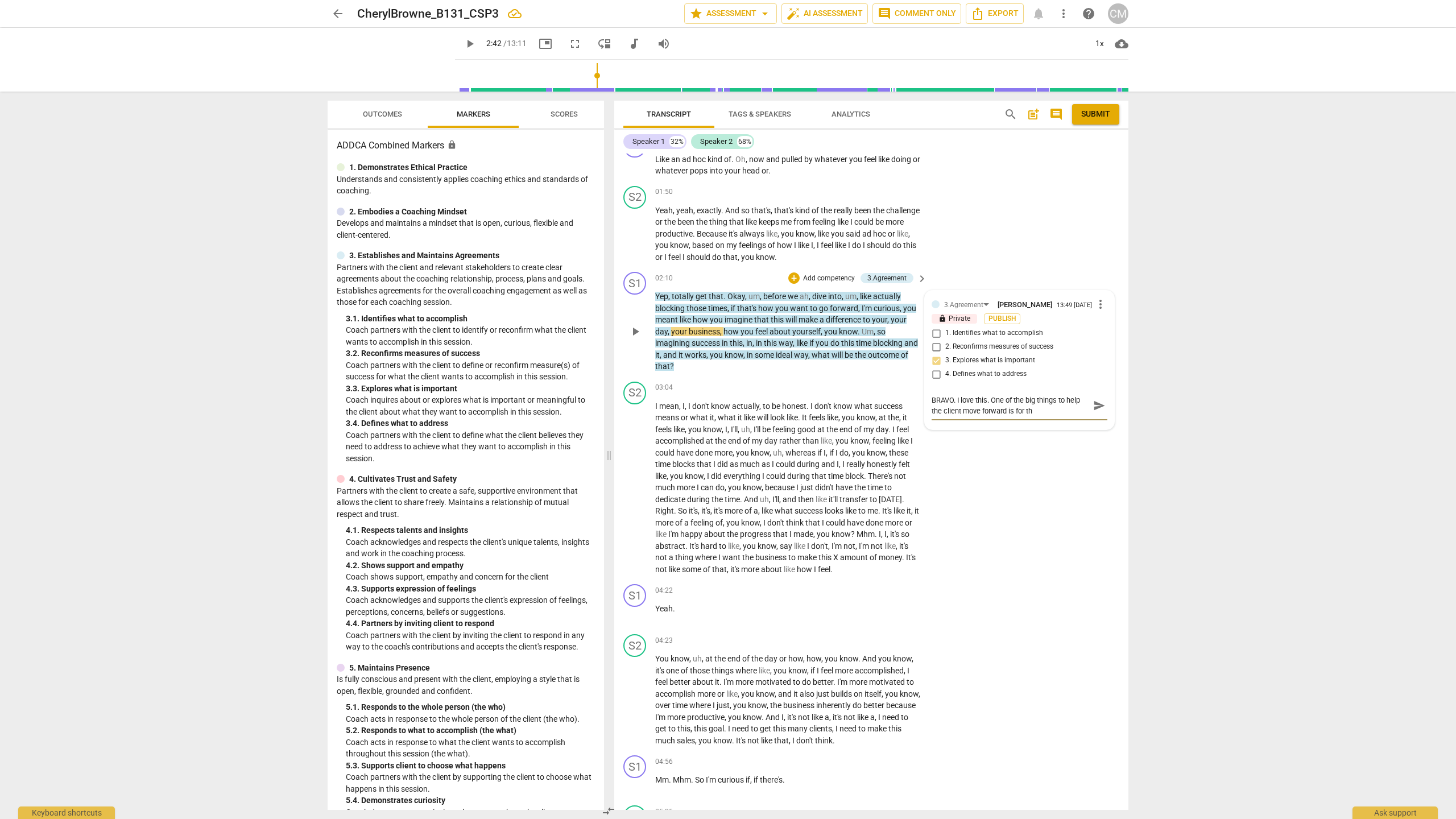
type textarea "BRAVO. I love this. One of the big things to help the client move forward is fo…"
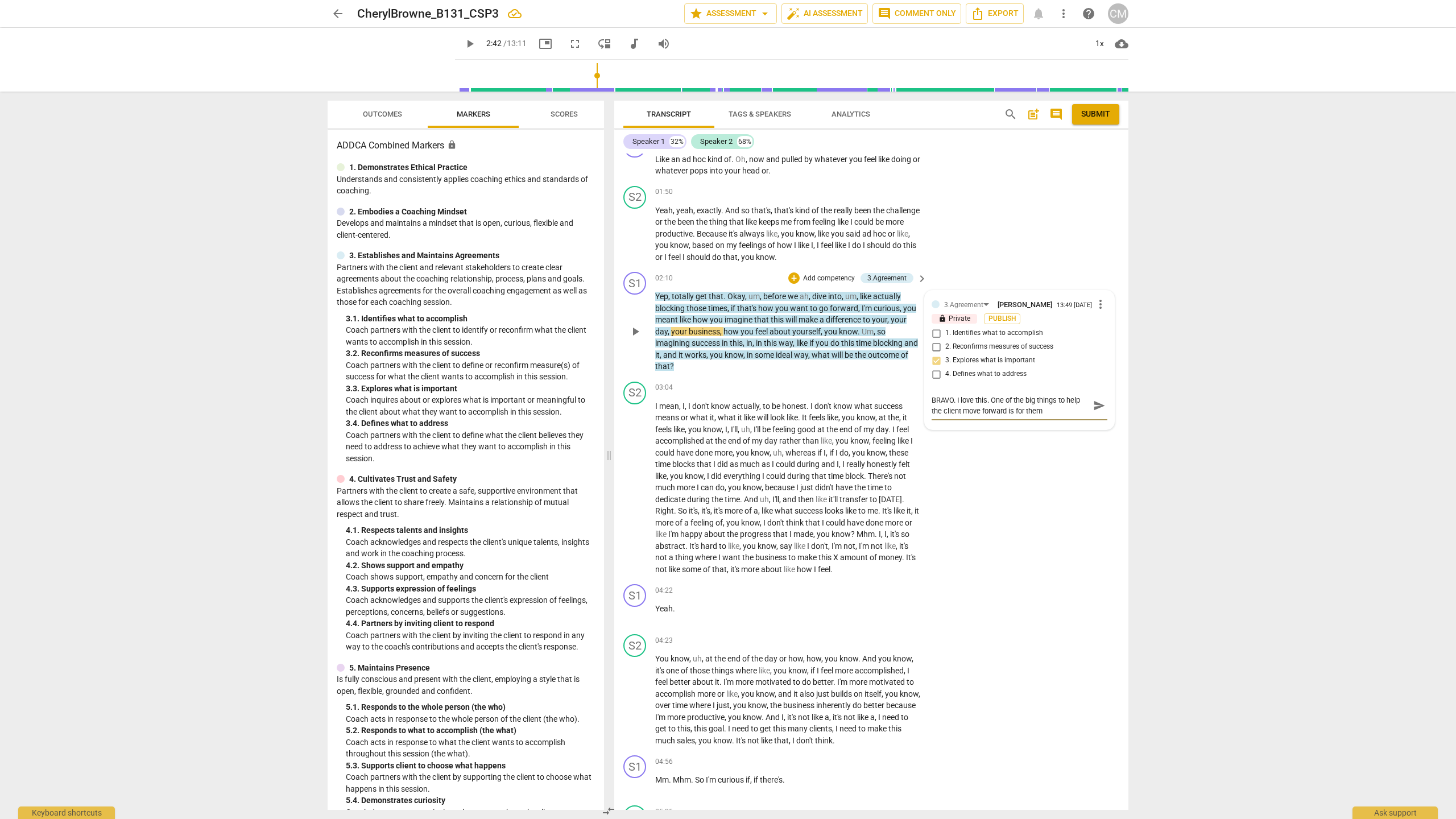
type textarea "BRAVO. I love this. One of the big things to help the client move forward is fo…"
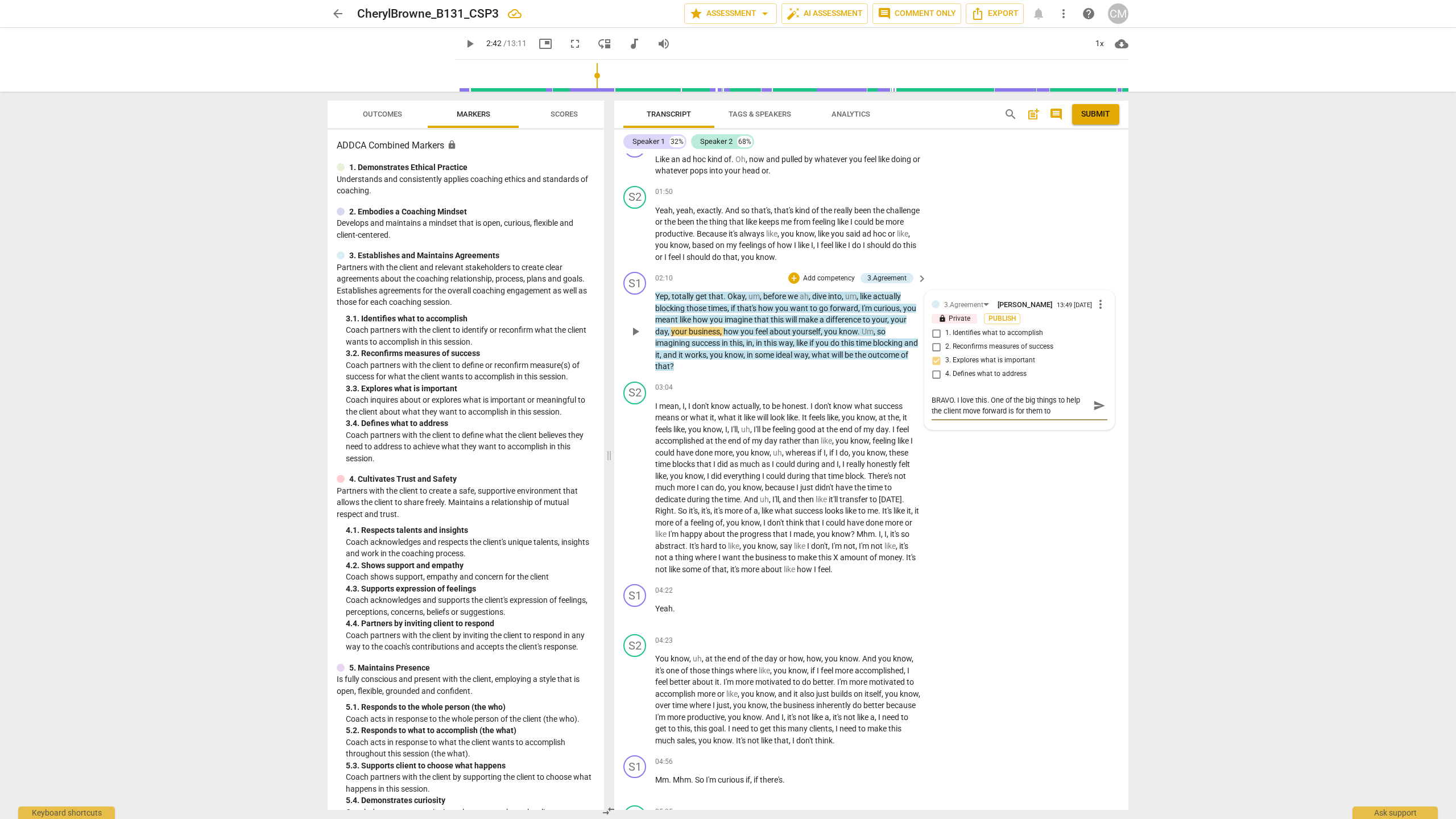
type textarea "BRAVO. I love this. One of the big things to help the client move forward is fo…"
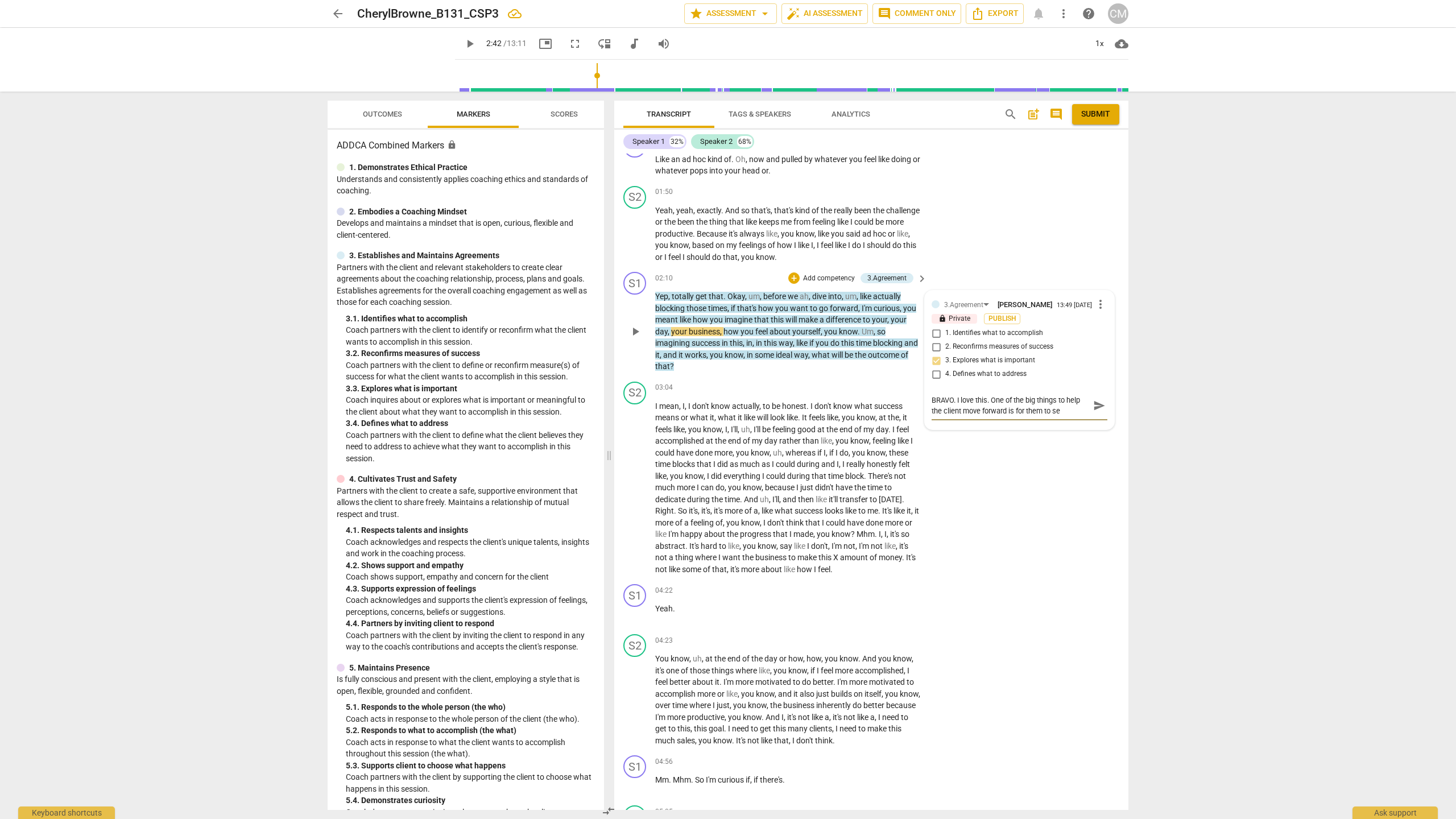
type textarea "BRAVO. I love this. One of the big things to help the client move forward is fo…"
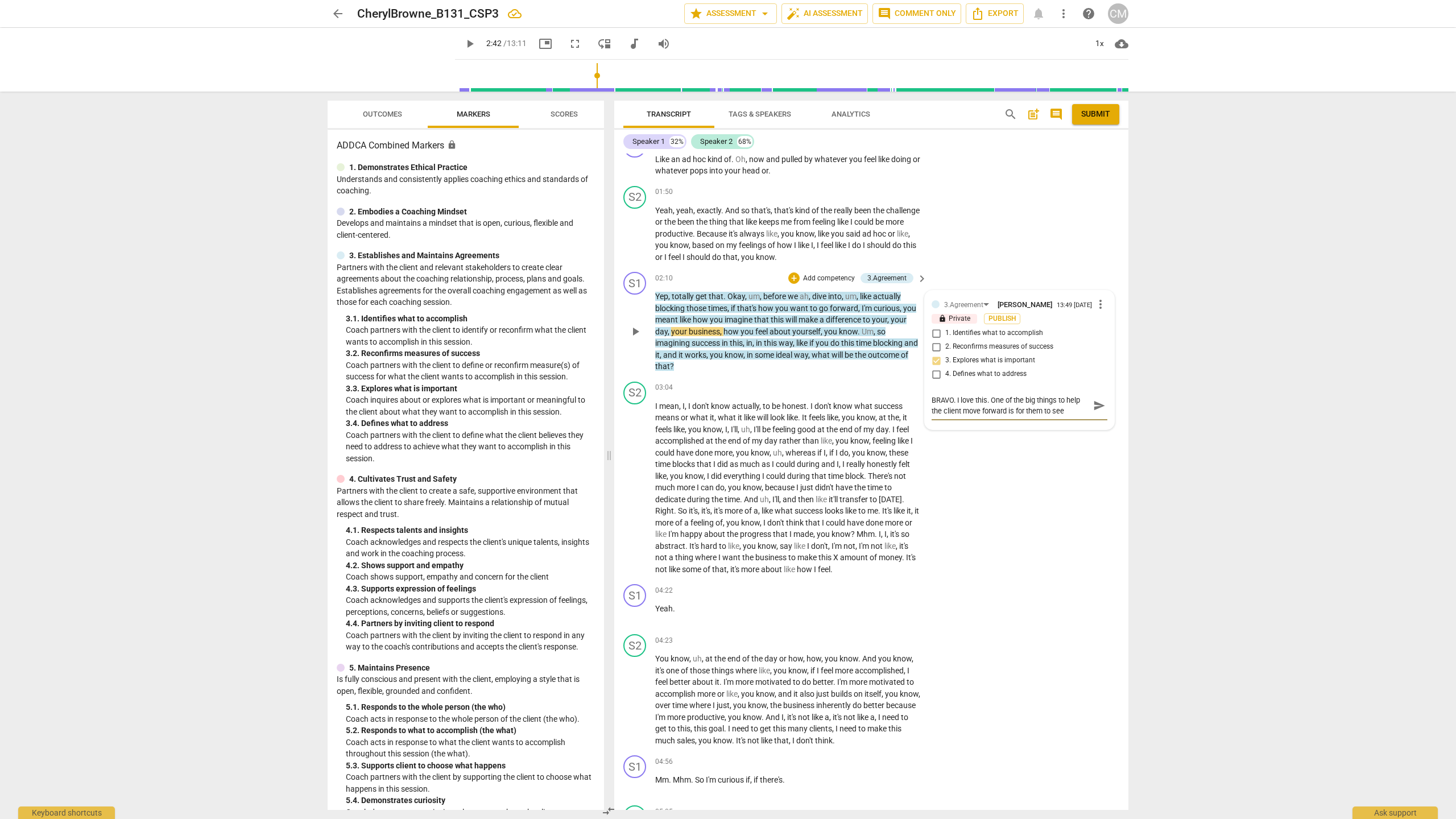
type textarea "BRAVO. I love this. One of the big things to help the client move forward is fo…"
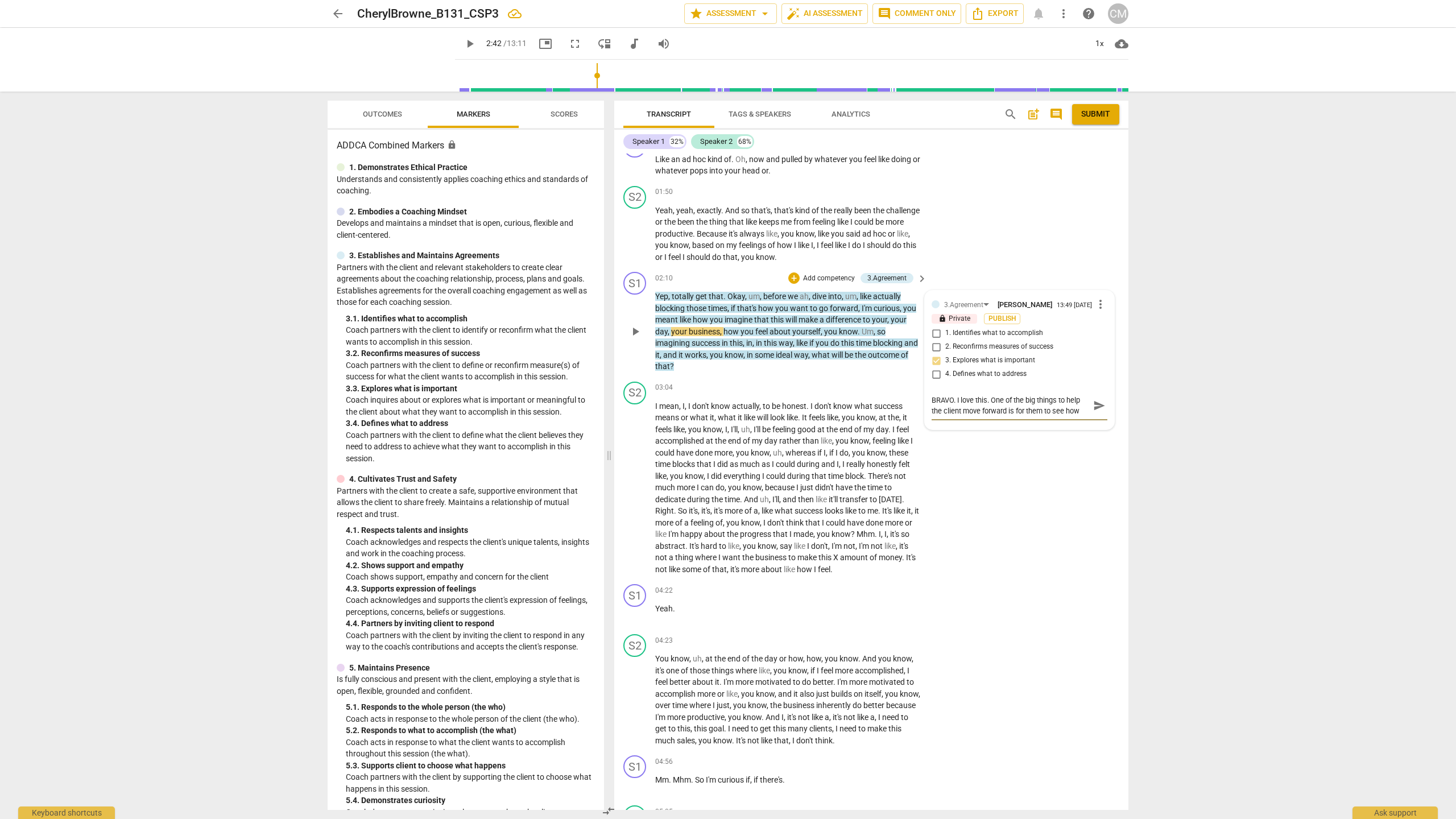
type textarea "BRAVO. I love this. One of the big things to help the client move forward is fo…"
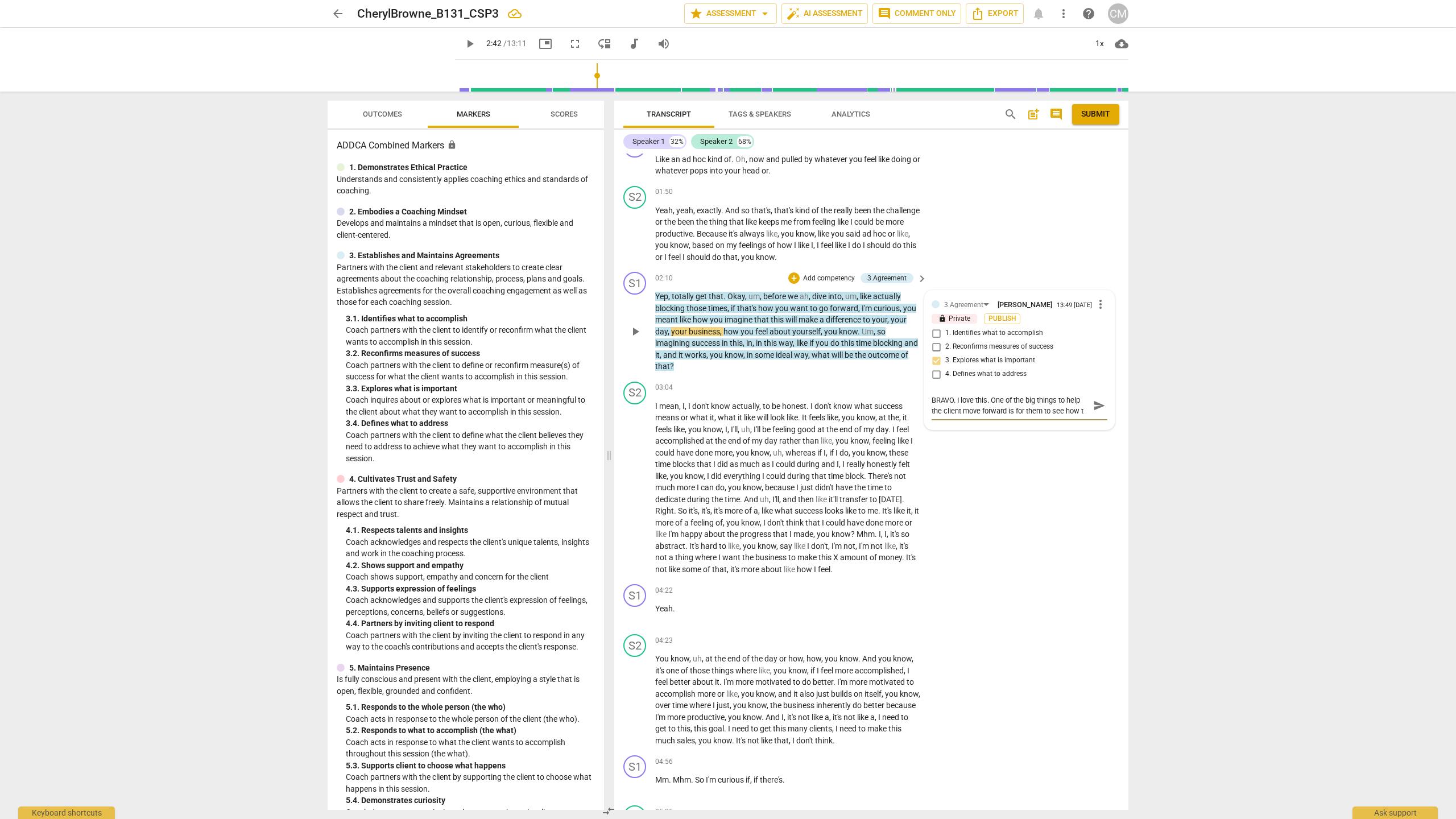
type textarea "BRAVO. I love this. One of the big things to help the client move forward is fo…"
click at [720, 448] on textarea "BRAVO. I love this. One of the big things to help the client move forward is fo…" at bounding box center [1010, 427] width 157 height 65
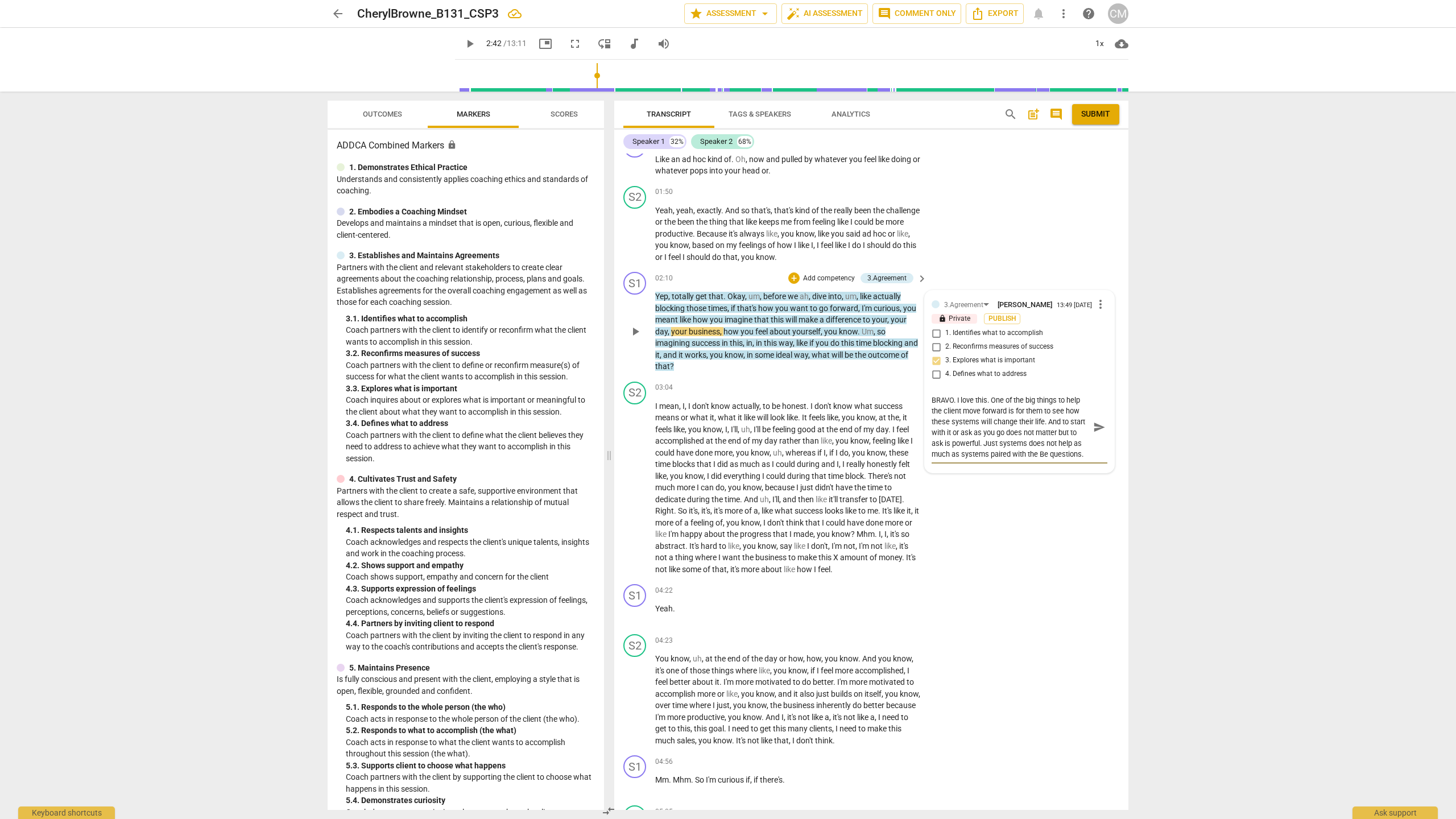
click at [720, 427] on span "send" at bounding box center [1099, 427] width 12 height 12
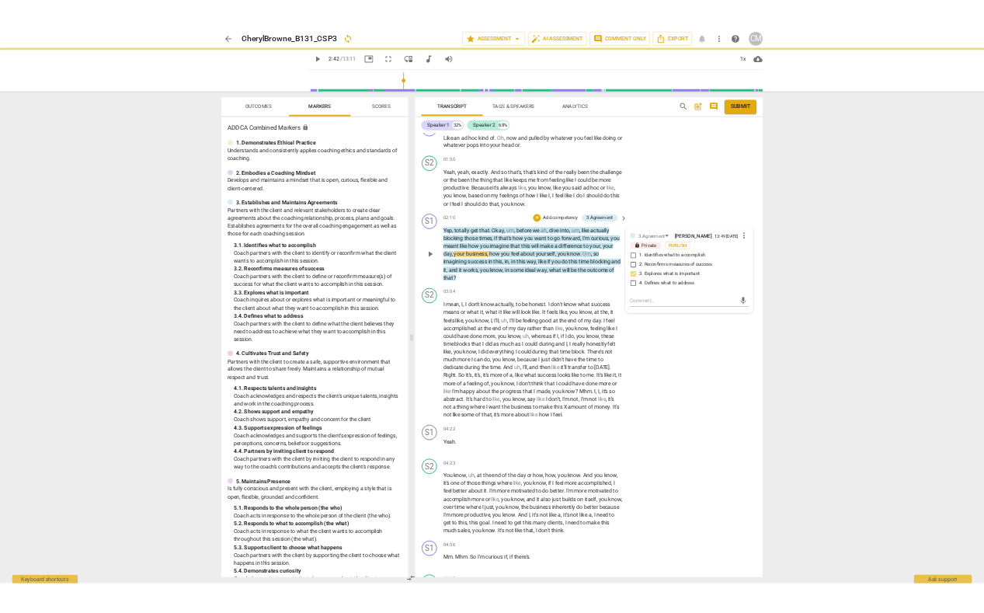
scroll to position [0, 0]
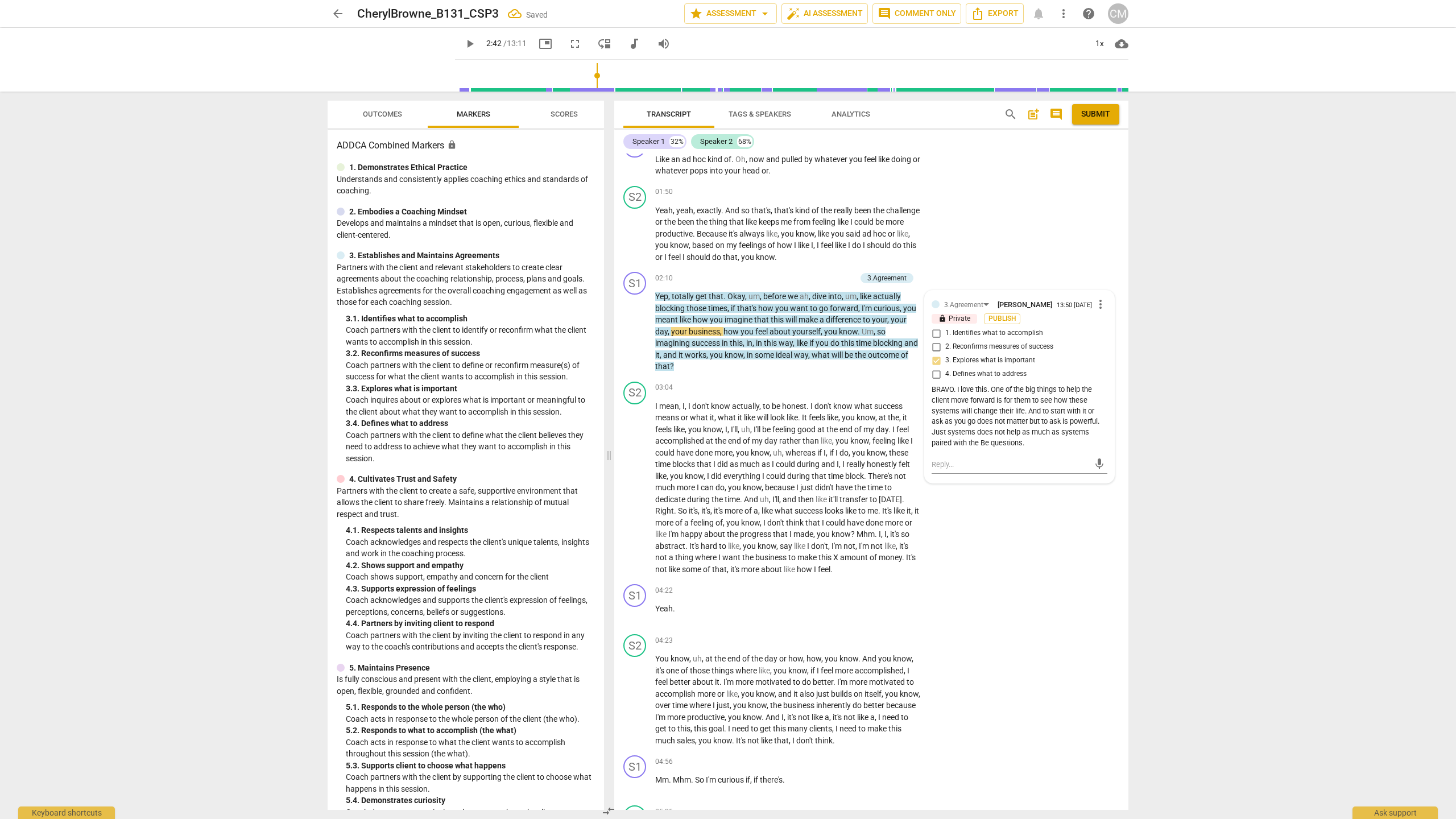
click at [463, 45] on span "play_arrow" at bounding box center [469, 43] width 14 height 14
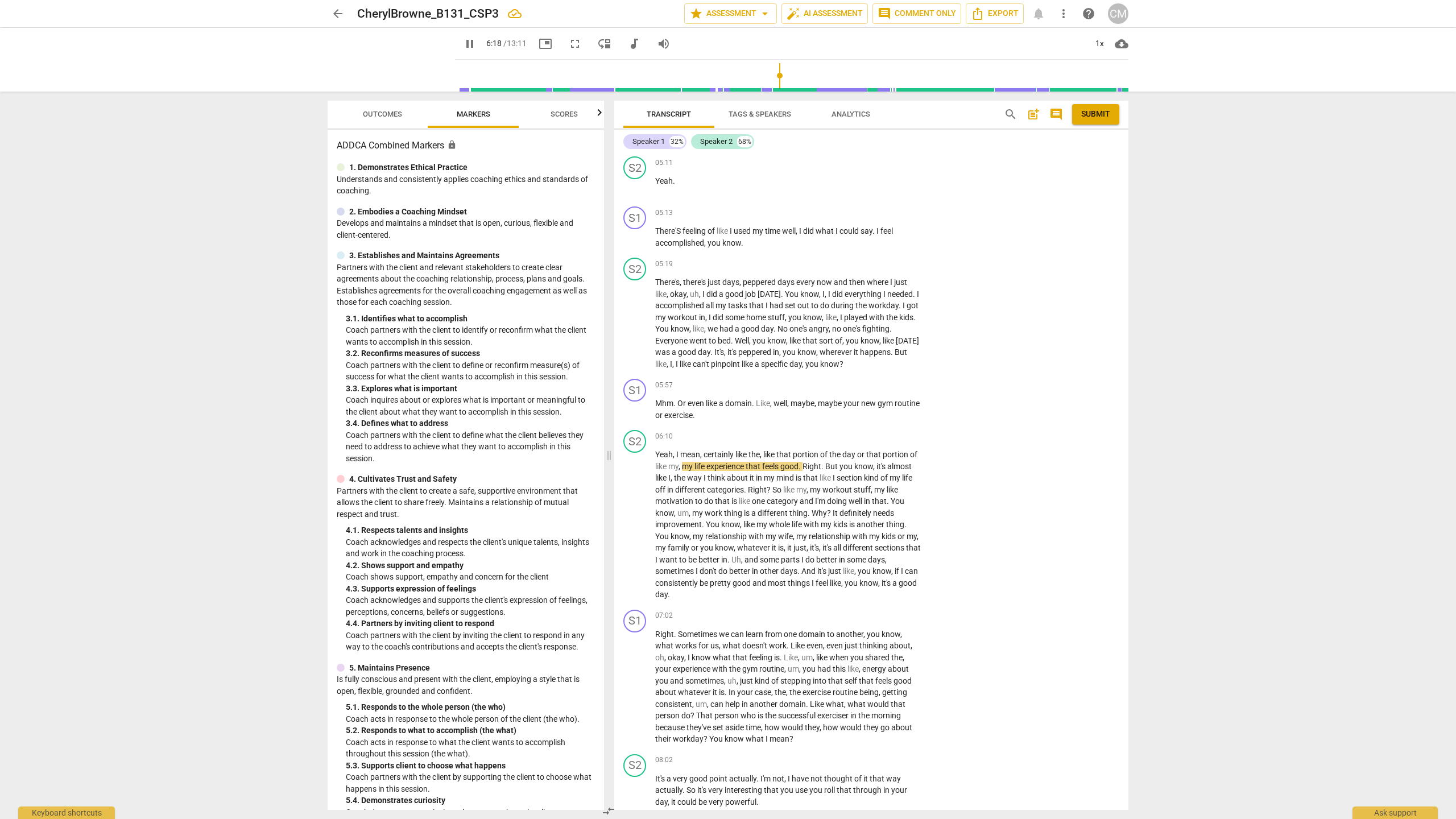
scroll to position [1074, 0]
click at [720, 448] on div "S2 play_arrow pause 06:10 + Add competency keyboard_arrow_right Yeah , I mean ,…" at bounding box center [872, 514] width 514 height 179
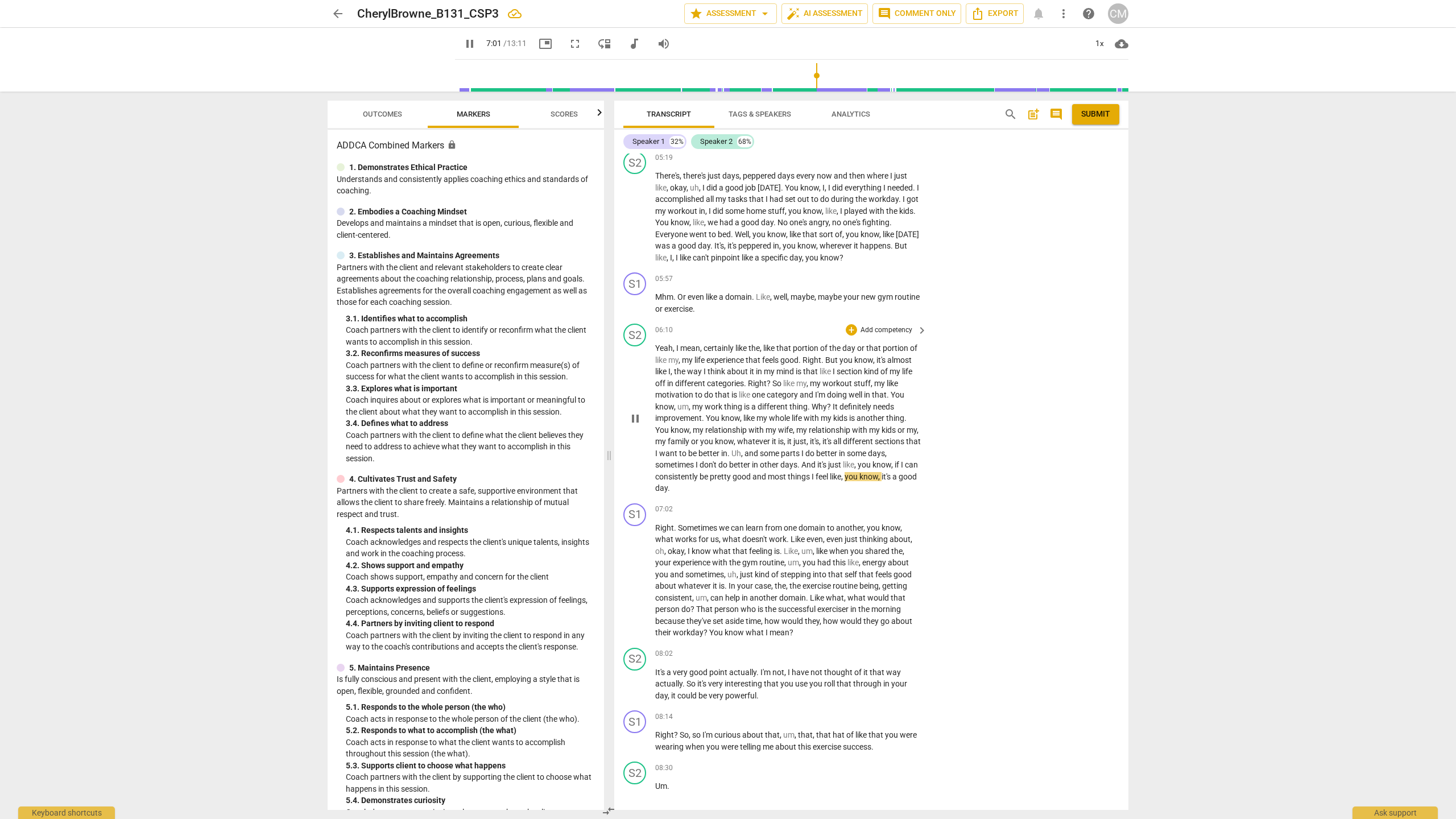
scroll to position [1174, 0]
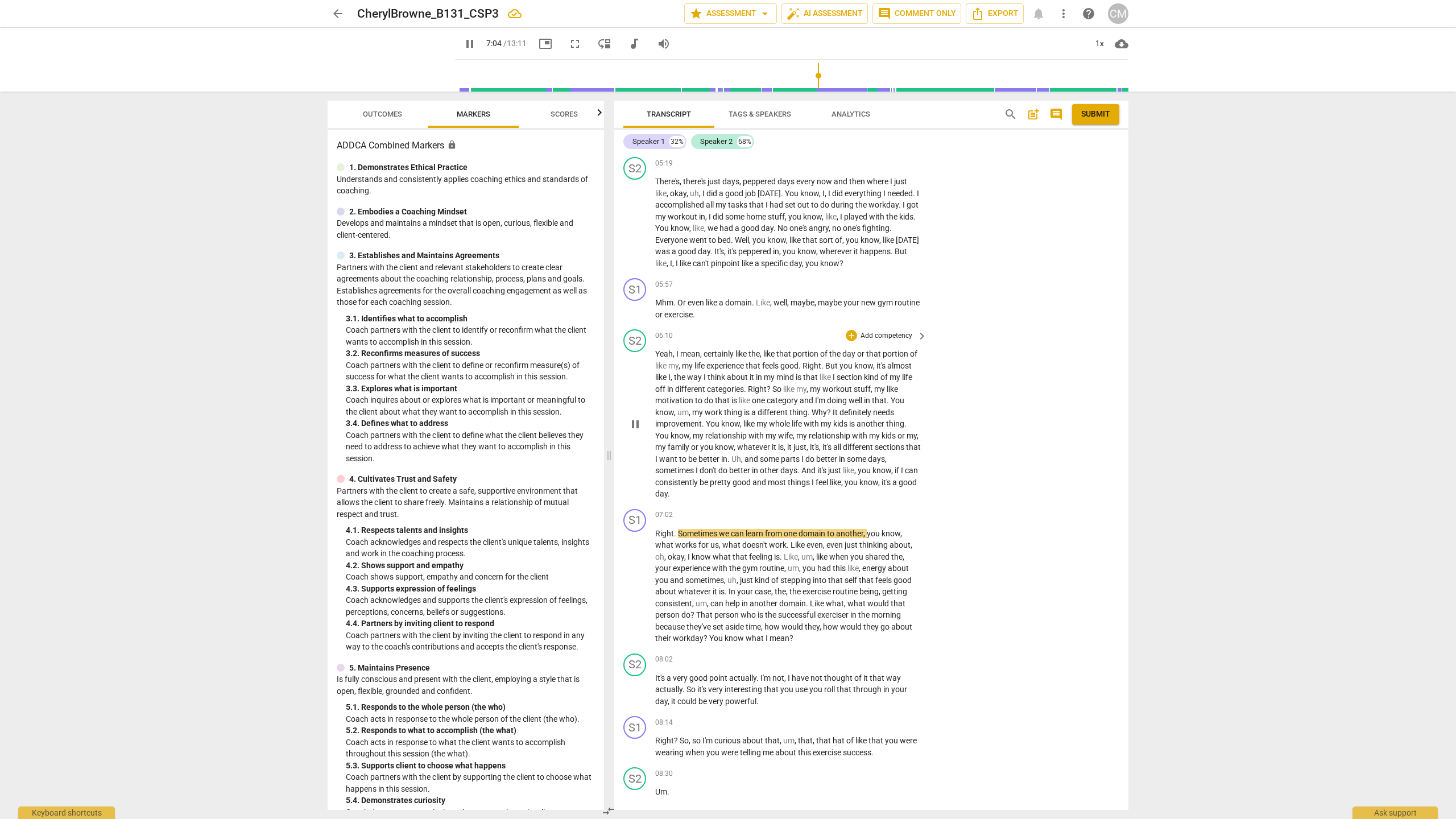
click at [631, 431] on span "pause" at bounding box center [635, 424] width 14 height 14
click at [720, 290] on div "+" at bounding box center [852, 285] width 12 height 12
drag, startPoint x: 1044, startPoint y: 483, endPoint x: 1020, endPoint y: 491, distance: 25.3
click at [720, 448] on div at bounding box center [728, 410] width 1456 height 819
click at [634, 448] on span "play_arrow" at bounding box center [635, 586] width 14 height 14
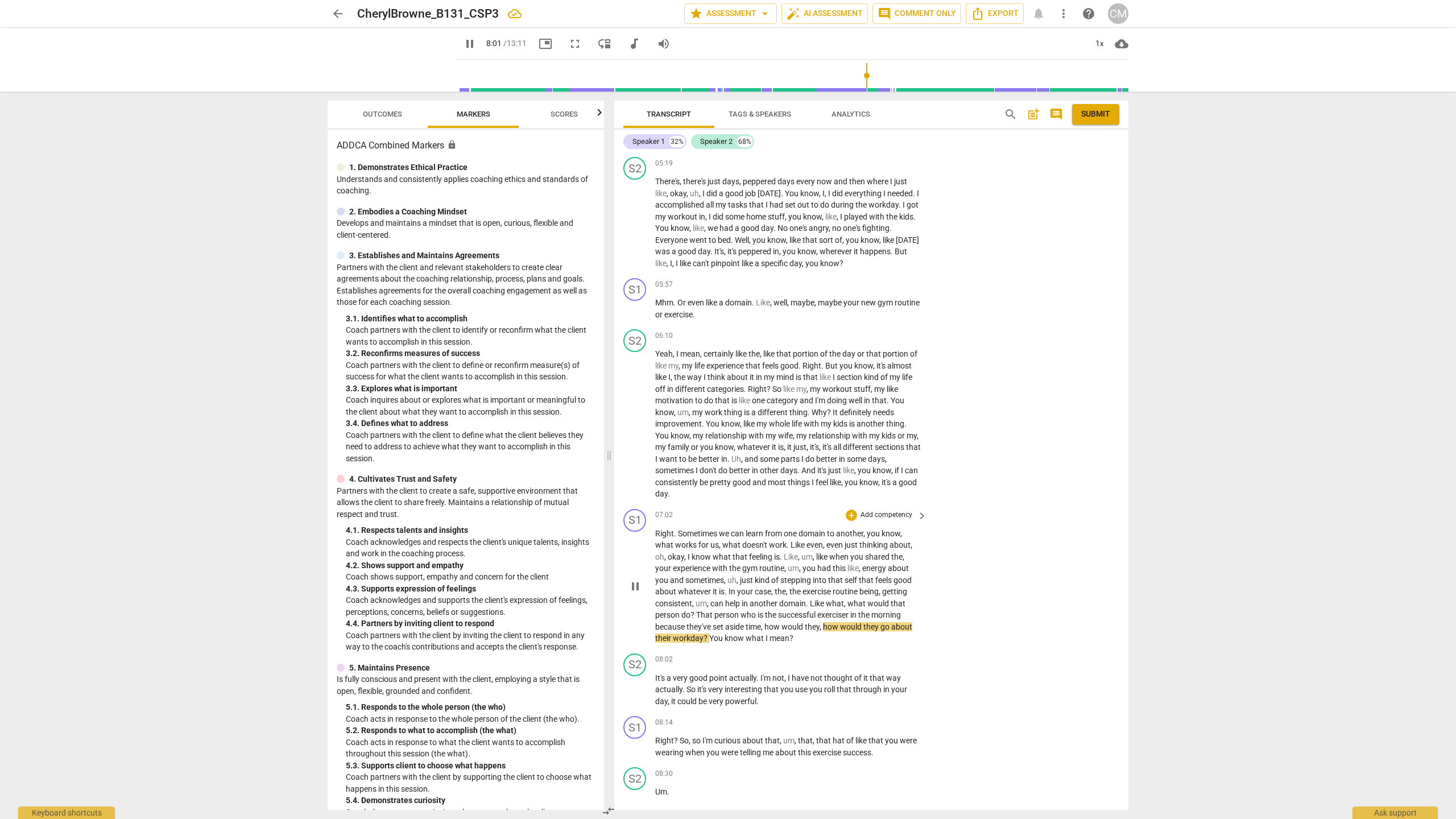
click at [634, 448] on span "pause" at bounding box center [635, 586] width 14 height 14
click at [720, 448] on div "+" at bounding box center [852, 516] width 12 height 12
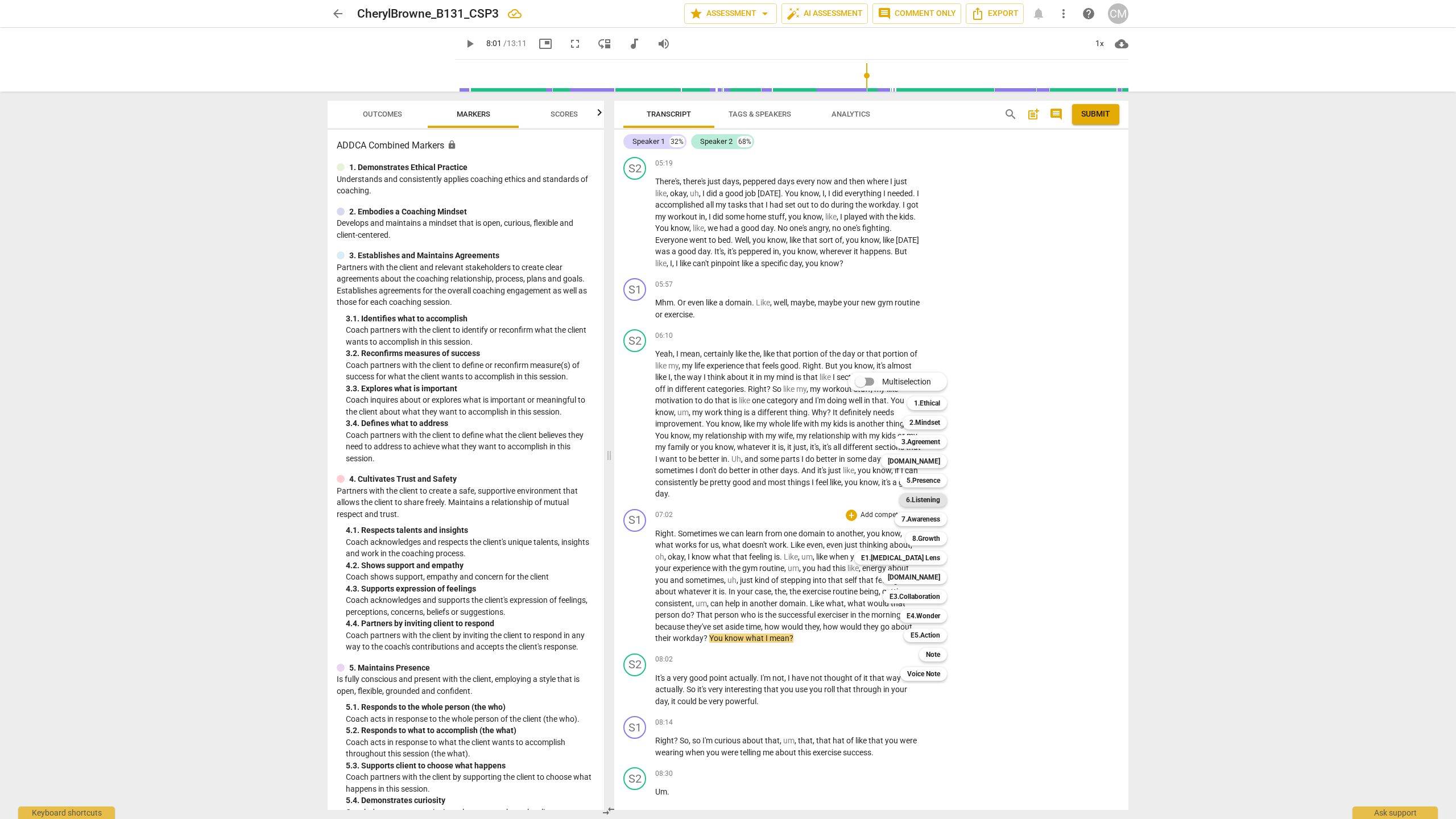
click at [720, 448] on b "6.Listening" at bounding box center [923, 500] width 34 height 14
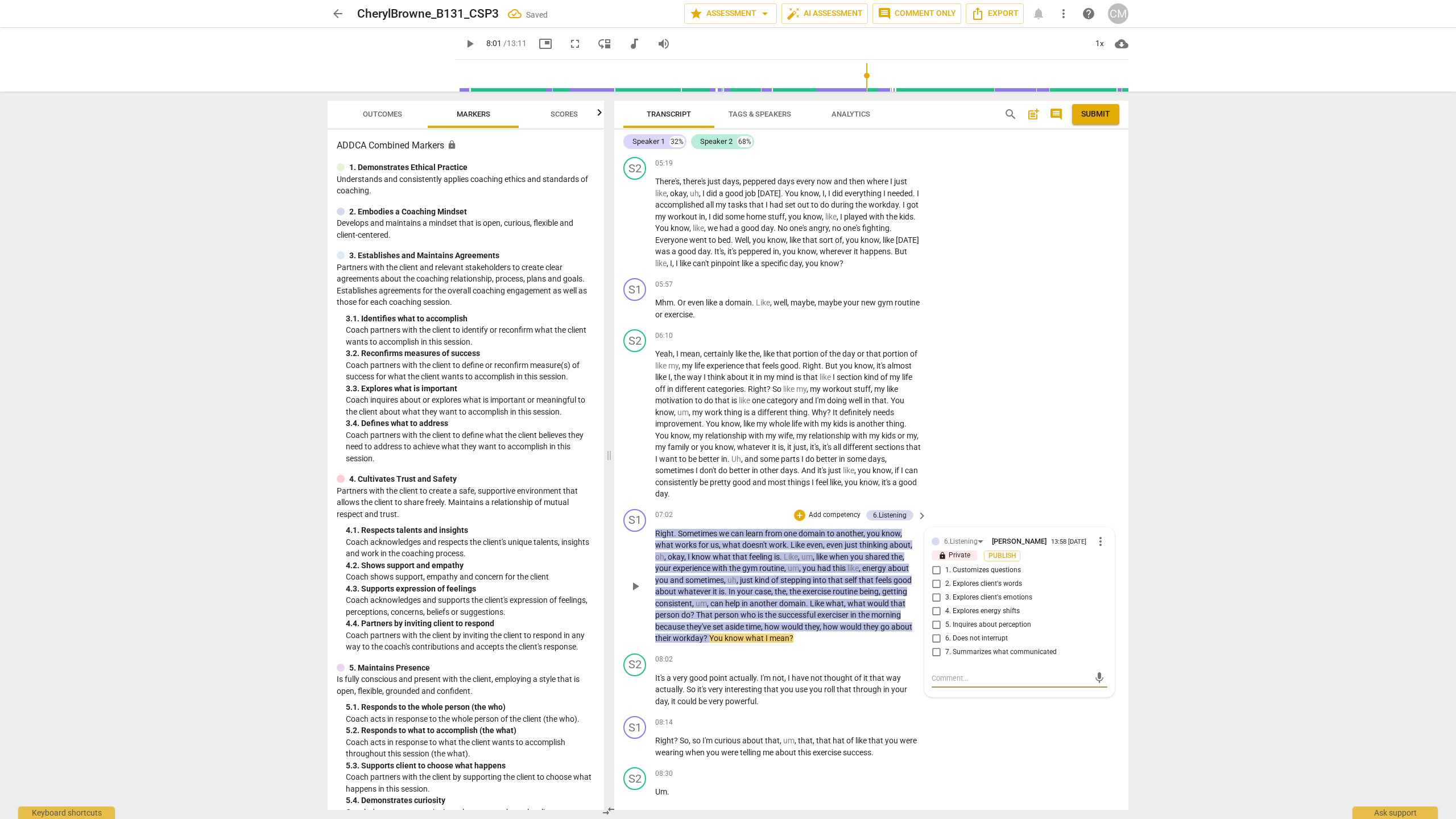
click at [720, 448] on span "1. Customizes questions" at bounding box center [983, 571] width 75 height 10
click at [720, 448] on input "1. Customizes questions" at bounding box center [936, 571] width 18 height 14
click at [720, 448] on span "2. Explores client's words" at bounding box center [984, 585] width 77 height 10
click at [720, 448] on input "2. Explores client's words" at bounding box center [936, 584] width 18 height 14
click at [720, 448] on textarea at bounding box center [1010, 678] width 157 height 11
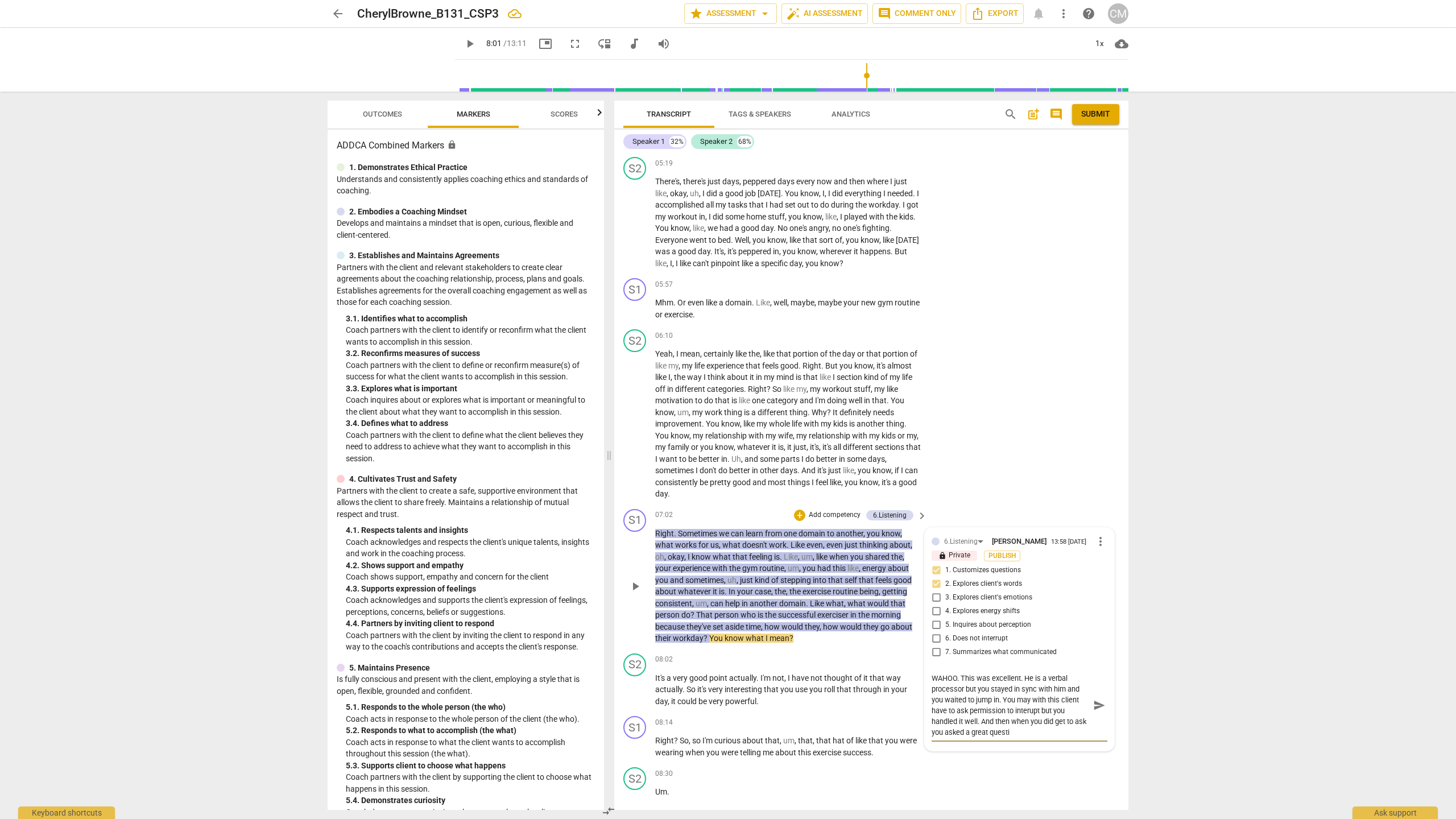
scroll to position [0, 0]
click at [720, 448] on textarea "WAHOO. This was excellent. He is a verbal processor but you stayed in sync with…" at bounding box center [1010, 705] width 157 height 65
click at [720, 448] on textarea "WAHOO. This was excellent. He is a verbal processor but you stayed in sync with…" at bounding box center [1010, 711] width 157 height 75
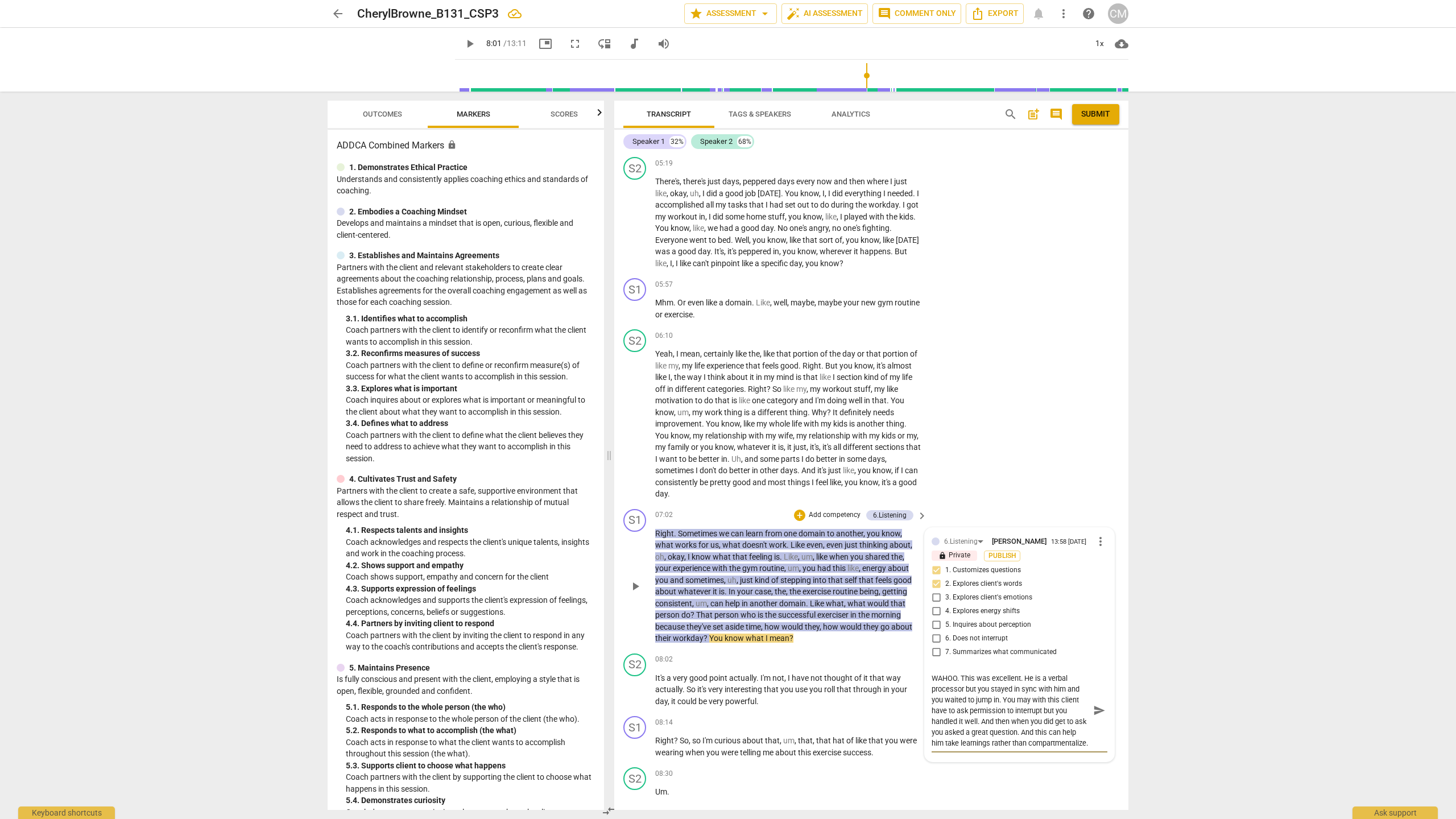
click at [720, 448] on span "send" at bounding box center [1099, 711] width 12 height 12
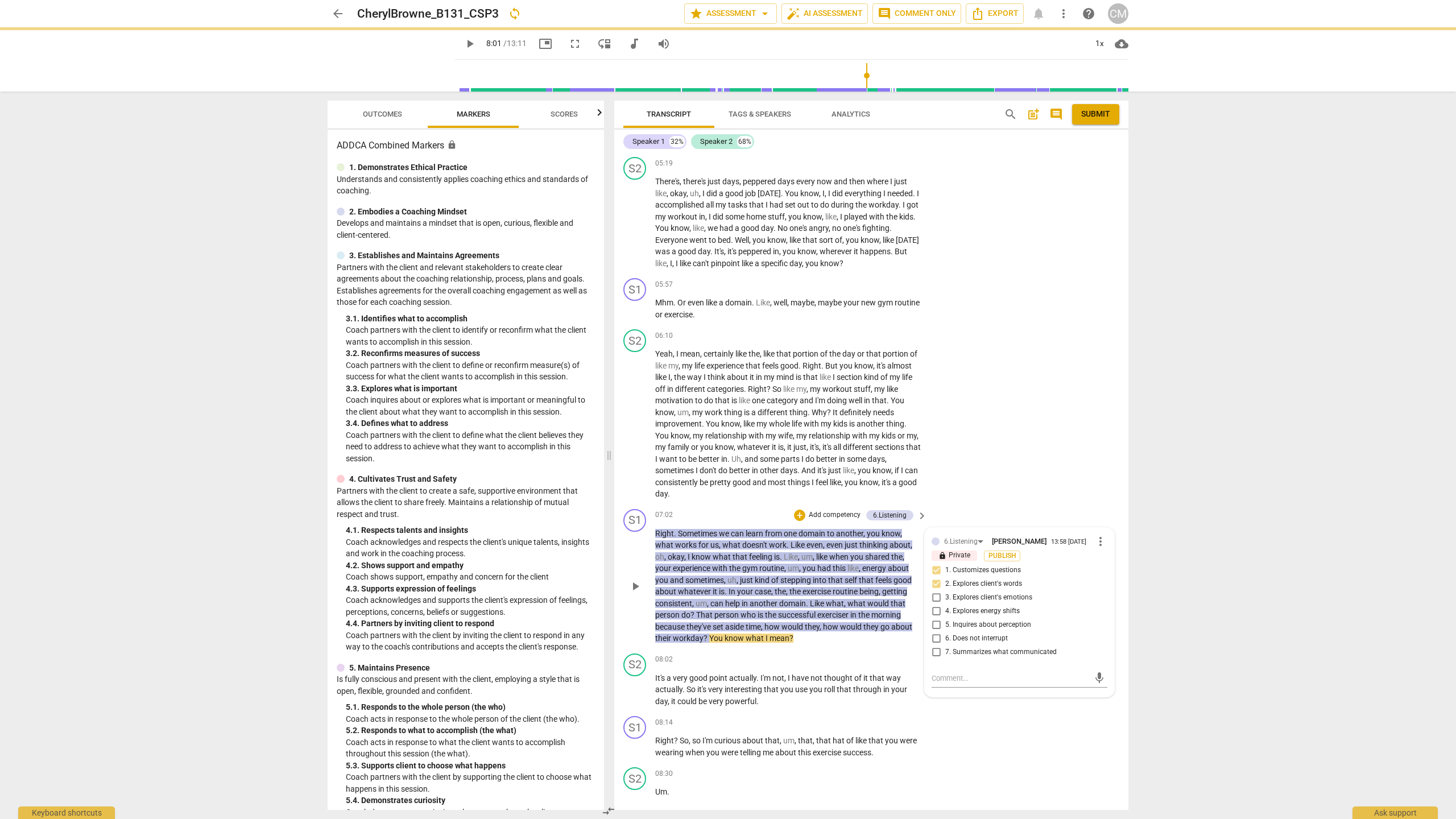
scroll to position [0, 0]
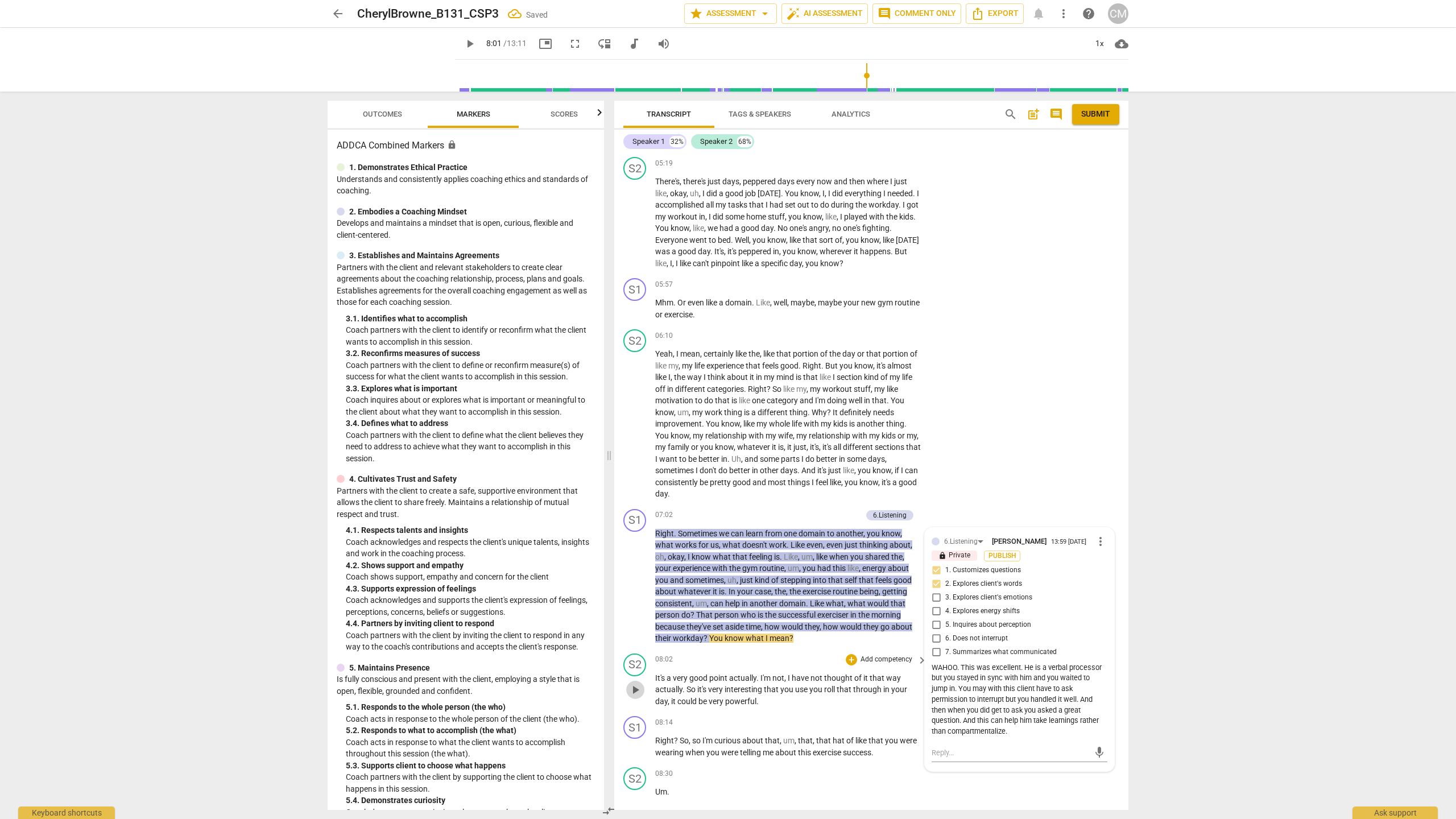
click at [632, 448] on span "play_arrow" at bounding box center [635, 690] width 14 height 14
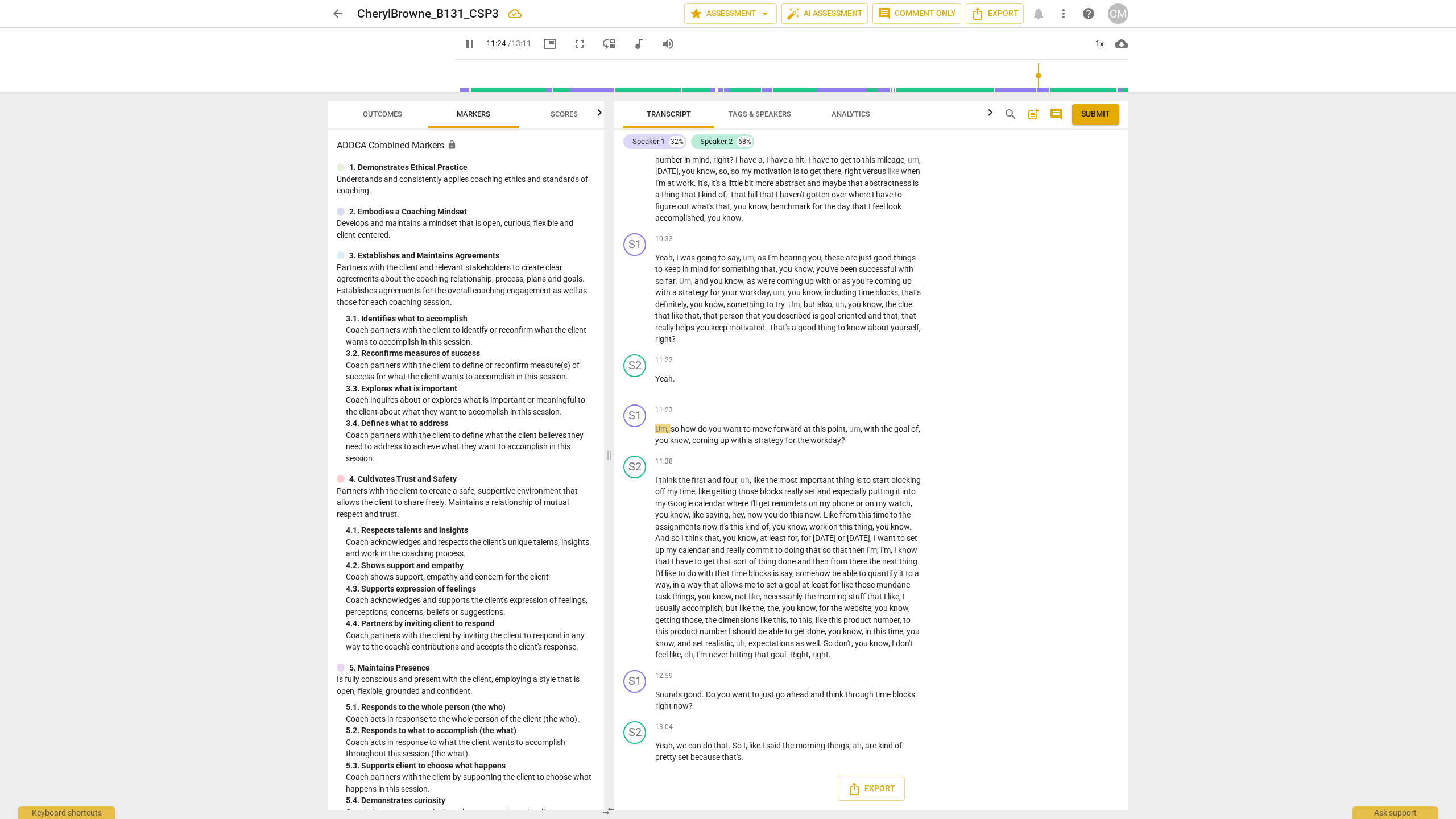
scroll to position [2116, 0]
click at [720, 405] on div "+" at bounding box center [852, 411] width 12 height 12
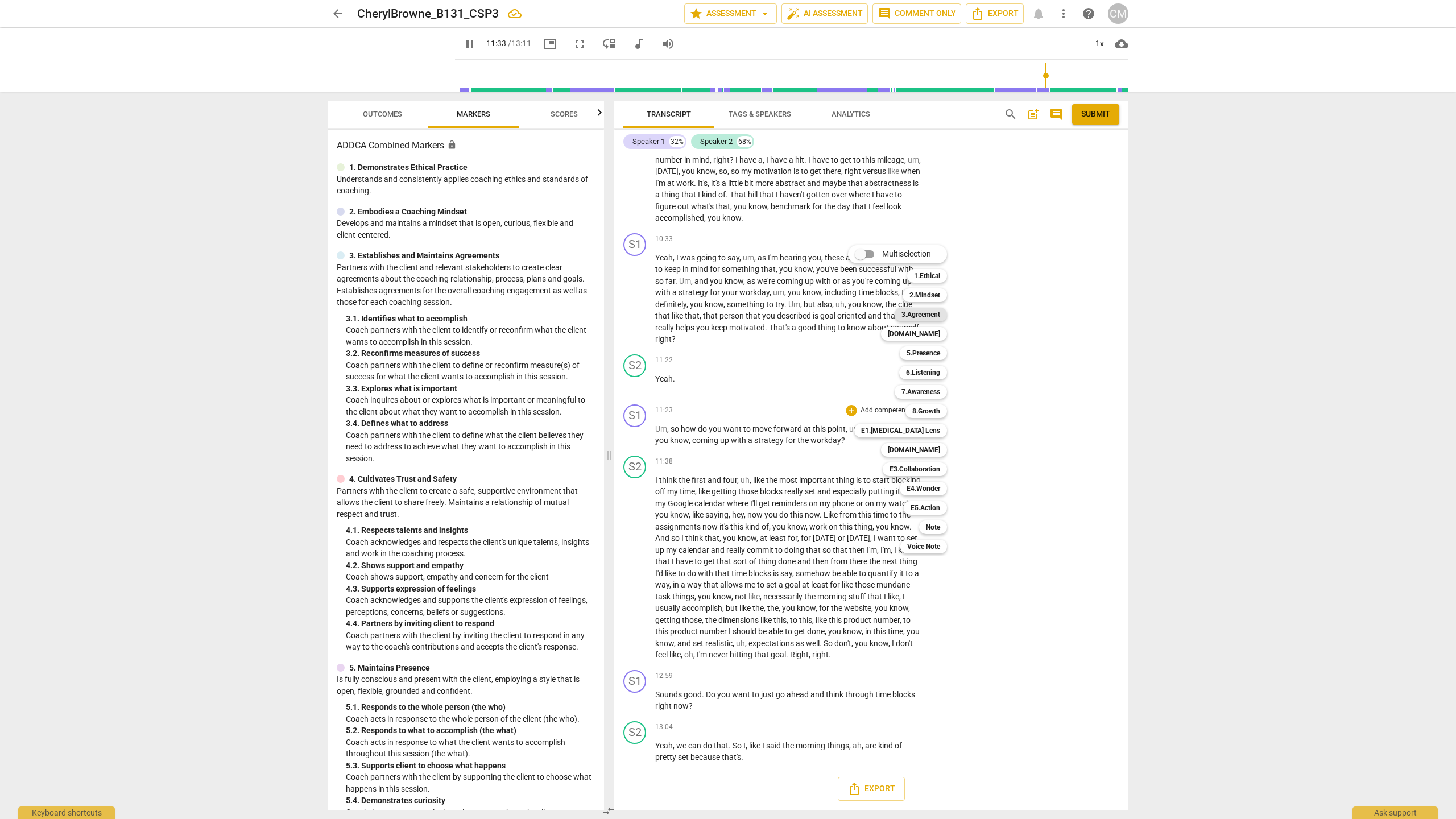
click at [720, 314] on b "3.Agreement" at bounding box center [921, 314] width 39 height 14
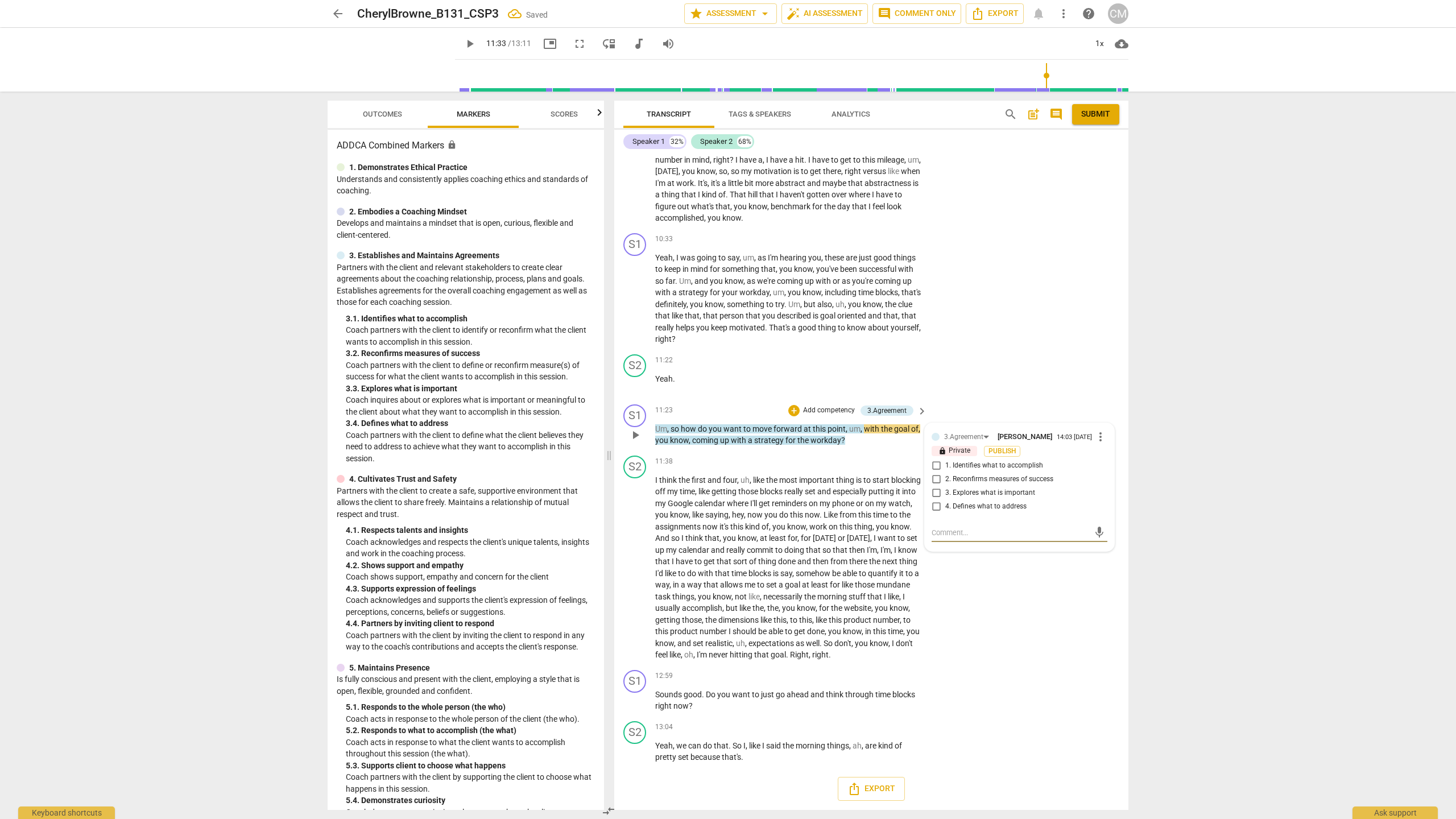
click at [720, 448] on span "1. Identifies what to accomplish" at bounding box center [995, 466] width 98 height 10
click at [720, 448] on input "1. Identifies what to accomplish" at bounding box center [936, 466] width 18 height 14
click at [720, 448] on textarea at bounding box center [1010, 533] width 157 height 11
click at [720, 448] on textarea "This is a very good reflection to supoot him and help him witness his greatness…" at bounding box center [1010, 549] width 157 height 43
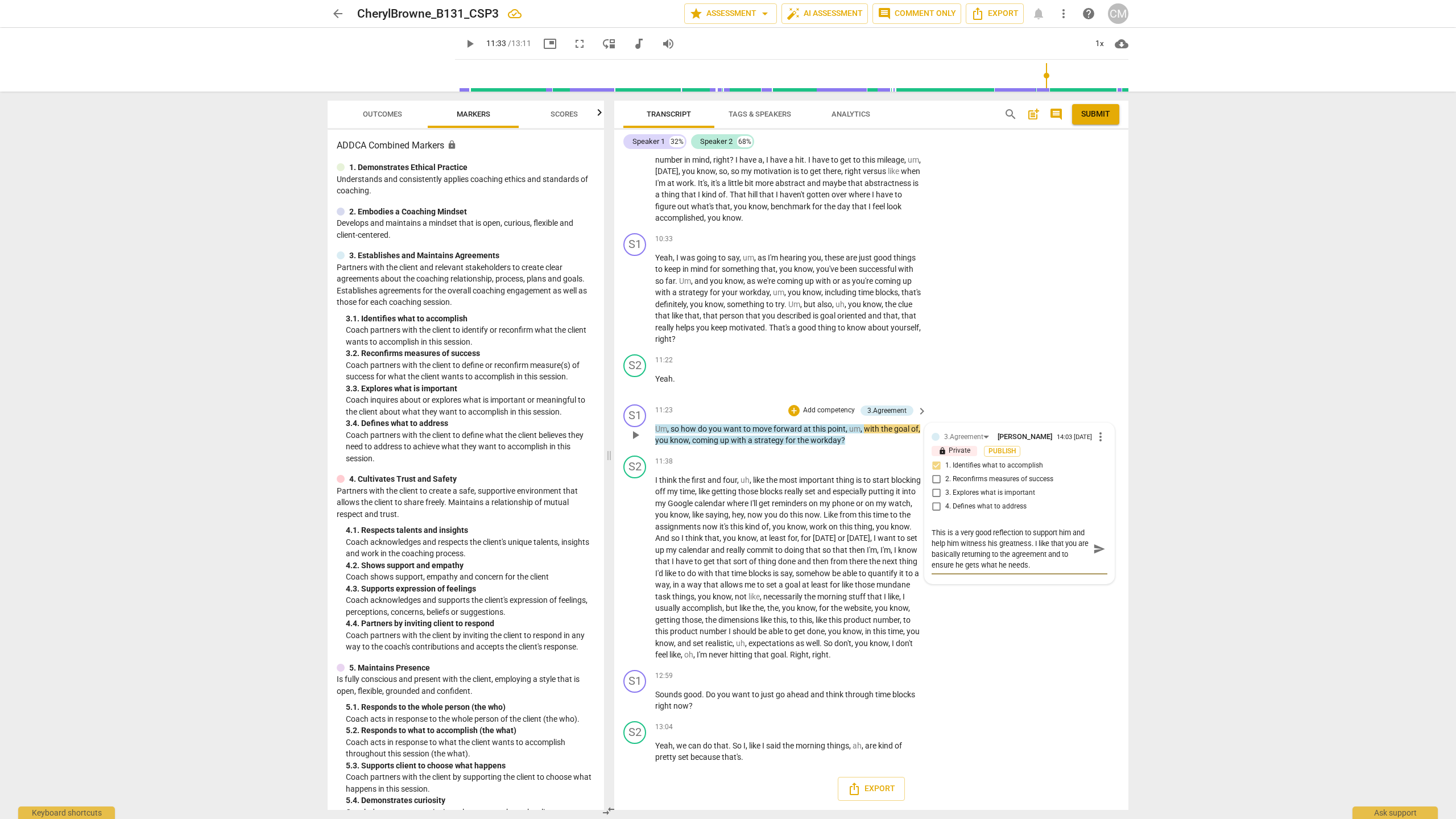
click at [720, 448] on span "send" at bounding box center [1099, 549] width 12 height 12
click at [631, 448] on span "play_arrow" at bounding box center [635, 568] width 14 height 14
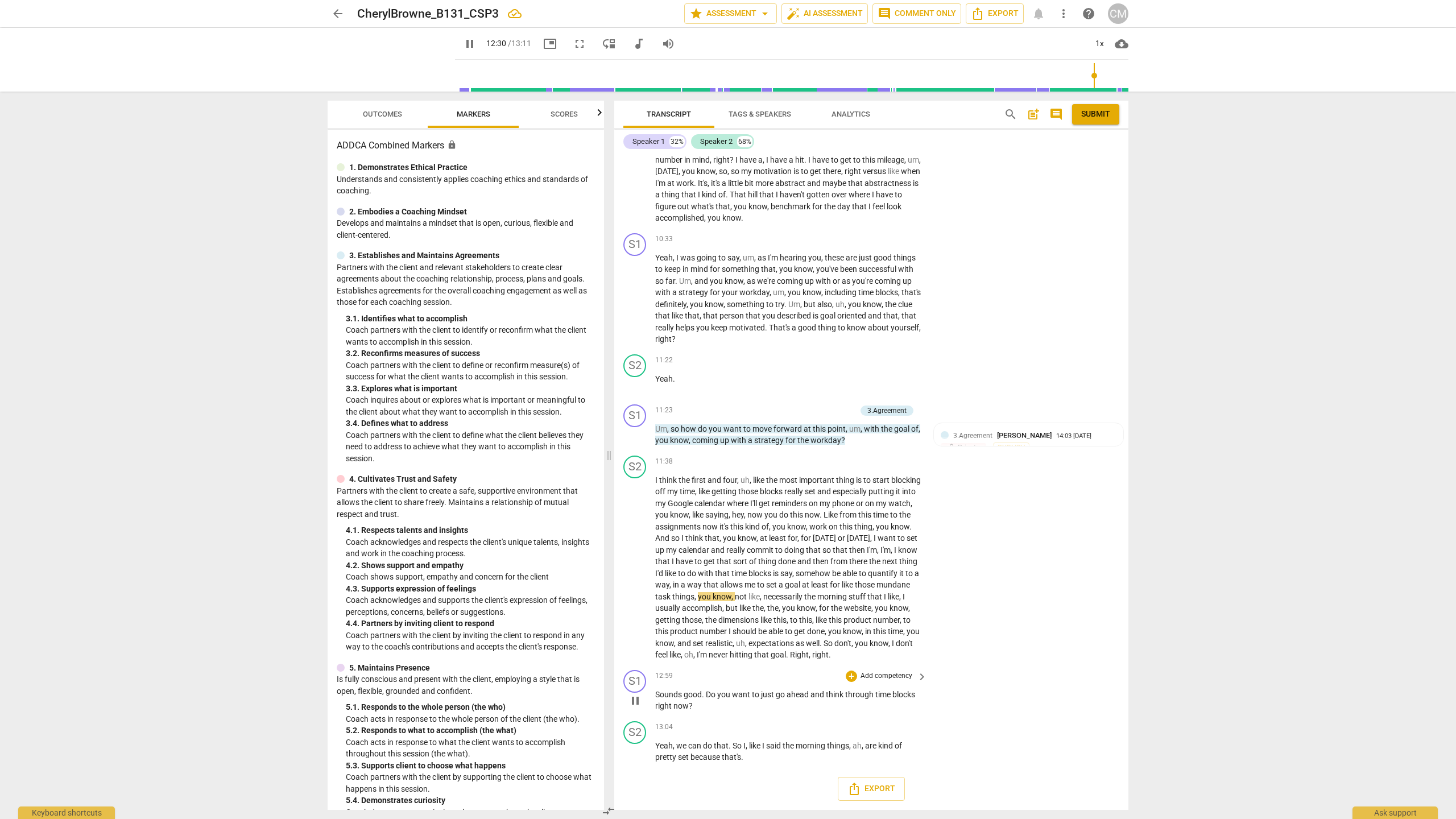
click at [634, 448] on span "pause" at bounding box center [635, 701] width 14 height 14
click at [634, 448] on span "play_arrow" at bounding box center [635, 701] width 14 height 14
click at [720, 448] on div "+" at bounding box center [852, 677] width 12 height 12
click at [720, 448] on b "E3.Collaboration" at bounding box center [915, 723] width 51 height 14
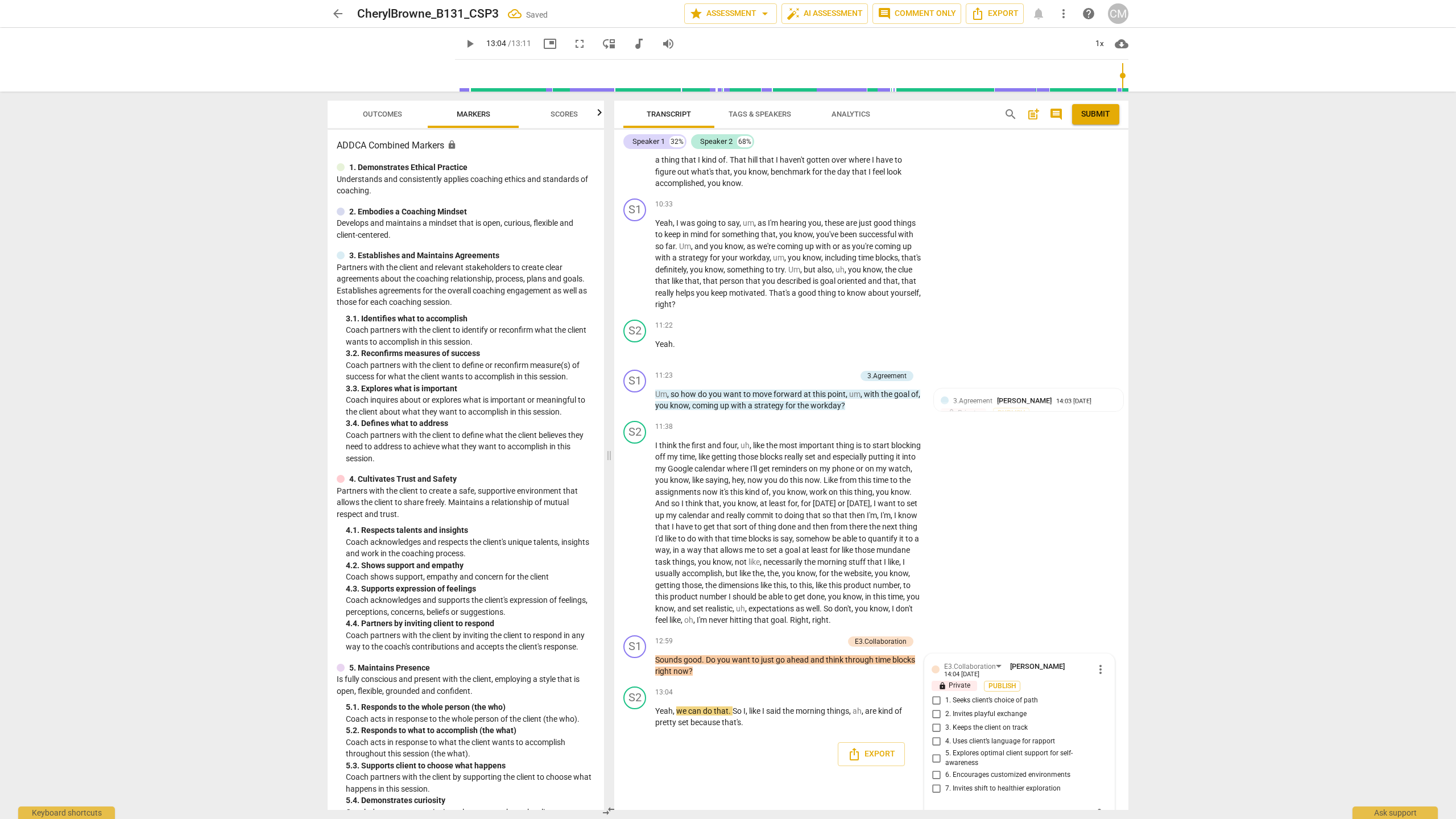
scroll to position [2175, 0]
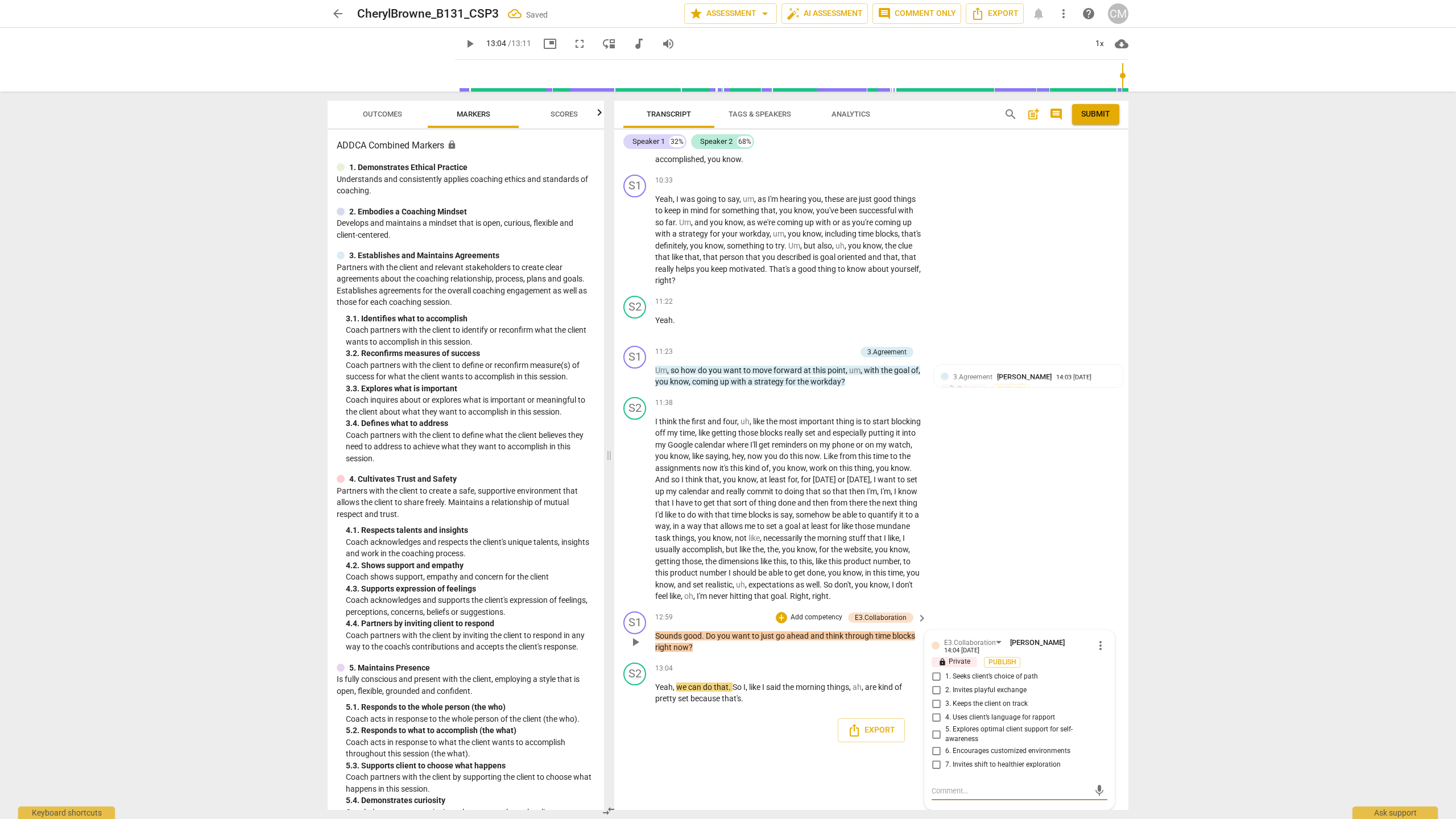
click at [720, 448] on span "3. Keeps the client on track" at bounding box center [987, 705] width 83 height 10
click at [720, 448] on input "3. Keeps the client on track" at bounding box center [936, 704] width 18 height 14
click at [720, 448] on input "1. Seeks client’s choice of path" at bounding box center [936, 677] width 18 height 14
click at [720, 448] on div "mic" at bounding box center [1019, 791] width 176 height 18
click at [720, 448] on textarea at bounding box center [1010, 791] width 157 height 11
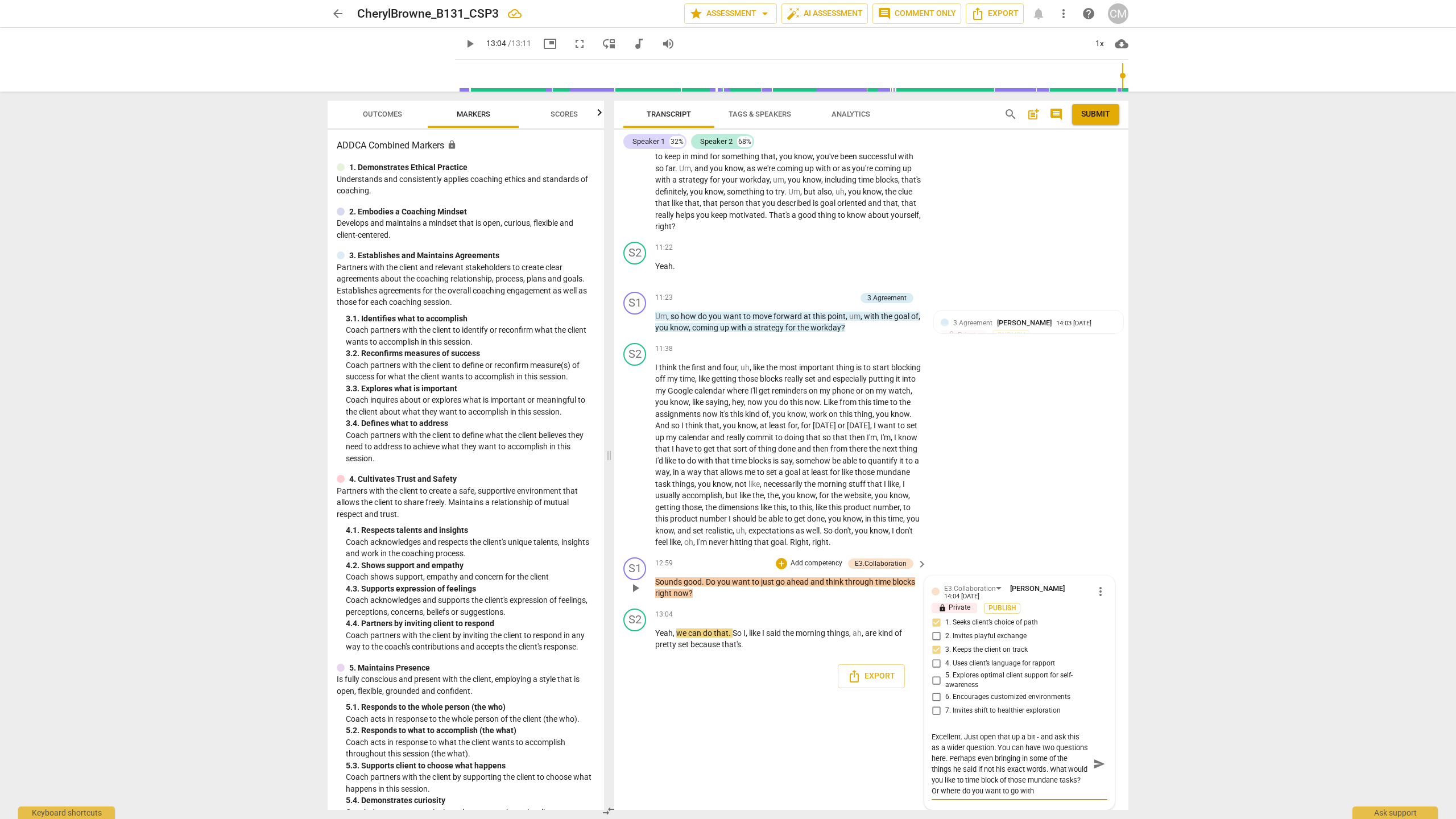
scroll to position [2216, 0]
click at [720, 448] on span "send" at bounding box center [1099, 764] width 12 height 12
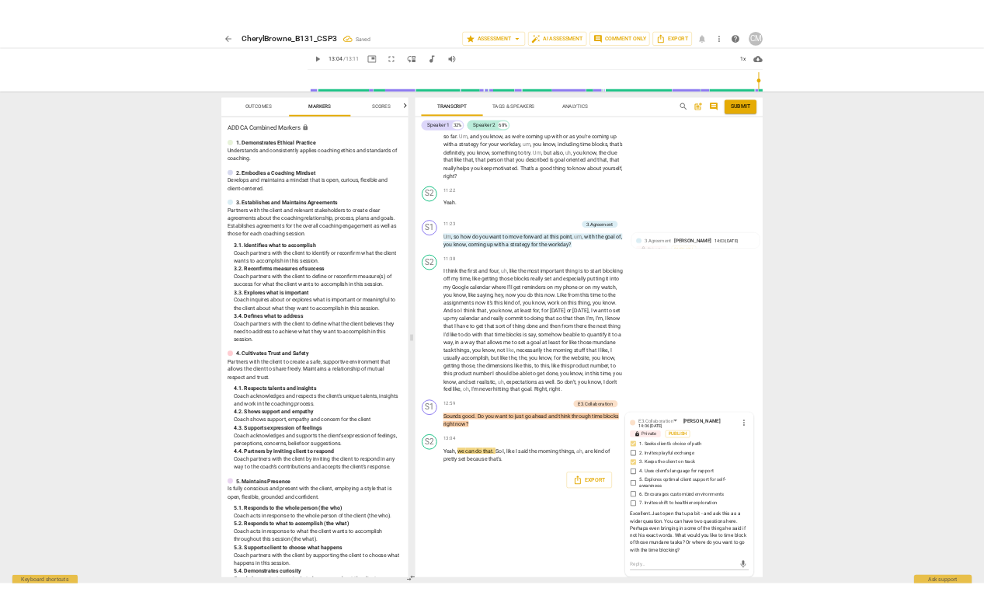
scroll to position [3504, 0]
